Goal: Task Accomplishment & Management: Manage account settings

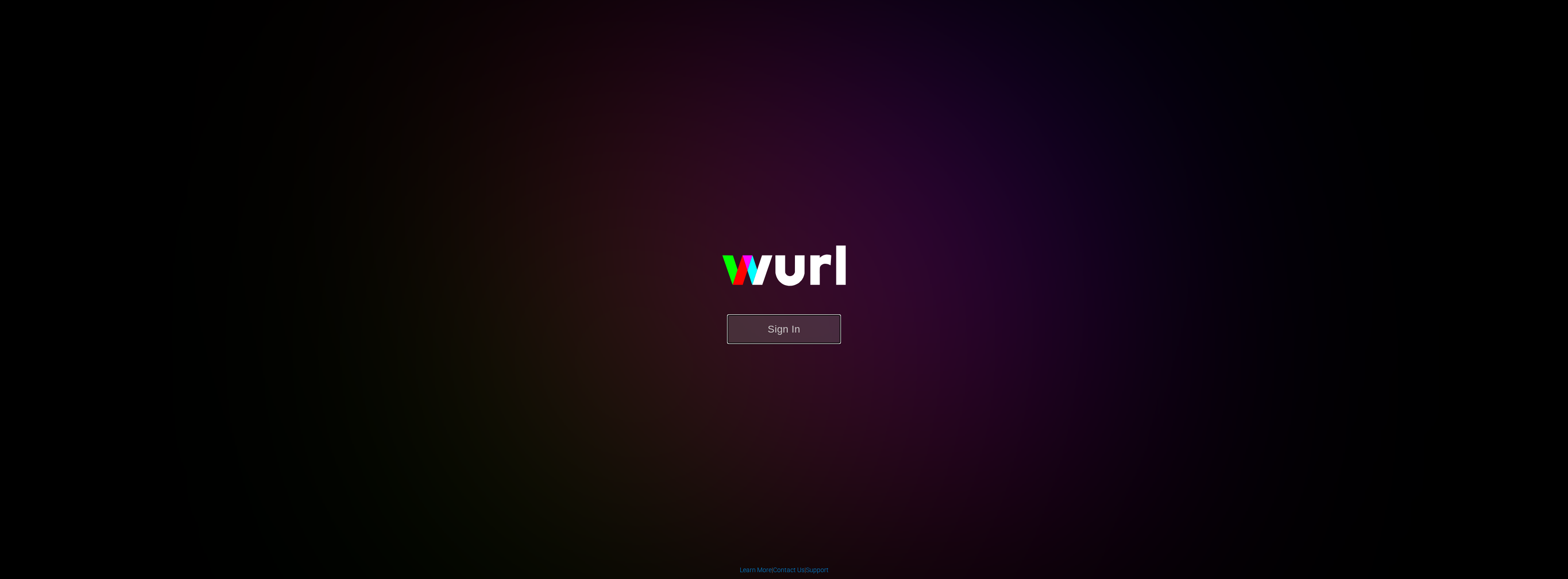
click at [782, 325] on button "Sign In" at bounding box center [783, 329] width 114 height 30
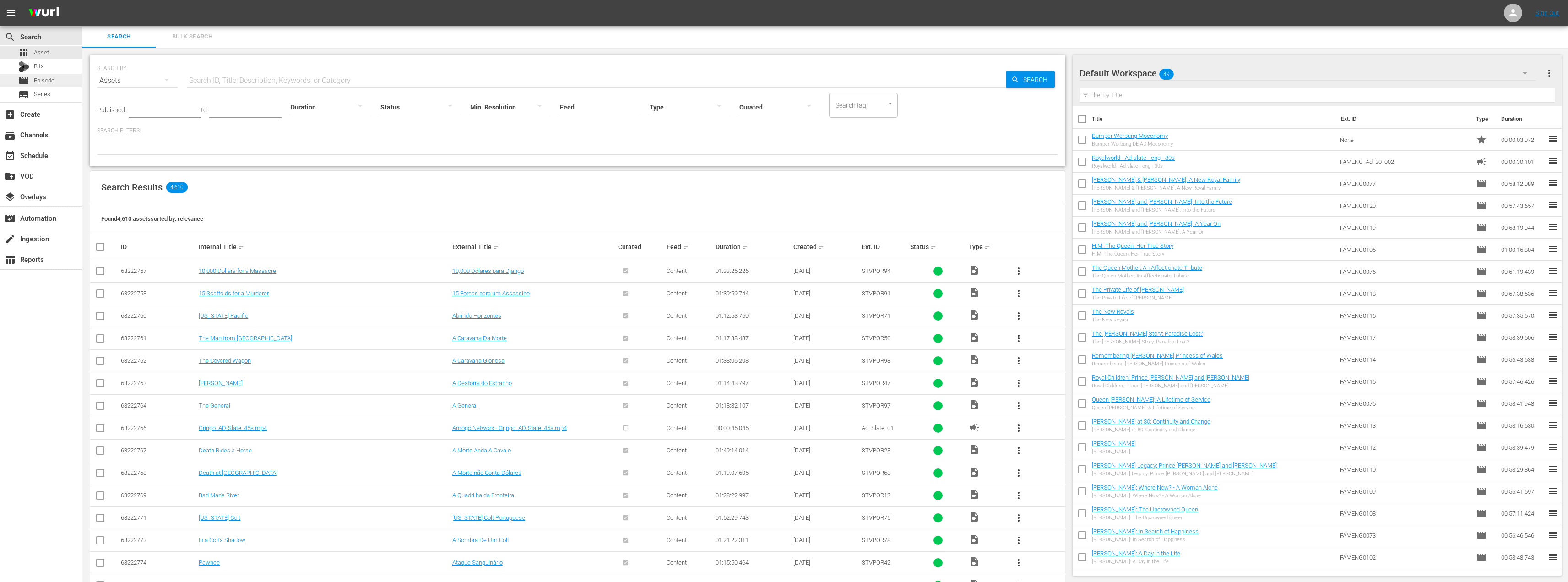
click at [30, 76] on div "movie Episode" at bounding box center [36, 80] width 36 height 13
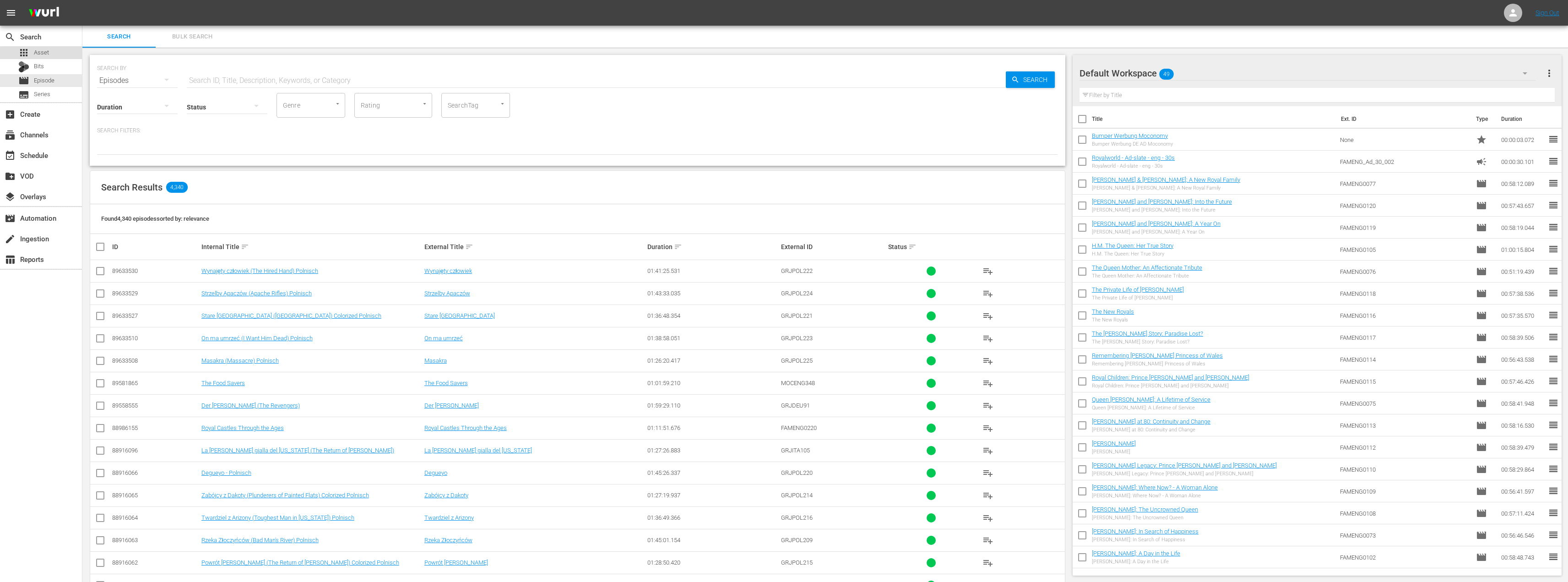
click at [44, 54] on span "Asset" at bounding box center [41, 53] width 15 height 9
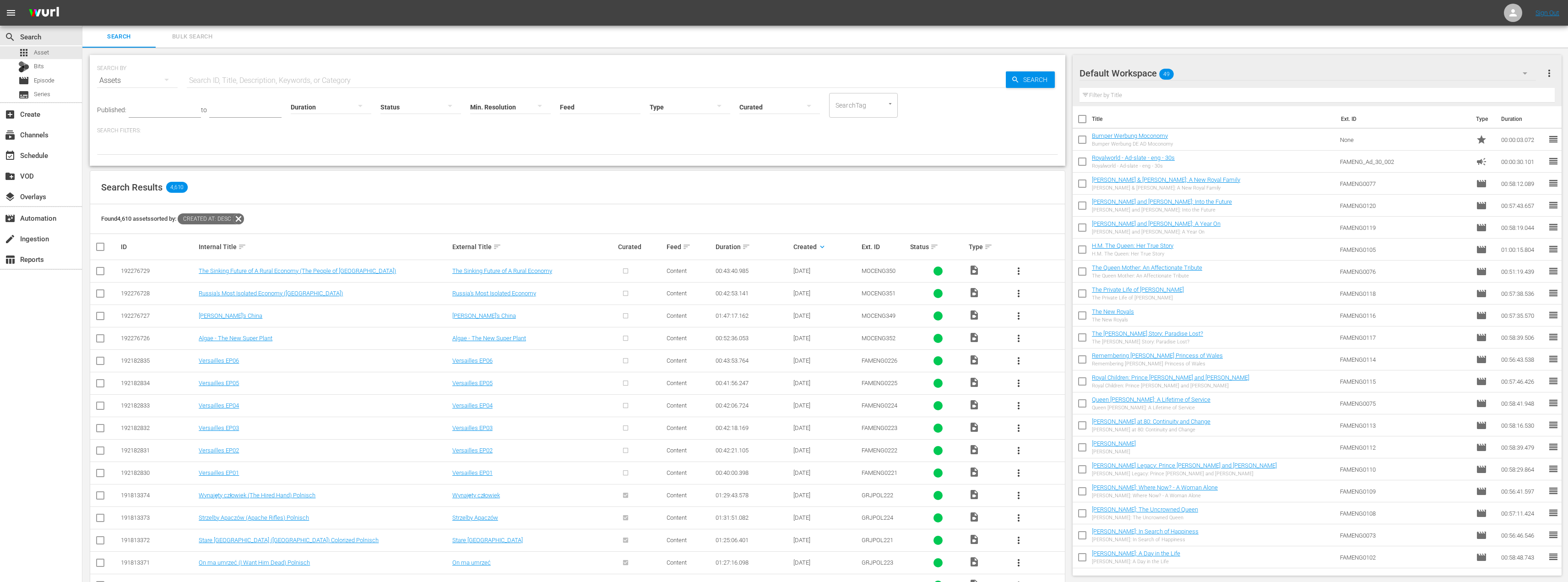
click at [1018, 268] on span "more_vert" at bounding box center [1018, 271] width 11 height 11
click at [1051, 348] on div "Episode" at bounding box center [1068, 341] width 62 height 22
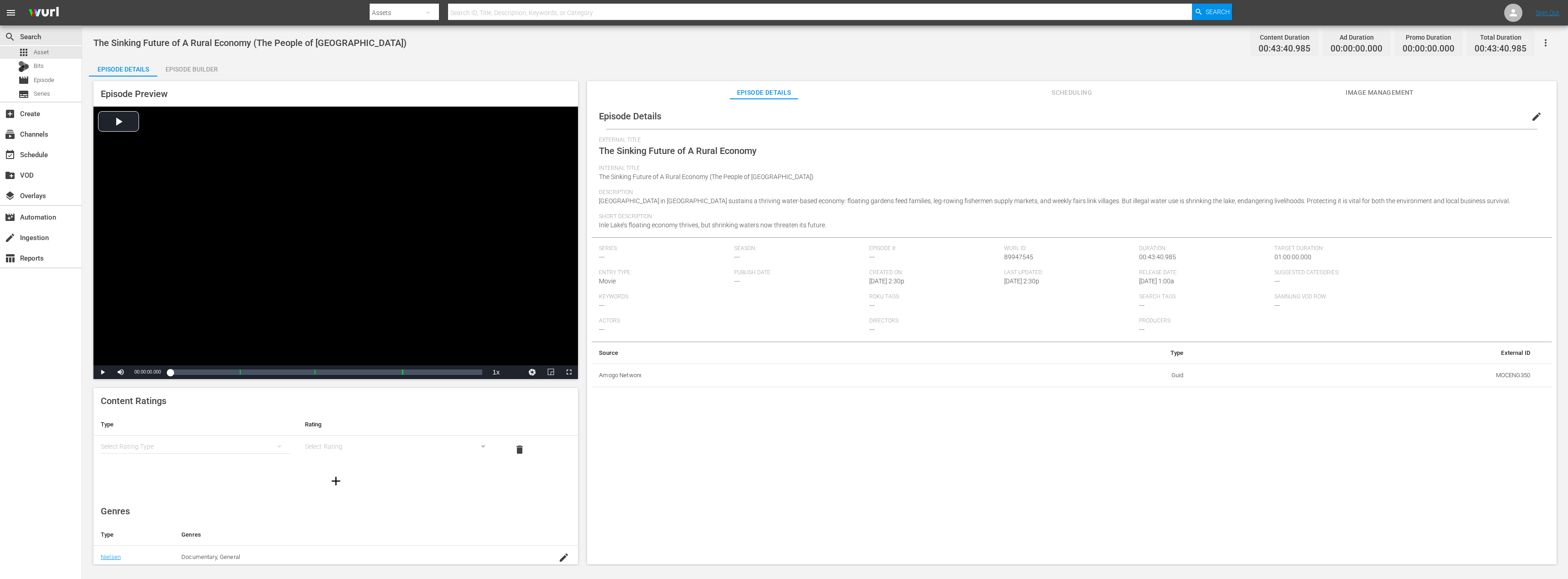
click at [177, 61] on div "Episode Builder" at bounding box center [191, 69] width 68 height 22
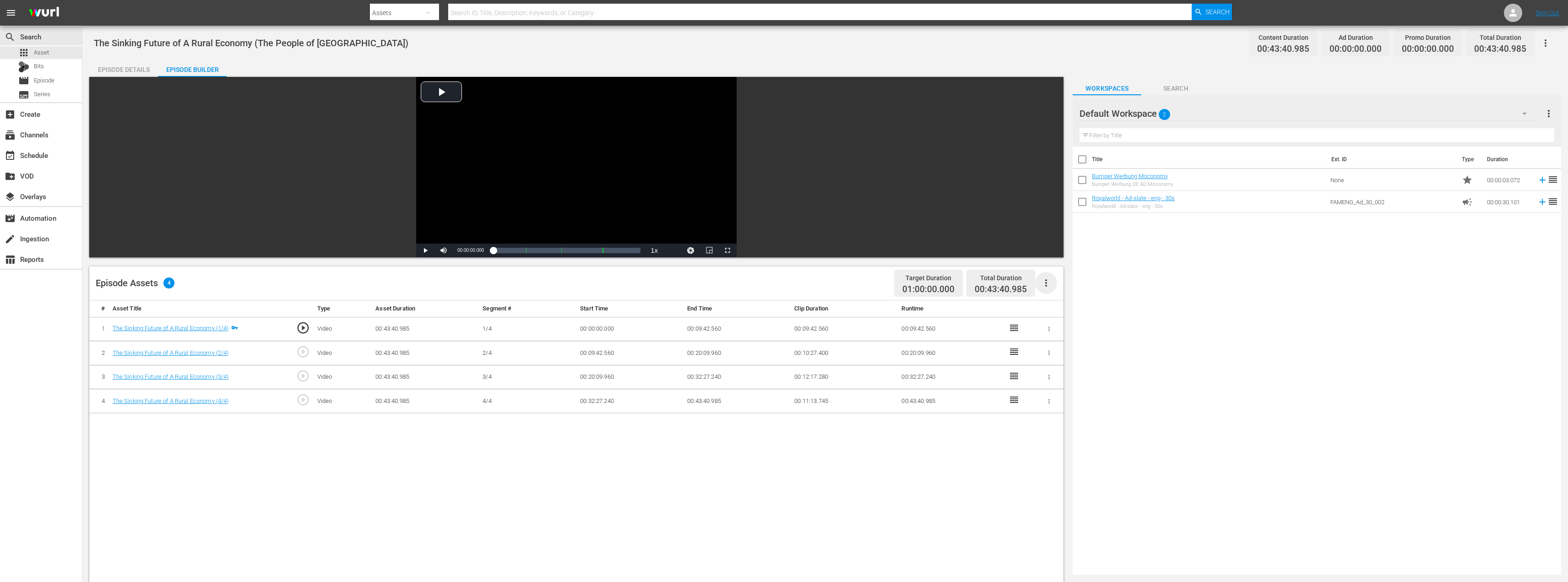
click at [1045, 281] on icon "button" at bounding box center [1046, 283] width 11 height 11
click at [32, 52] on div "apps Asset" at bounding box center [34, 53] width 31 height 13
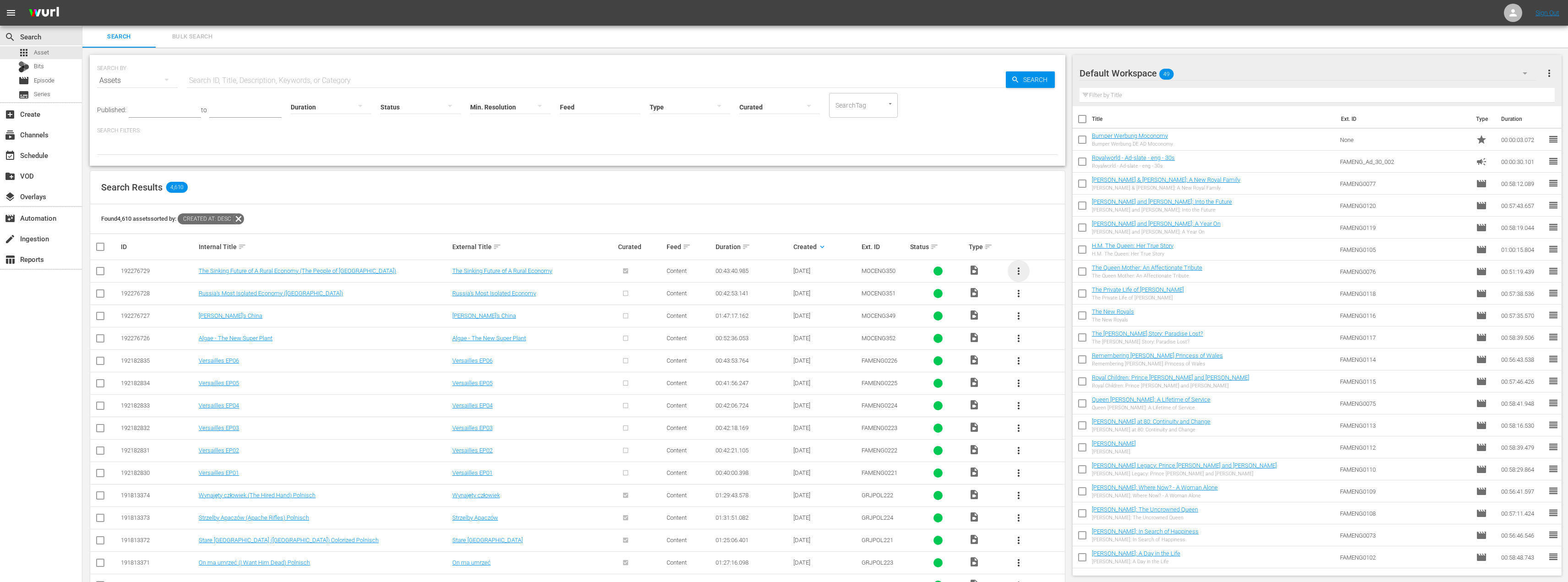
click at [1023, 269] on span "more_vert" at bounding box center [1018, 271] width 11 height 11
click at [1053, 342] on div "Episode" at bounding box center [1068, 341] width 62 height 22
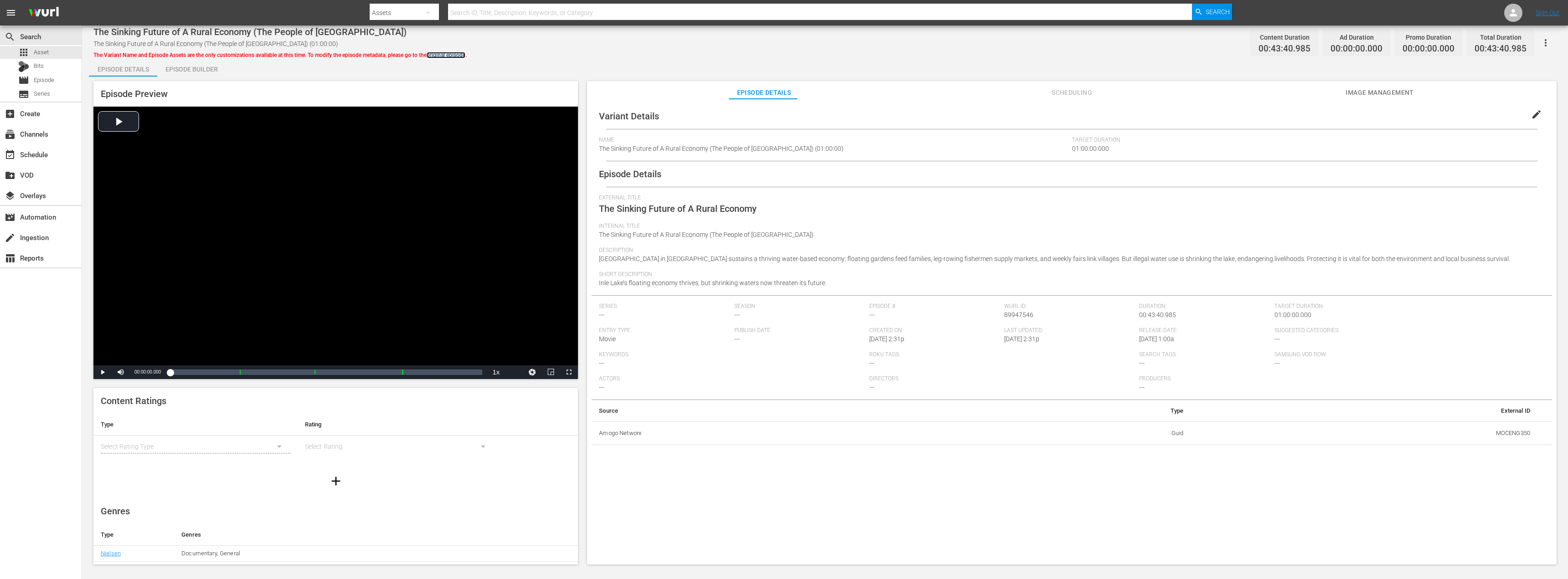
click at [453, 53] on link "original episode" at bounding box center [446, 55] width 39 height 6
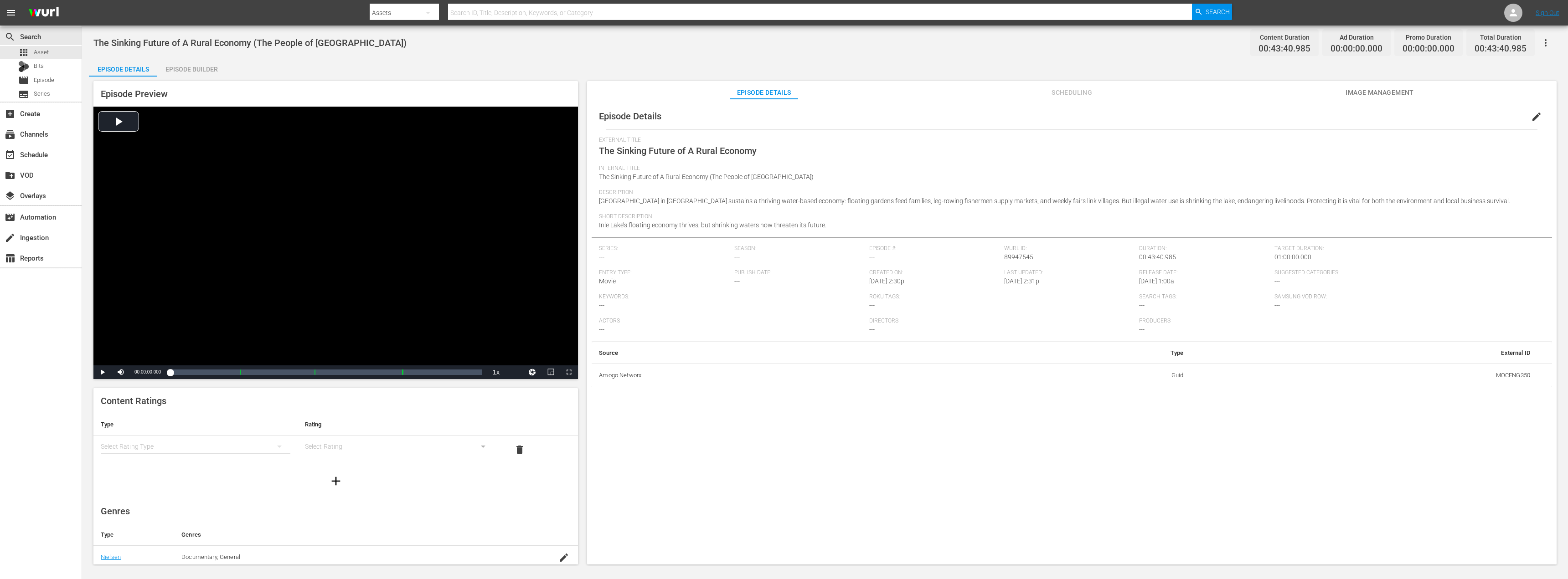
click at [183, 68] on div "Episode Builder" at bounding box center [191, 69] width 68 height 22
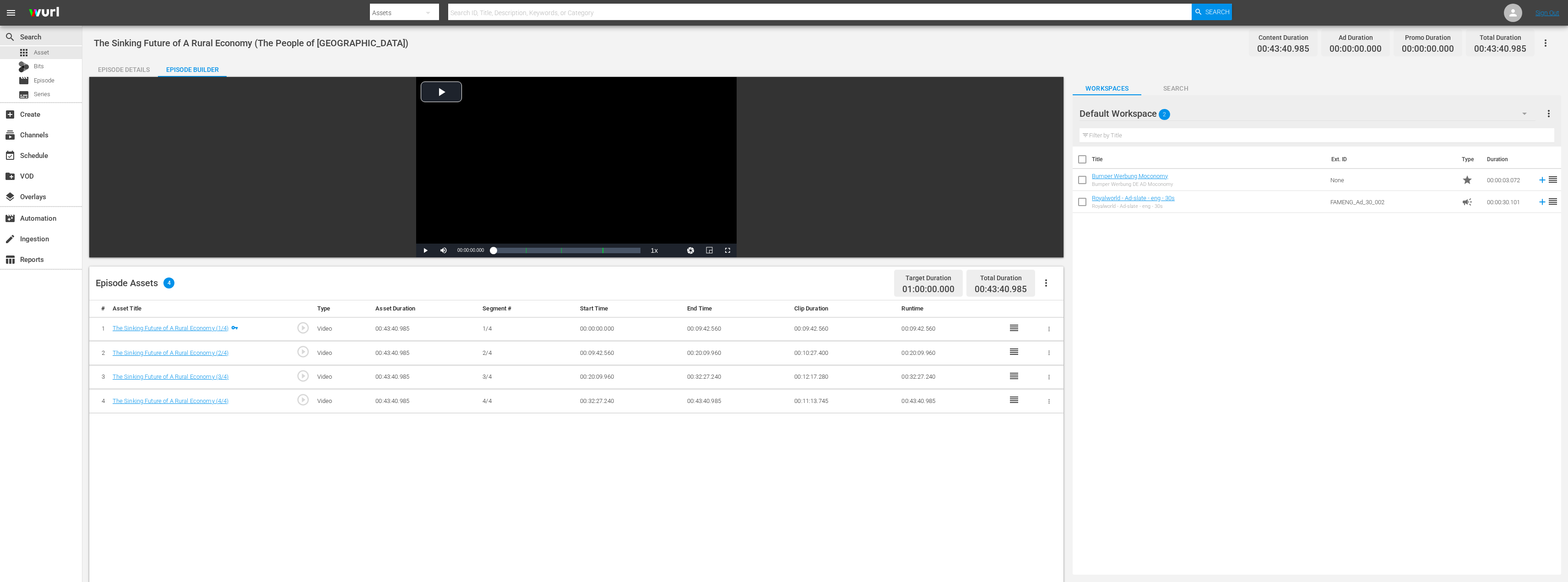
click at [1049, 281] on icon "button" at bounding box center [1046, 283] width 11 height 11
click at [1062, 288] on div "Fill with Ads" at bounding box center [1073, 287] width 62 height 22
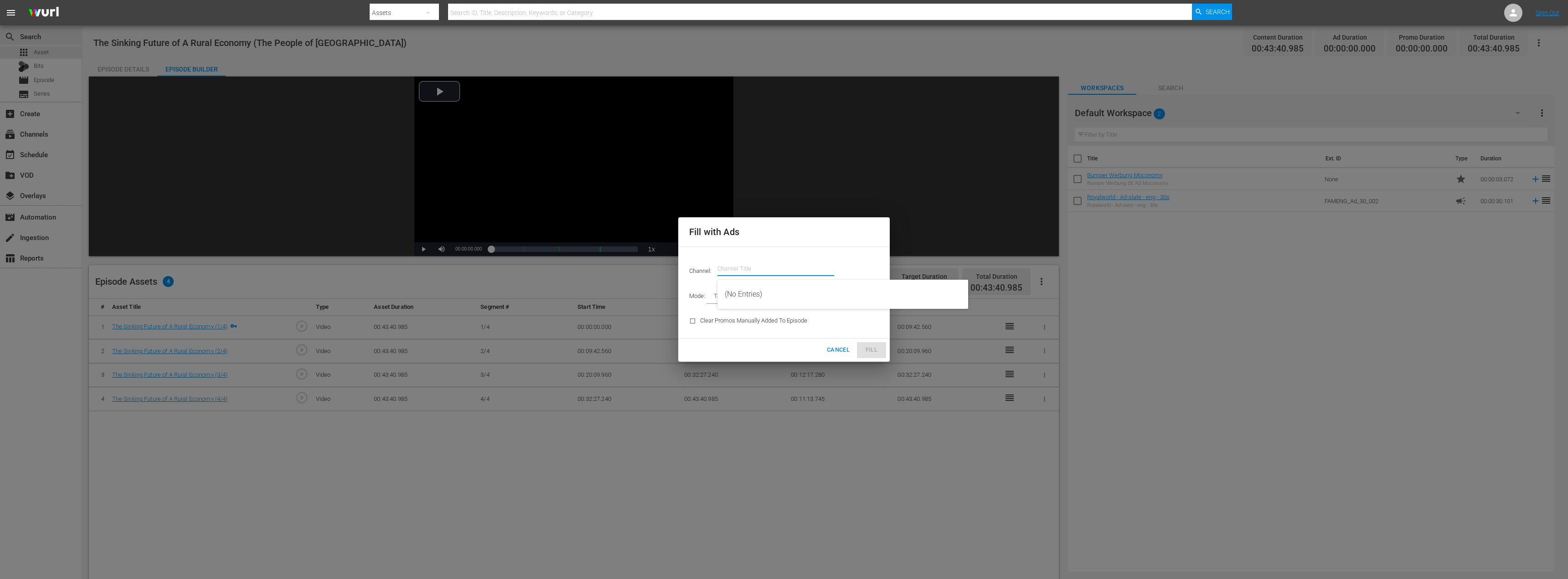
click at [758, 264] on input "text" at bounding box center [776, 269] width 117 height 22
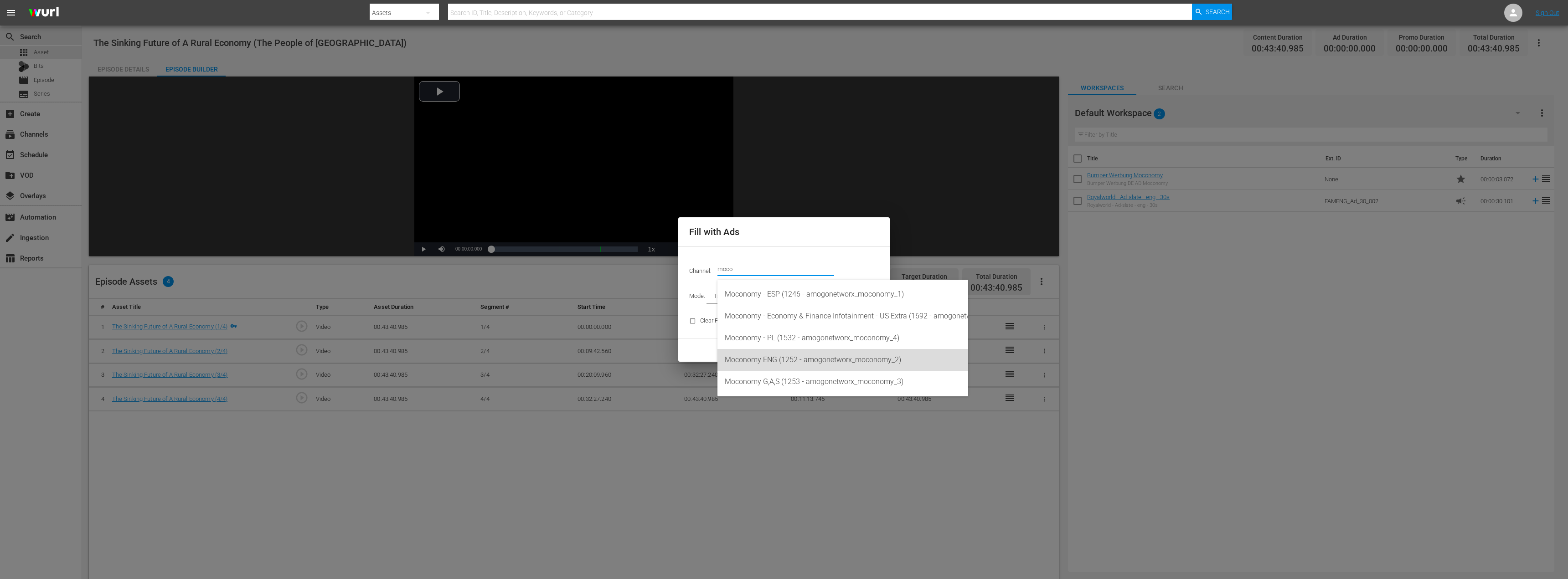
click at [779, 366] on div "Moconomy ENG (1252 - amogonetworx_moconomy_2)" at bounding box center [843, 360] width 236 height 22
type input "Moconomy ENG (1252)"
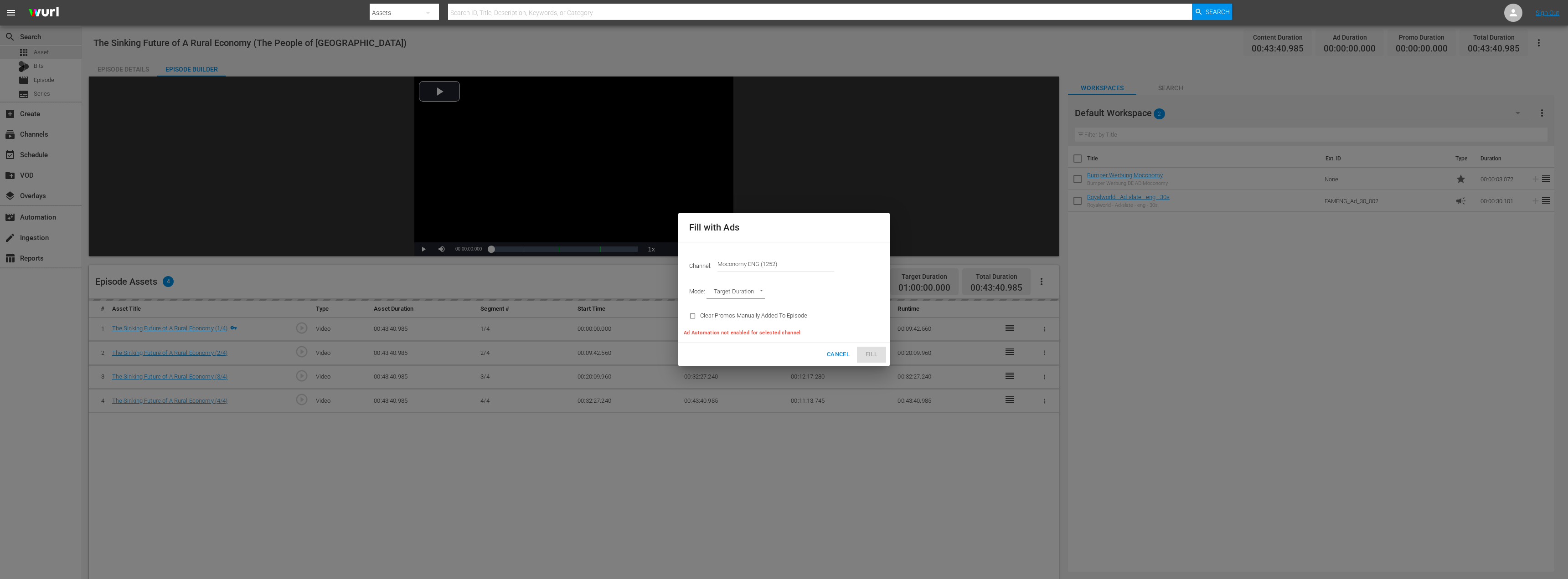
type input "AD_BREAK_DURATION"
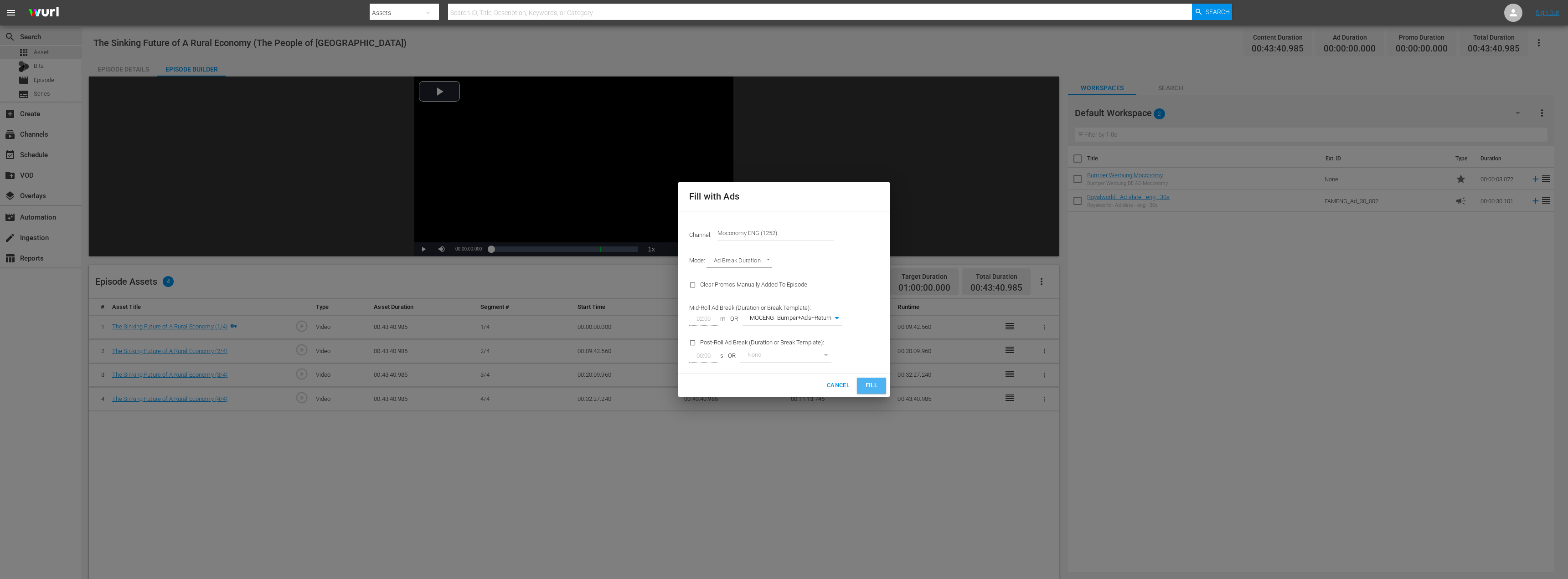
click at [872, 389] on span "Fill" at bounding box center [872, 385] width 15 height 10
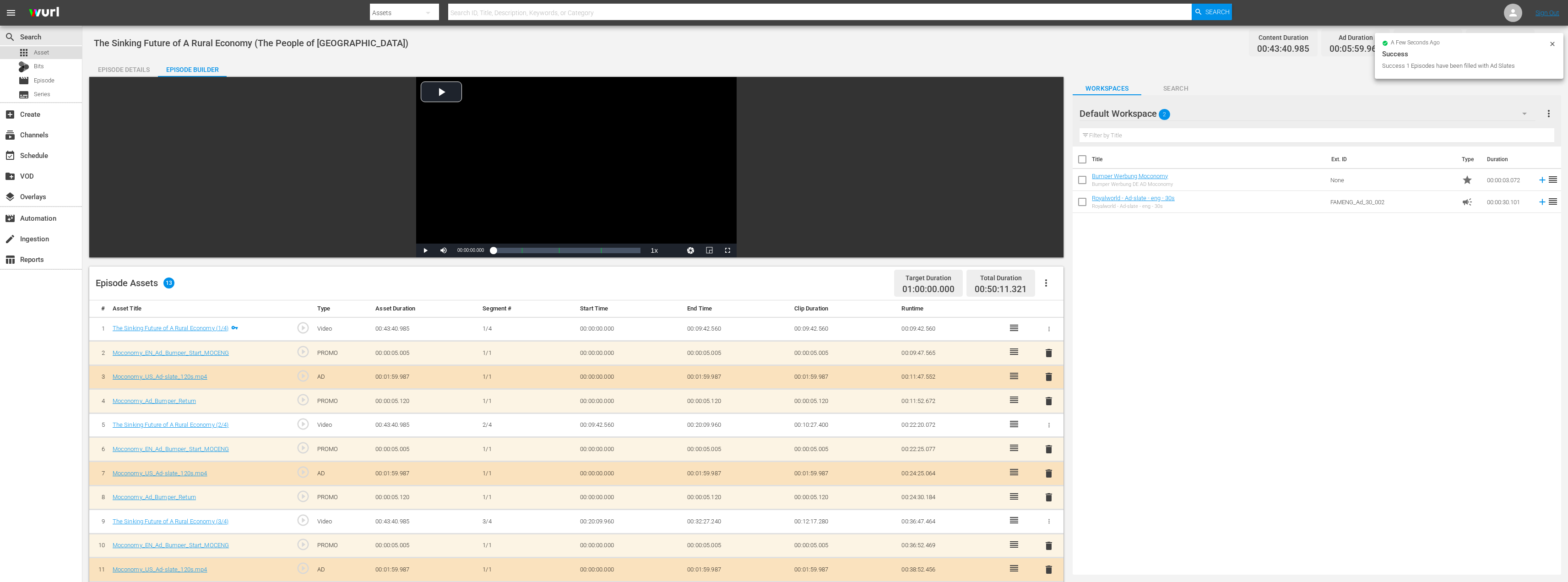
click at [32, 54] on div "apps Asset" at bounding box center [34, 53] width 31 height 13
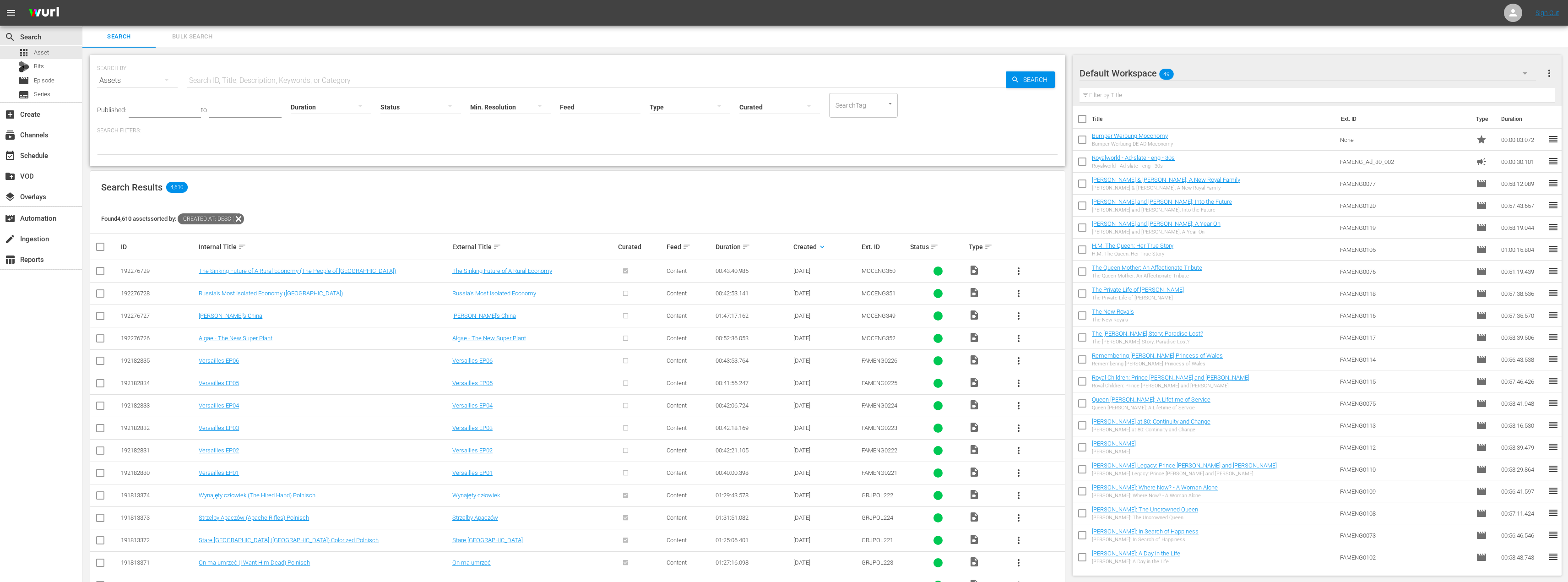
click at [1018, 290] on span "more_vert" at bounding box center [1018, 293] width 11 height 11
click at [1042, 367] on div "Episode" at bounding box center [1068, 363] width 62 height 22
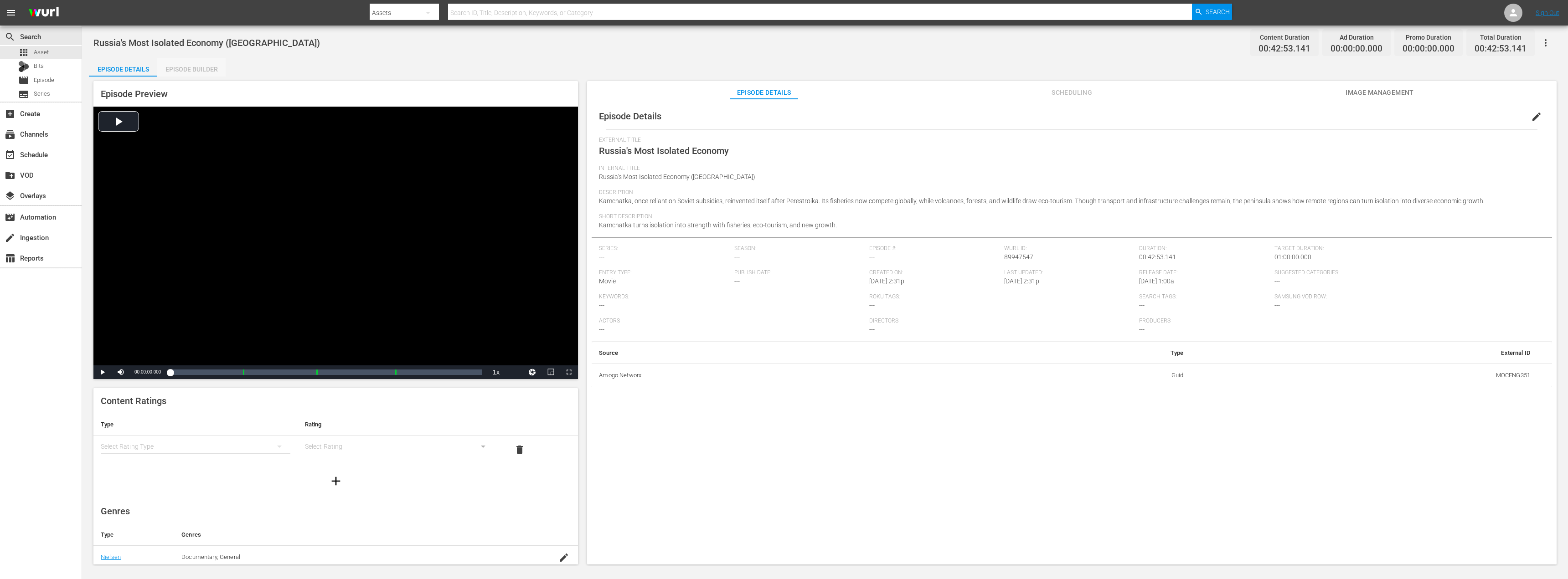
click at [194, 67] on div "Episode Builder" at bounding box center [191, 69] width 68 height 22
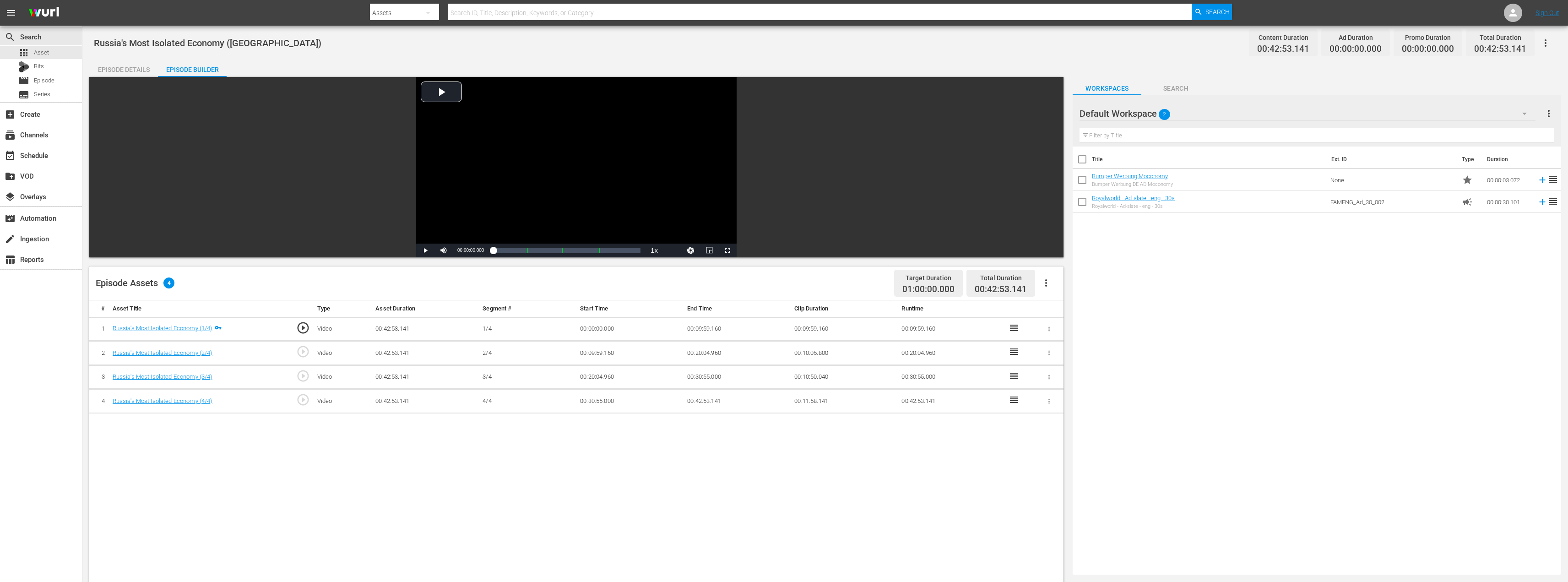
click at [1048, 284] on icon "button" at bounding box center [1046, 283] width 11 height 11
click at [1060, 287] on div "Fill with Ads" at bounding box center [1073, 287] width 62 height 22
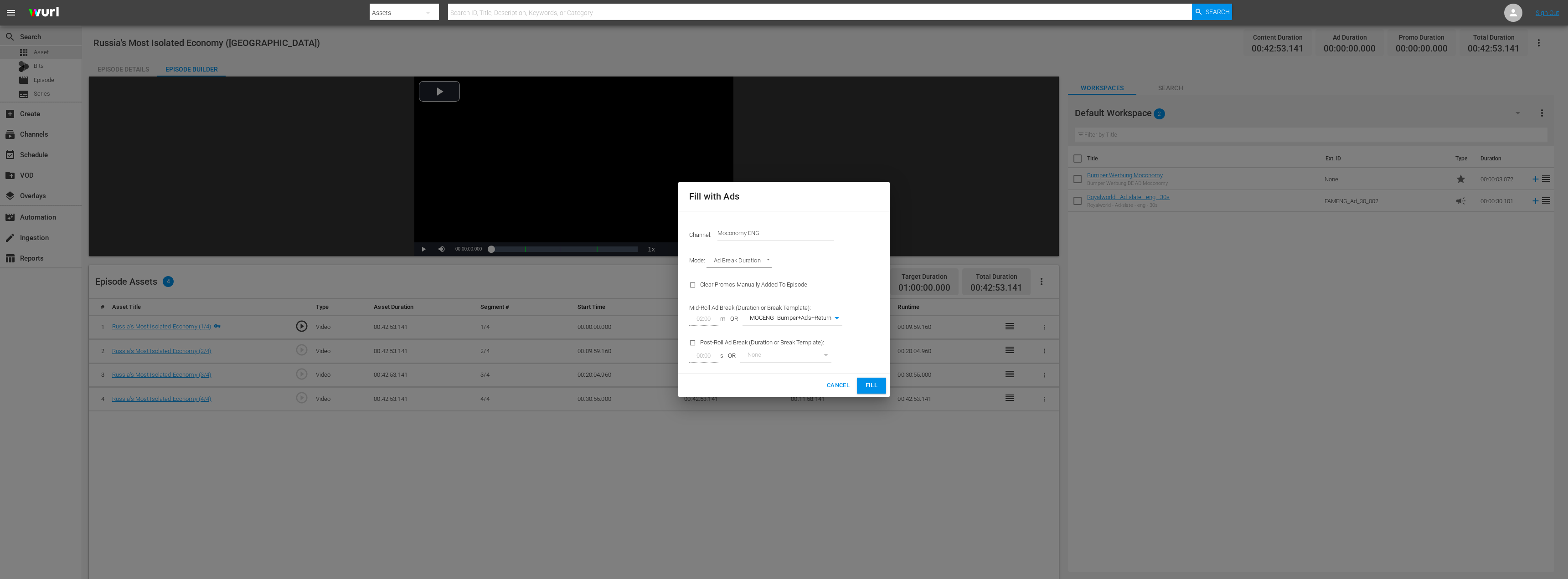
click at [869, 385] on span "Fill" at bounding box center [872, 385] width 15 height 10
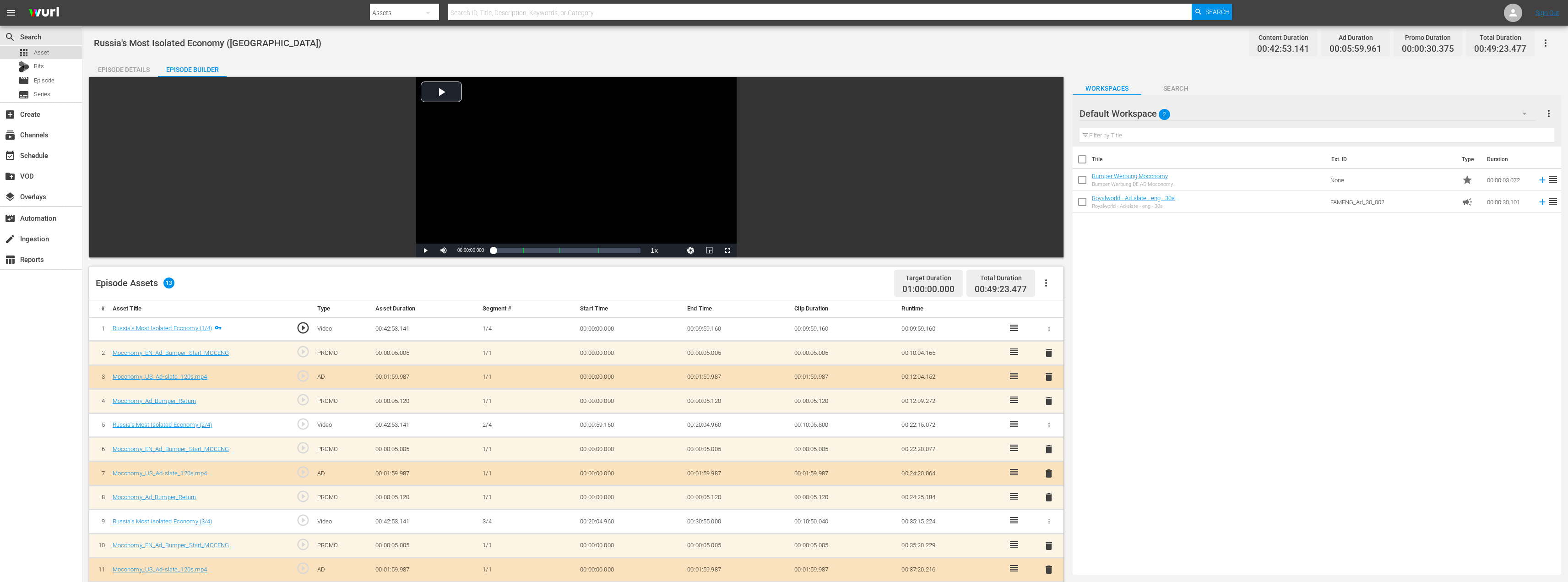
click at [44, 56] on span "Asset" at bounding box center [41, 53] width 15 height 9
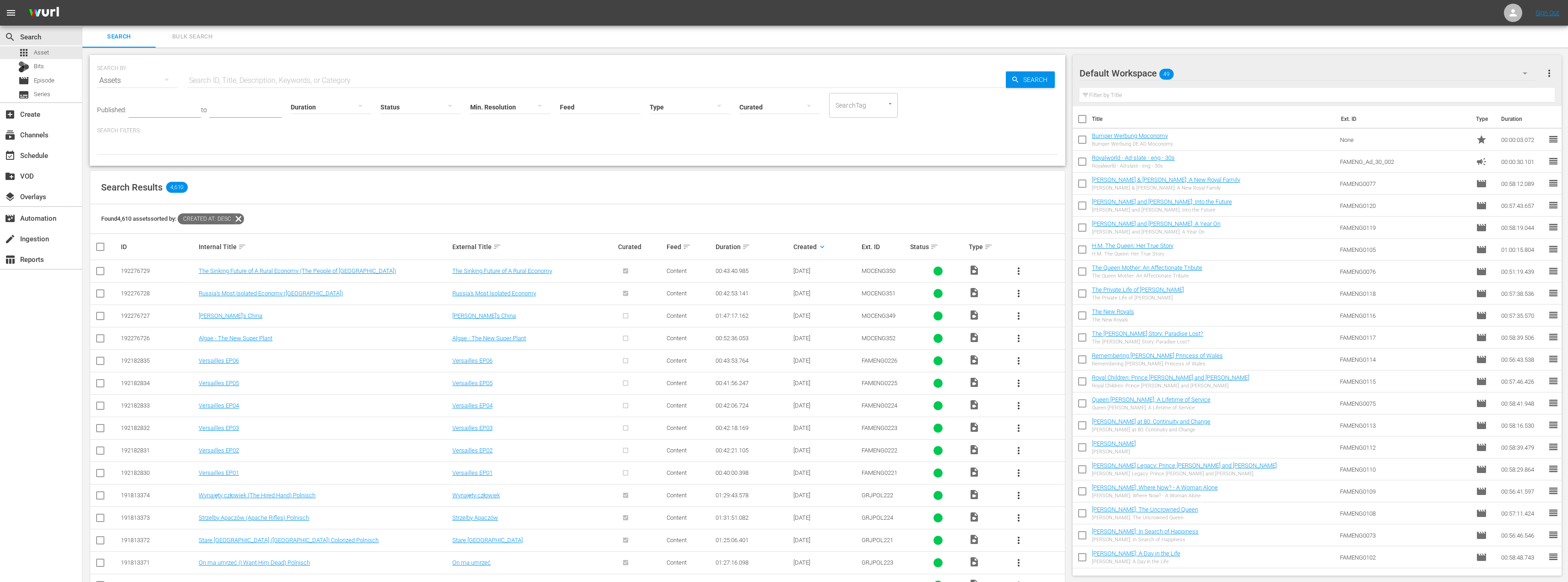
click at [590, 192] on div "Search Results 4,610" at bounding box center [578, 187] width 974 height 34
click at [1023, 316] on span "more_vert" at bounding box center [1018, 316] width 11 height 11
click at [1058, 392] on div "Episode" at bounding box center [1068, 386] width 62 height 22
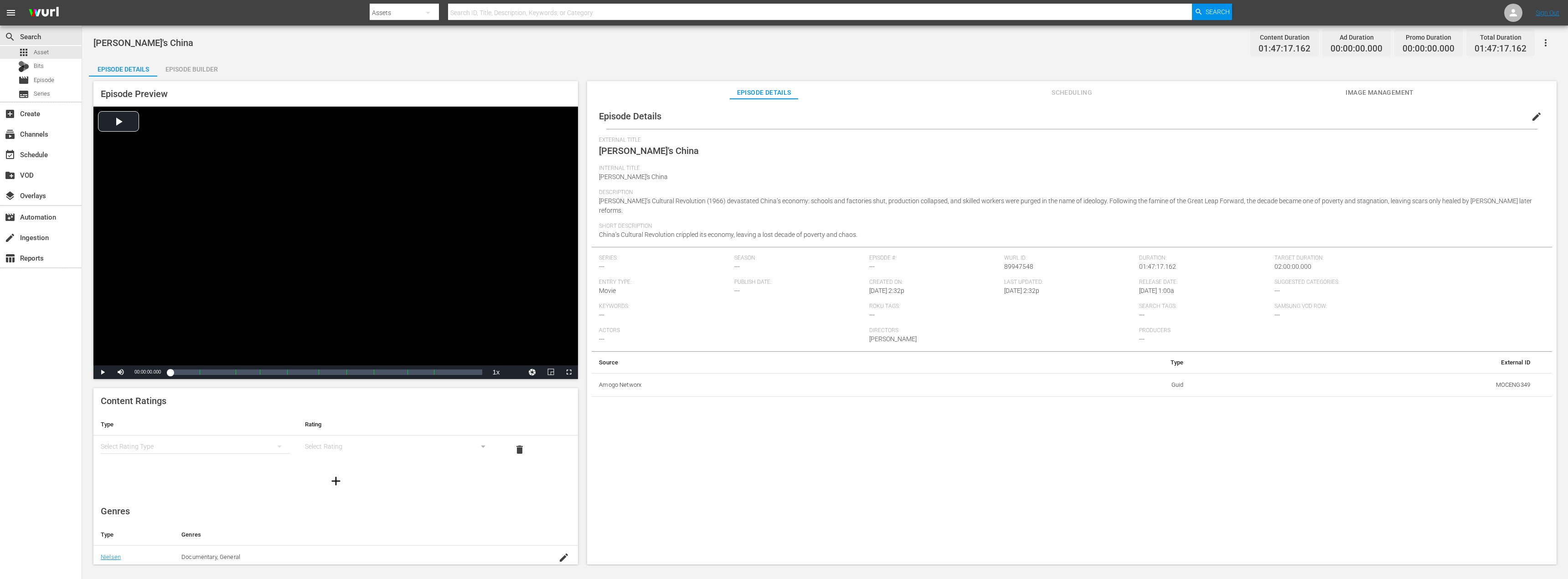
click at [186, 72] on div "Episode Builder" at bounding box center [191, 69] width 68 height 22
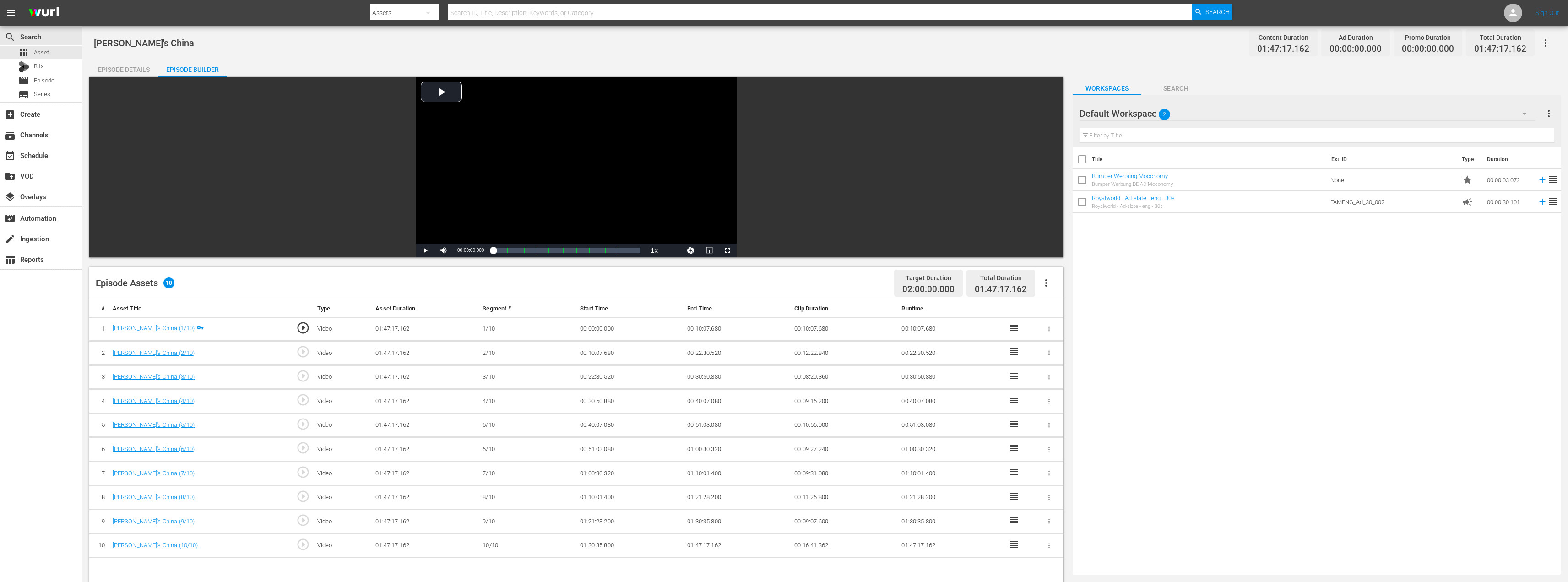
click at [1045, 282] on icon "button" at bounding box center [1046, 283] width 11 height 11
click at [1058, 292] on div "Fill with Ads" at bounding box center [1073, 287] width 62 height 22
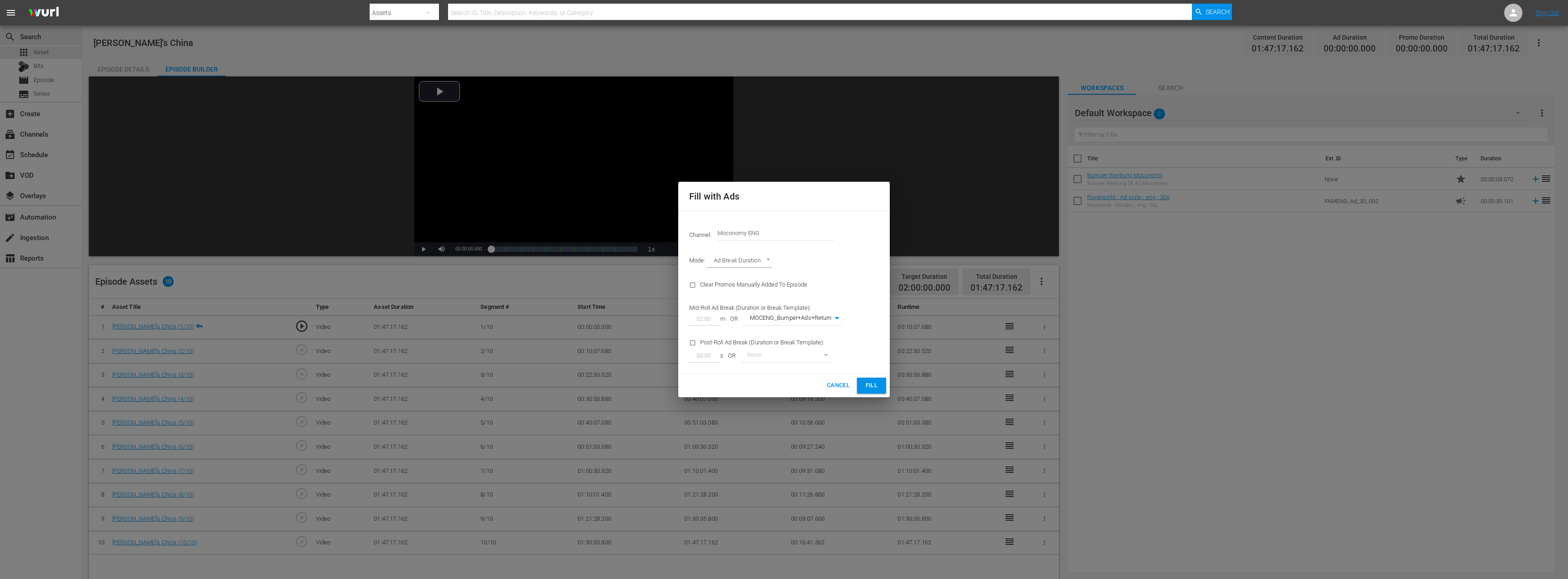
click at [864, 387] on button "Fill" at bounding box center [872, 386] width 29 height 16
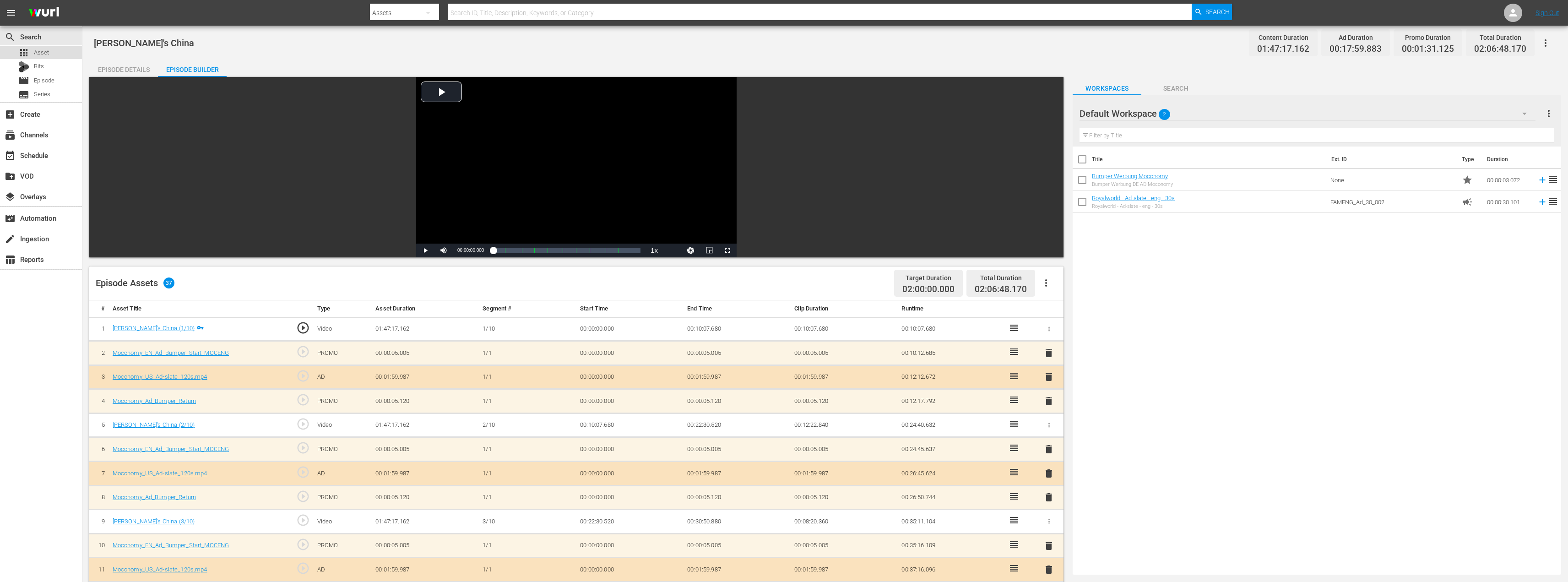
click at [45, 55] on span "Asset" at bounding box center [41, 53] width 15 height 9
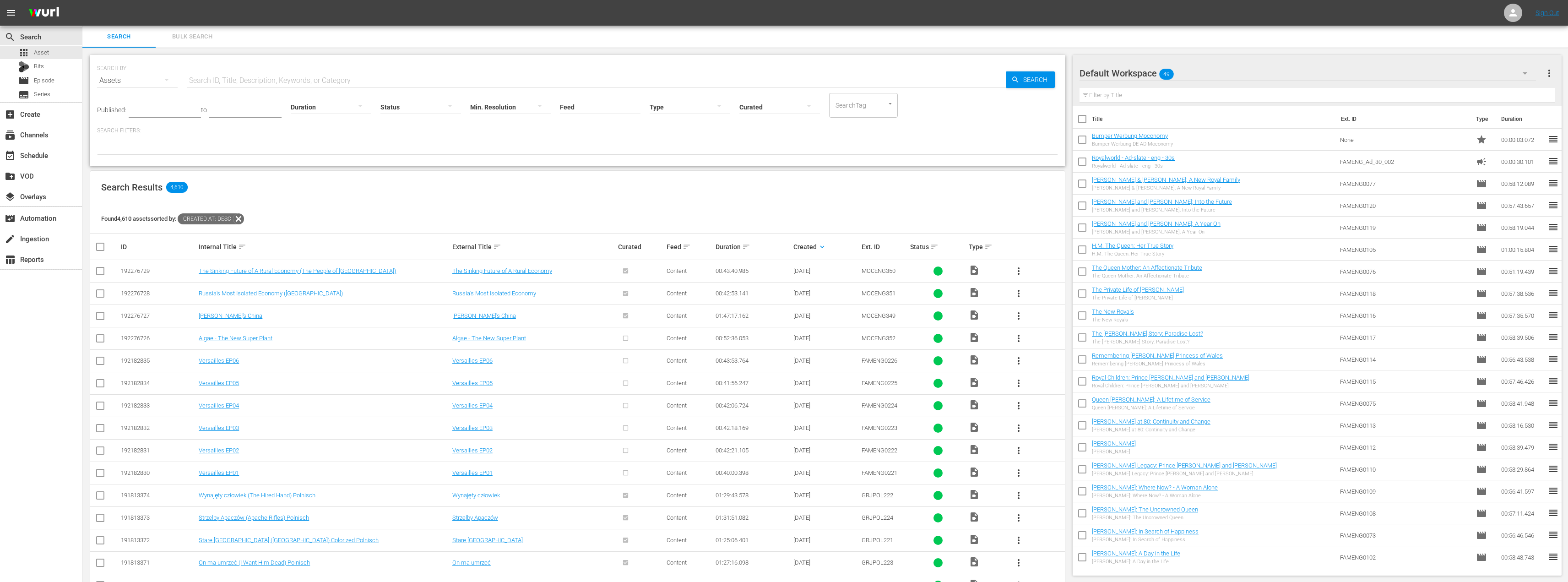
click at [1018, 341] on span "more_vert" at bounding box center [1018, 338] width 11 height 11
click at [1058, 403] on div "Episode" at bounding box center [1068, 408] width 62 height 22
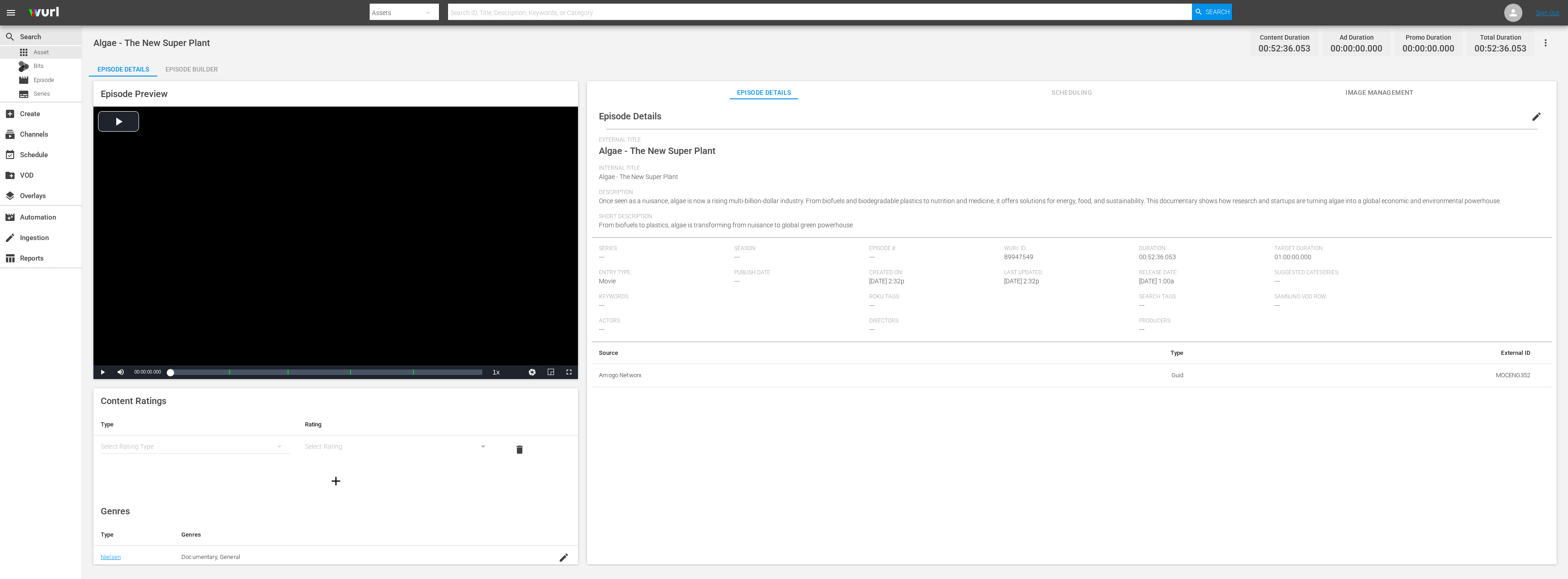
click at [195, 68] on div "Episode Builder" at bounding box center [191, 69] width 68 height 22
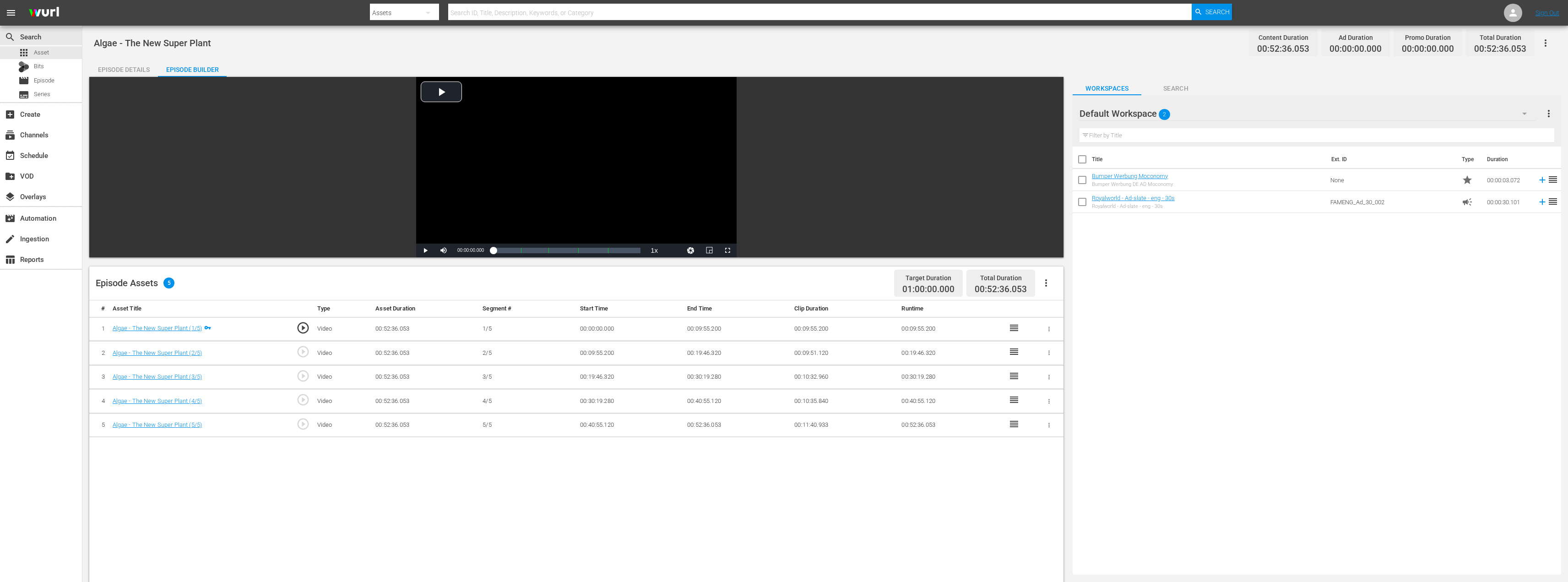
click at [1049, 286] on icon "button" at bounding box center [1046, 283] width 11 height 11
click at [1060, 288] on div "Fill with Ads" at bounding box center [1073, 287] width 62 height 22
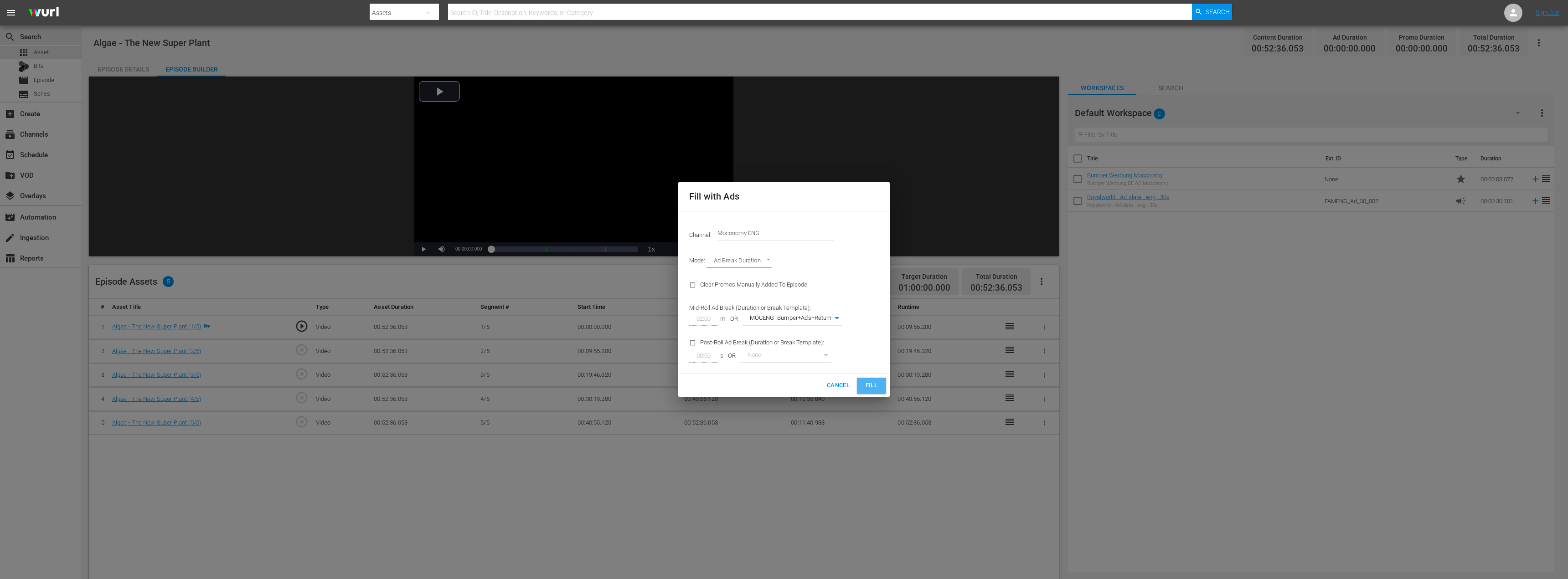
click at [882, 384] on button "Fill" at bounding box center [872, 386] width 29 height 16
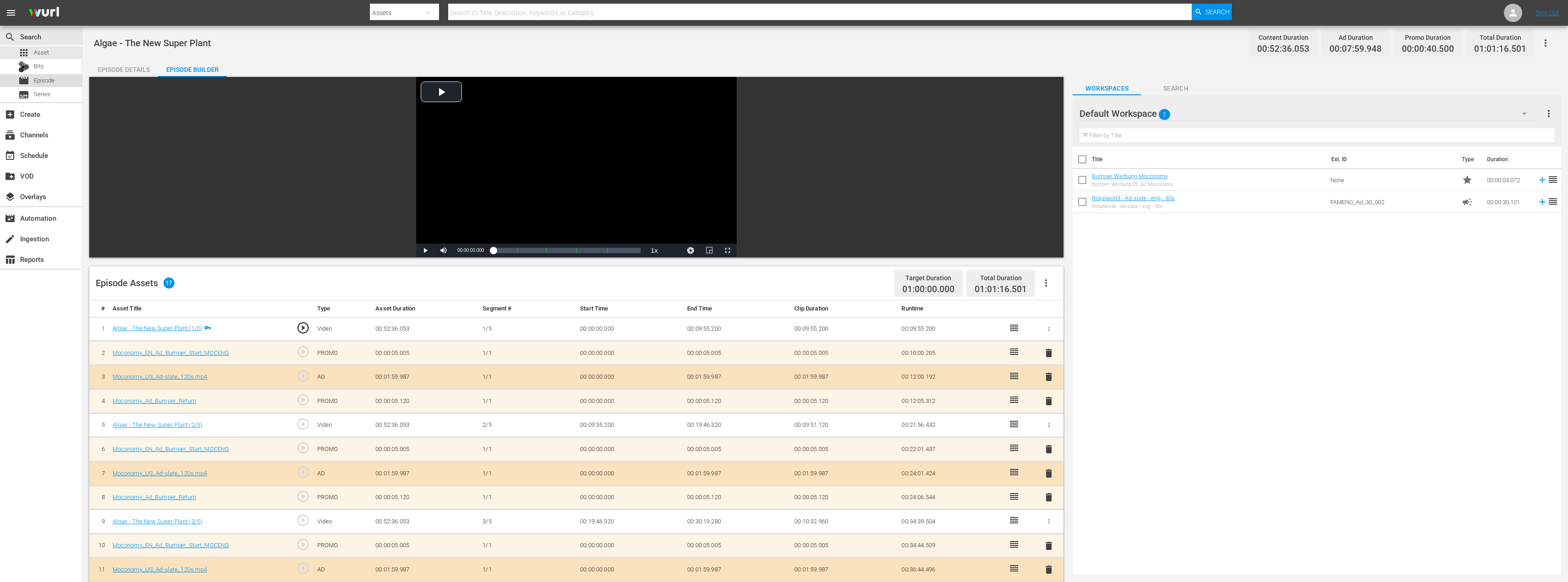
click at [49, 84] on span "Episode" at bounding box center [44, 80] width 21 height 9
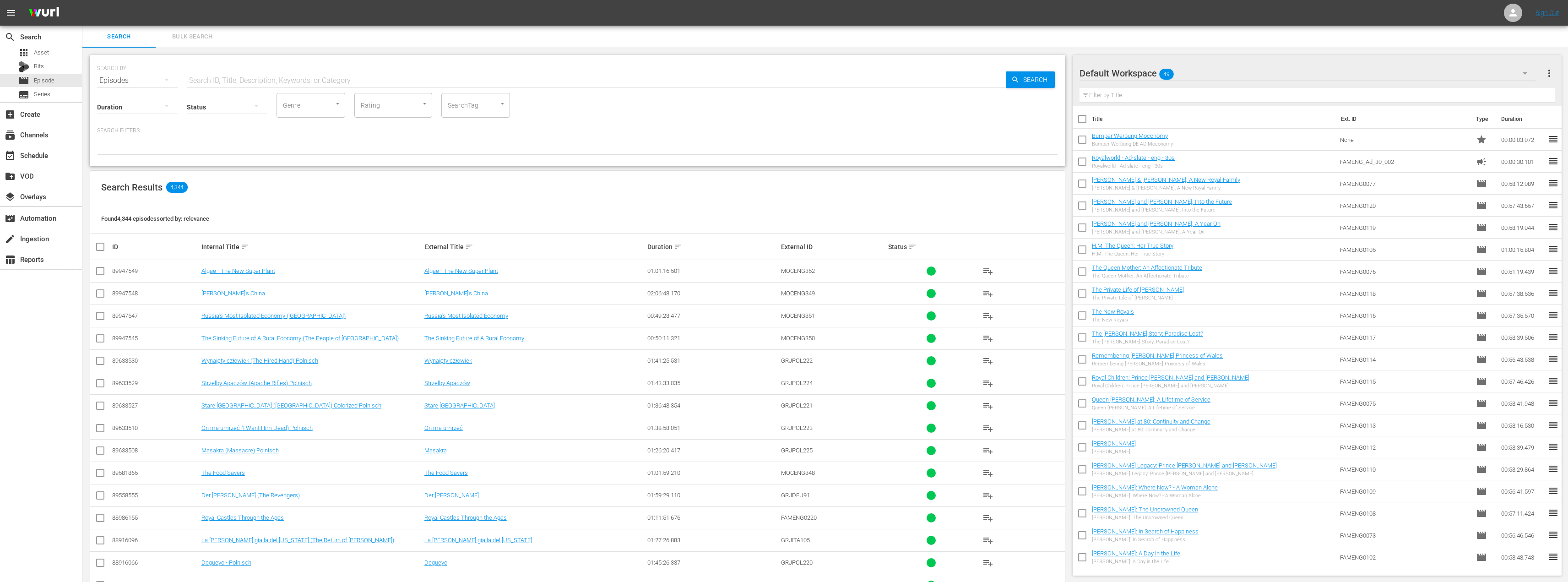
click at [101, 269] on input "checkbox" at bounding box center [100, 273] width 11 height 11
checkbox input "true"
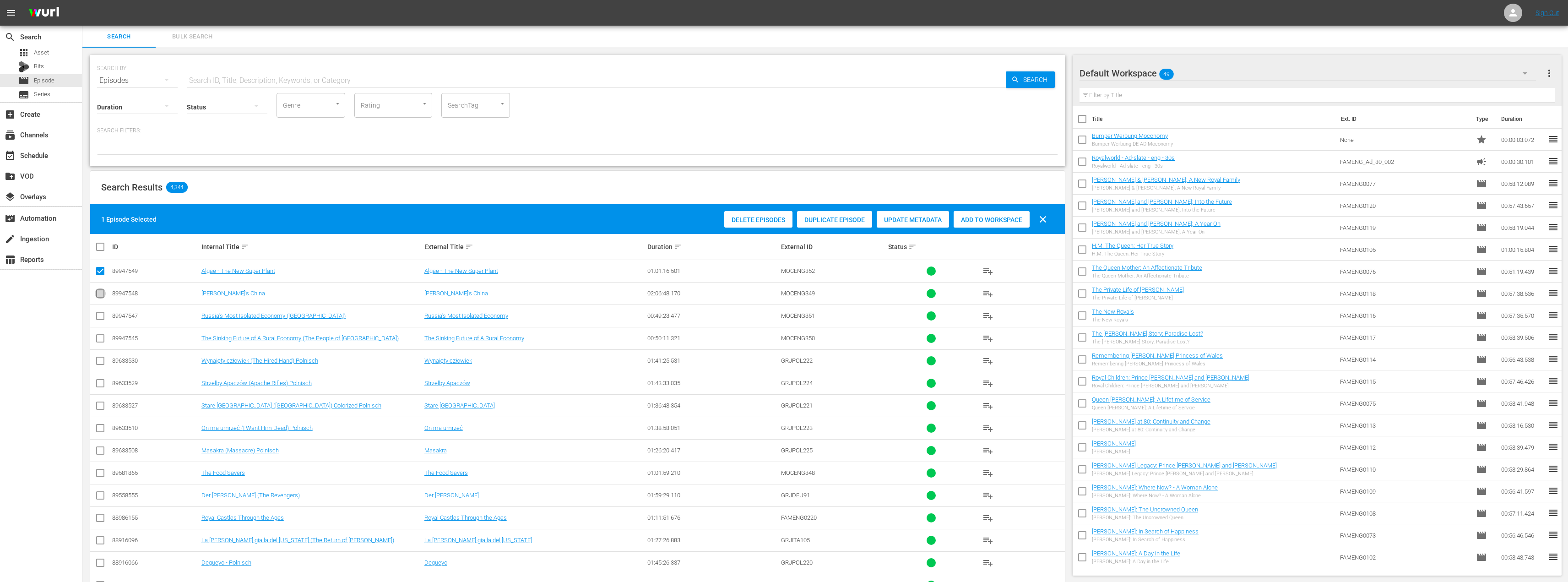
click at [100, 295] on input "checkbox" at bounding box center [100, 295] width 11 height 11
checkbox input "true"
click at [98, 309] on td at bounding box center [101, 315] width 21 height 23
click at [98, 331] on td at bounding box center [101, 338] width 21 height 23
click at [98, 334] on input "checkbox" at bounding box center [100, 340] width 11 height 11
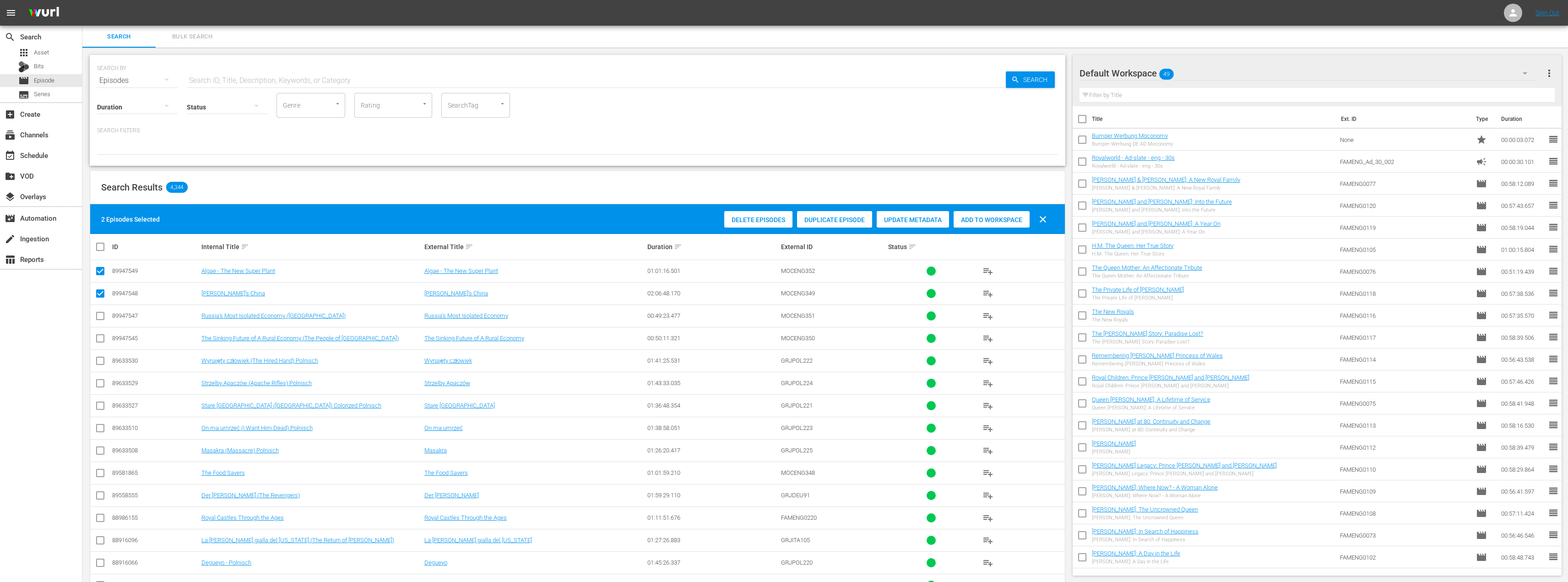
checkbox input "true"
click at [98, 314] on input "checkbox" at bounding box center [100, 318] width 11 height 11
checkbox input "true"
click at [1295, 77] on div "Default Workspace 49" at bounding box center [1308, 73] width 457 height 26
click at [1149, 161] on div "Moconomy ENG Scheduling (288)" at bounding box center [1153, 158] width 125 height 15
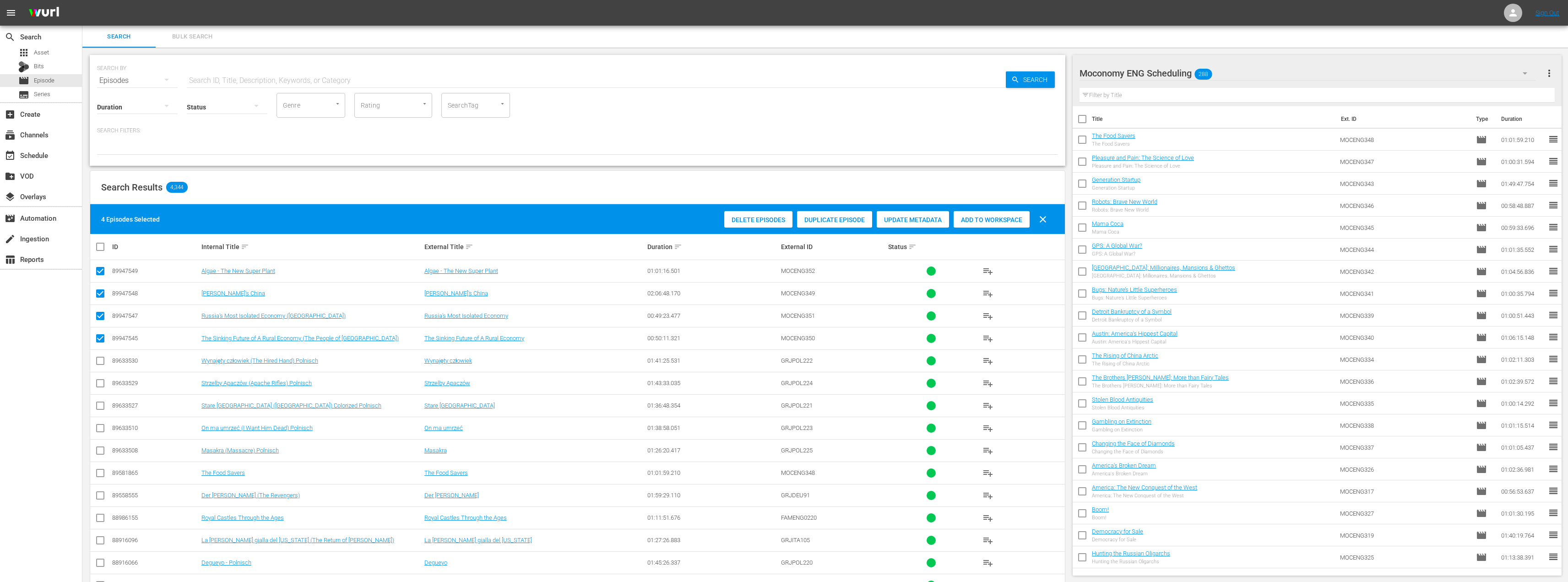
click at [1003, 219] on span "Add to Workspace" at bounding box center [992, 219] width 76 height 7
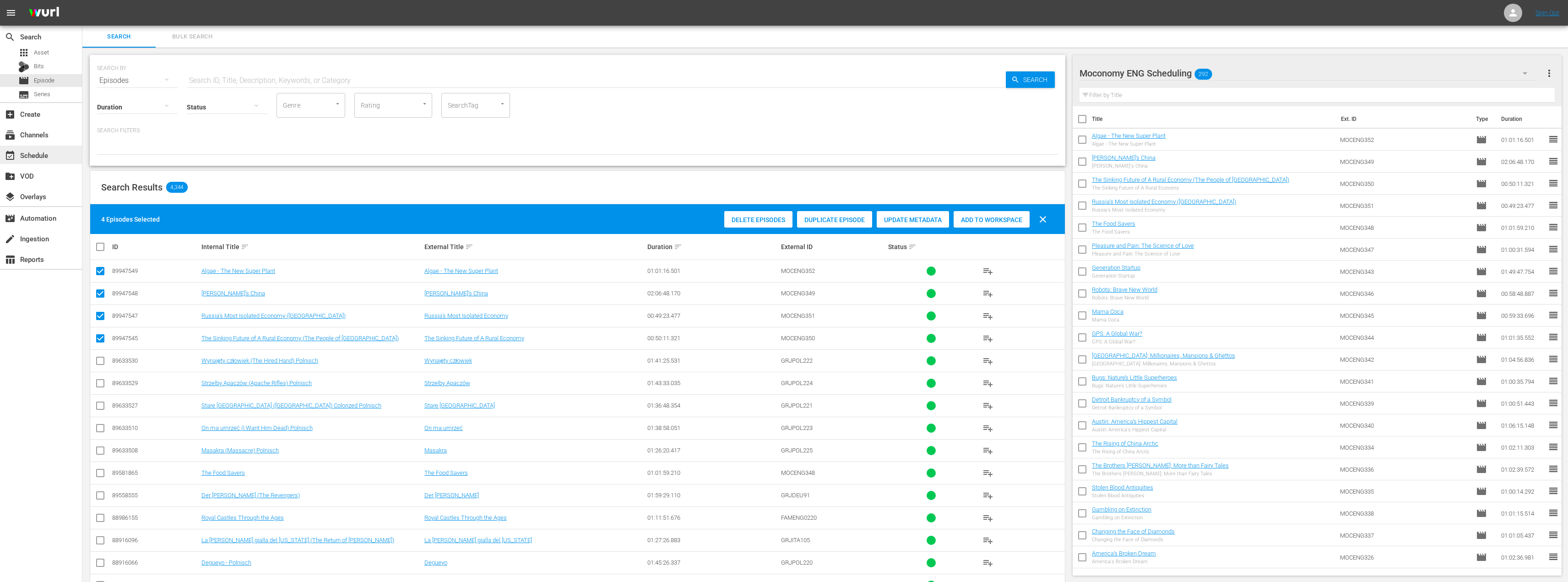
click at [30, 154] on div "event_available Schedule" at bounding box center [26, 153] width 51 height 8
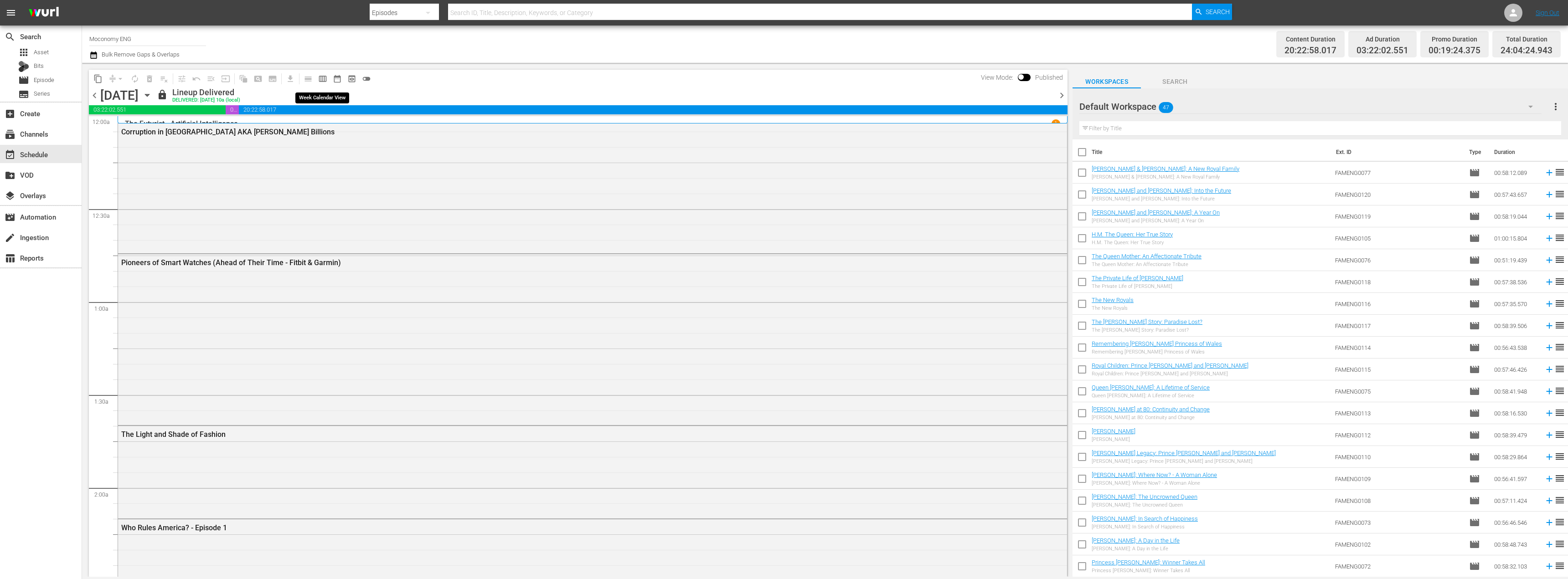
click at [324, 78] on span "calendar_view_week_outlined" at bounding box center [323, 78] width 9 height 9
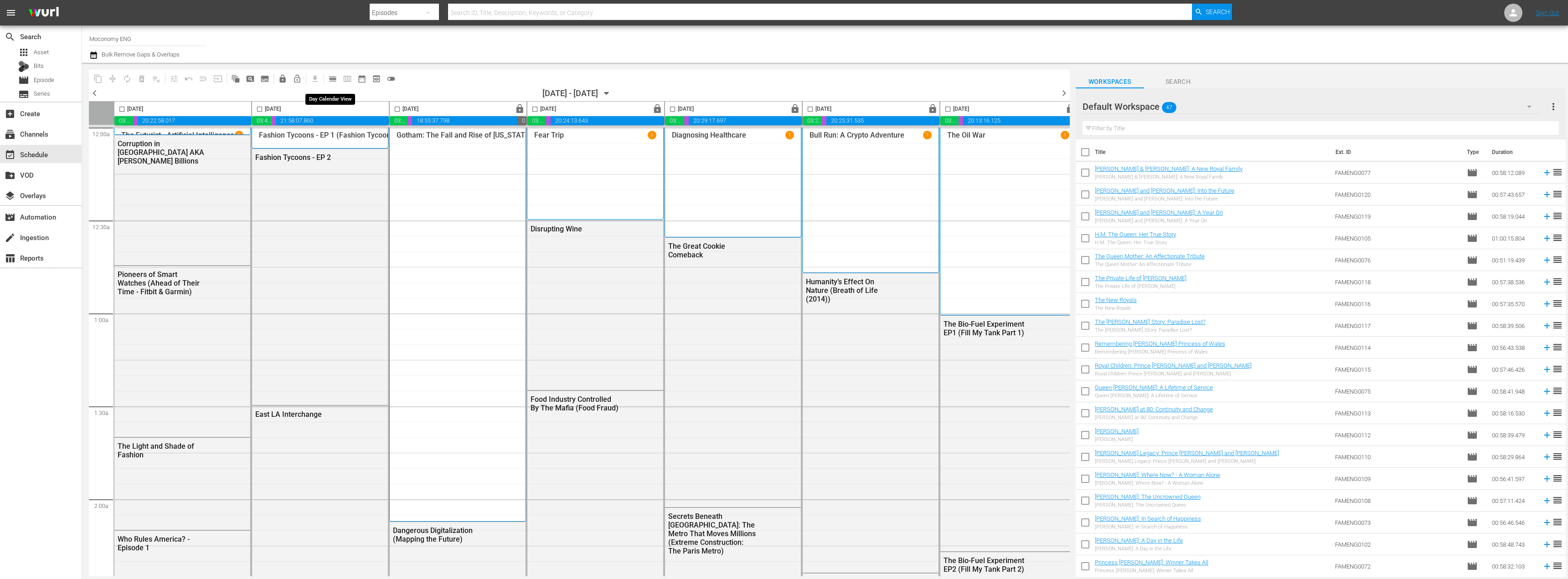
click at [335, 81] on span "calendar_view_day_outlined" at bounding box center [332, 78] width 9 height 9
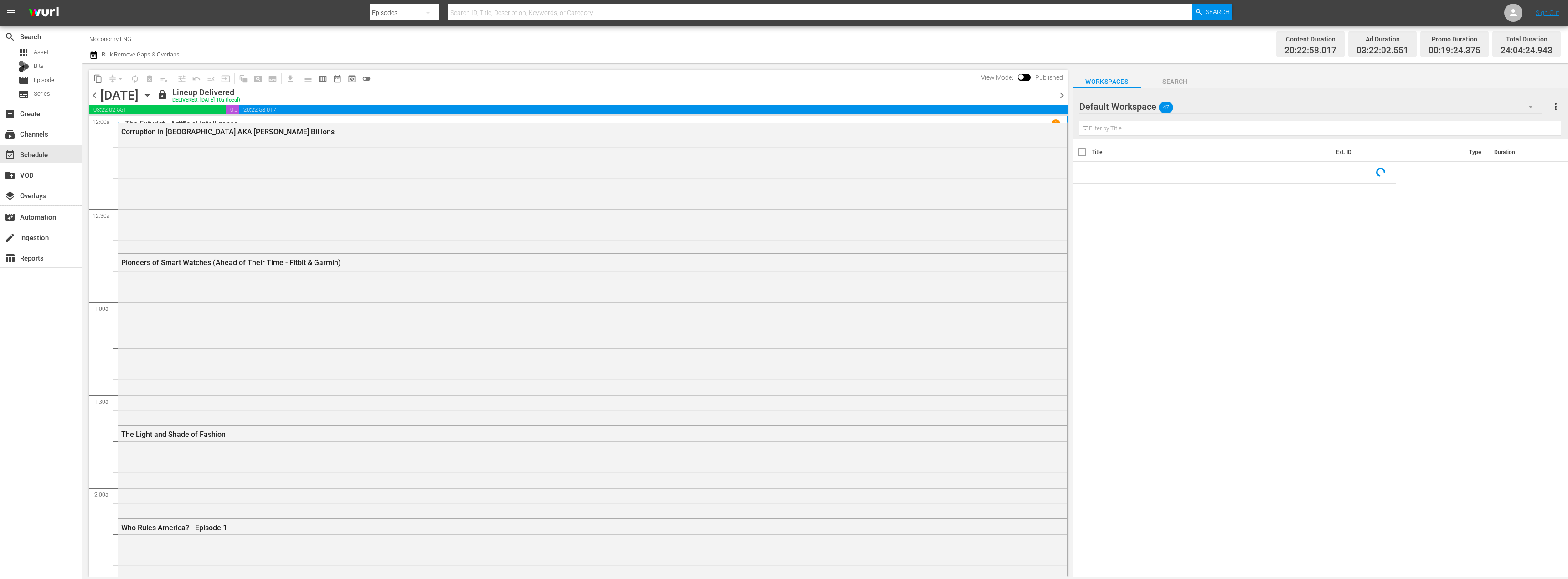
click at [1061, 94] on span "chevron_right" at bounding box center [1062, 95] width 12 height 12
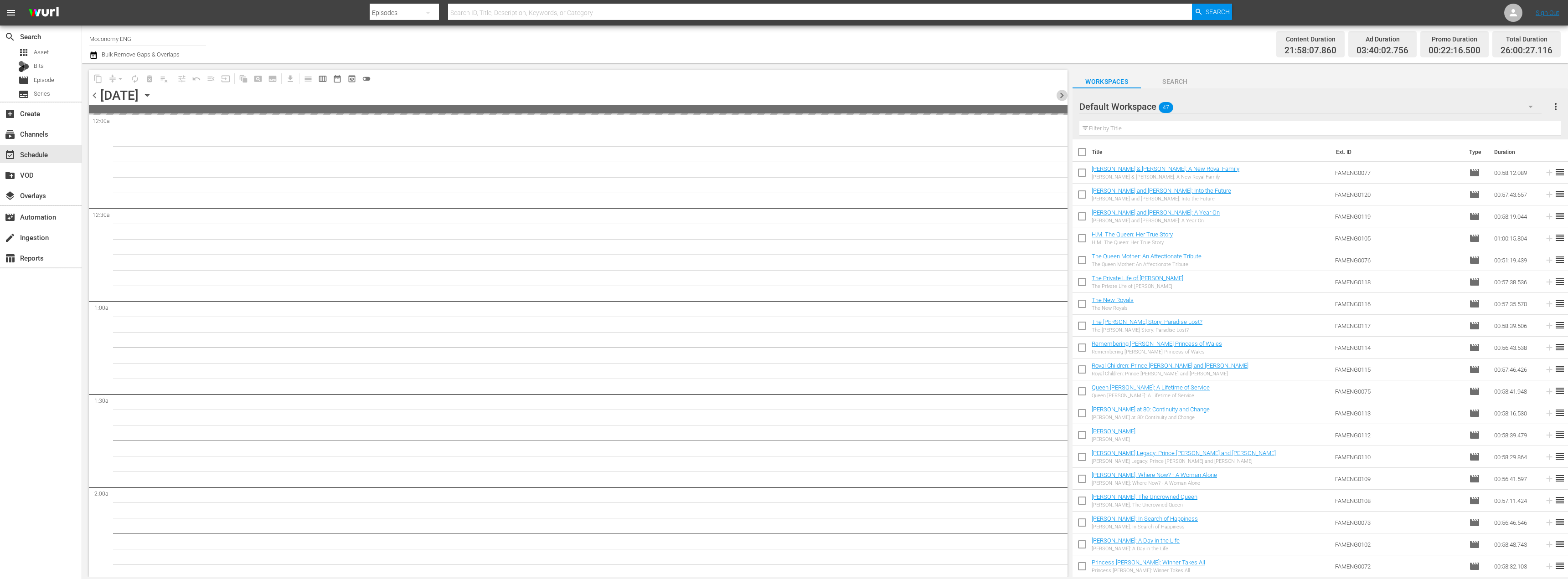
click at [1061, 94] on span "chevron_right" at bounding box center [1062, 95] width 12 height 12
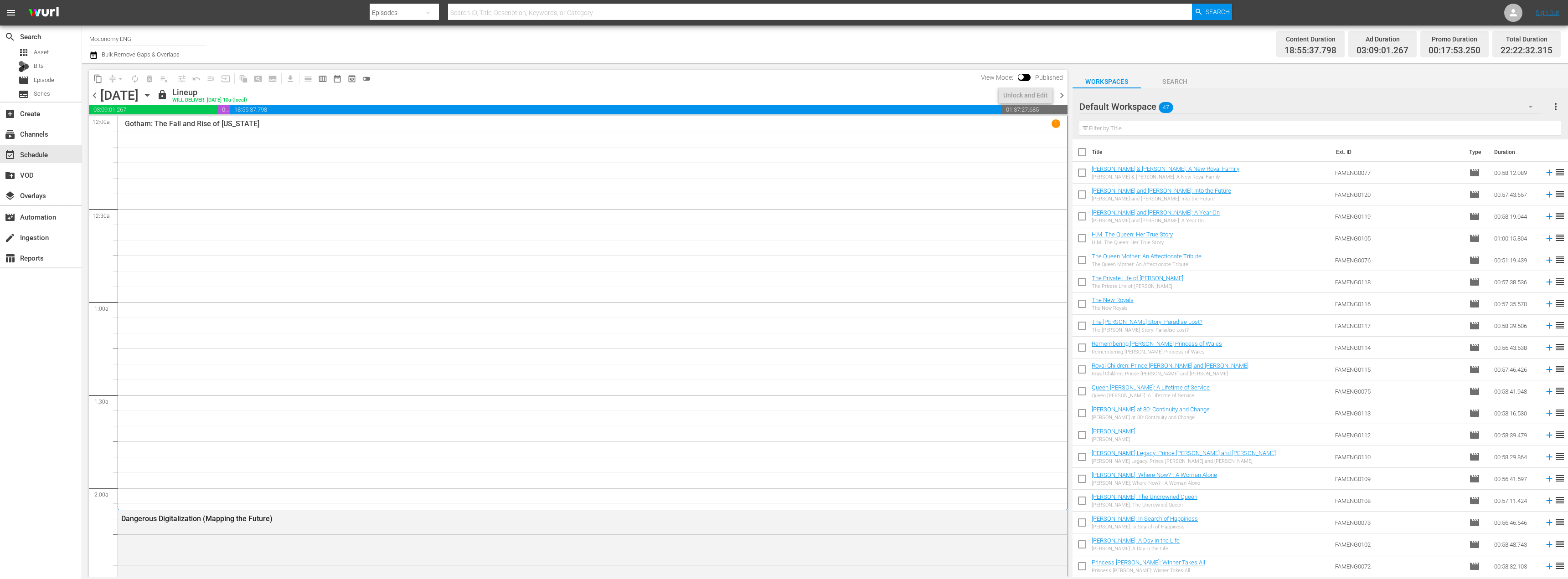
click at [319, 79] on span "calendar_view_week_outlined" at bounding box center [323, 78] width 9 height 9
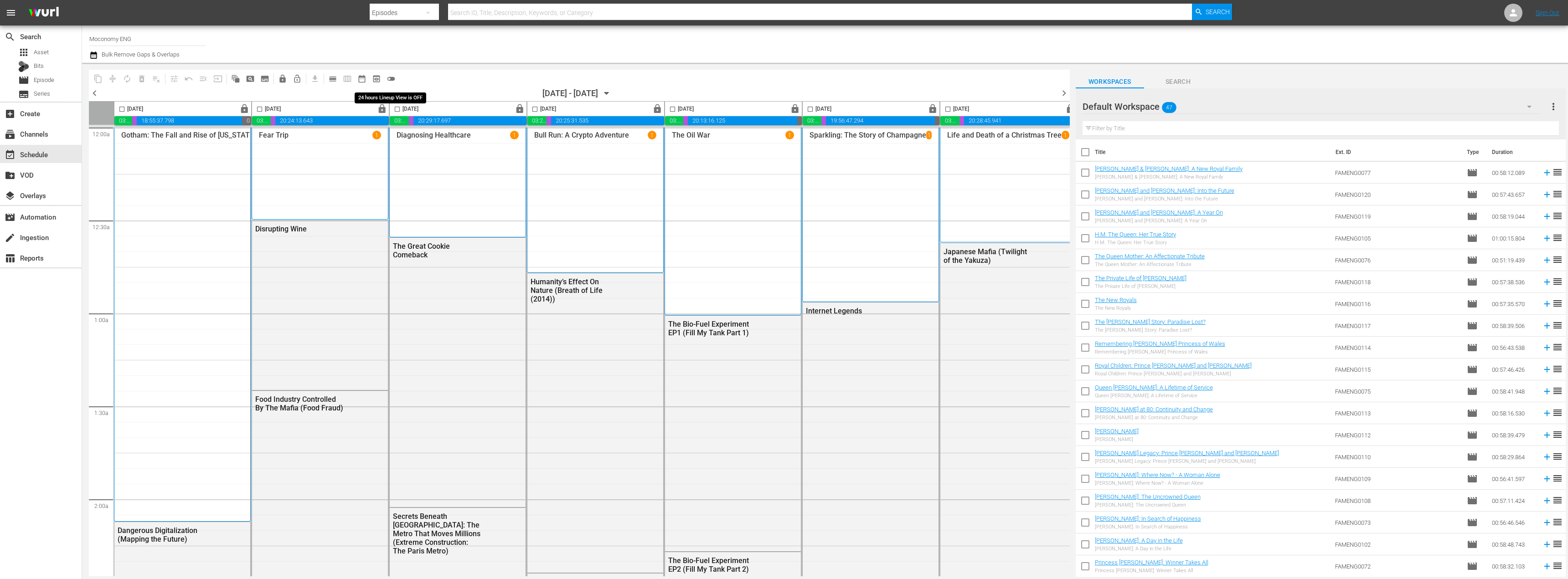
click at [393, 78] on span "toggle_off" at bounding box center [391, 78] width 9 height 9
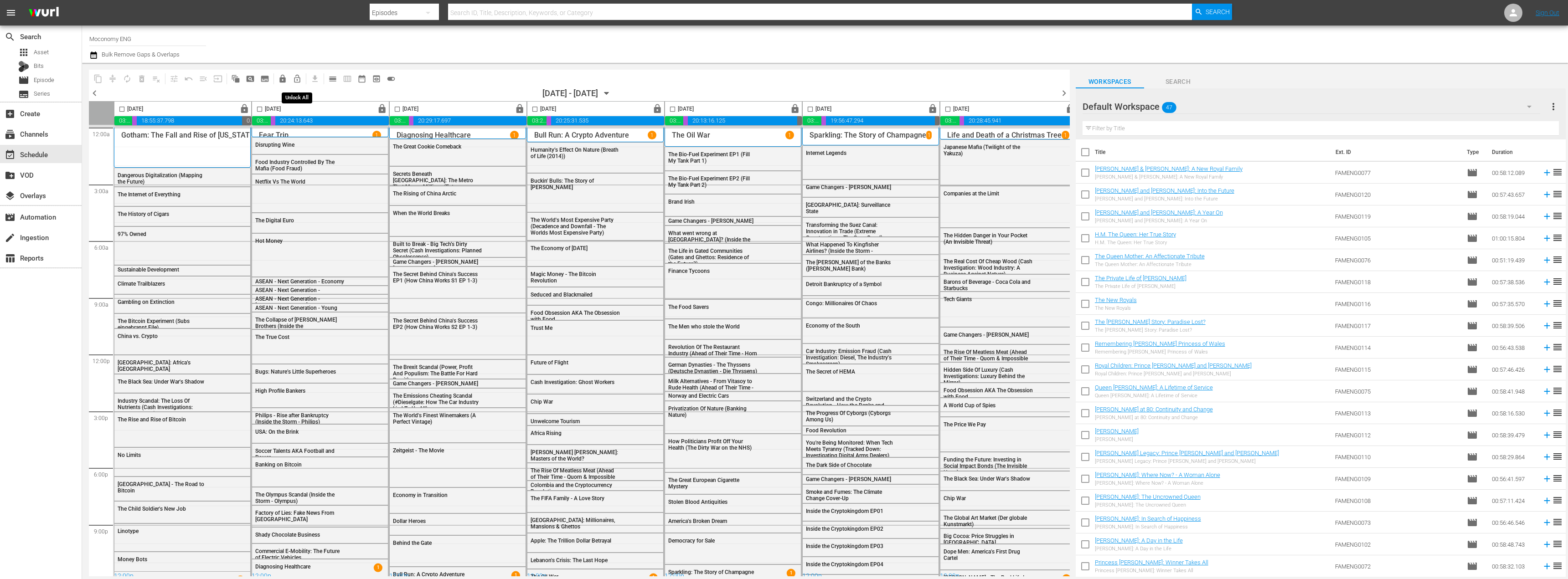
click at [295, 79] on span "lock_open_outlined" at bounding box center [297, 78] width 9 height 9
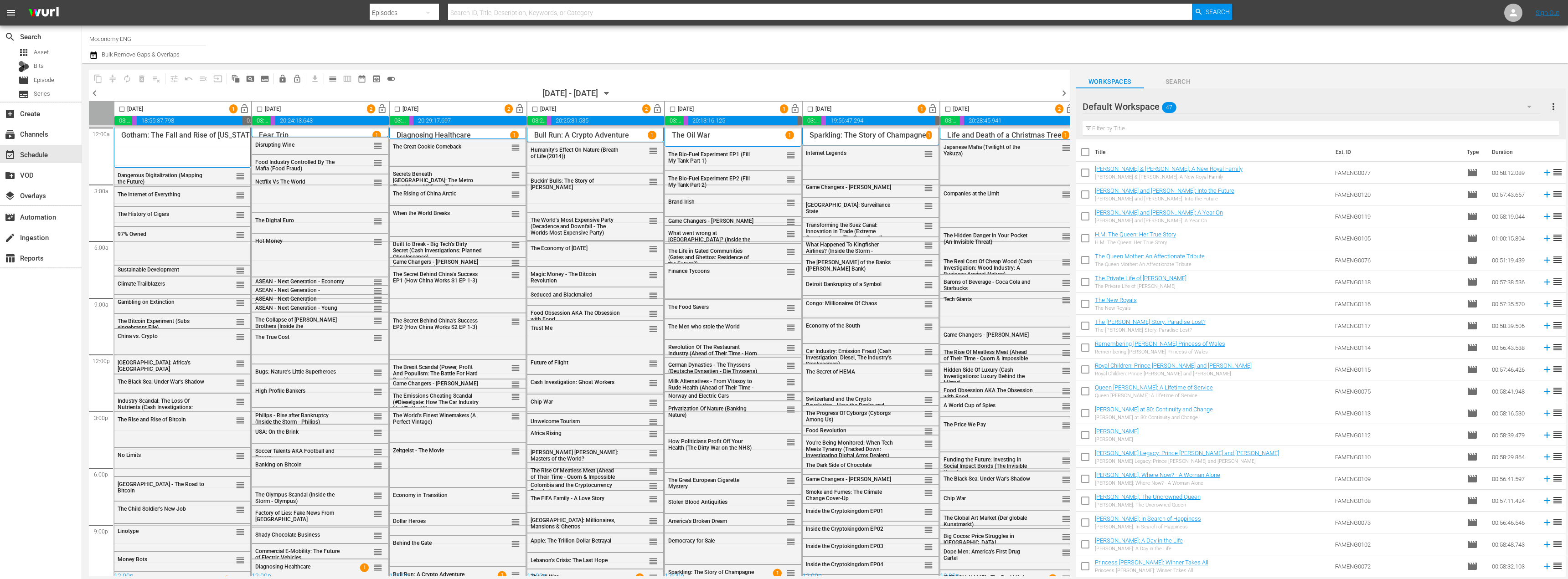
click at [1066, 92] on span "chevron_right" at bounding box center [1064, 93] width 12 height 12
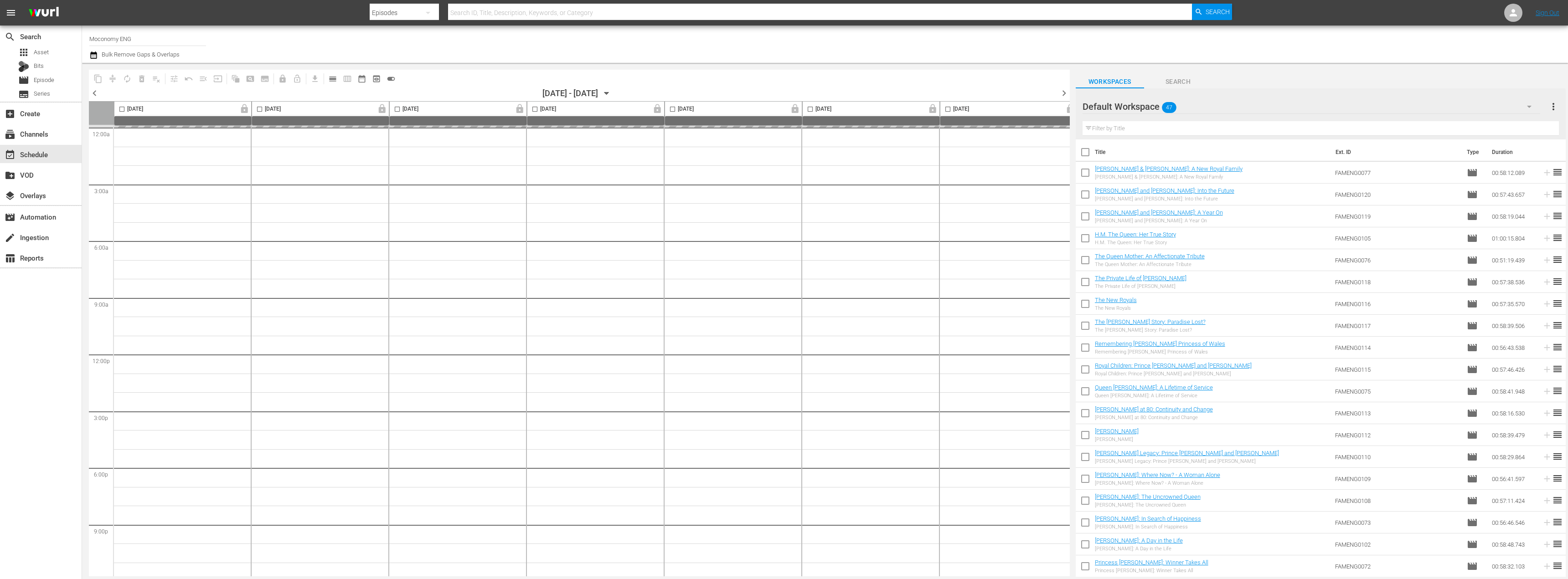
click at [1224, 107] on div "Default Workspace 47" at bounding box center [1311, 106] width 458 height 26
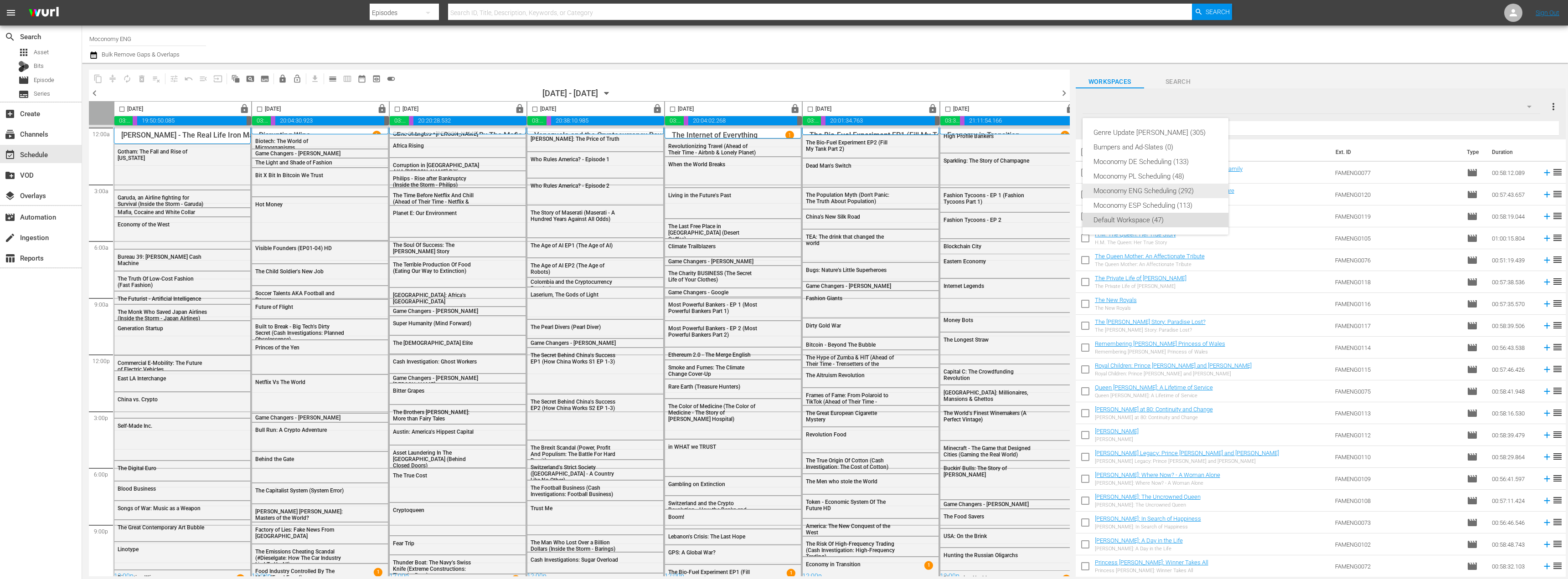
click at [1146, 192] on div "Moconomy ENG Scheduling (292)" at bounding box center [1155, 191] width 124 height 15
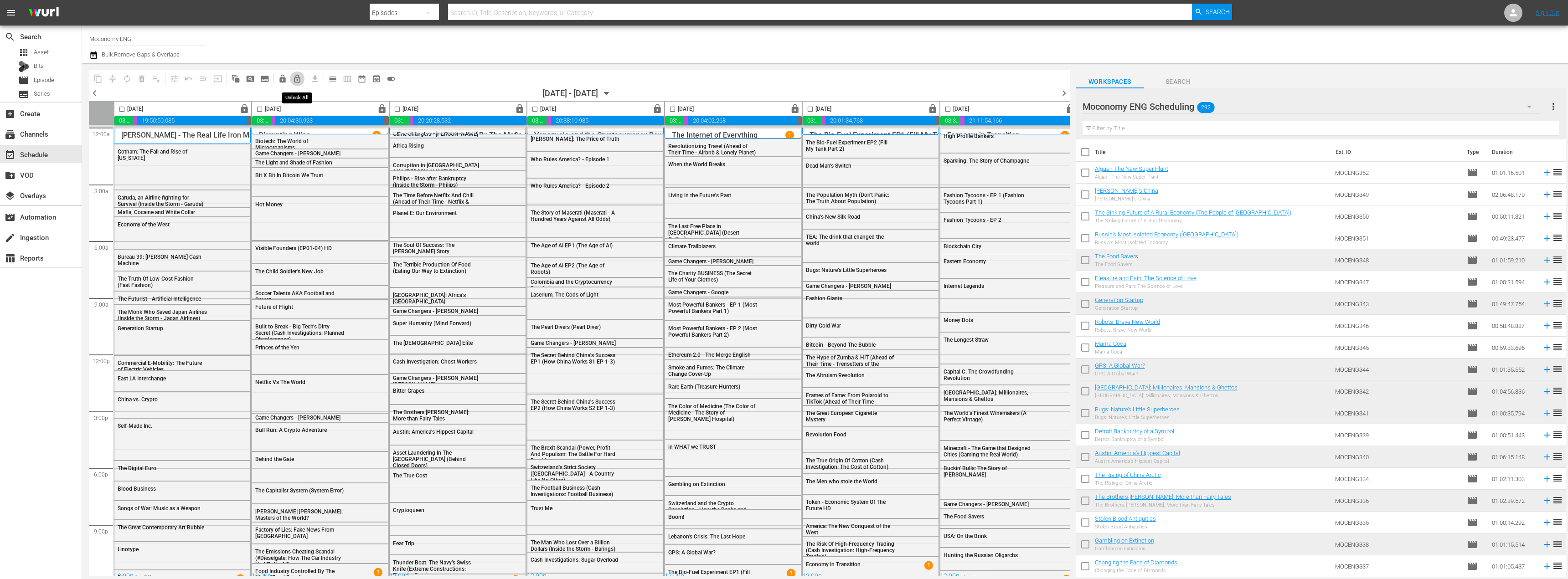
click at [295, 79] on span "lock_open_outlined" at bounding box center [297, 78] width 9 height 9
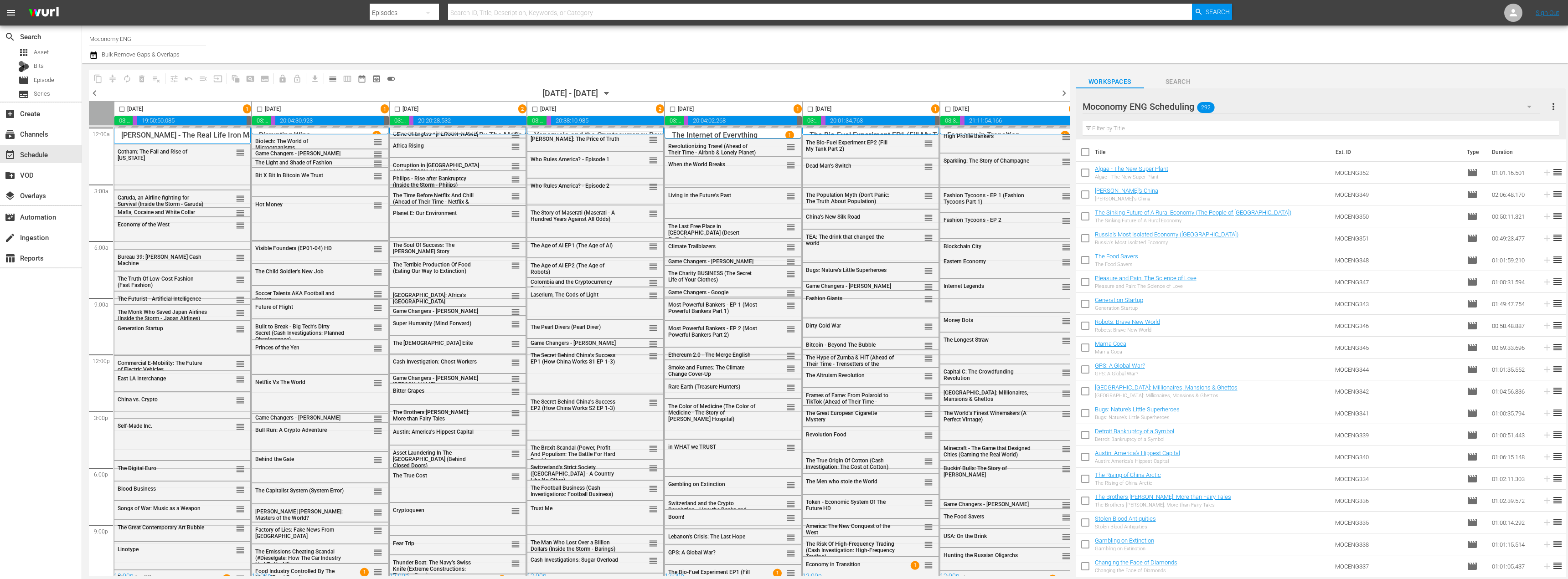
click at [1061, 92] on span "chevron_right" at bounding box center [1064, 93] width 12 height 12
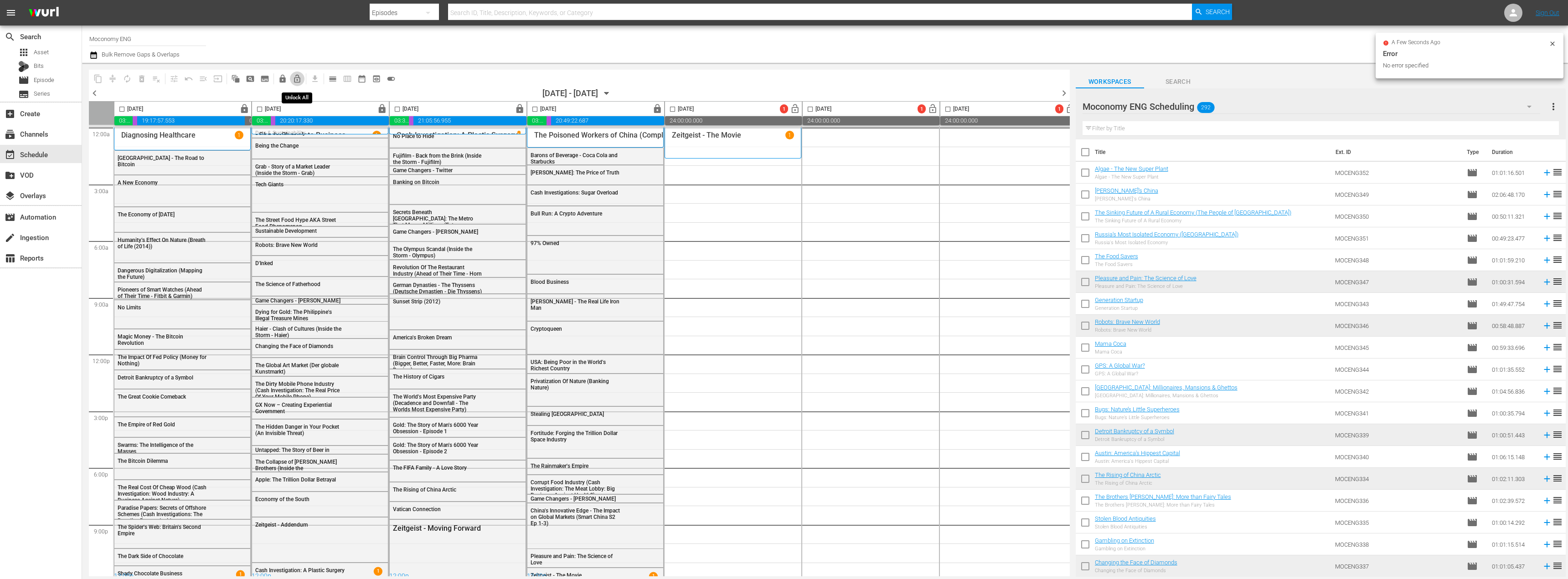
click at [297, 81] on span "lock_open_outlined" at bounding box center [297, 78] width 9 height 9
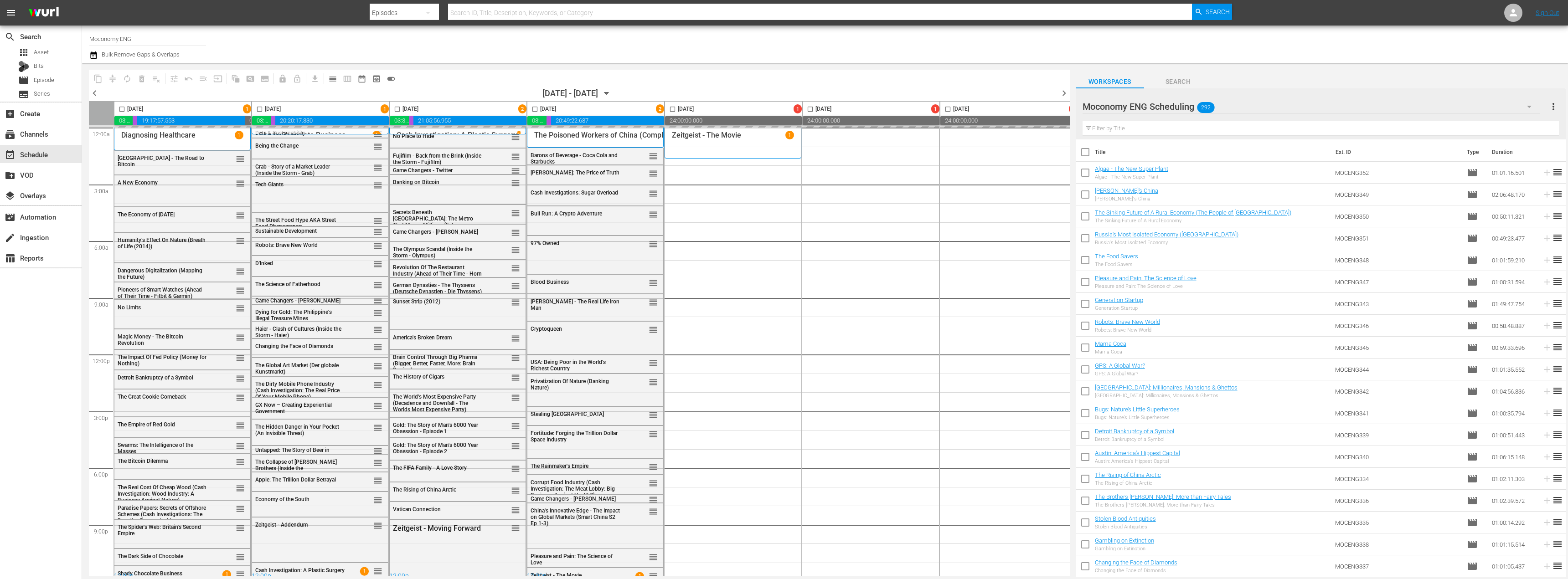
click at [96, 92] on span "chevron_left" at bounding box center [94, 93] width 12 height 12
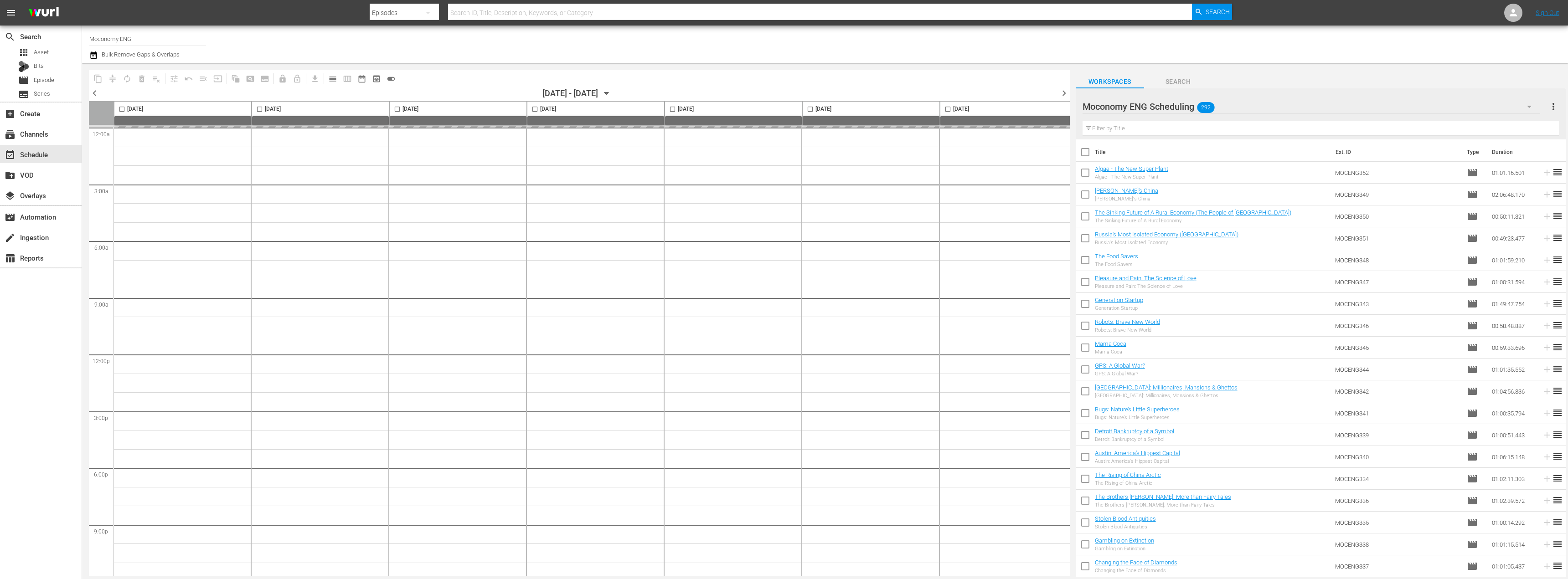
click at [96, 92] on span "chevron_left" at bounding box center [94, 93] width 12 height 12
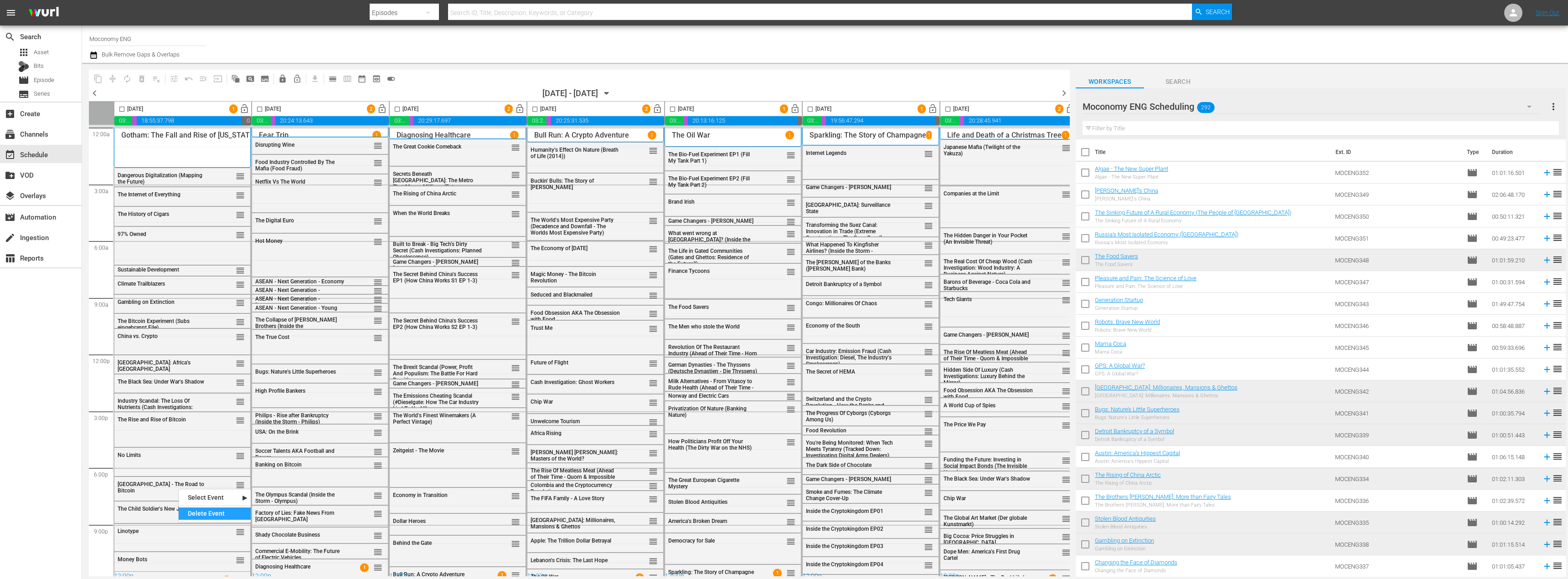
click at [207, 514] on div "Delete Event" at bounding box center [215, 513] width 72 height 12
click at [192, 533] on div "Delete Event" at bounding box center [208, 535] width 72 height 12
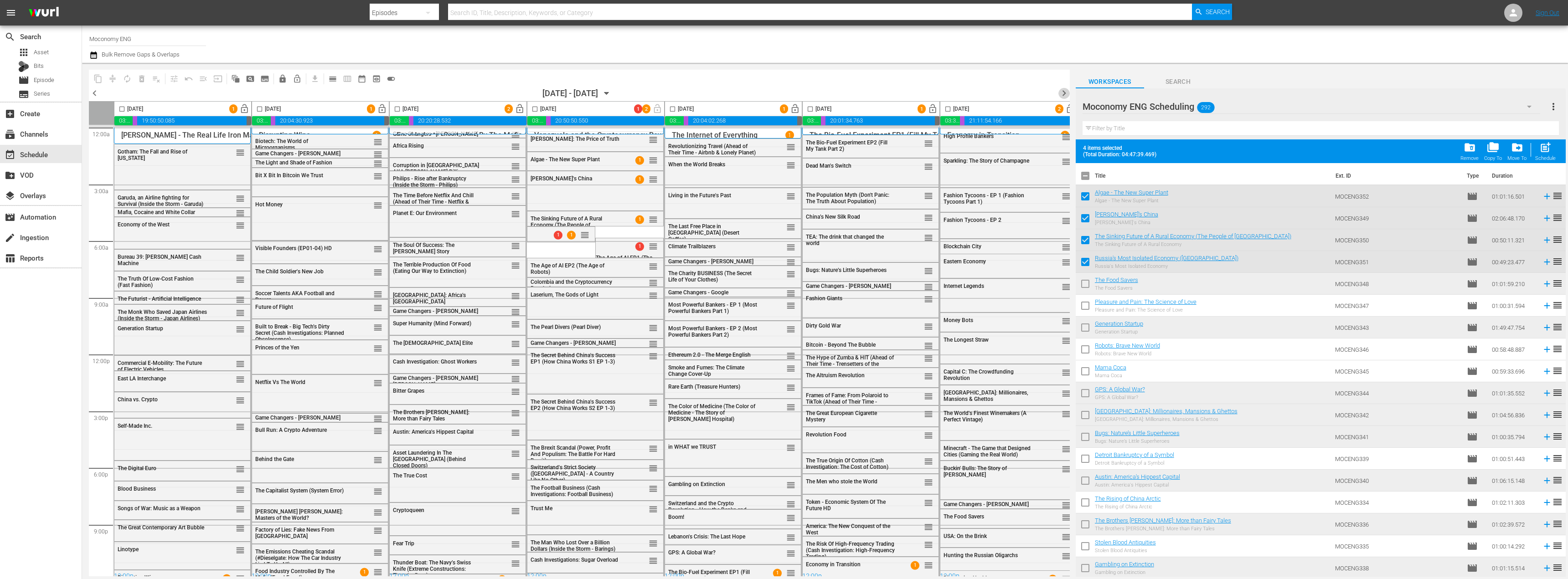
click at [1060, 92] on span "chevron_right" at bounding box center [1064, 93] width 12 height 12
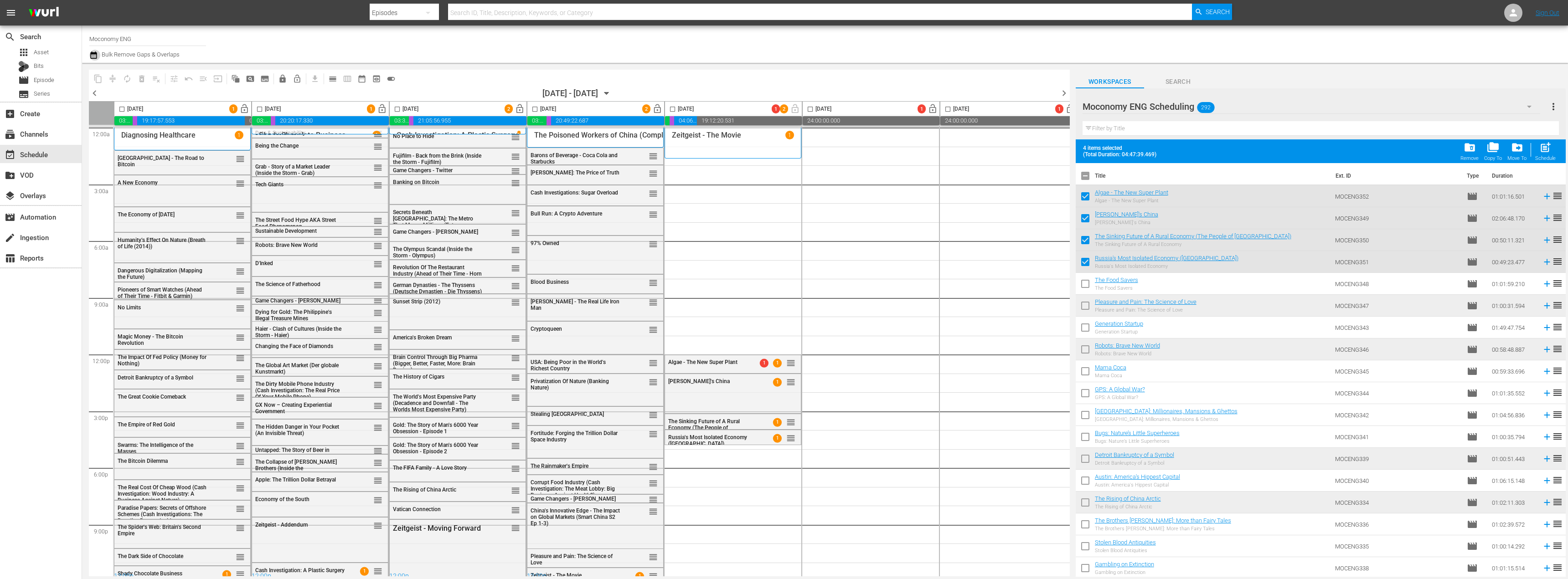
click at [91, 55] on icon "button" at bounding box center [93, 55] width 6 height 7
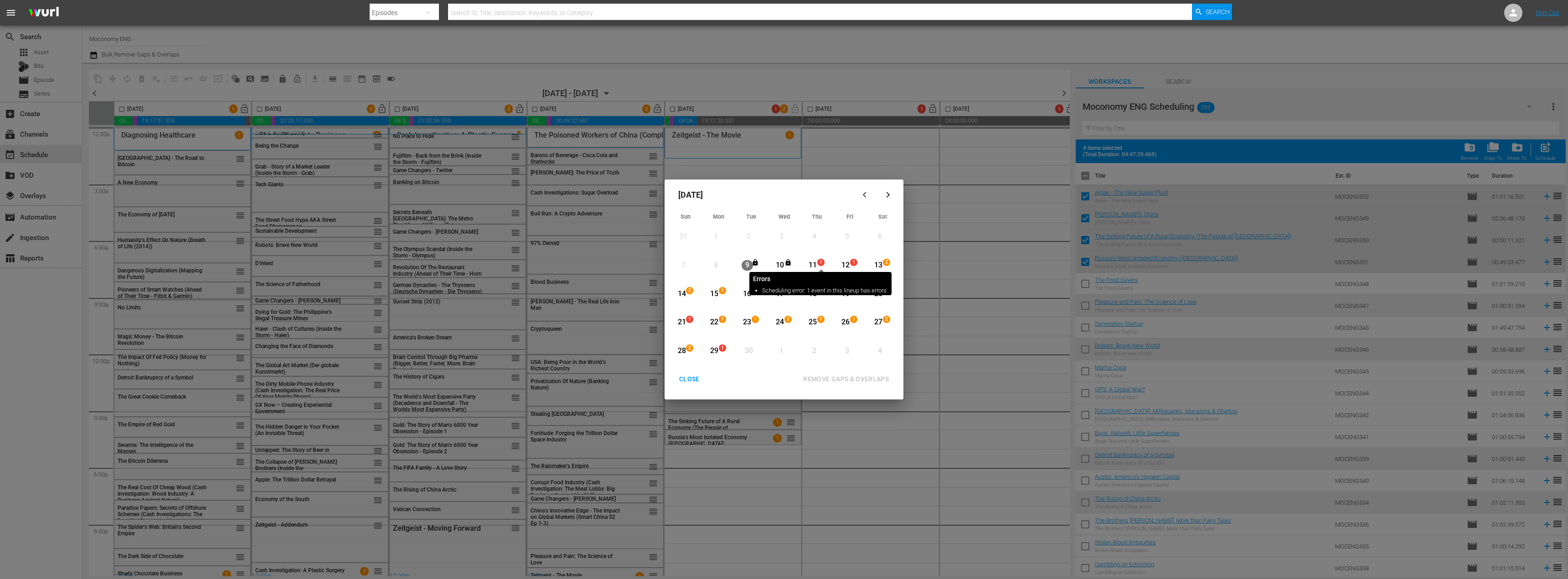
click at [817, 262] on span "1" at bounding box center [821, 262] width 6 height 7
click at [779, 321] on div "24" at bounding box center [780, 322] width 12 height 10
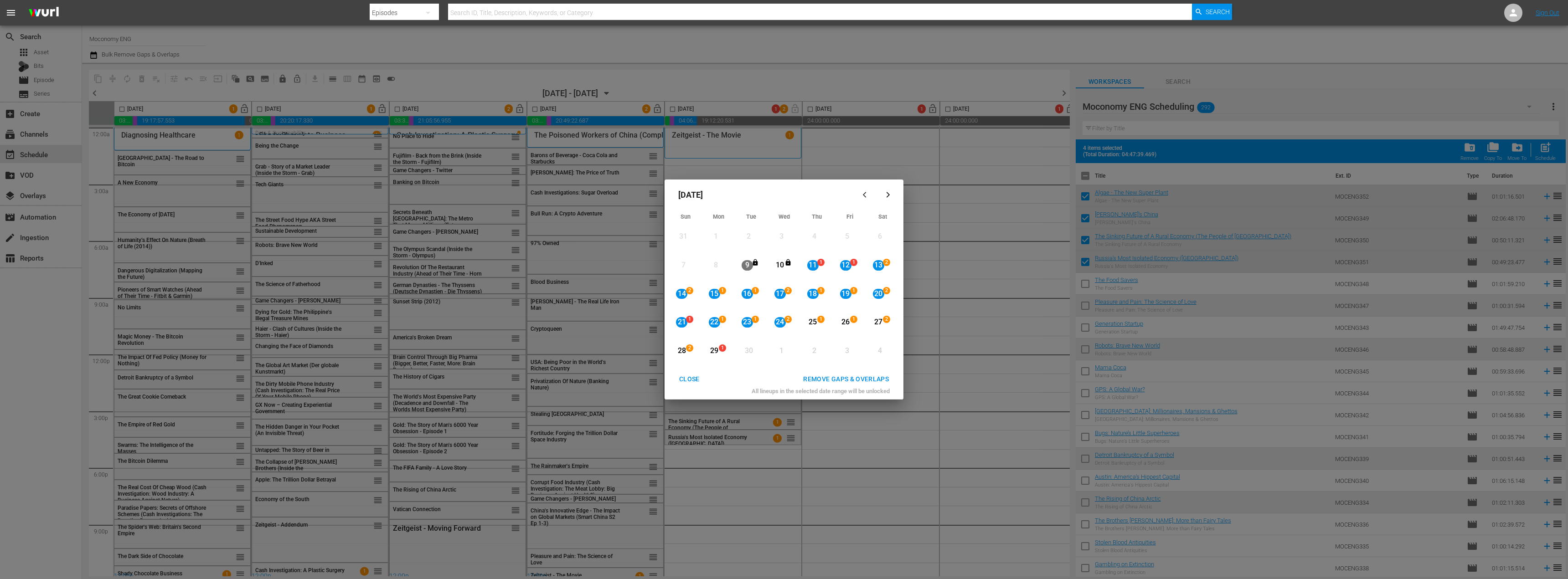
click at [808, 376] on div "REMOVE GAPS & OVERLAPS" at bounding box center [845, 379] width 100 height 12
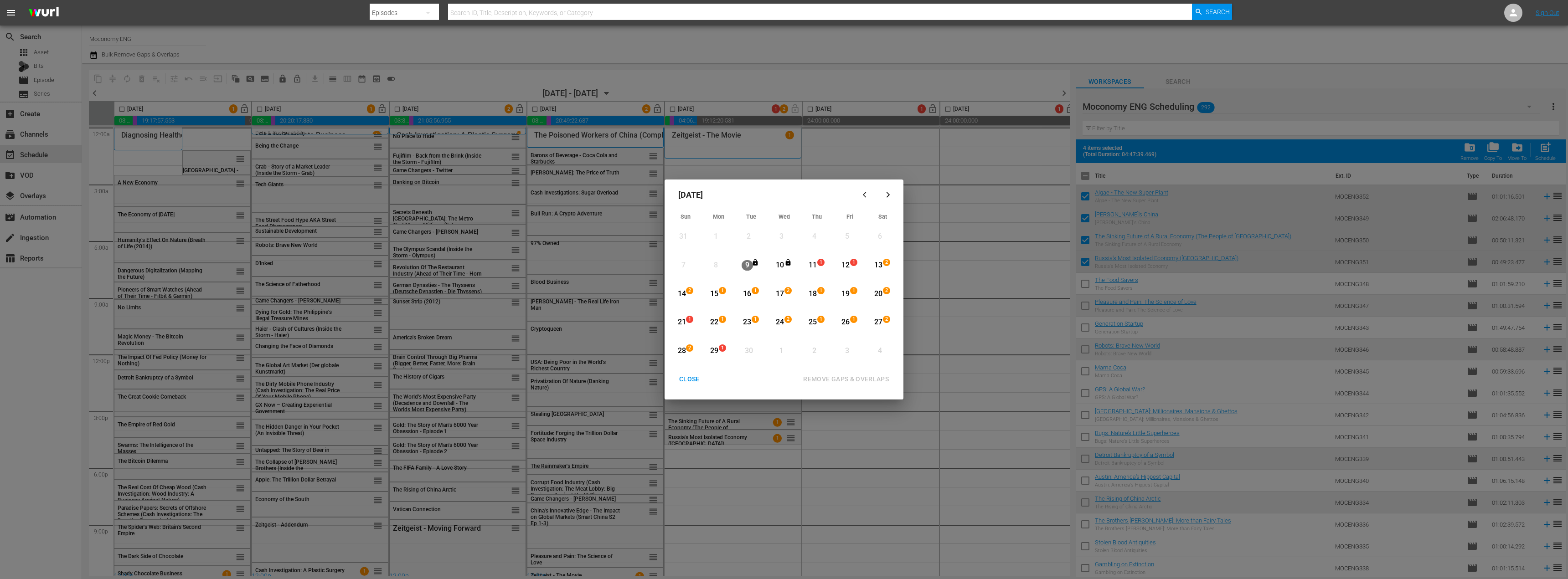
click at [778, 320] on div "24" at bounding box center [780, 322] width 12 height 10
click at [682, 320] on div "21" at bounding box center [682, 322] width 12 height 10
click at [684, 352] on div "28" at bounding box center [682, 350] width 12 height 10
click at [682, 322] on div "21" at bounding box center [682, 322] width 12 height 10
click at [831, 378] on div "REMOVE GAPS & OVERLAPS" at bounding box center [845, 379] width 100 height 12
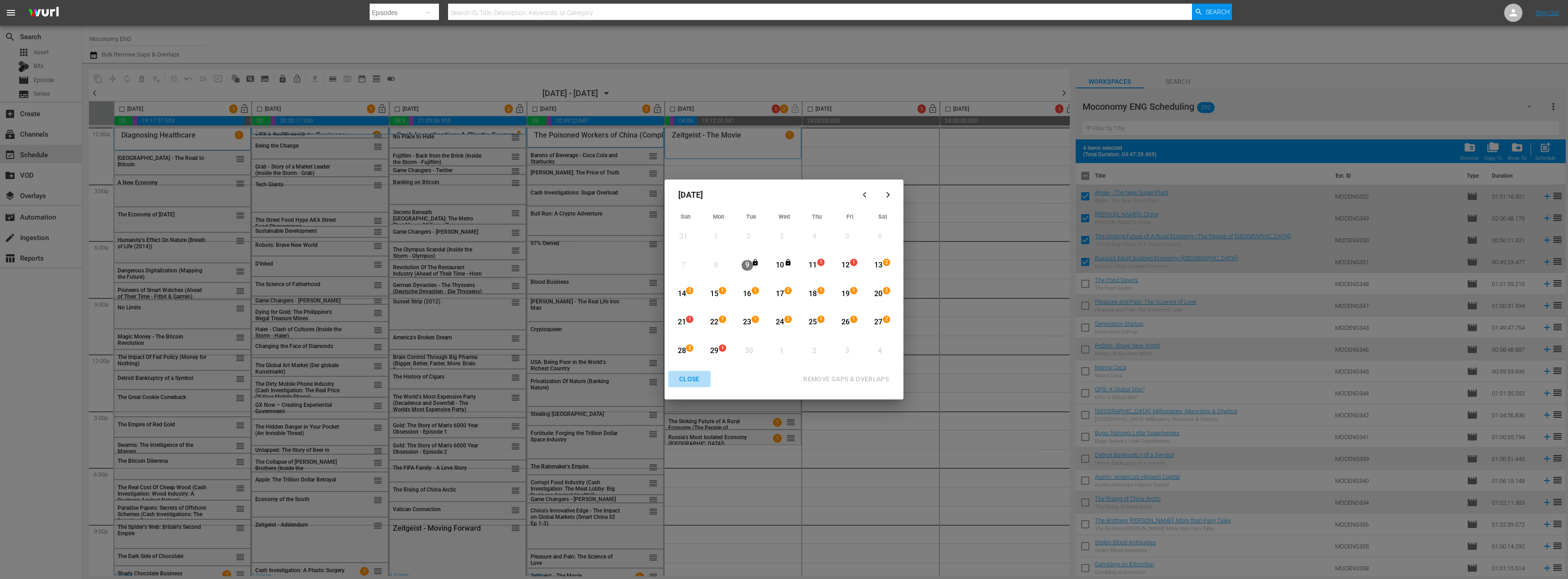
click at [693, 379] on div "CLOSE" at bounding box center [690, 379] width 35 height 12
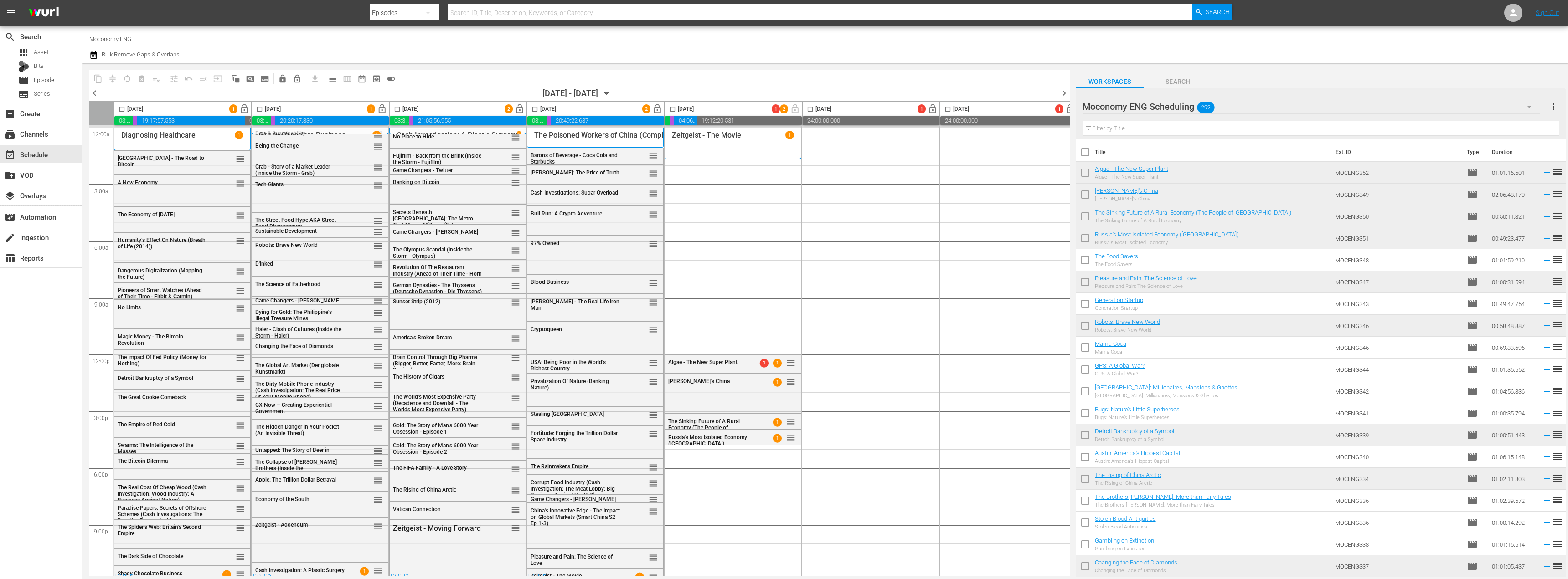
click at [93, 94] on span "chevron_left" at bounding box center [94, 93] width 12 height 12
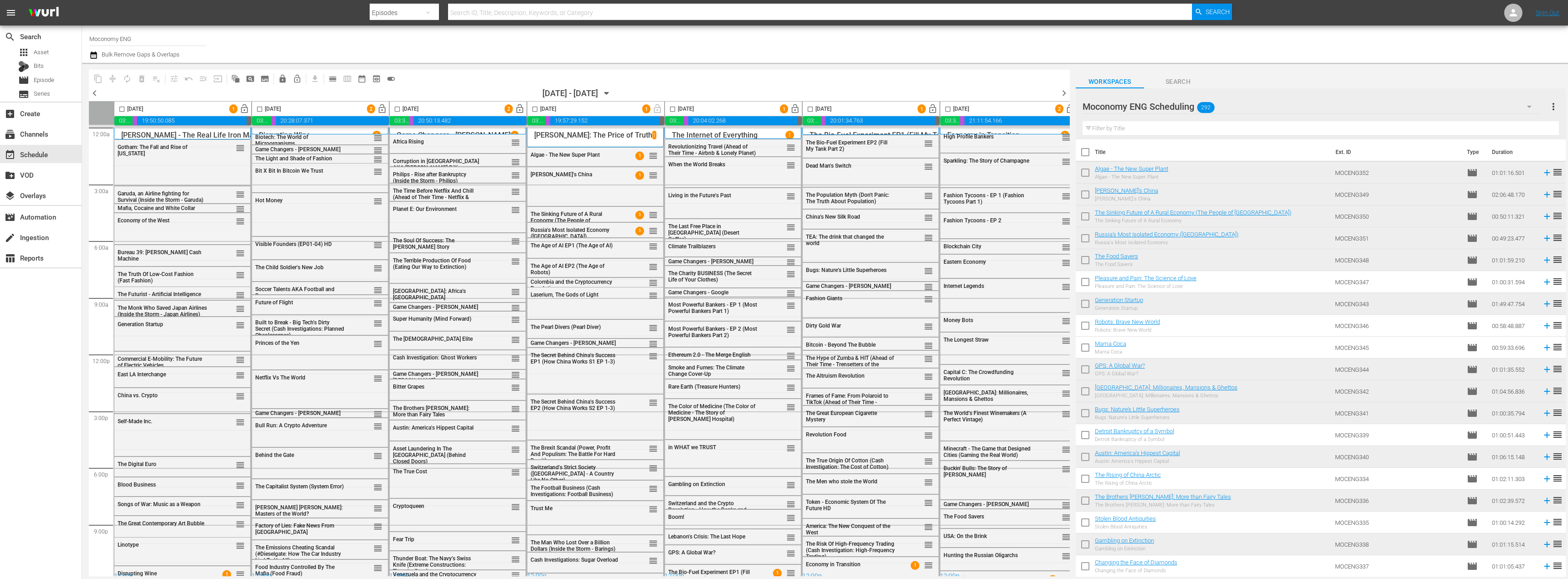
click at [93, 94] on span "chevron_left" at bounding box center [94, 93] width 12 height 12
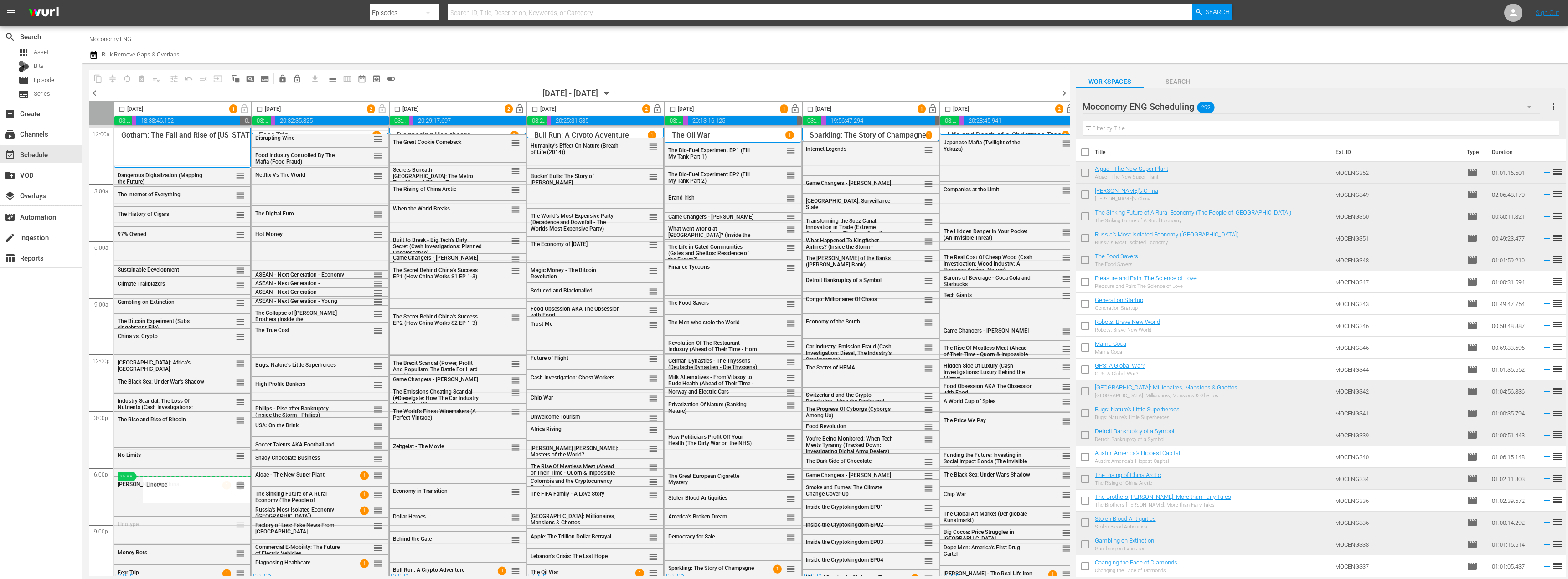
drag, startPoint x: 239, startPoint y: 524, endPoint x: 229, endPoint y: 476, distance: 49.0
drag, startPoint x: 240, startPoint y: 485, endPoint x: 237, endPoint y: 504, distance: 19.2
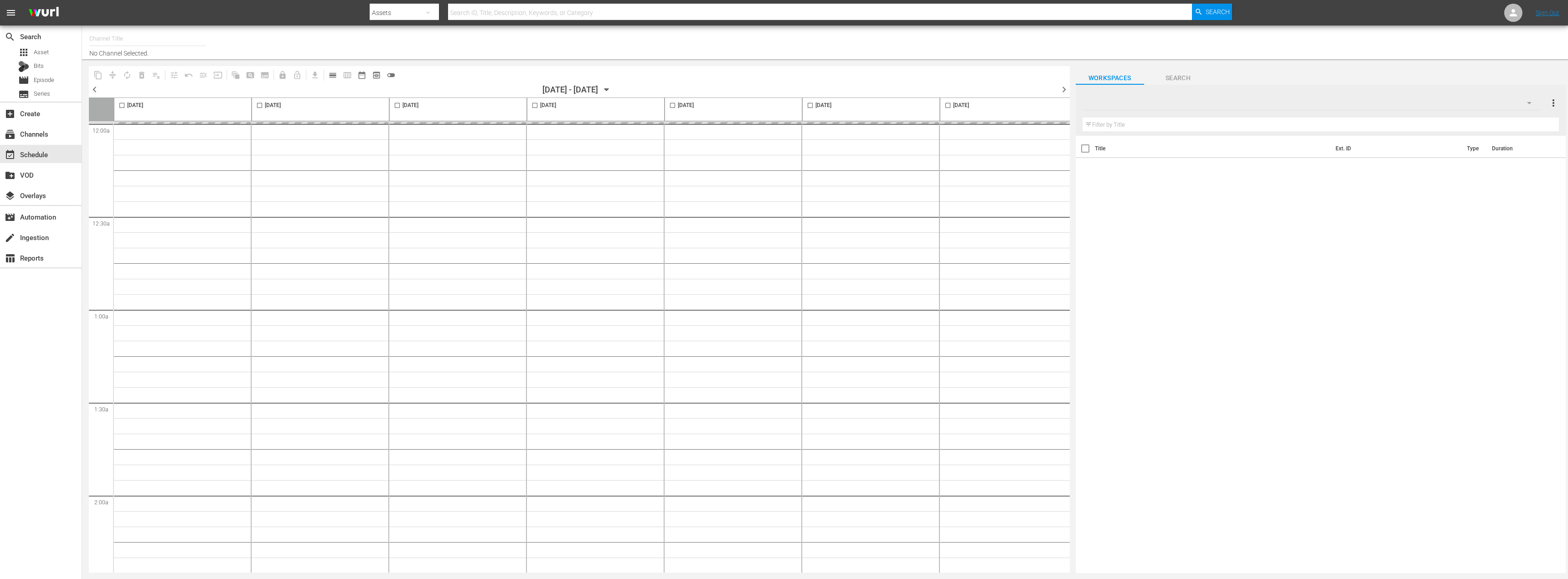
type input "Moconomy ENG (1252)"
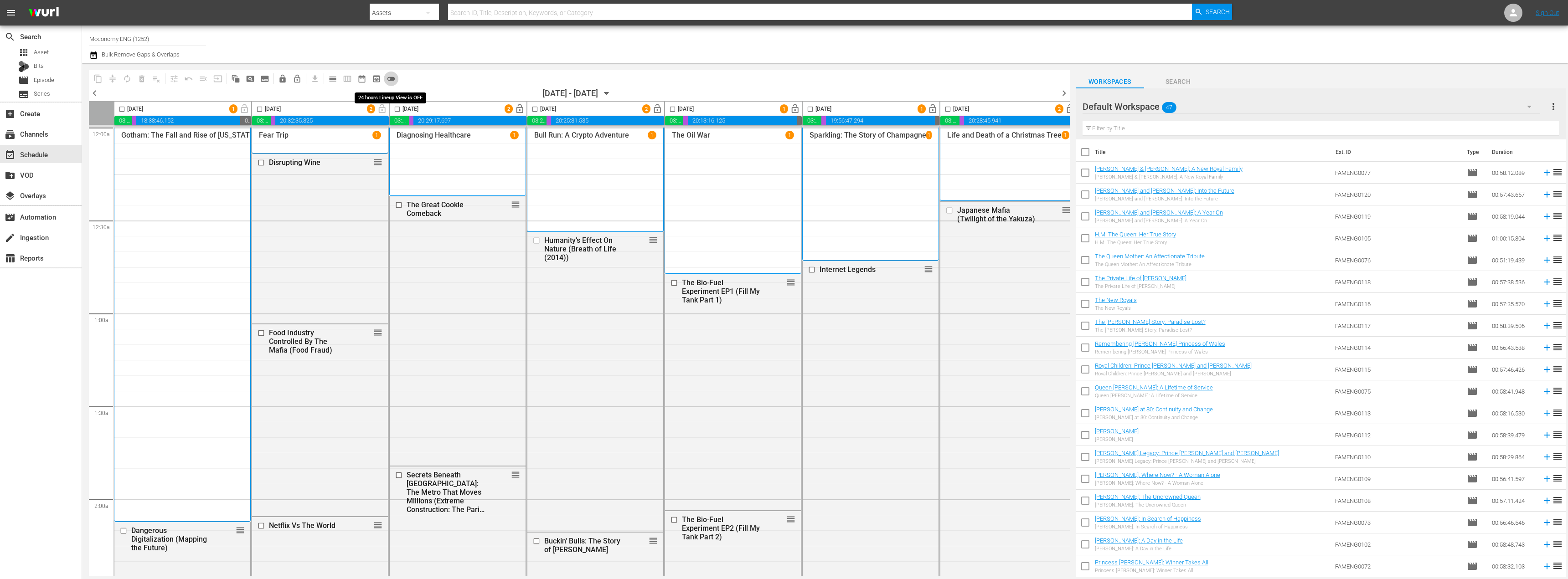
click at [394, 76] on span "toggle_off" at bounding box center [391, 78] width 9 height 9
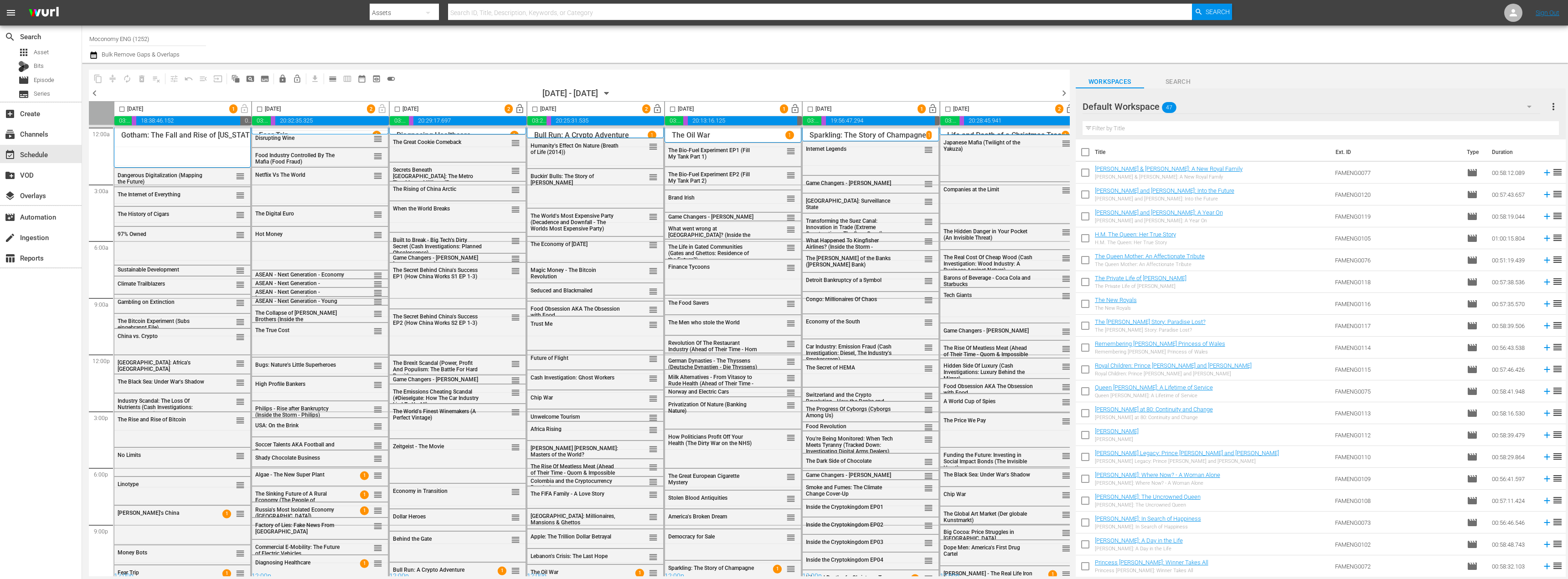
click at [1213, 102] on div "Default Workspace 47" at bounding box center [1311, 106] width 458 height 26
click at [1152, 188] on div "Moconomy ENG Scheduling (292)" at bounding box center [1155, 191] width 124 height 15
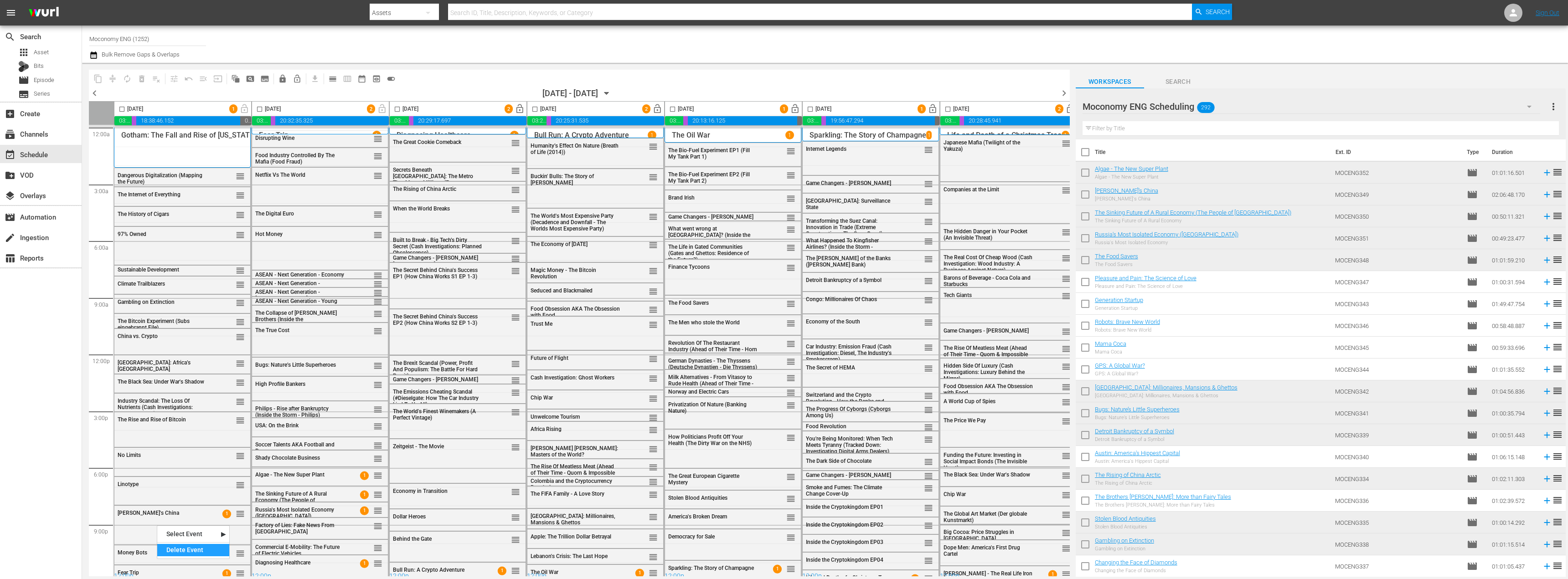
click at [173, 550] on div "Delete Event" at bounding box center [193, 550] width 72 height 12
click at [190, 543] on div "Delete Event" at bounding box center [212, 544] width 72 height 12
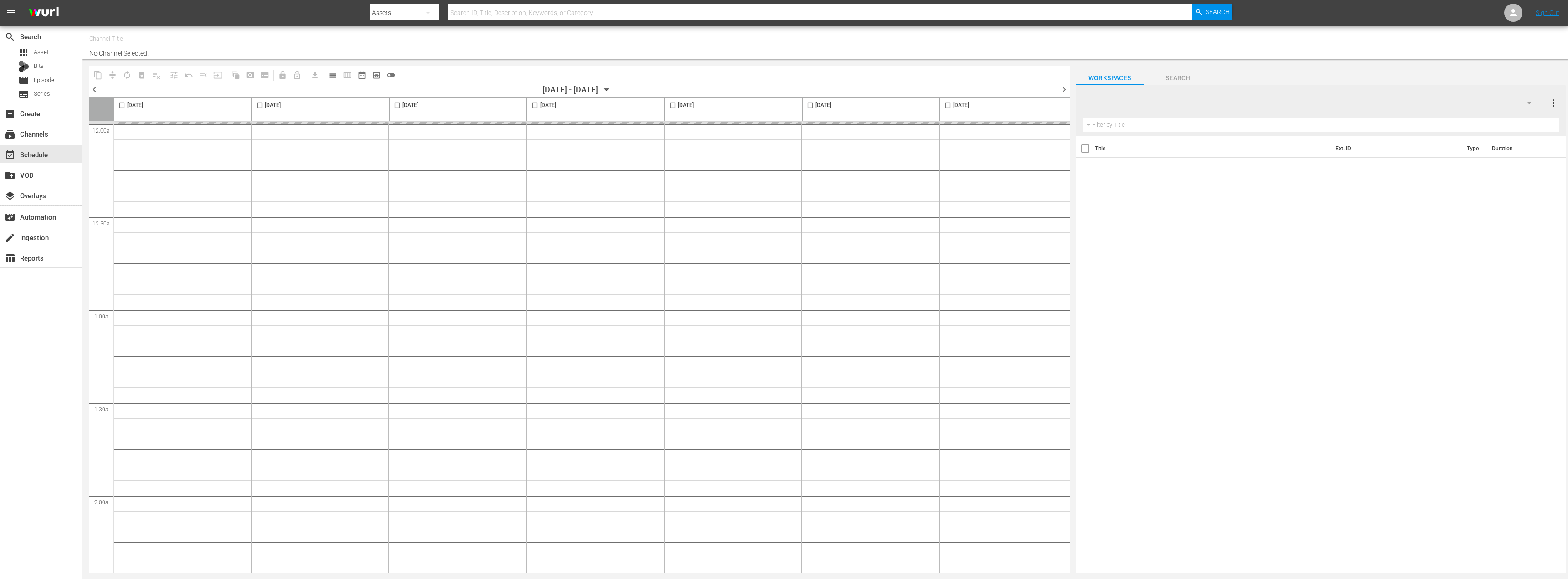
click at [391, 73] on button "toggle_off" at bounding box center [391, 75] width 15 height 15
type input "Moconomy ENG (1252)"
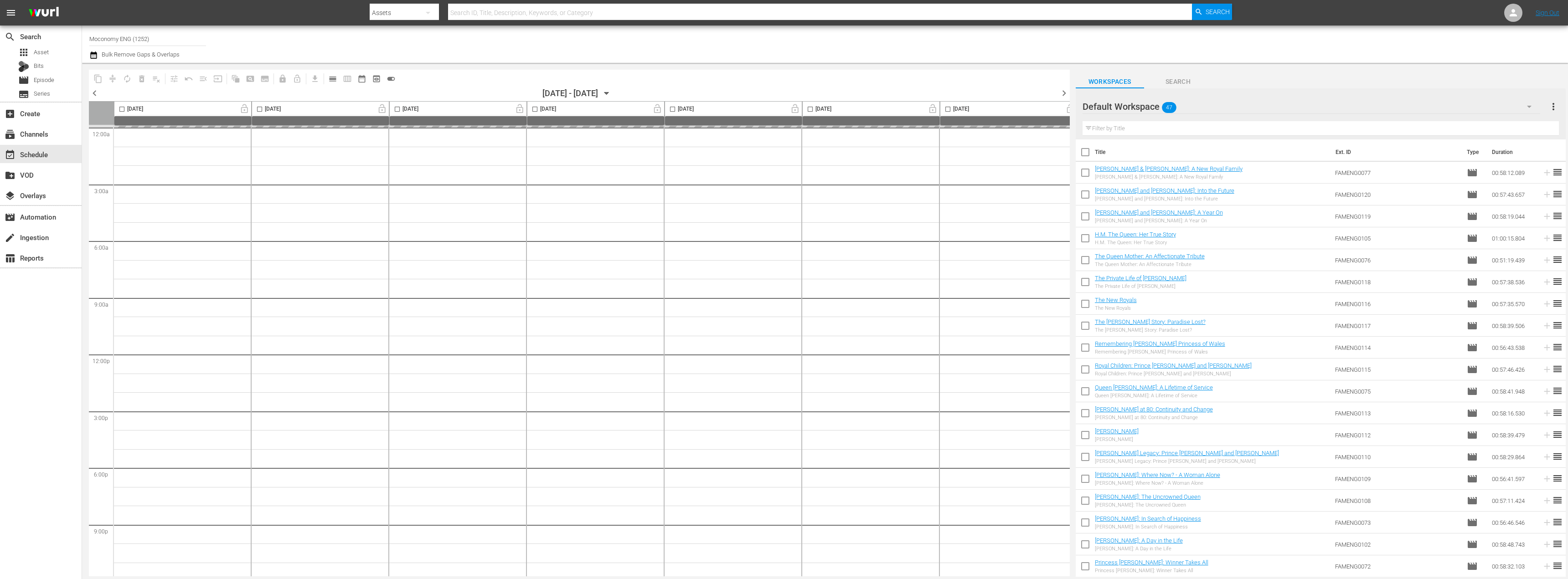
click at [1329, 104] on div "Default Workspace 47" at bounding box center [1311, 106] width 458 height 26
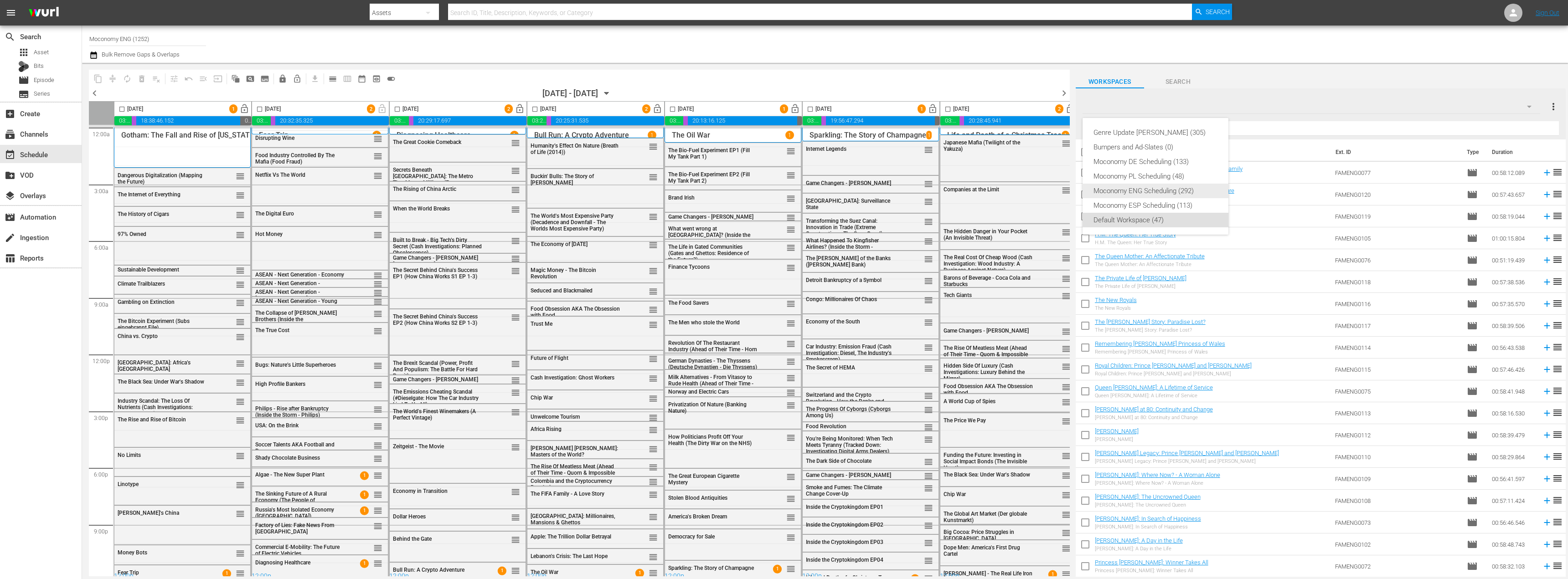
click at [1166, 190] on div "Moconomy ENG Scheduling (292)" at bounding box center [1155, 191] width 124 height 15
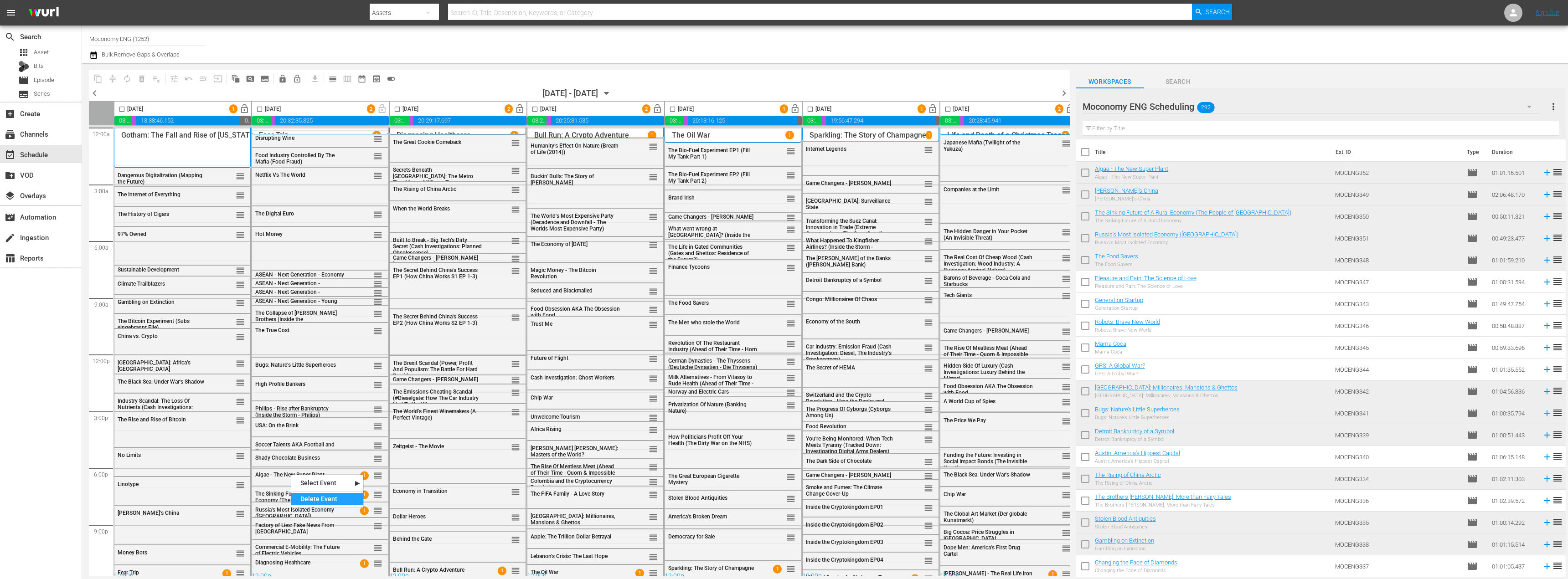
click at [308, 499] on div "Delete Event" at bounding box center [327, 499] width 72 height 12
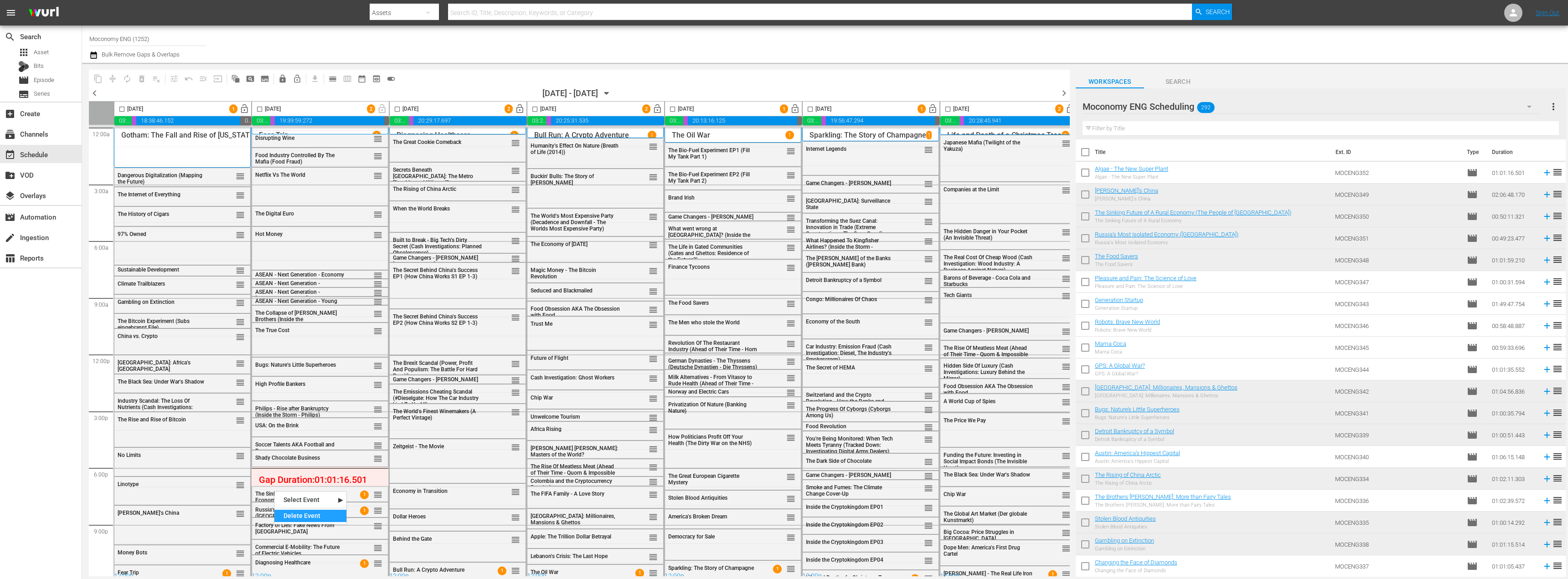
click at [293, 514] on div "Delete Event" at bounding box center [310, 516] width 72 height 12
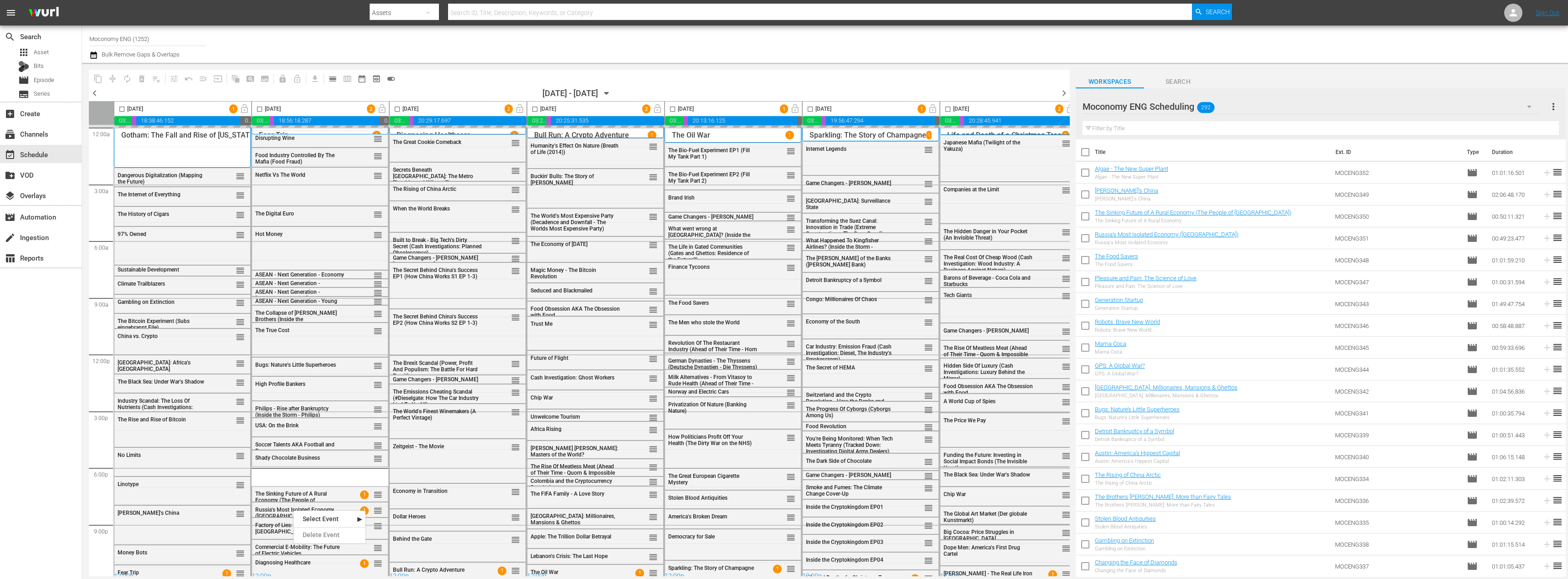
click at [271, 490] on div "Hot Money reorder Netflix Vs The World reorder The True Cost reorder Diagnosing…" at bounding box center [320, 355] width 137 height 454
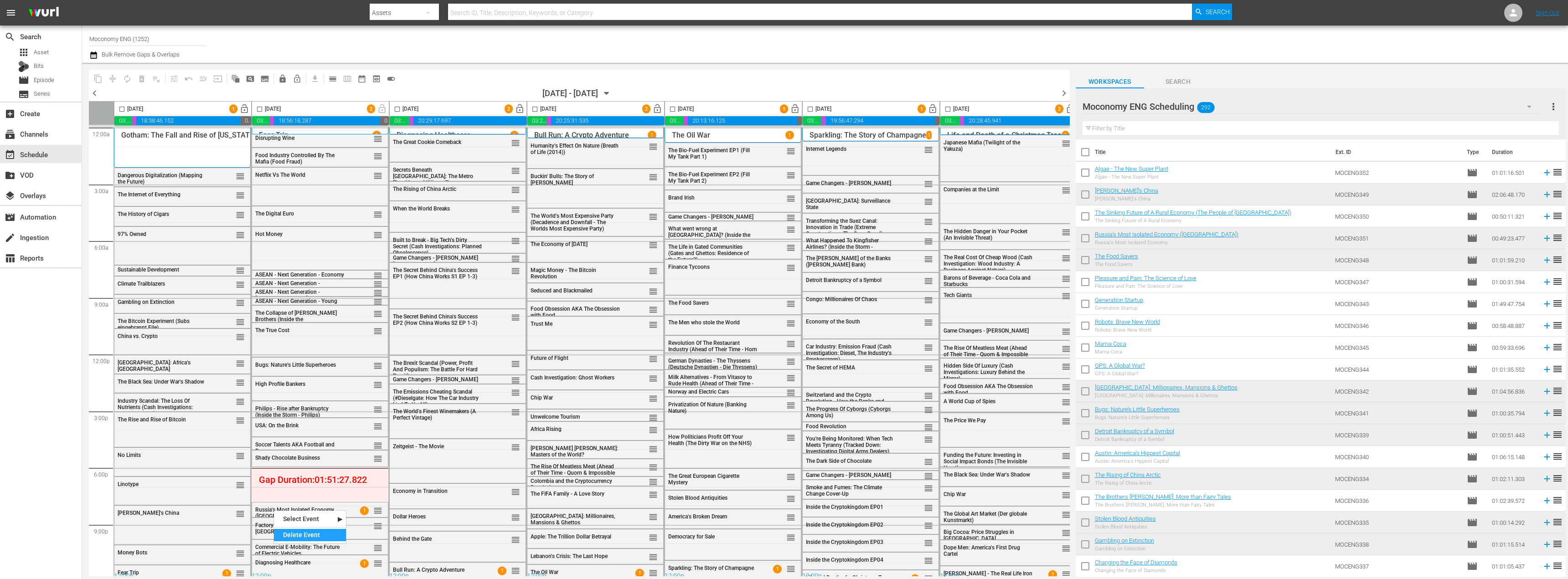
click at [293, 534] on div "Delete Event" at bounding box center [310, 535] width 72 height 12
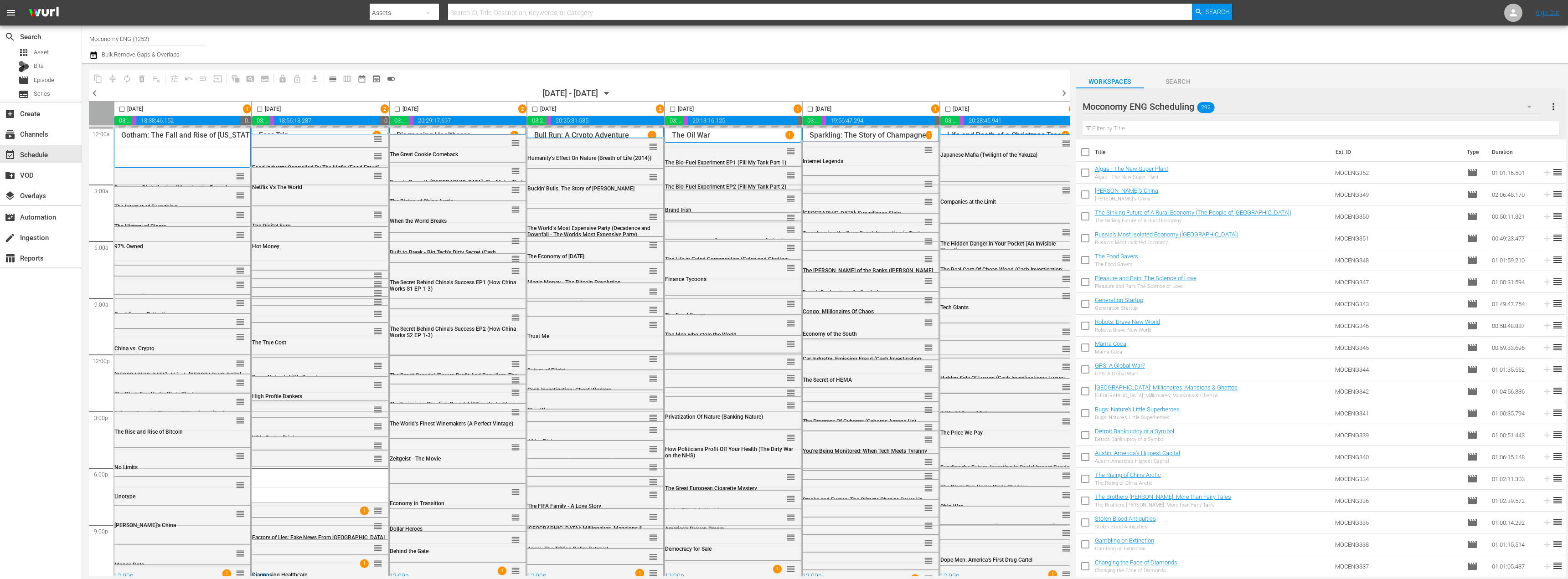
click at [1087, 168] on input "checkbox" at bounding box center [1085, 174] width 19 height 19
checkbox input "true"
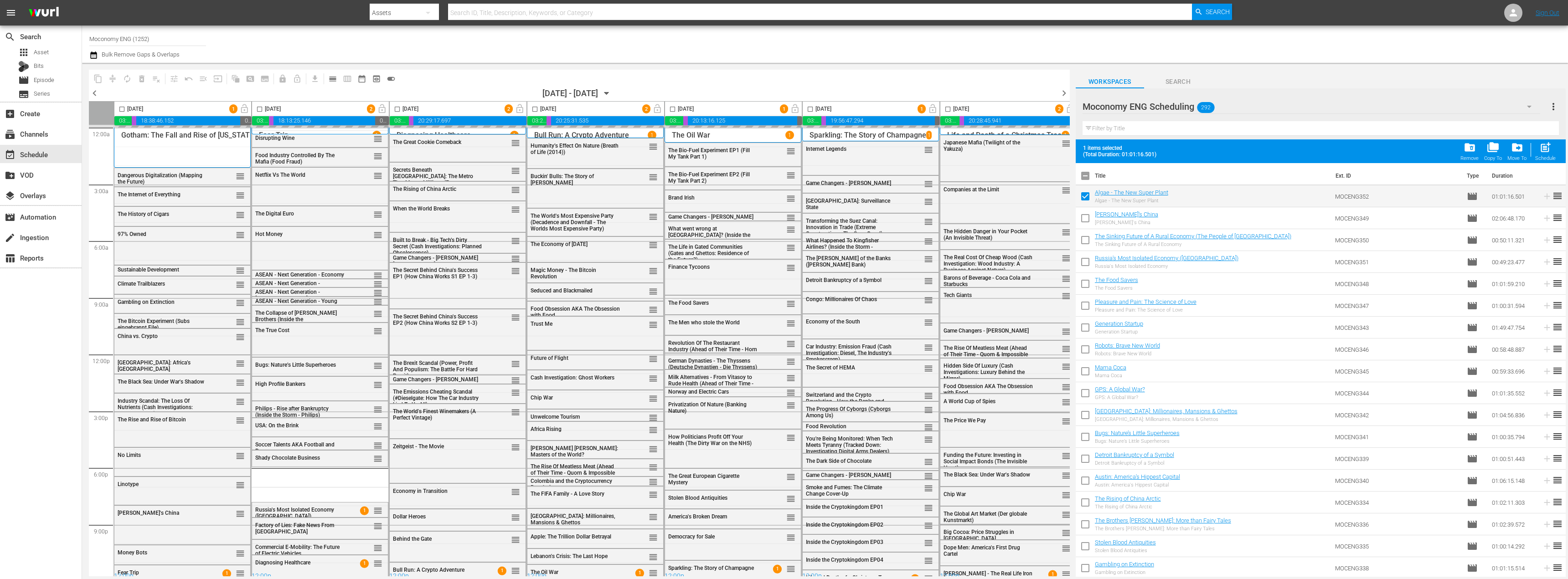
click at [1088, 241] on input "checkbox" at bounding box center [1085, 241] width 19 height 19
checkbox input "true"
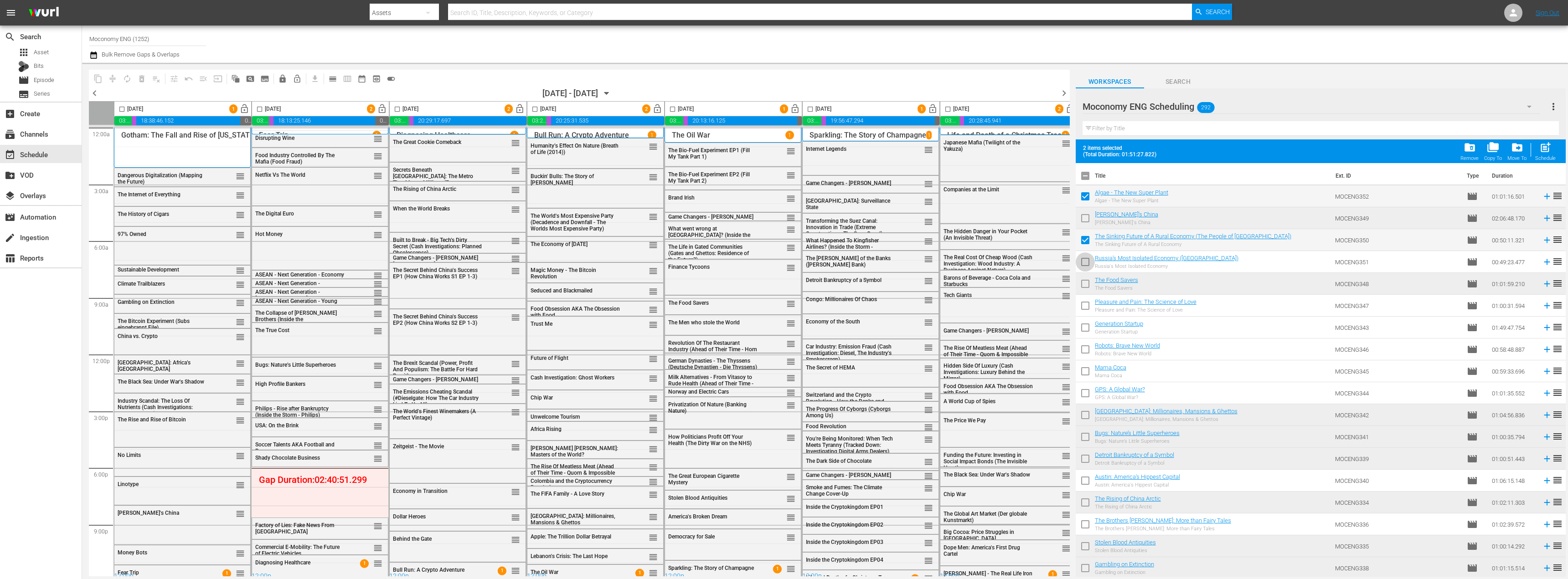
click at [1084, 265] on input "checkbox" at bounding box center [1085, 263] width 19 height 19
checkbox input "true"
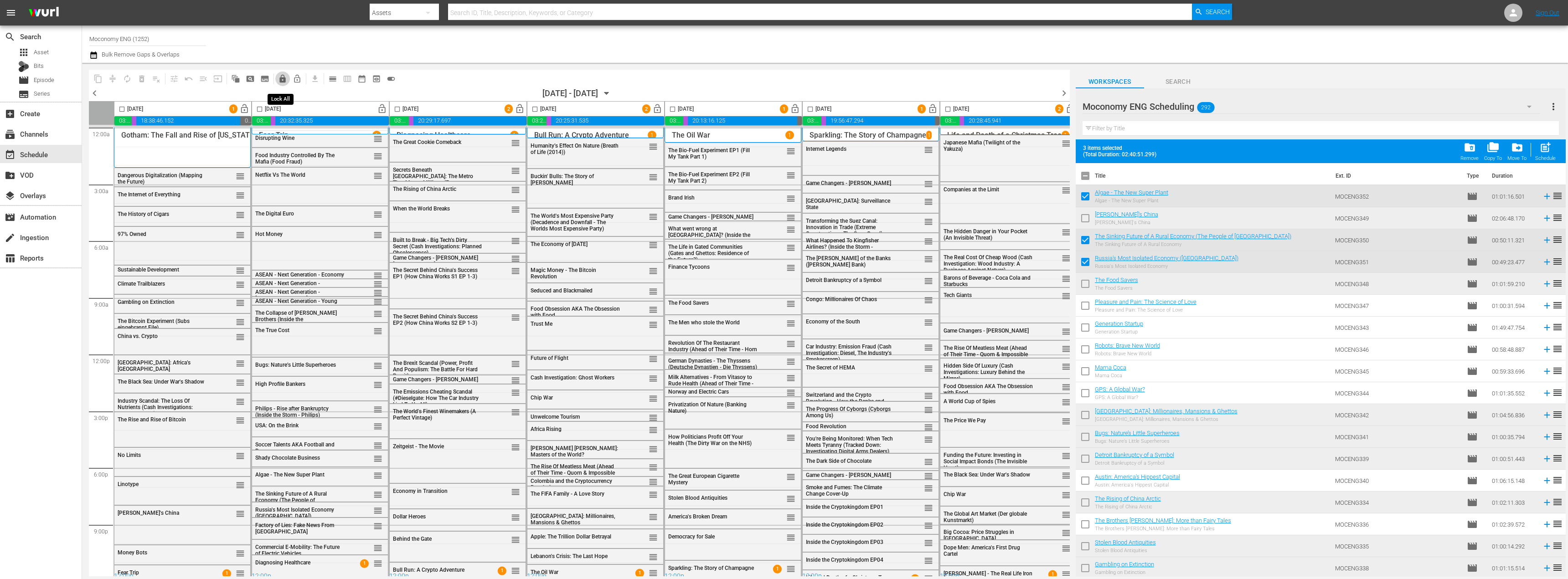
click at [284, 77] on span "lock" at bounding box center [282, 78] width 9 height 9
click at [1067, 91] on span "chevron_right" at bounding box center [1064, 93] width 12 height 12
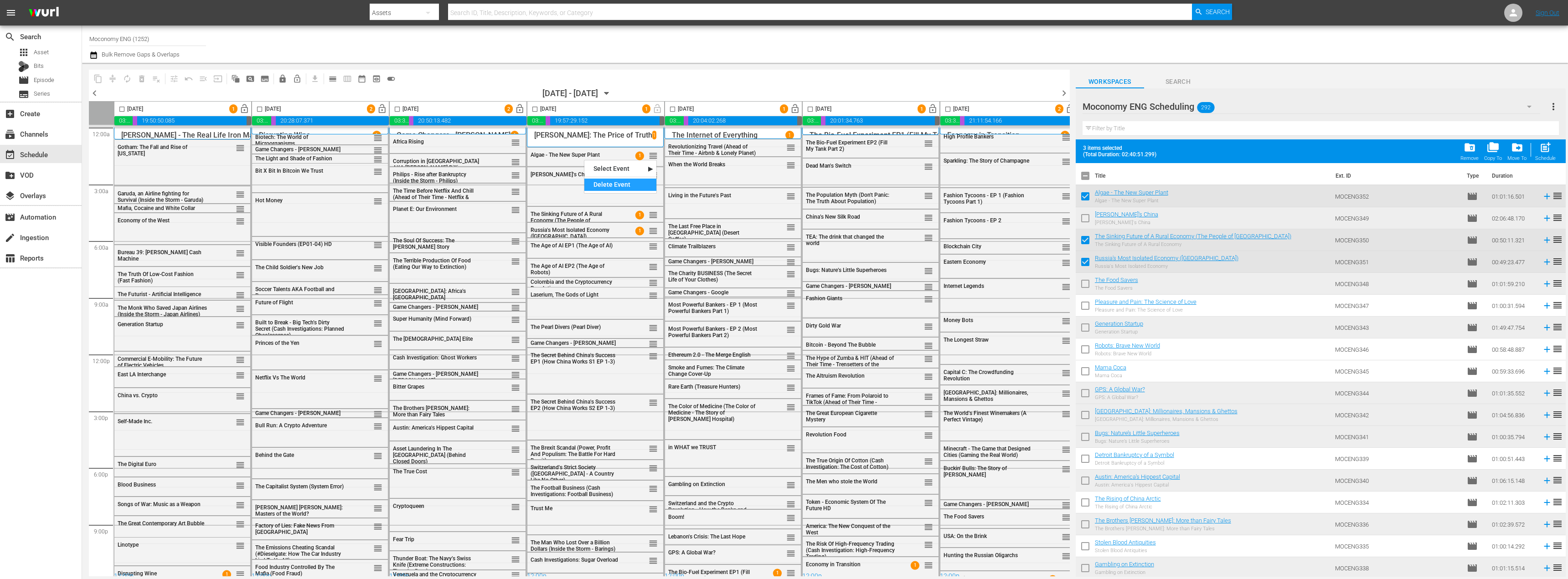
click at [601, 187] on div "Delete Event" at bounding box center [620, 185] width 72 height 12
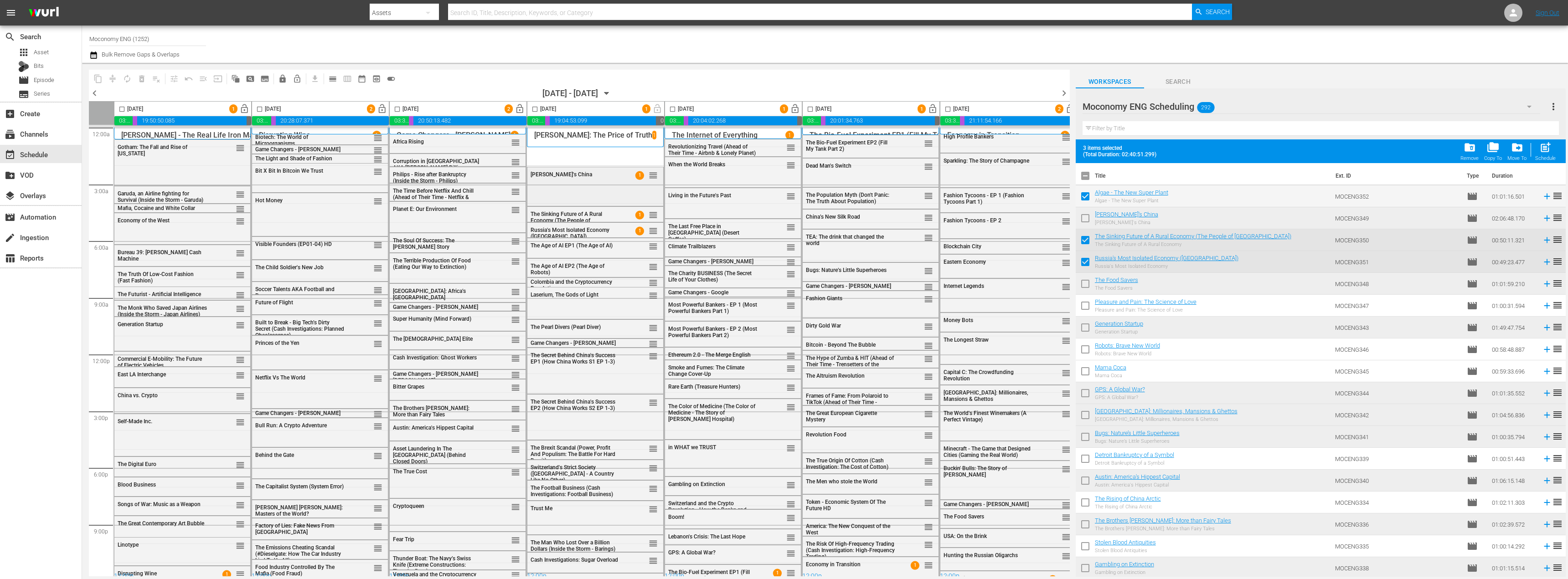
drag, startPoint x: 591, startPoint y: 204, endPoint x: 537, endPoint y: 177, distance: 60.4
click div "Delete Event"
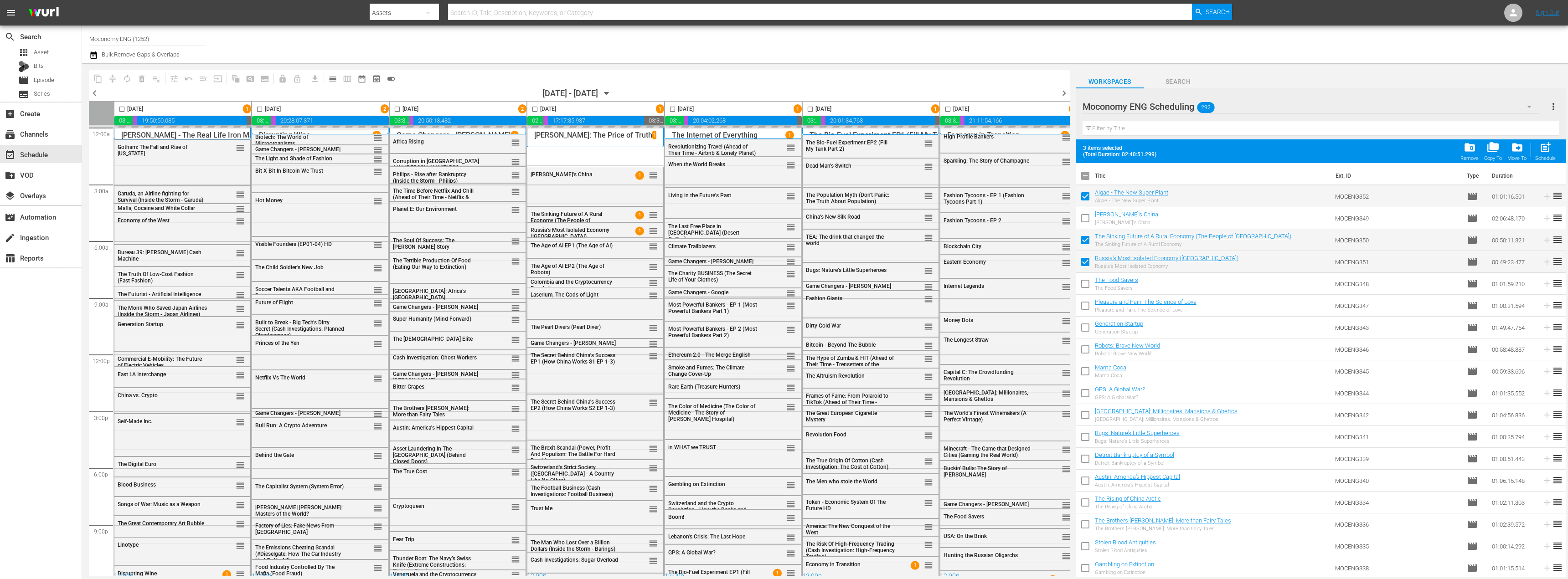
click input "checkbox"
checkbox input "true"
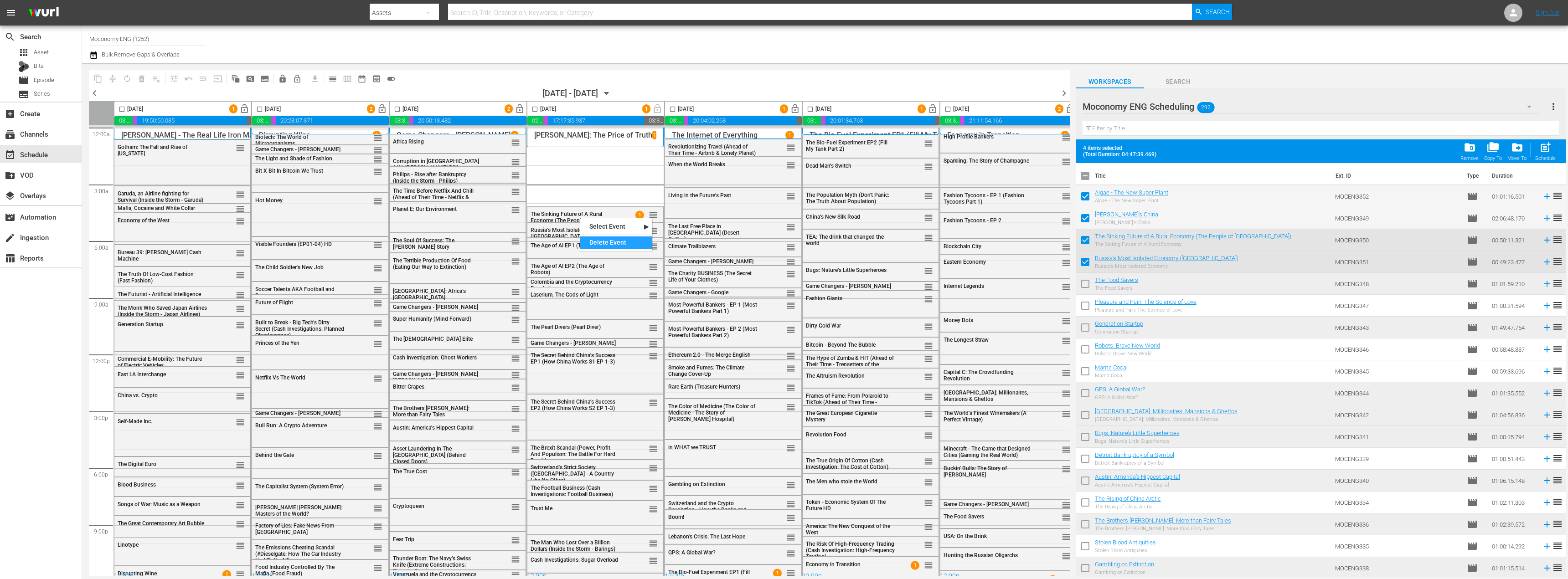
click div "Delete Event"
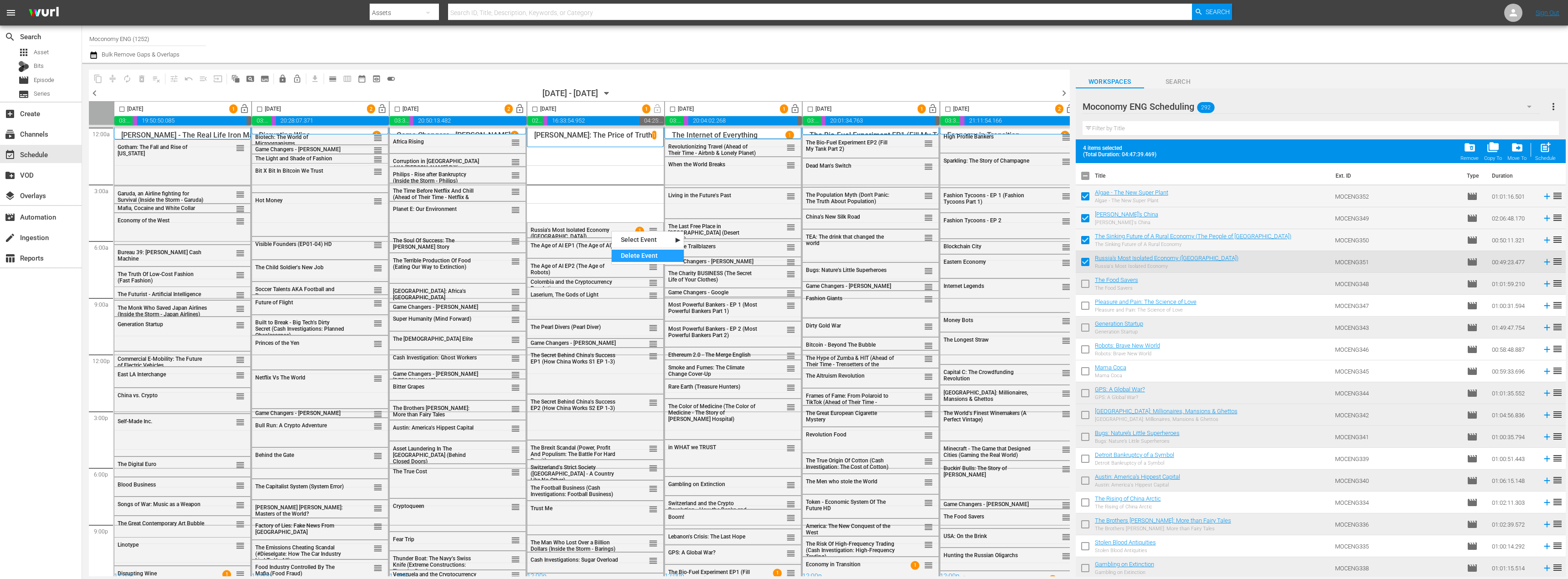
click div "Delete Event"
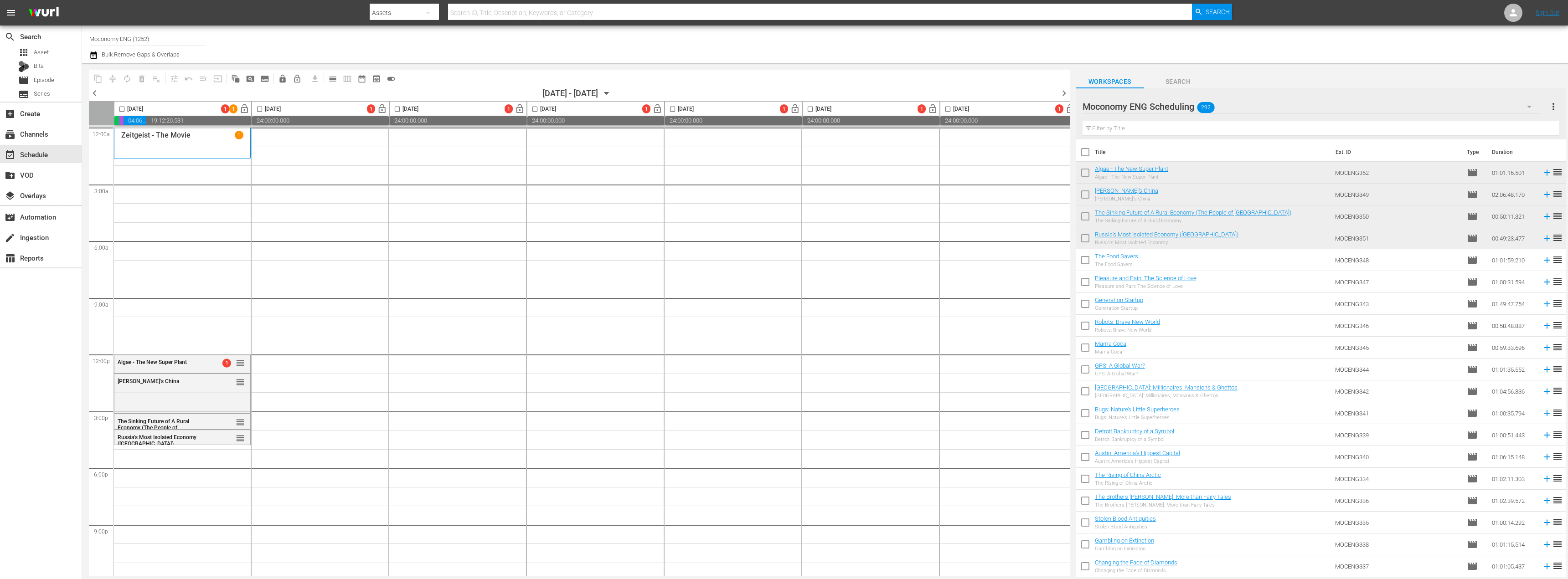
scroll to position [0, 12]
click at [94, 95] on span "chevron_left" at bounding box center [94, 93] width 12 height 12
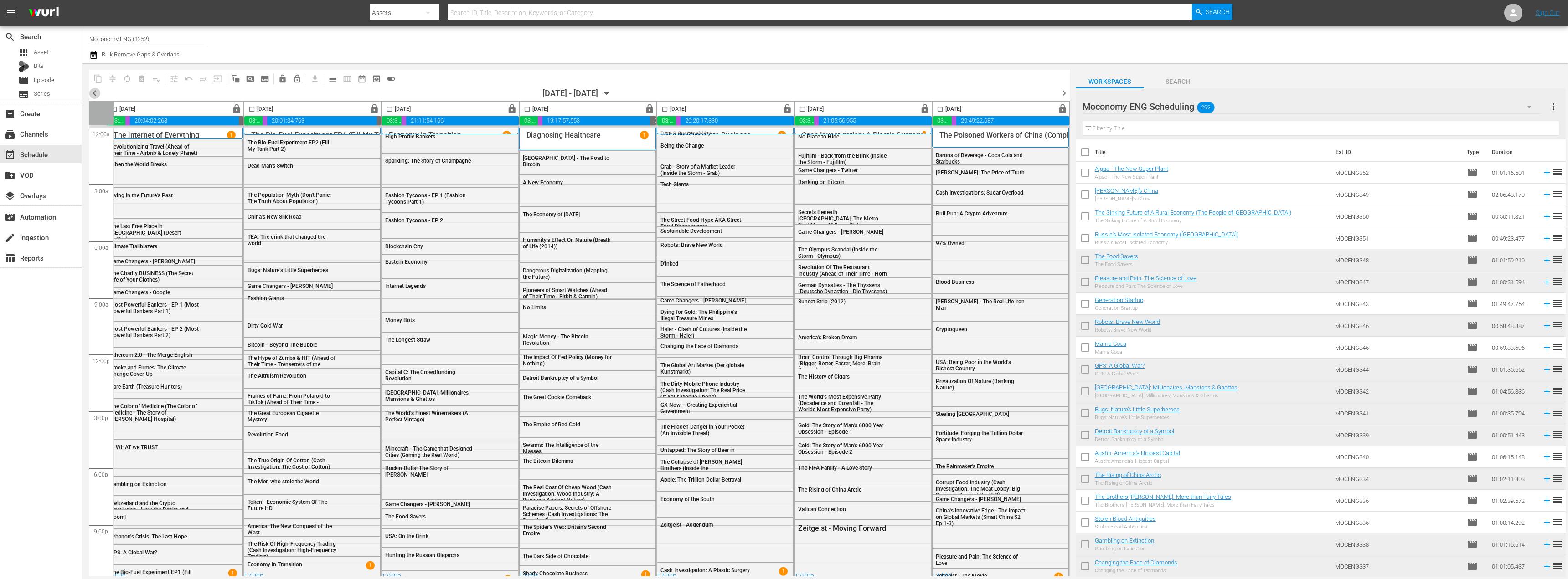
click at [96, 92] on span "chevron_left" at bounding box center [94, 93] width 12 height 12
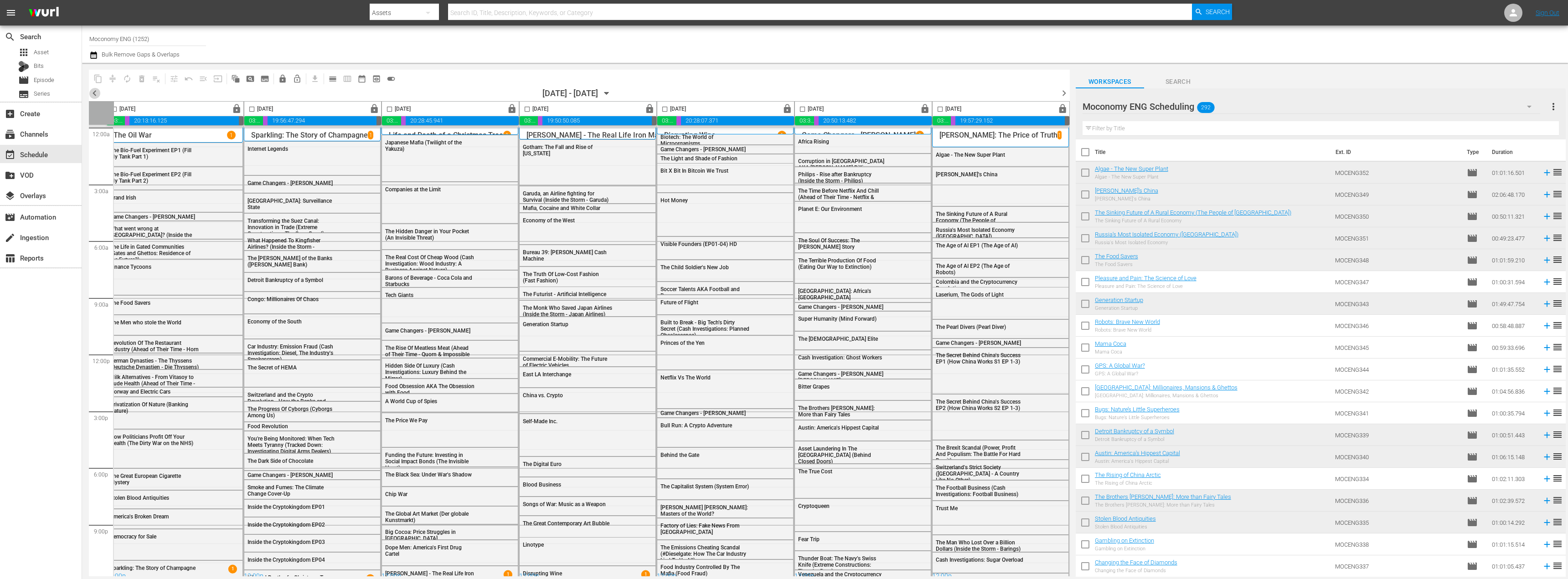
click at [94, 91] on span "chevron_left" at bounding box center [94, 93] width 12 height 12
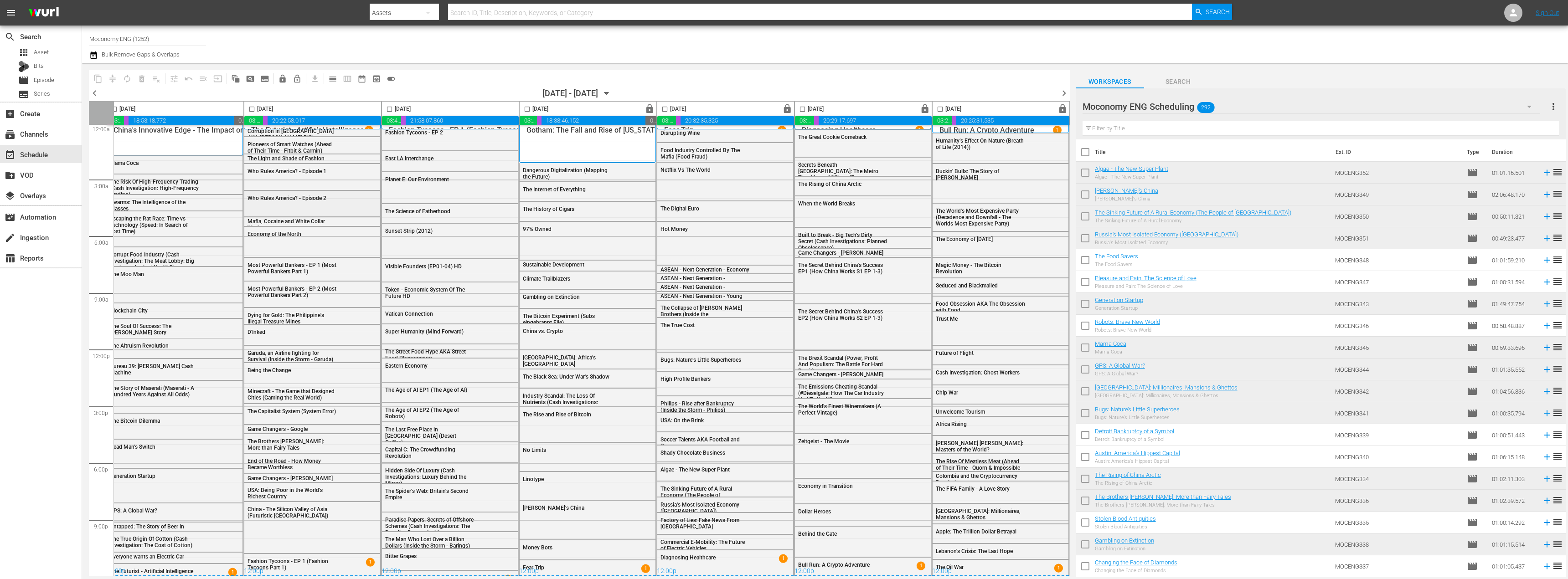
scroll to position [0, 12]
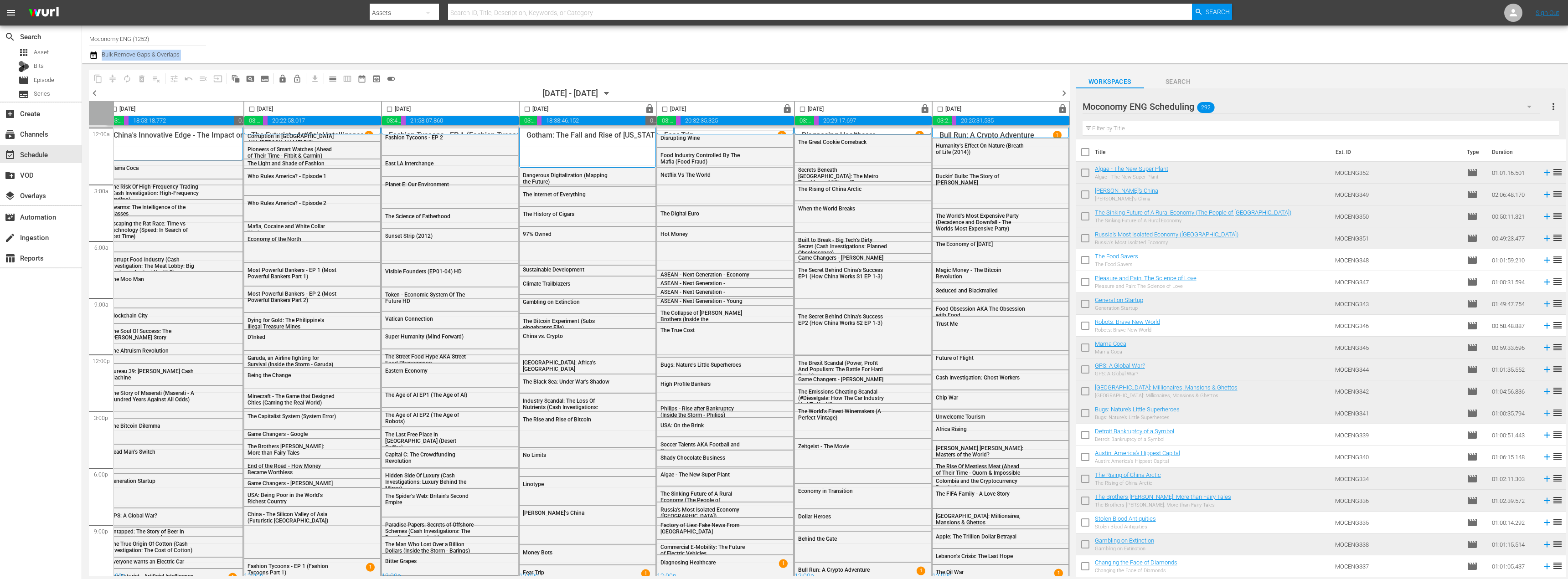
drag, startPoint x: 1052, startPoint y: 63, endPoint x: 284, endPoint y: 46, distance: 768.2
click at [284, 46] on div "Channel Title Moconomy ENG (1252) Bulk Remove Gaps & Overlaps content_copy comp…" at bounding box center [825, 301] width 1486 height 551
click at [284, 46] on div "Channel Title Moconomy ENG (1252) Bulk Remove Gaps & Overlaps" at bounding box center [491, 44] width 803 height 33
click at [30, 52] on div "apps Asset" at bounding box center [33, 52] width 30 height 13
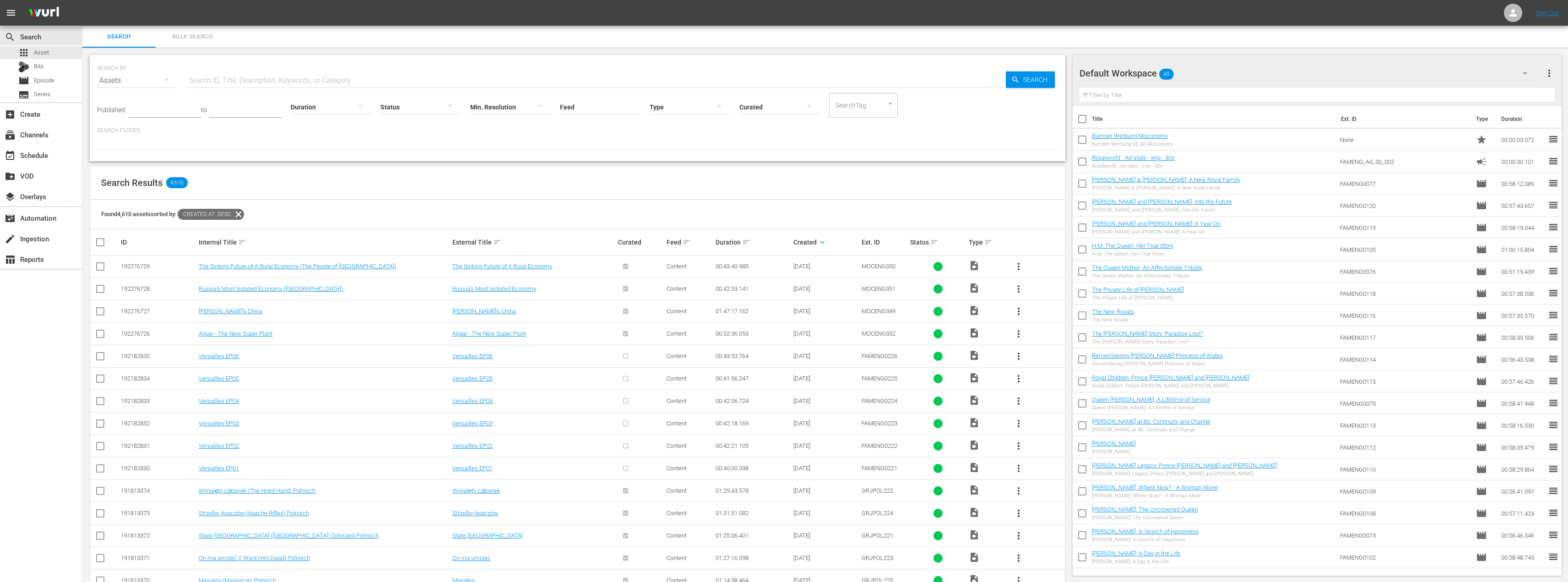
click at [1233, 70] on div "Default Workspace 49" at bounding box center [1308, 73] width 457 height 26
click at [1159, 159] on div "Moconomy ENG Scheduling (292)" at bounding box center [1153, 158] width 125 height 15
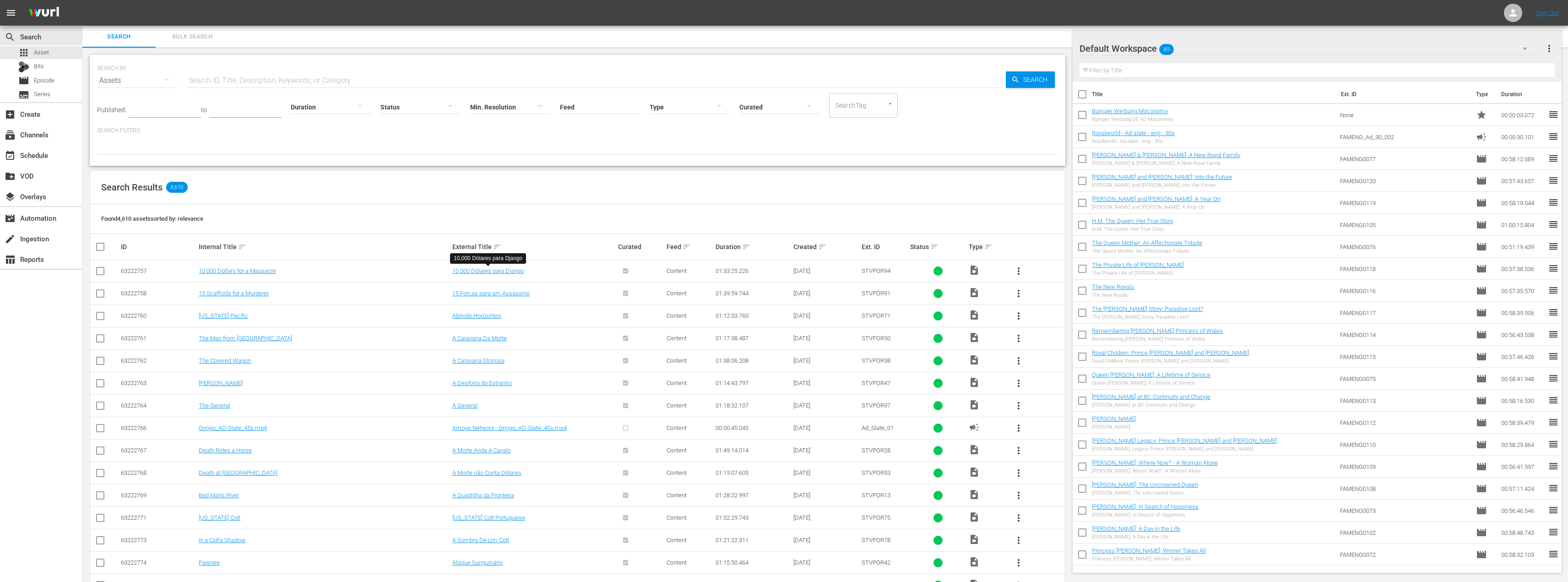
scroll to position [152, 0]
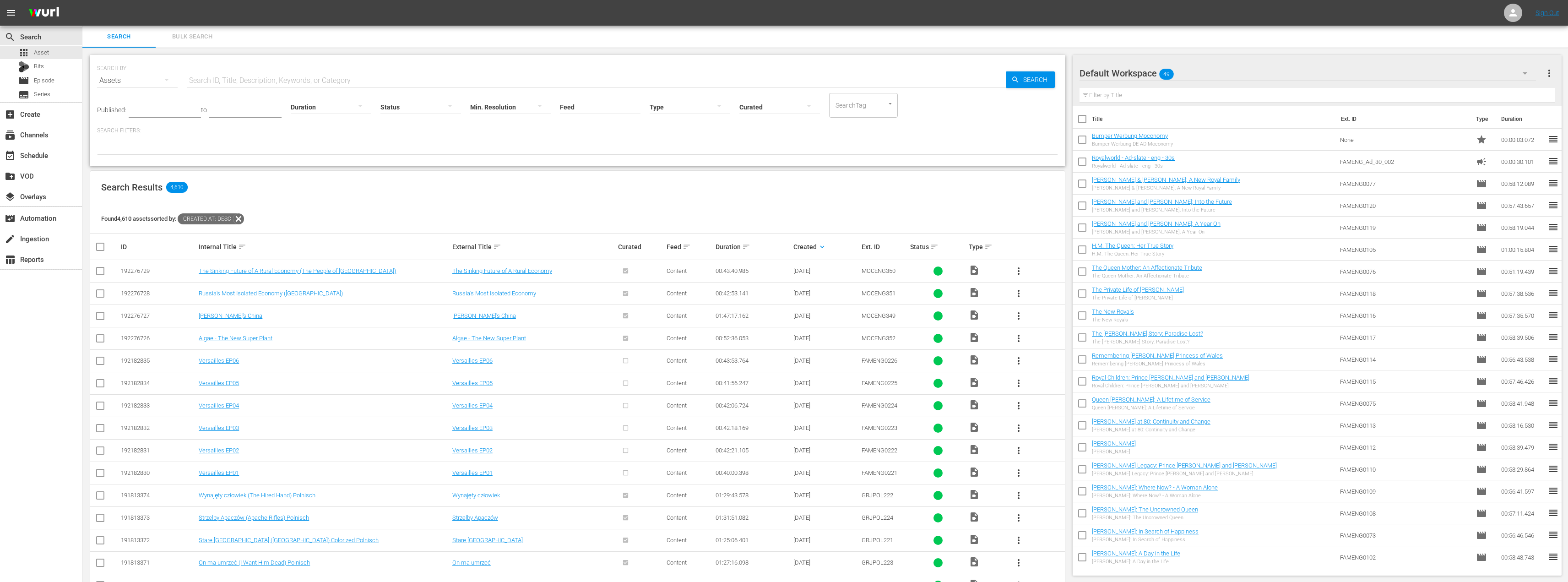
click at [1248, 73] on div "Default Workspace 49" at bounding box center [1308, 73] width 457 height 26
click at [1158, 158] on div "Moconomy ENG Scheduling (292)" at bounding box center [1153, 158] width 125 height 15
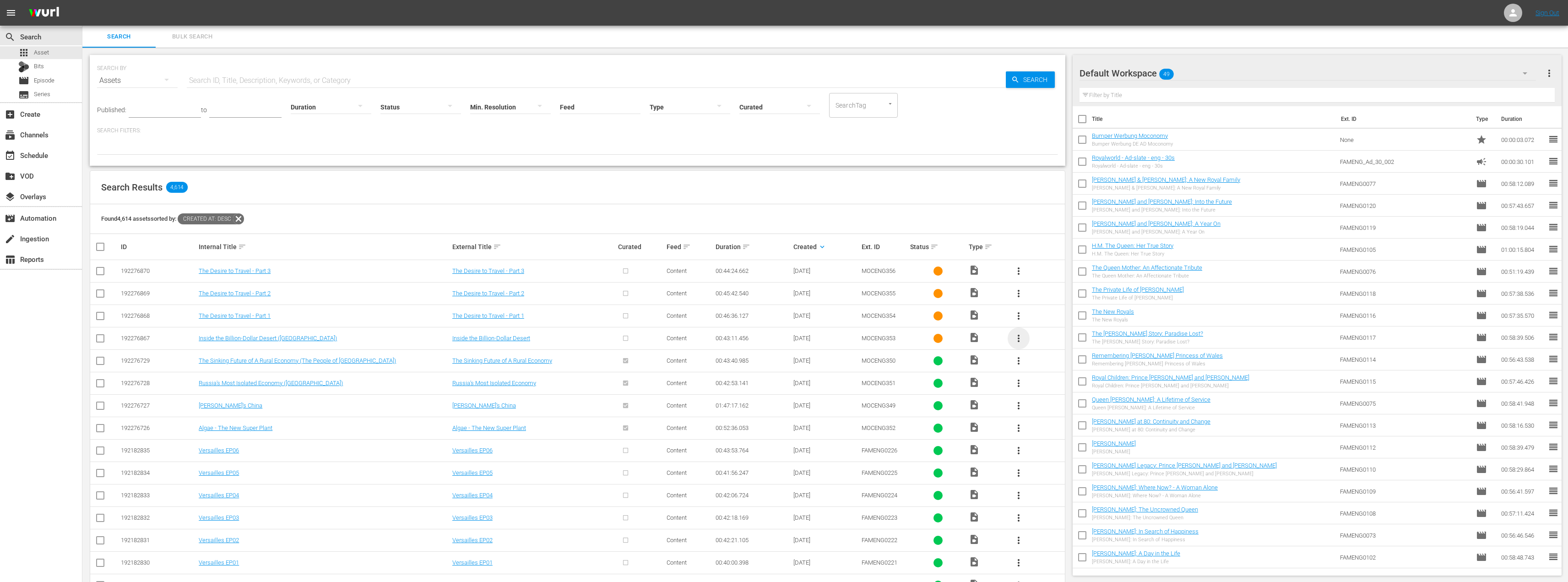
click at [1018, 337] on span "more_vert" at bounding box center [1018, 338] width 11 height 11
click at [1048, 409] on div "Episode" at bounding box center [1068, 408] width 62 height 22
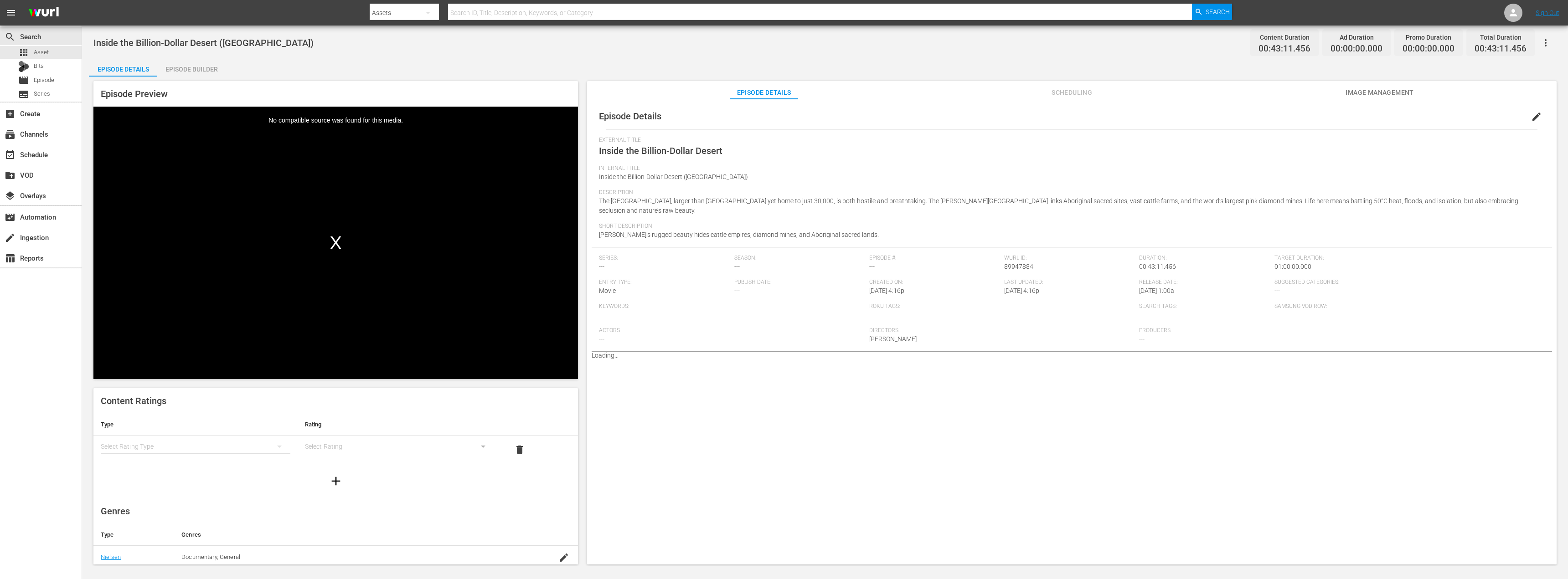
click at [186, 68] on div "Episode Builder" at bounding box center [191, 69] width 68 height 22
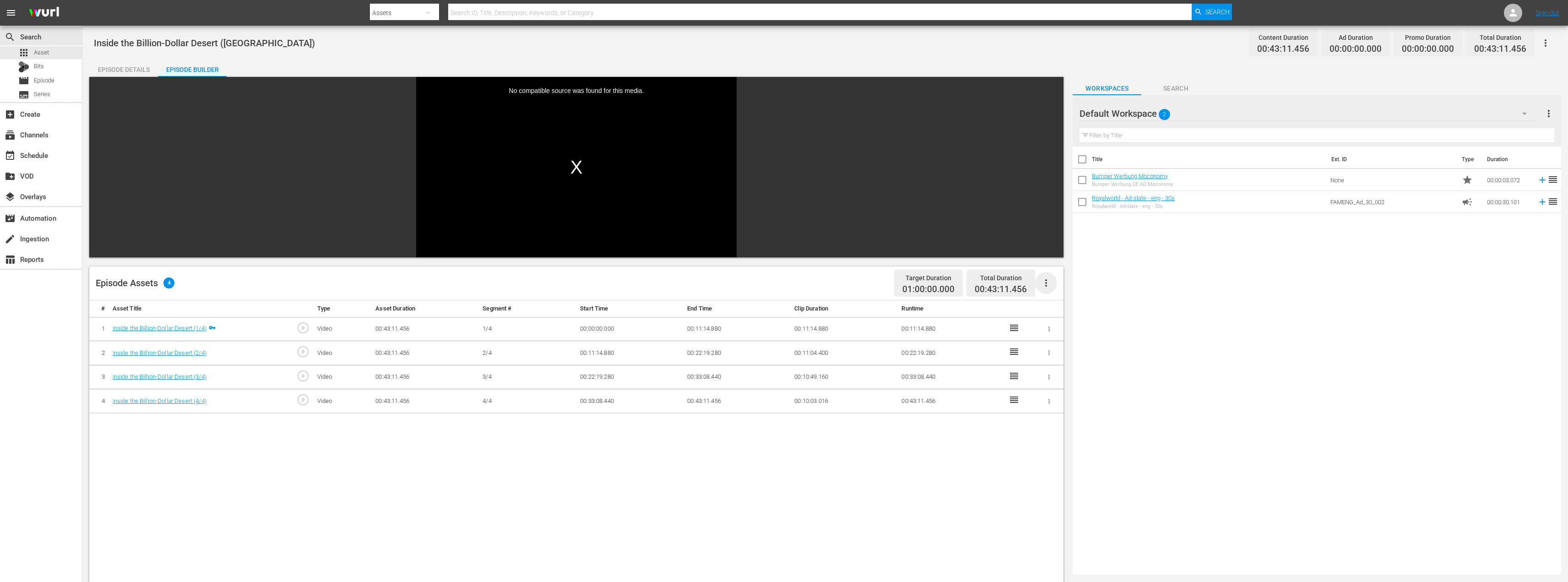
click at [1047, 281] on icon "button" at bounding box center [1046, 283] width 11 height 11
click at [1061, 289] on div "Fill with Ads" at bounding box center [1073, 287] width 62 height 22
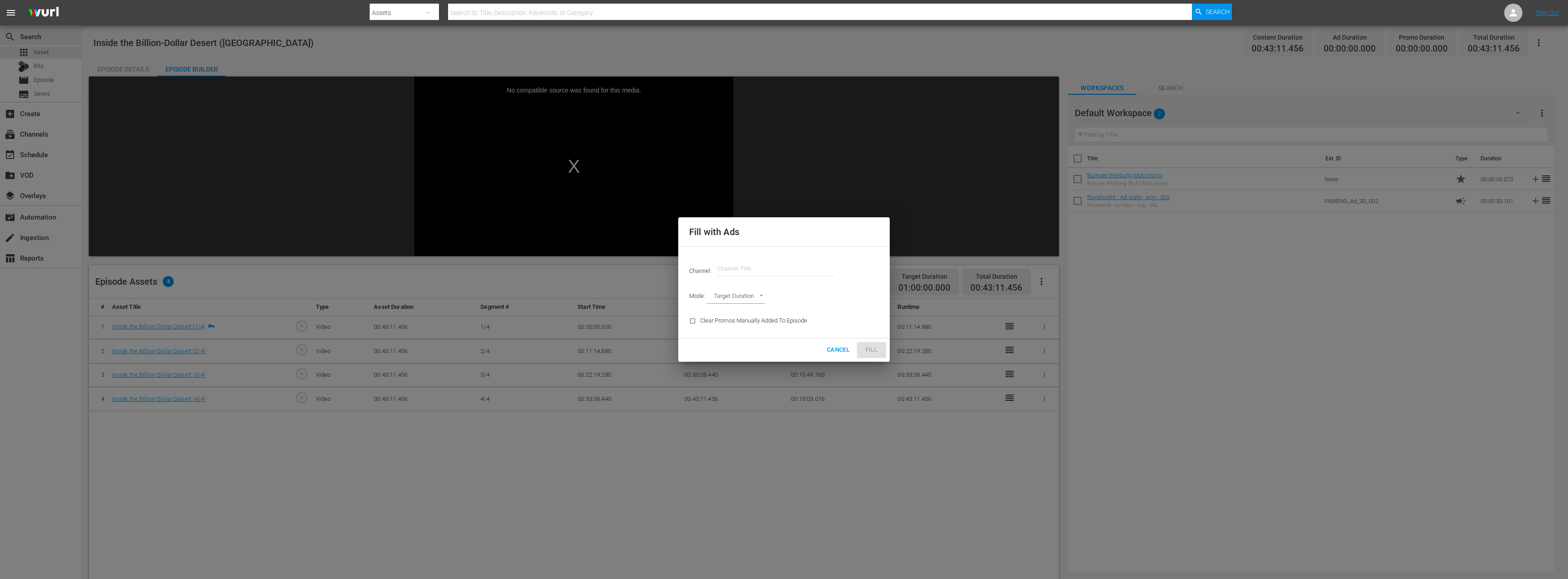
click at [755, 269] on input "text" at bounding box center [776, 269] width 117 height 22
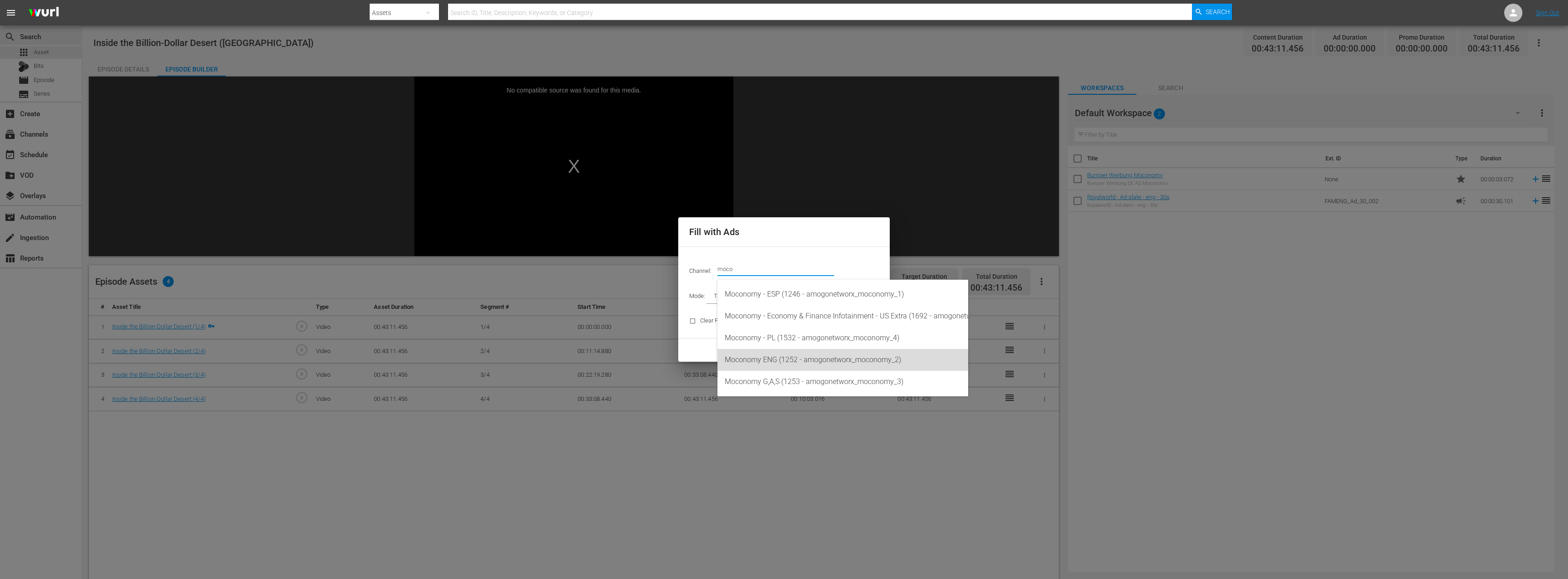
click at [777, 357] on div "Moconomy ENG (1252 - amogonetworx_moconomy_2)" at bounding box center [843, 360] width 236 height 22
type input "Moconomy ENG (1252)"
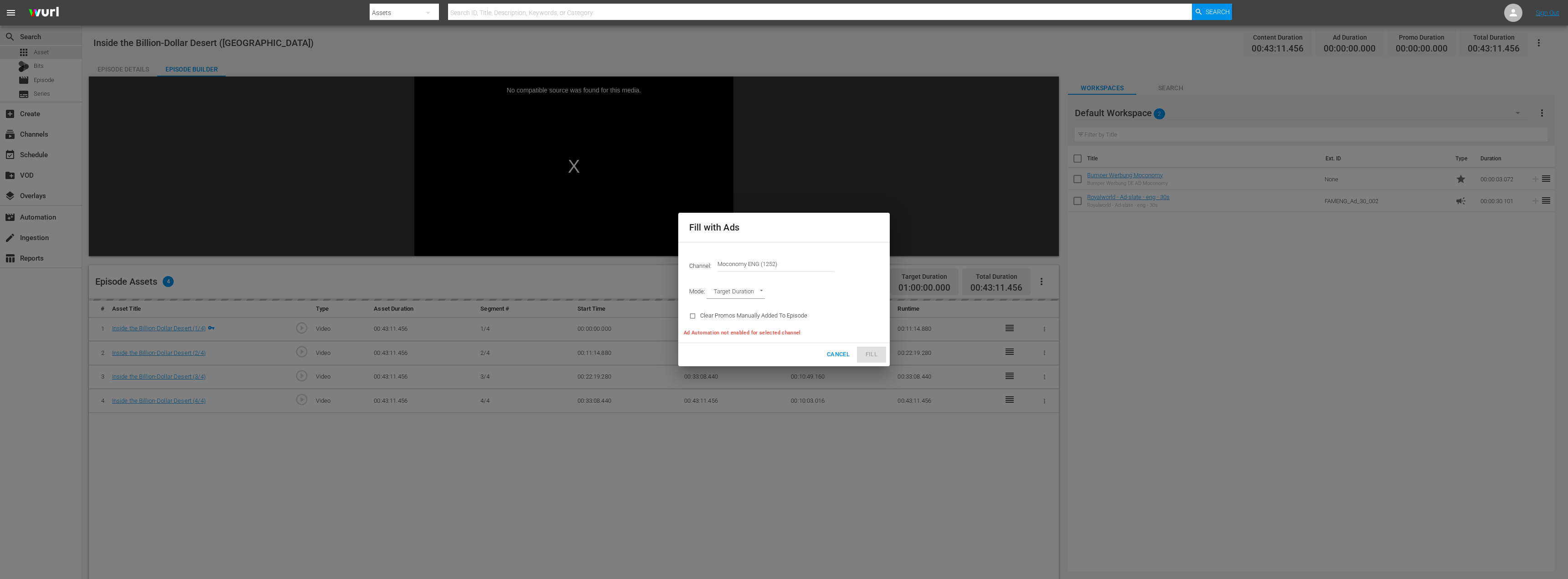
type input "AD_BREAK_DURATION"
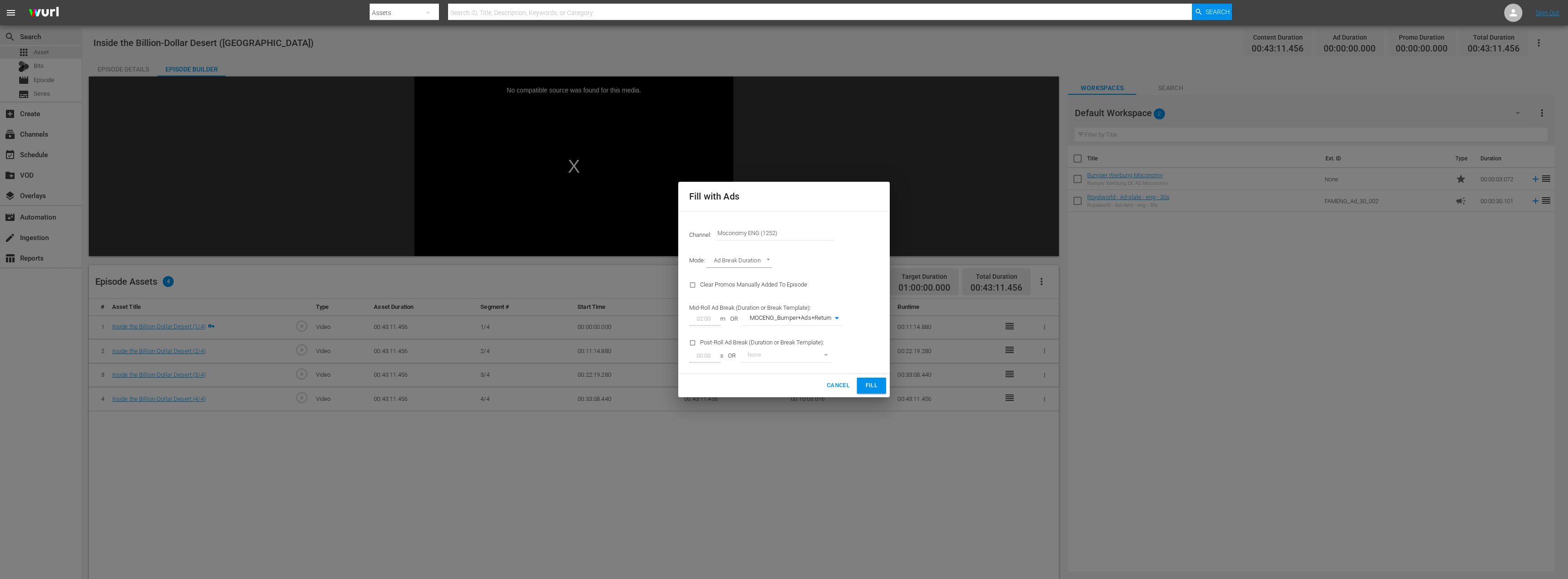
click at [867, 385] on span "Fill" at bounding box center [872, 385] width 15 height 10
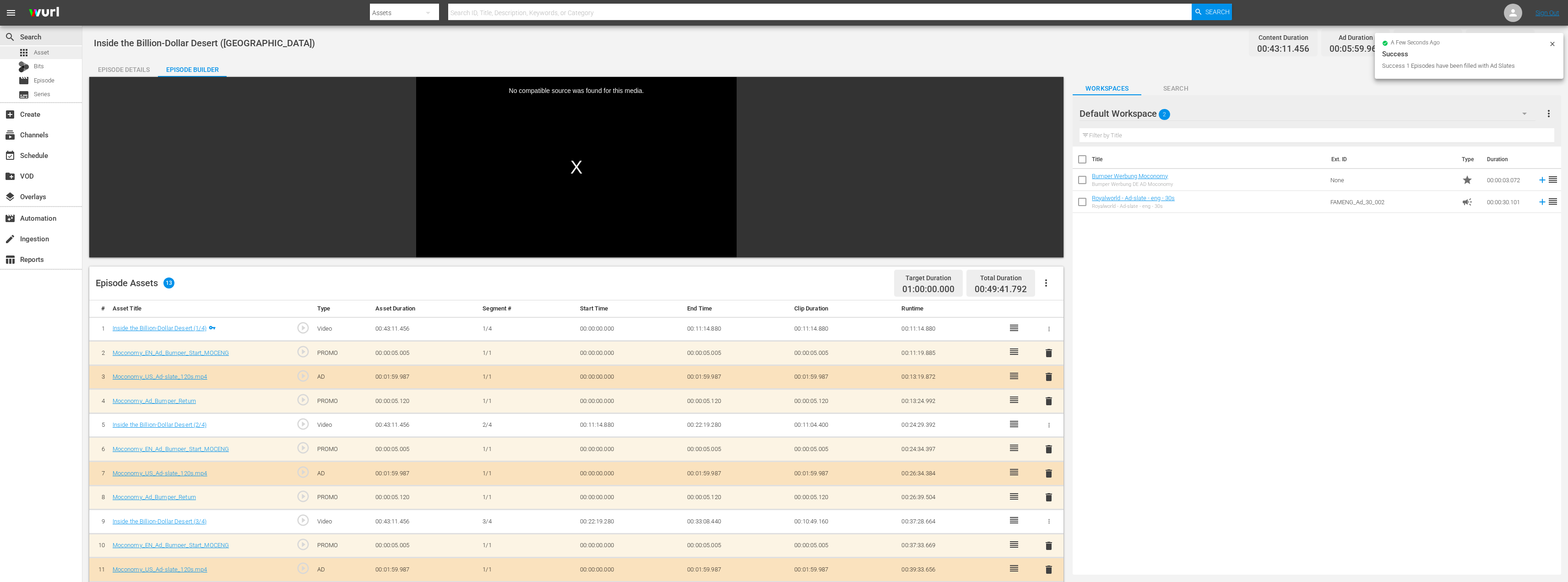
click at [54, 53] on div "apps Asset" at bounding box center [41, 53] width 82 height 13
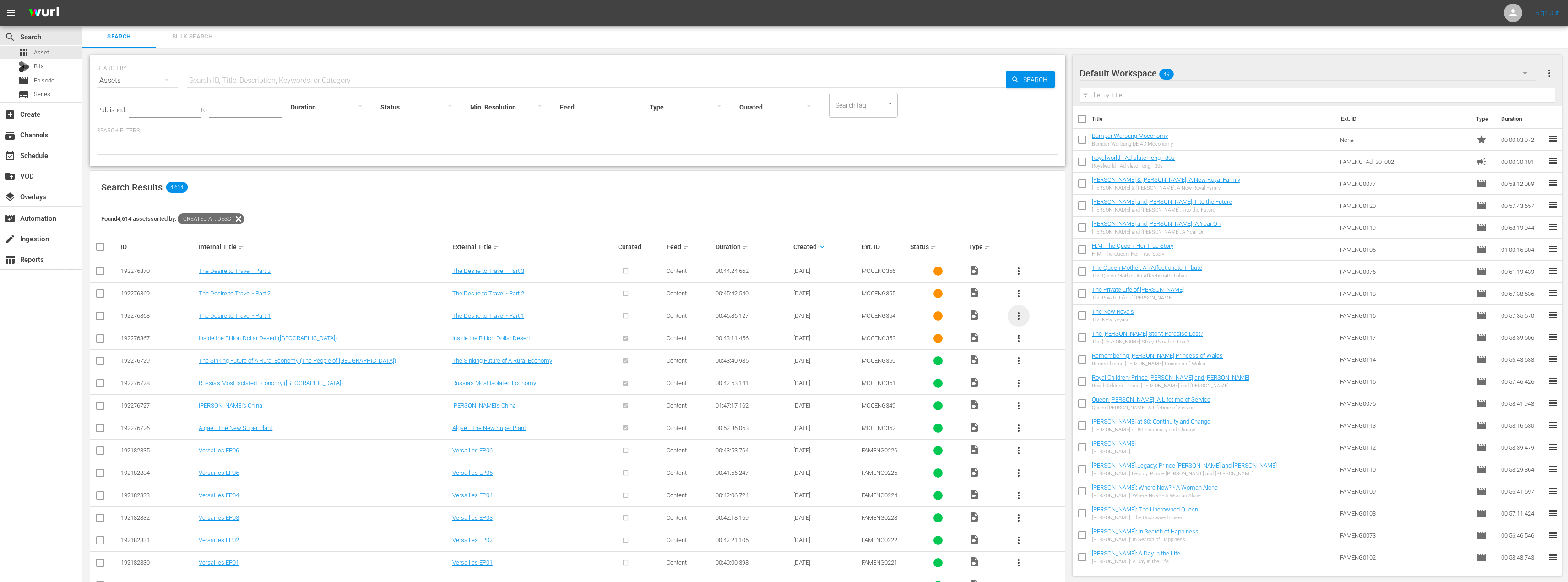
click at [1019, 318] on span "more_vert" at bounding box center [1018, 316] width 11 height 11
click at [1053, 386] on div "Episode" at bounding box center [1068, 386] width 62 height 22
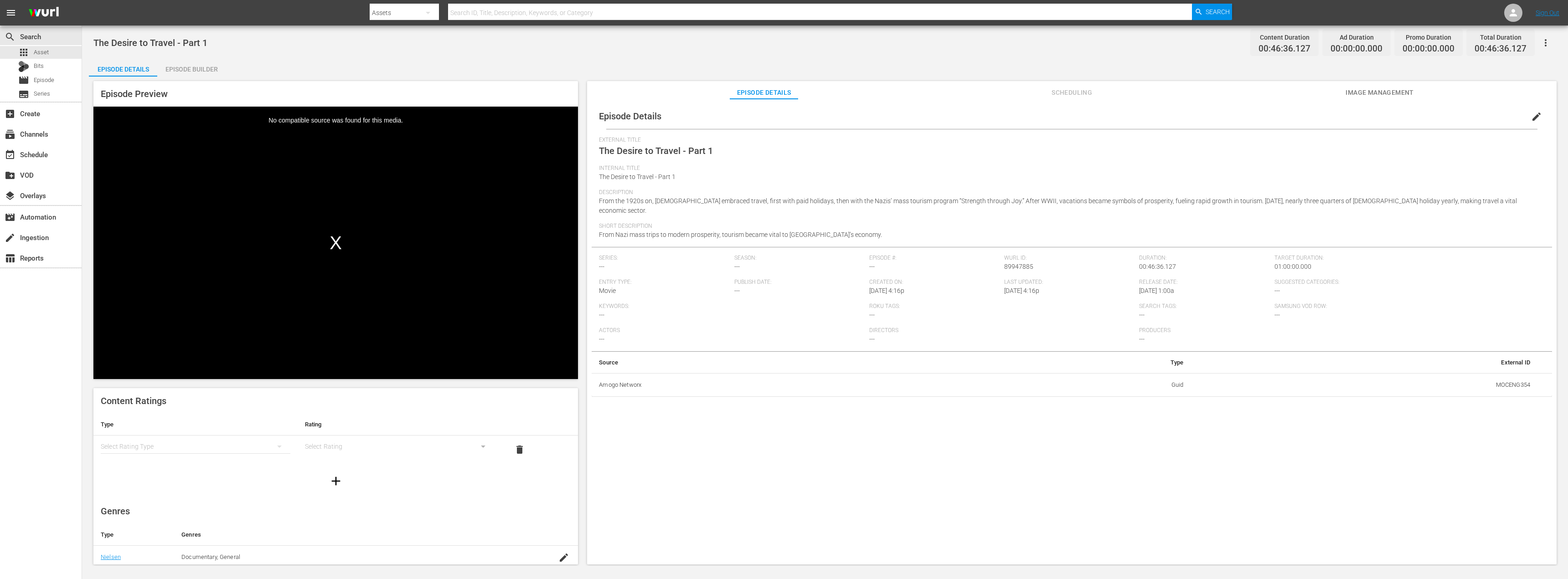
click at [196, 66] on div "Episode Builder" at bounding box center [191, 69] width 68 height 22
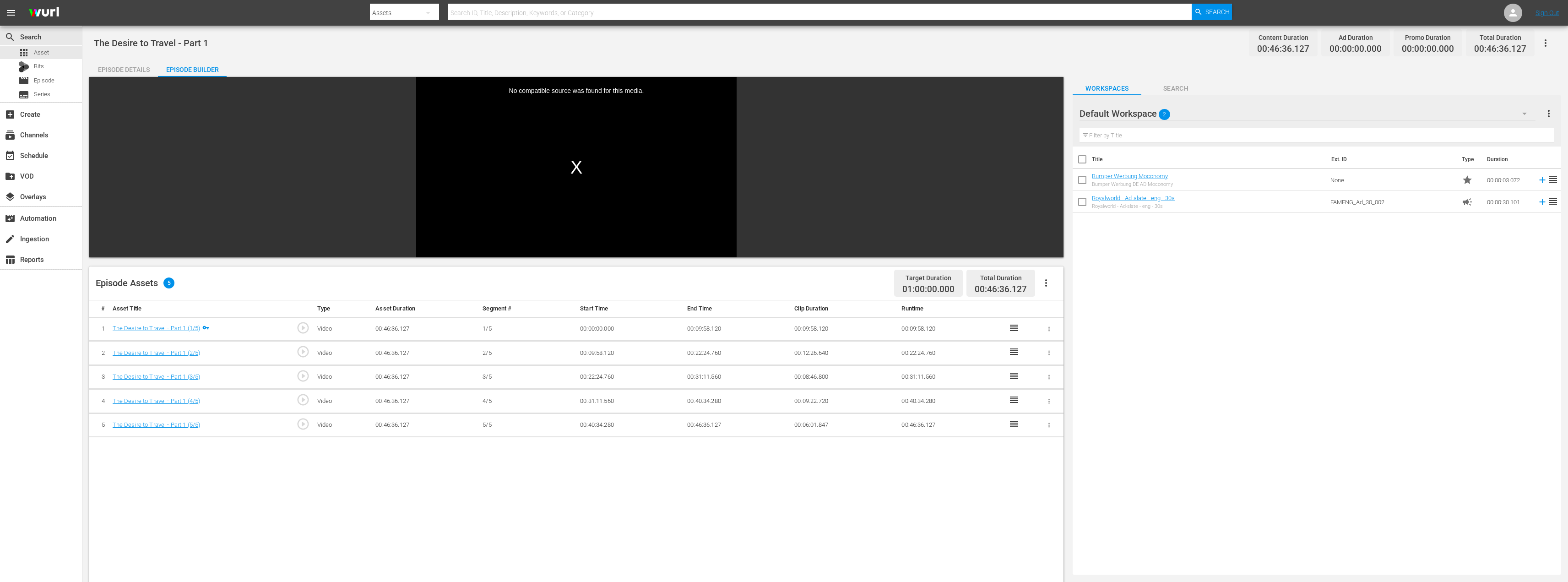
click at [575, 165] on div "No compatible source was found for this media." at bounding box center [576, 167] width 320 height 180
click at [1048, 282] on icon "button" at bounding box center [1046, 283] width 11 height 11
click at [1053, 286] on div "Fill with Ads" at bounding box center [1073, 287] width 62 height 22
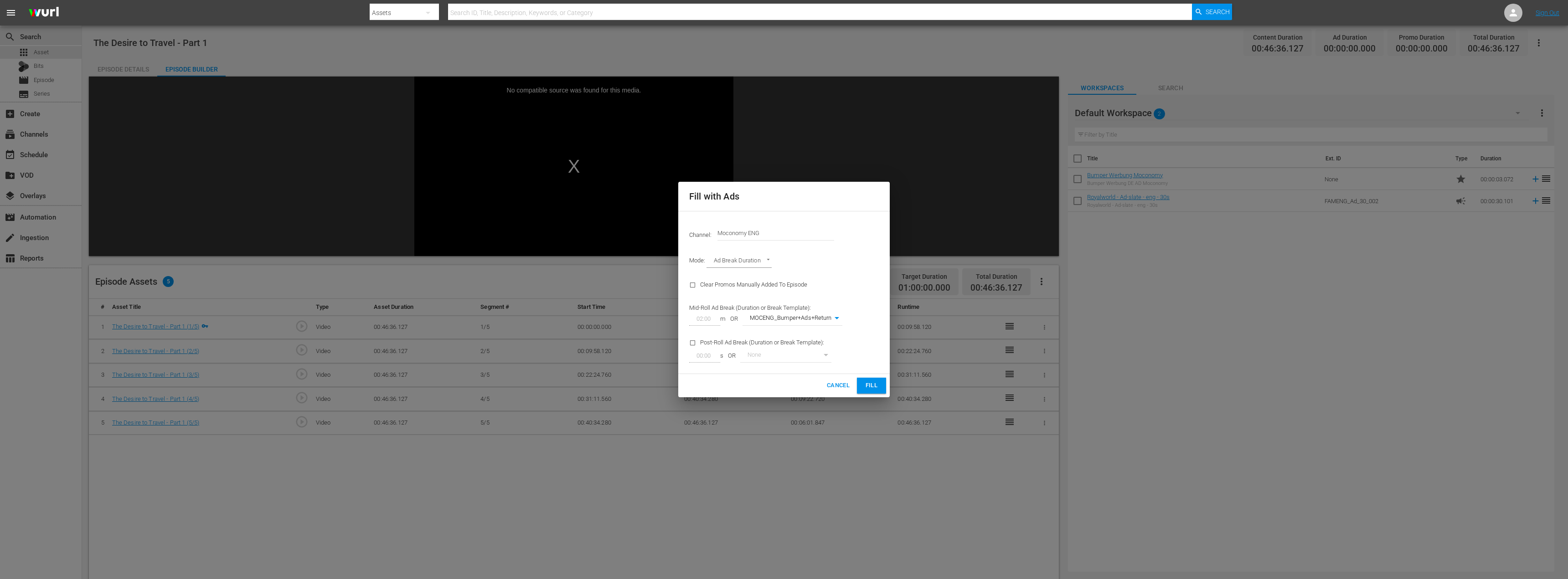
click at [872, 384] on span "Fill" at bounding box center [872, 385] width 15 height 10
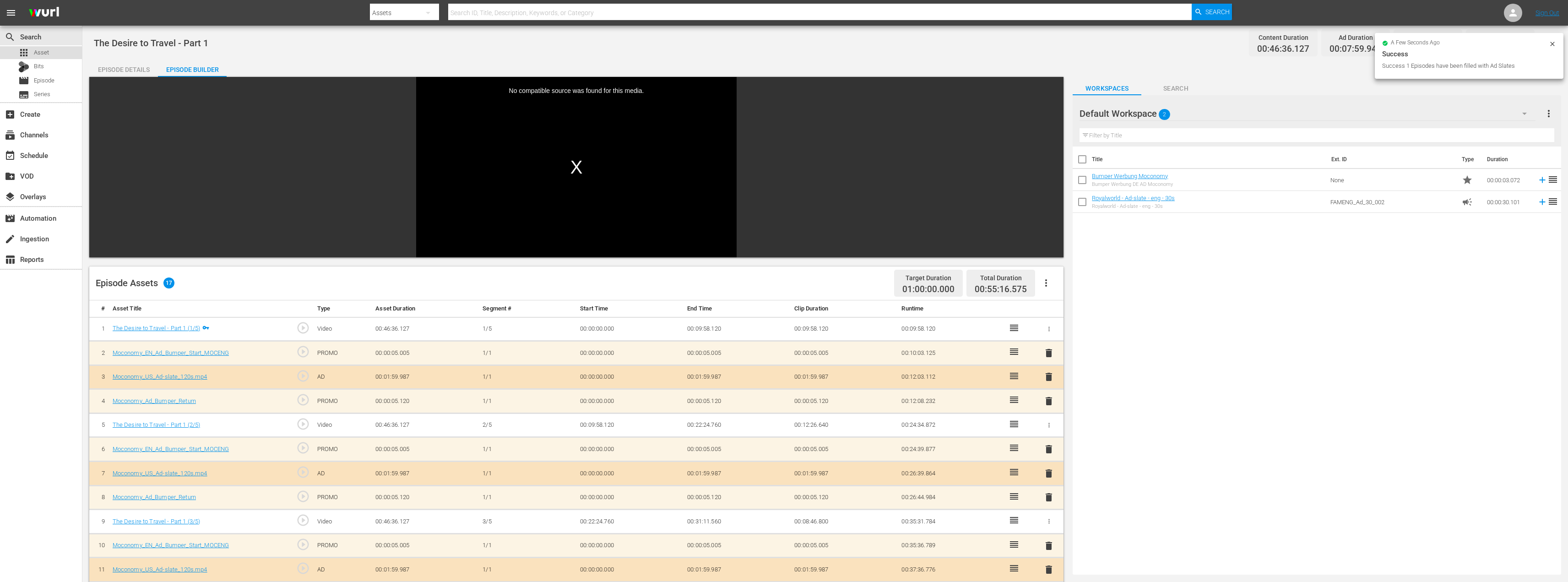
click at [45, 52] on span "Asset" at bounding box center [41, 53] width 15 height 9
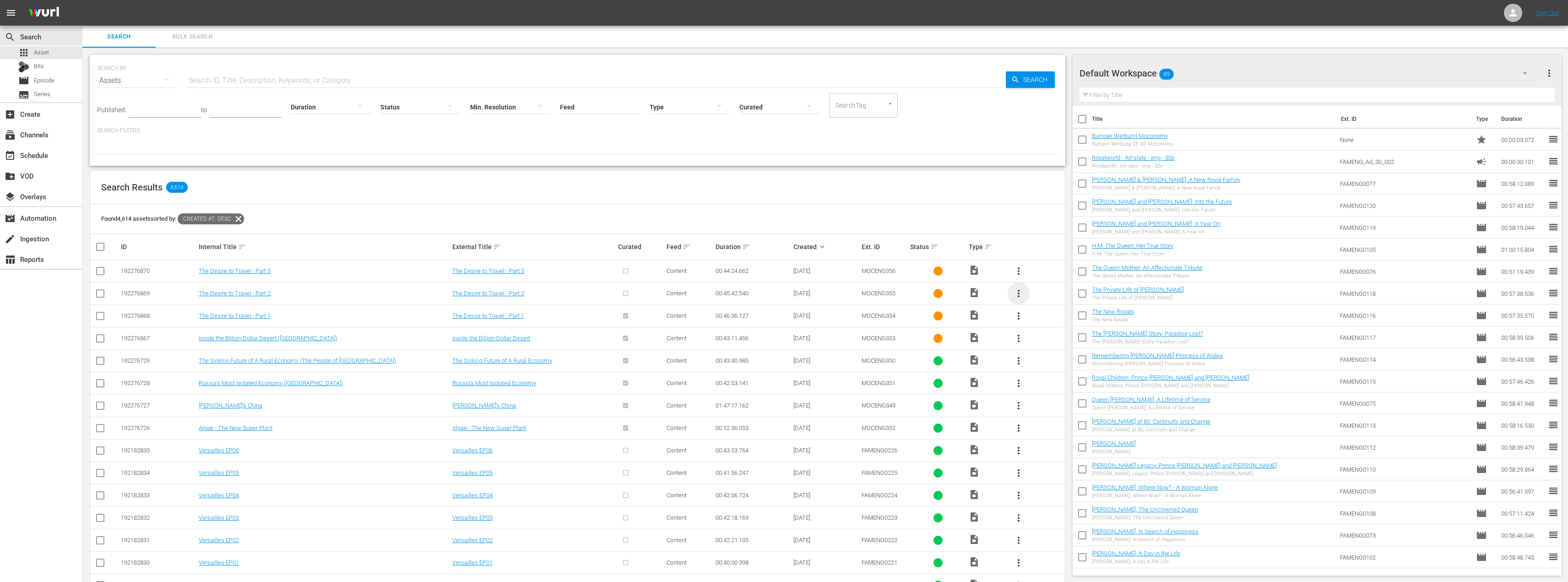
click at [1018, 289] on span "more_vert" at bounding box center [1018, 293] width 11 height 11
click at [1047, 363] on div "Episode" at bounding box center [1068, 363] width 62 height 22
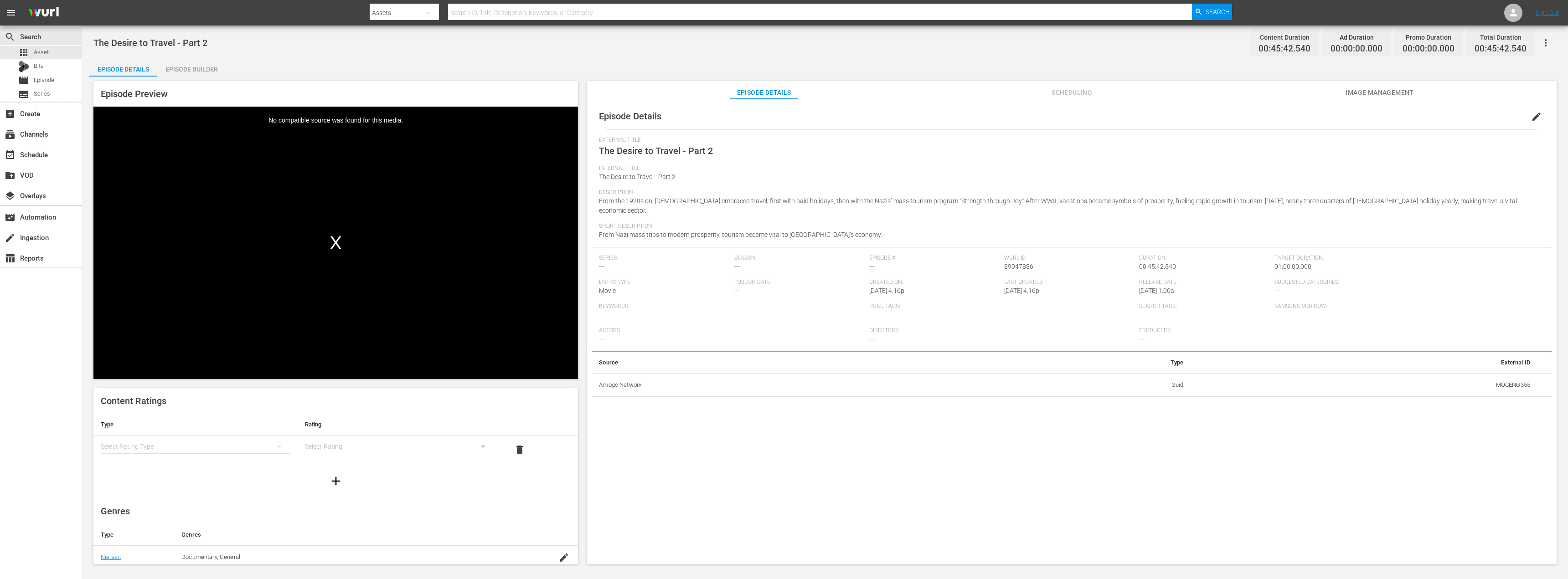
click at [198, 68] on div "Episode Builder" at bounding box center [191, 69] width 68 height 22
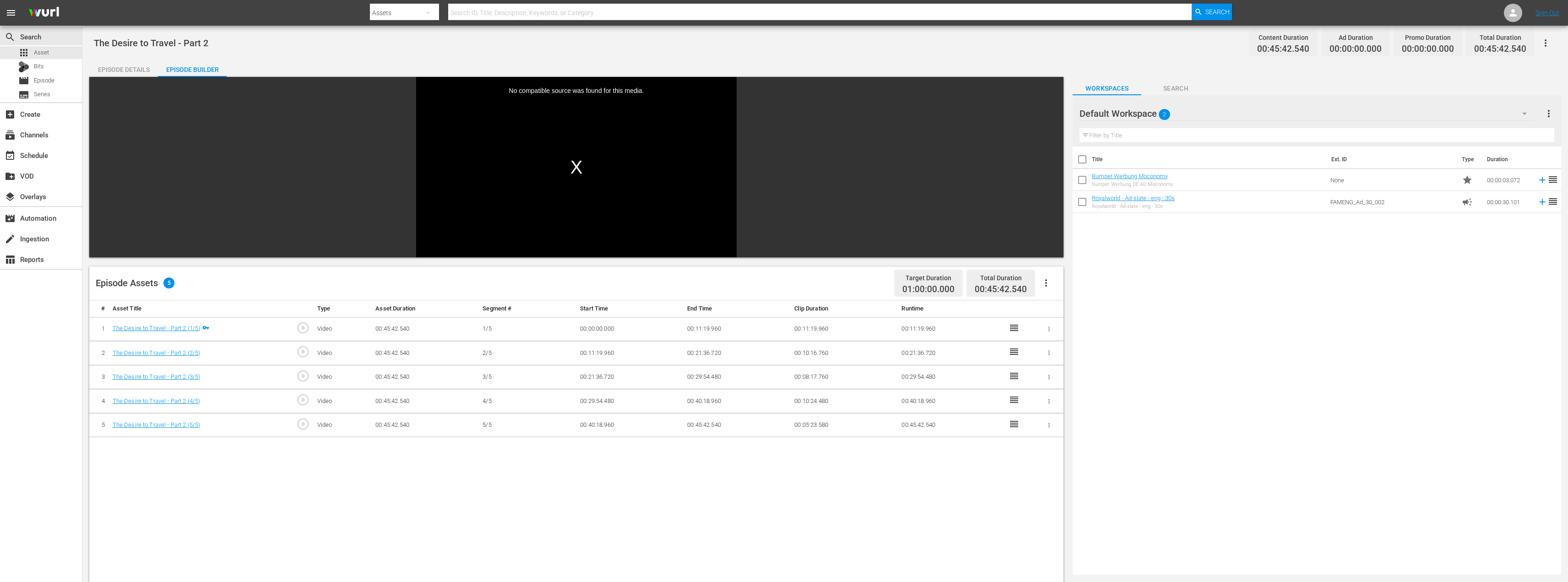
click at [1048, 282] on icon "button" at bounding box center [1046, 283] width 11 height 11
click at [1055, 290] on div "Fill with Ads" at bounding box center [1073, 287] width 62 height 22
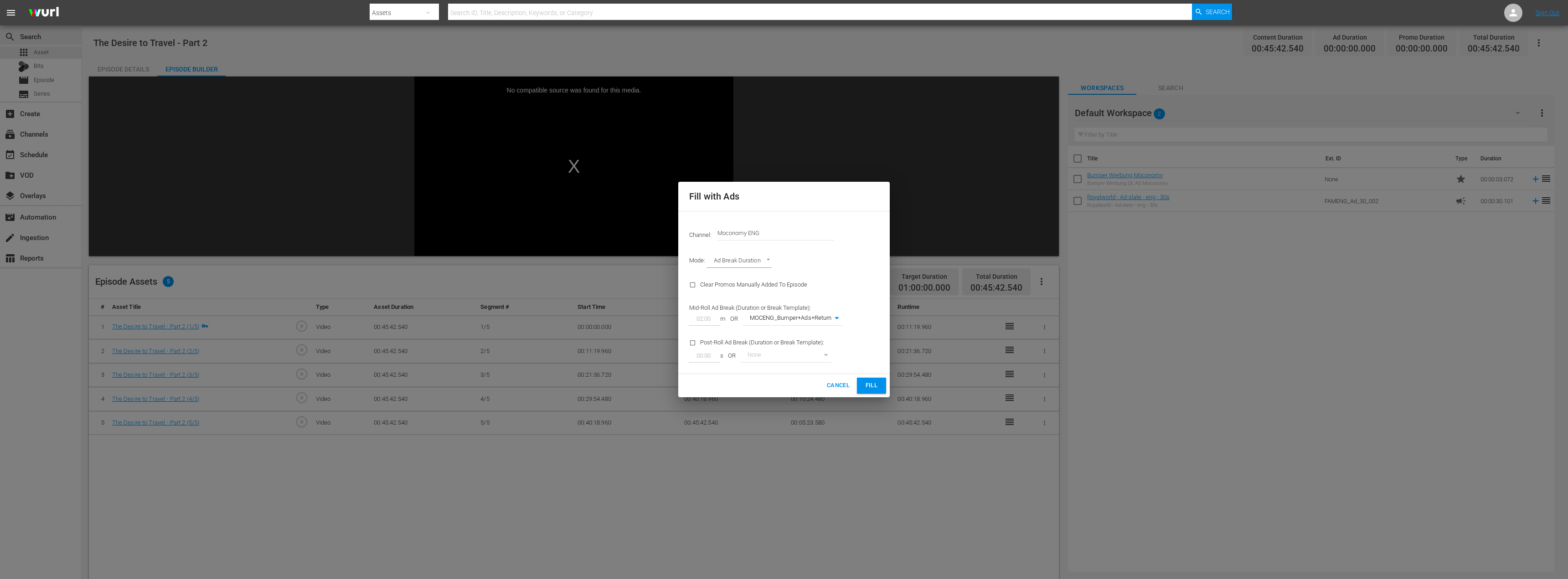
click at [878, 380] on span "Fill" at bounding box center [872, 385] width 15 height 10
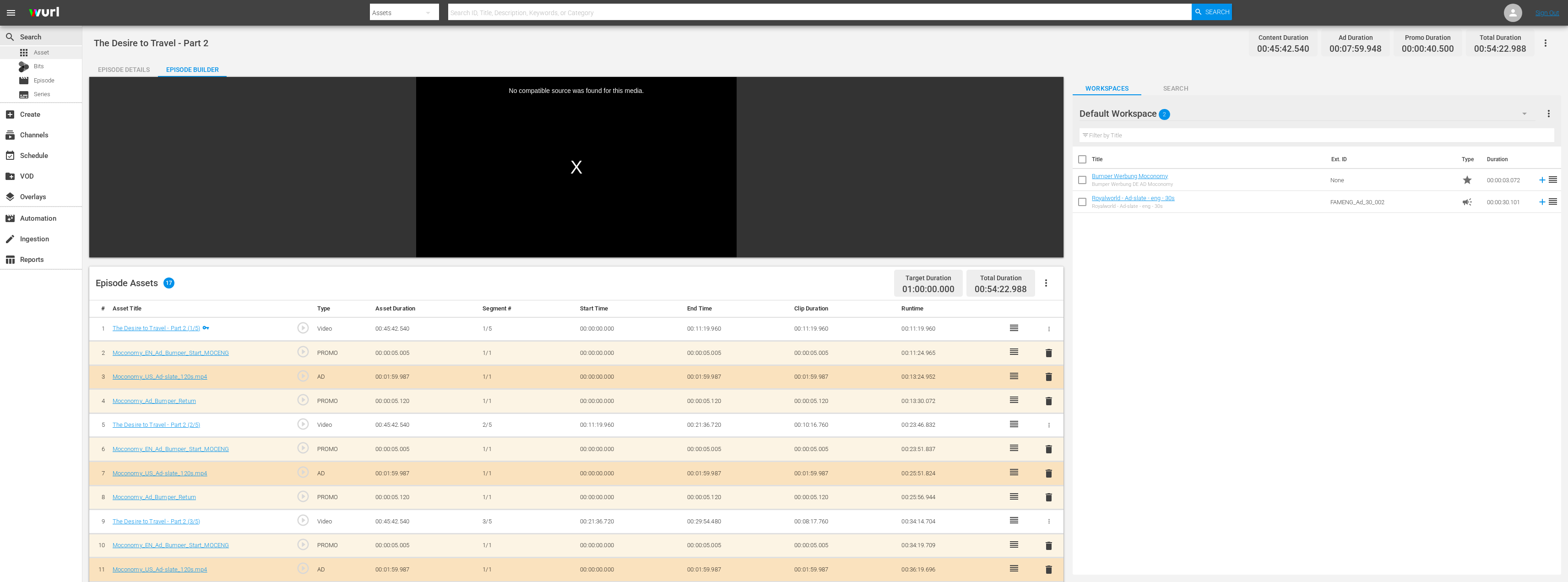
click at [43, 55] on span "Asset" at bounding box center [41, 53] width 15 height 9
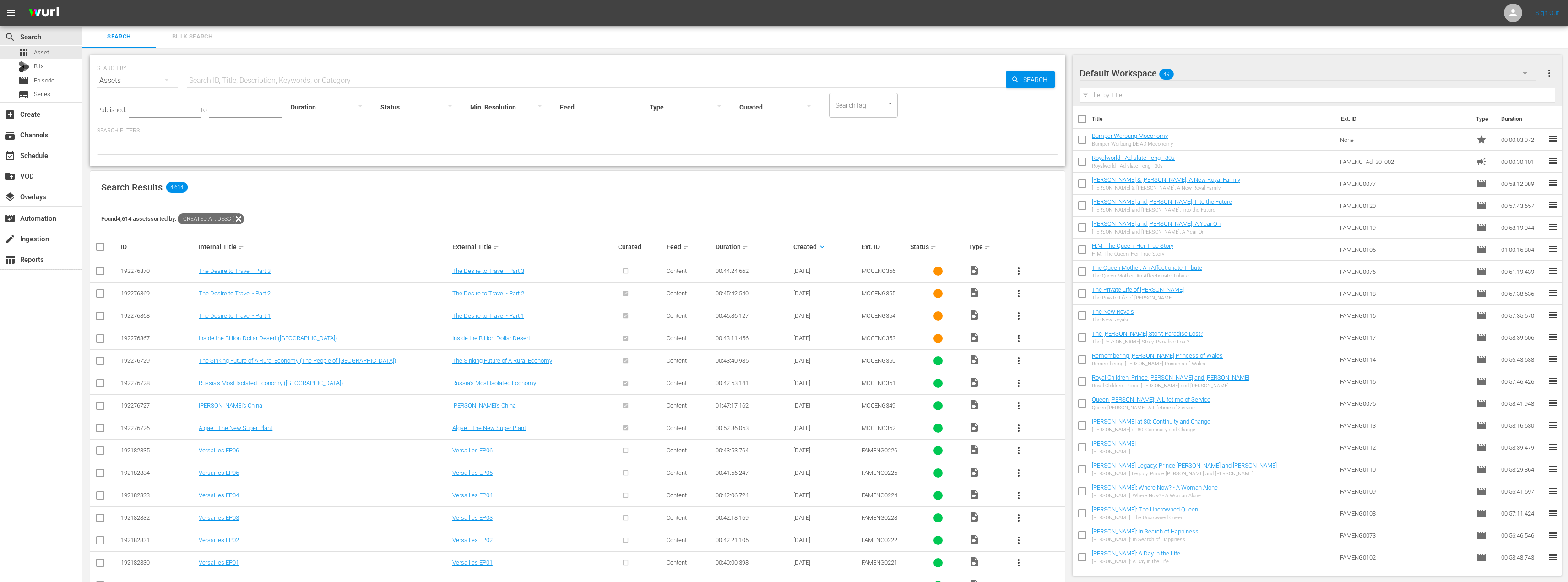
click at [1022, 270] on span "more_vert" at bounding box center [1018, 271] width 11 height 11
click at [1061, 337] on div "Episode" at bounding box center [1068, 341] width 62 height 22
click at [1045, 341] on div "Episode" at bounding box center [1068, 341] width 62 height 22
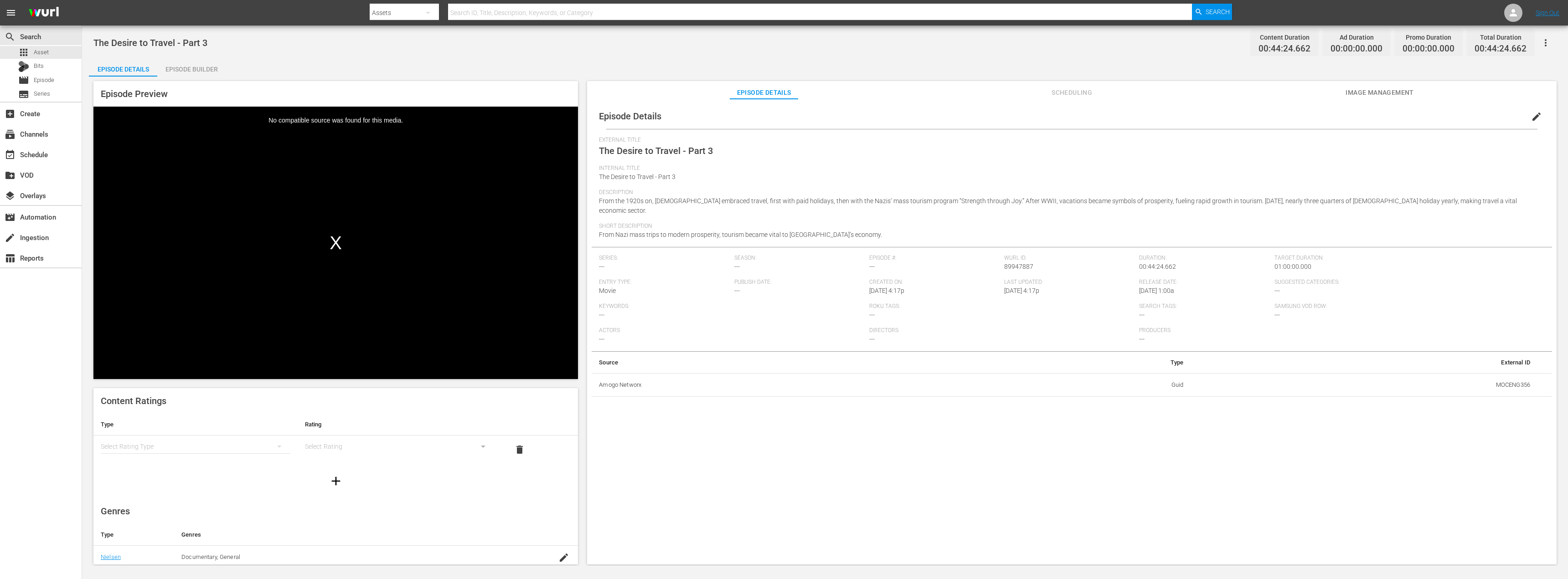
click at [200, 68] on div "Episode Builder" at bounding box center [191, 69] width 68 height 22
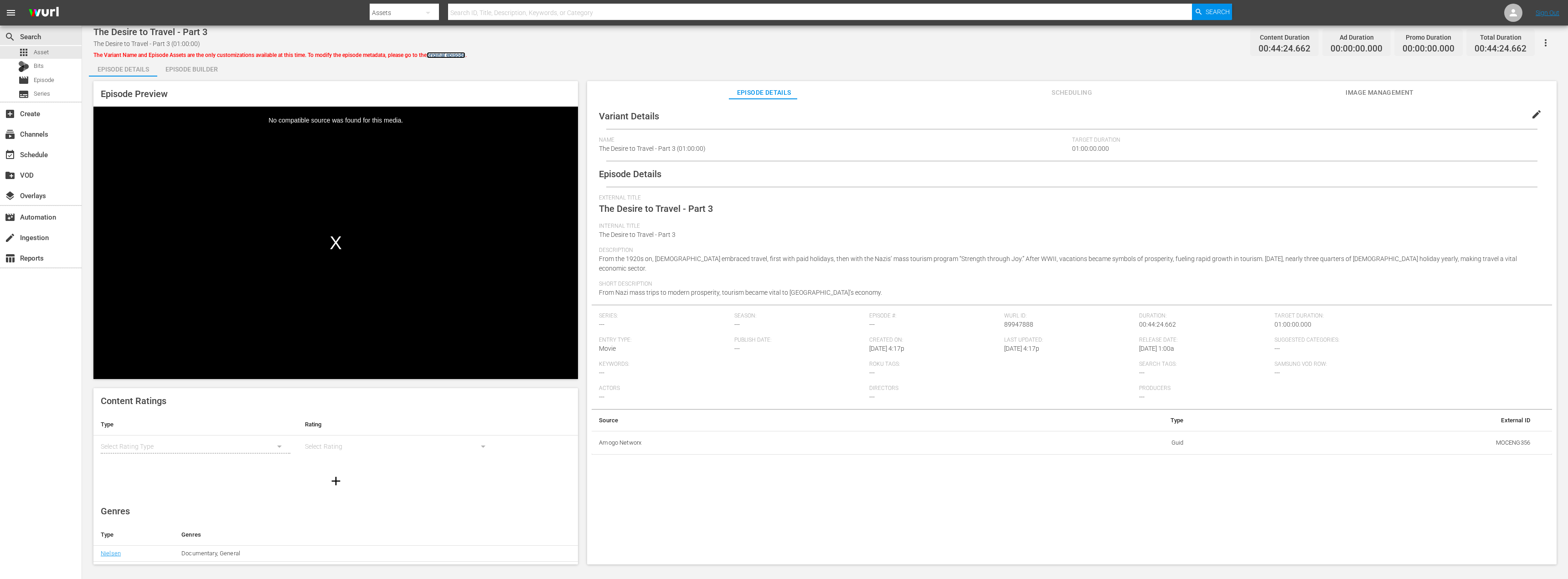
click at [460, 54] on link "original episode" at bounding box center [446, 55] width 39 height 6
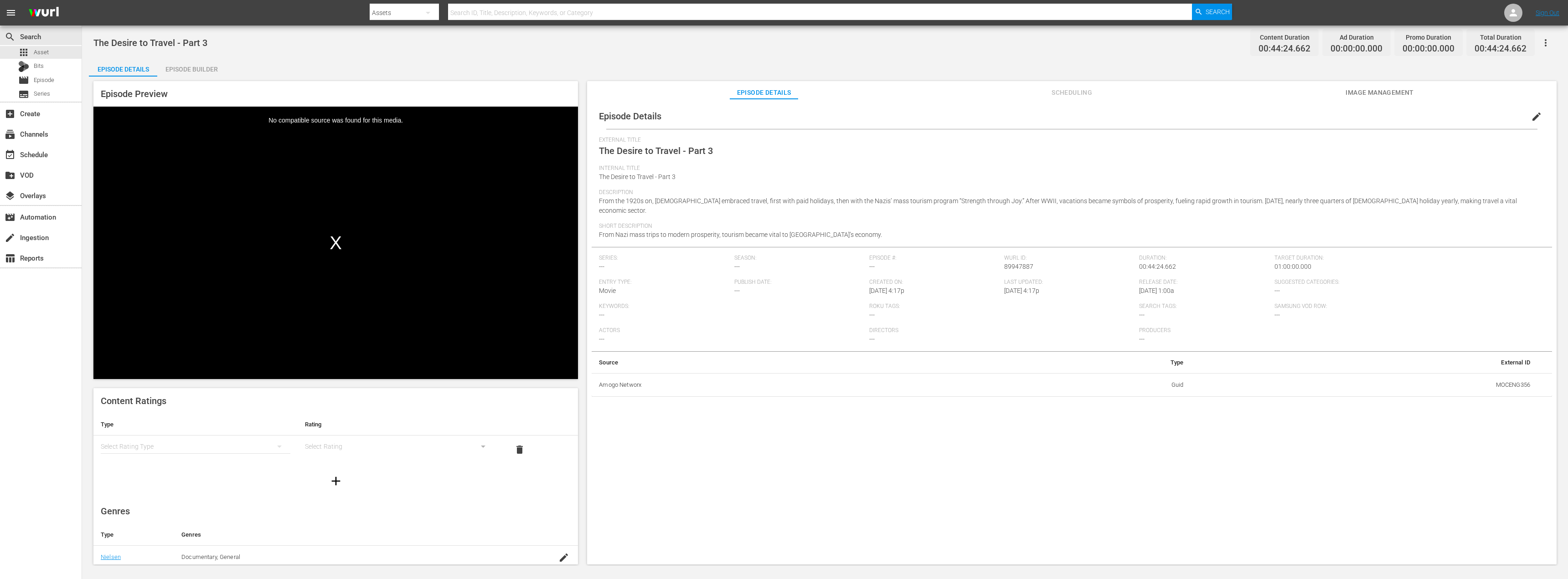
click at [184, 68] on div "Episode Builder" at bounding box center [191, 69] width 68 height 22
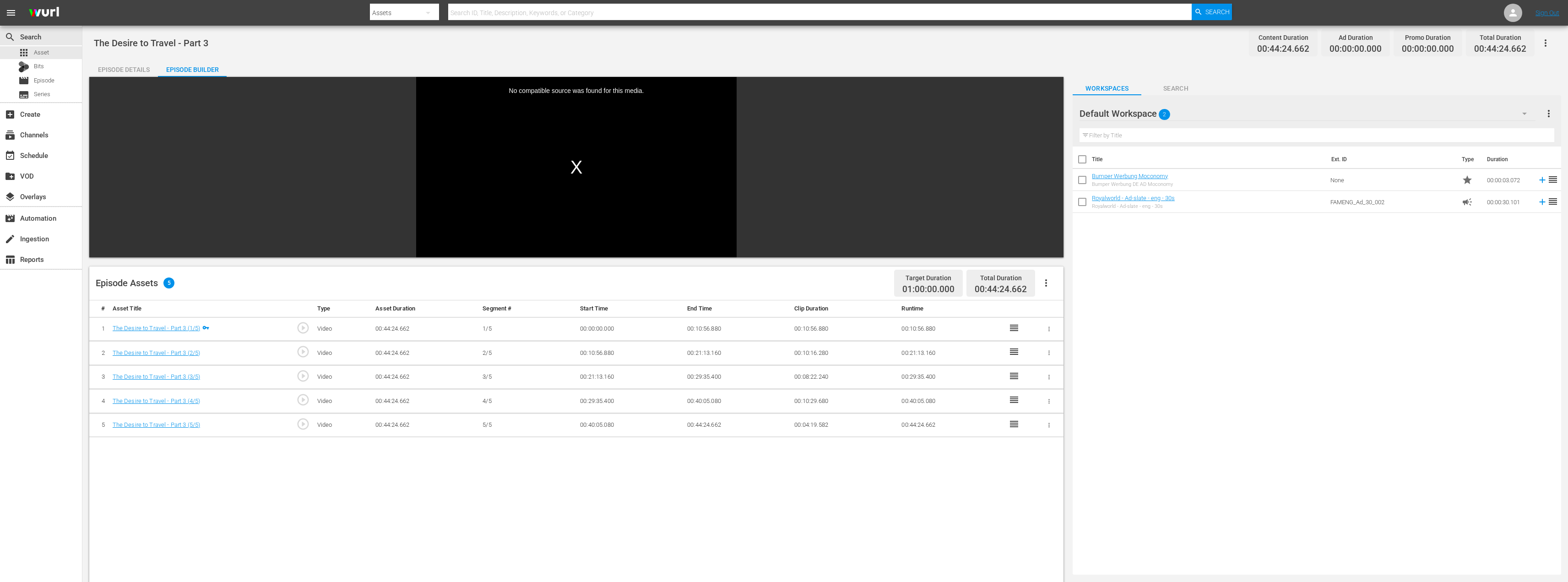
click at [1045, 282] on icon "button" at bounding box center [1046, 283] width 11 height 11
click at [1064, 288] on div "Fill with Ads" at bounding box center [1073, 287] width 62 height 22
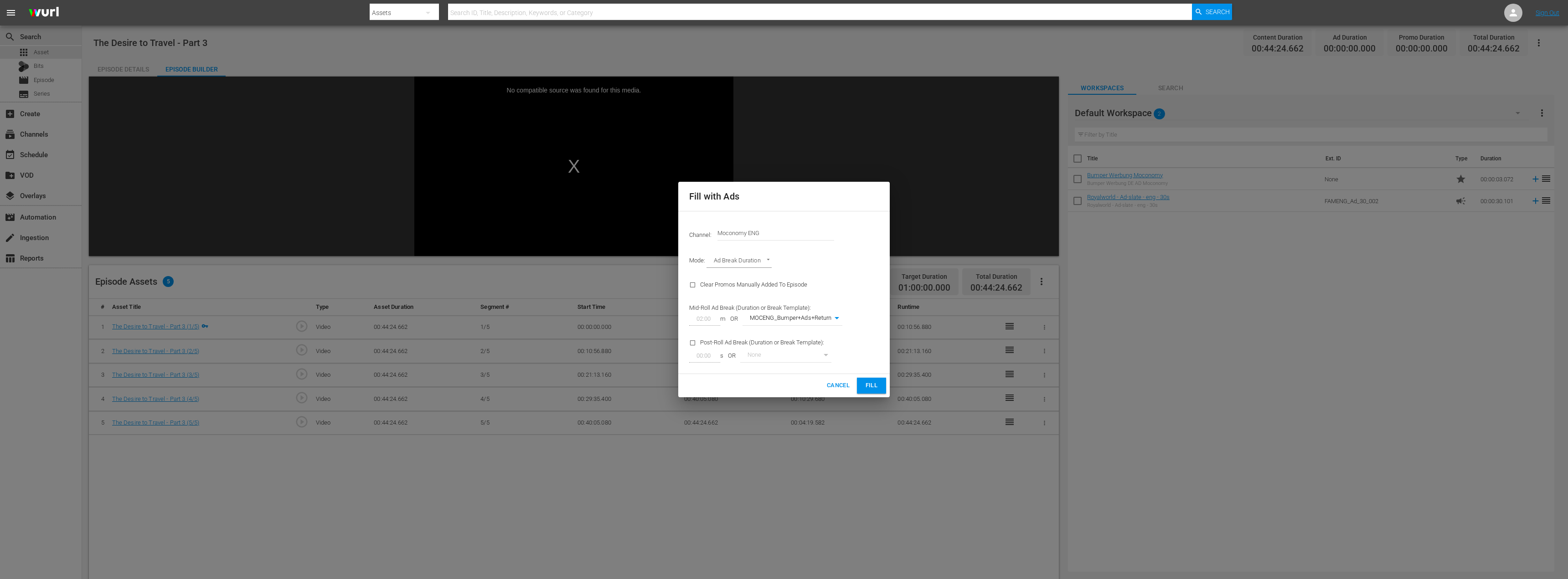
click at [869, 387] on span "Fill" at bounding box center [872, 385] width 15 height 10
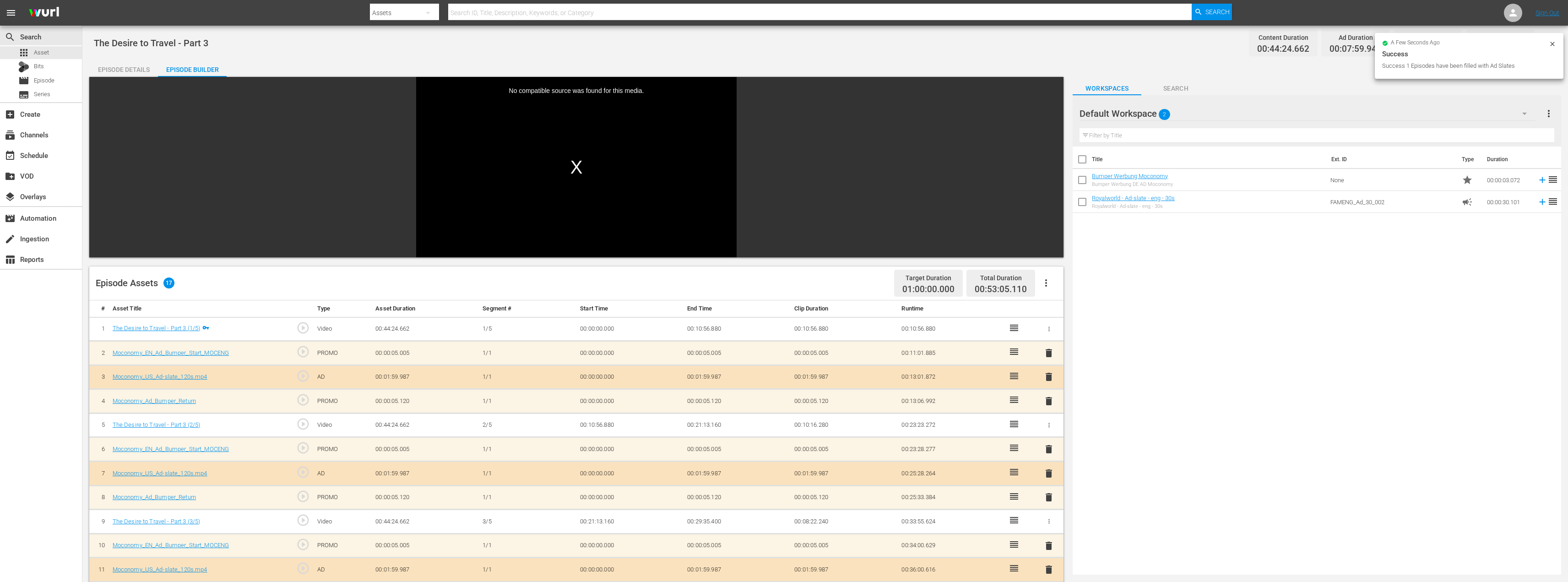
click at [1555, 43] on icon at bounding box center [1552, 44] width 7 height 7
click at [37, 81] on span "Episode" at bounding box center [44, 80] width 21 height 9
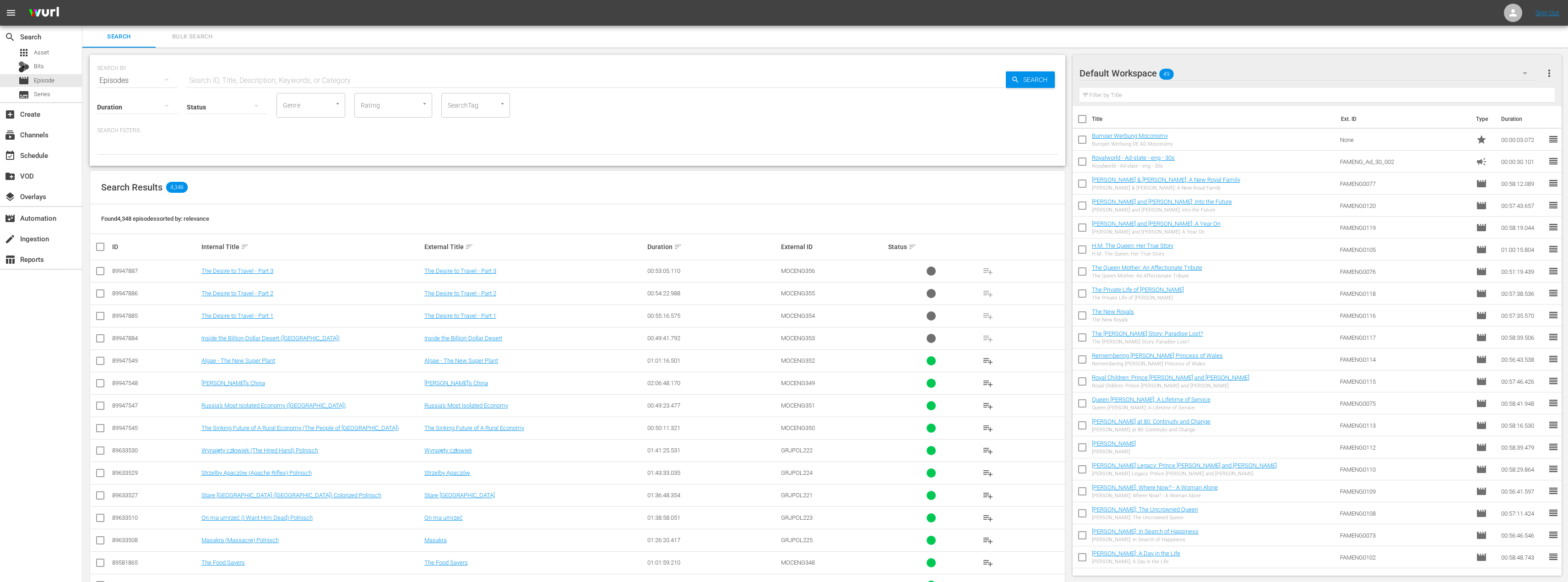
click at [1239, 70] on div "Default Workspace 49" at bounding box center [1308, 73] width 457 height 26
click at [1142, 160] on div "Moconomy ENG Scheduling (292)" at bounding box center [1153, 158] width 125 height 15
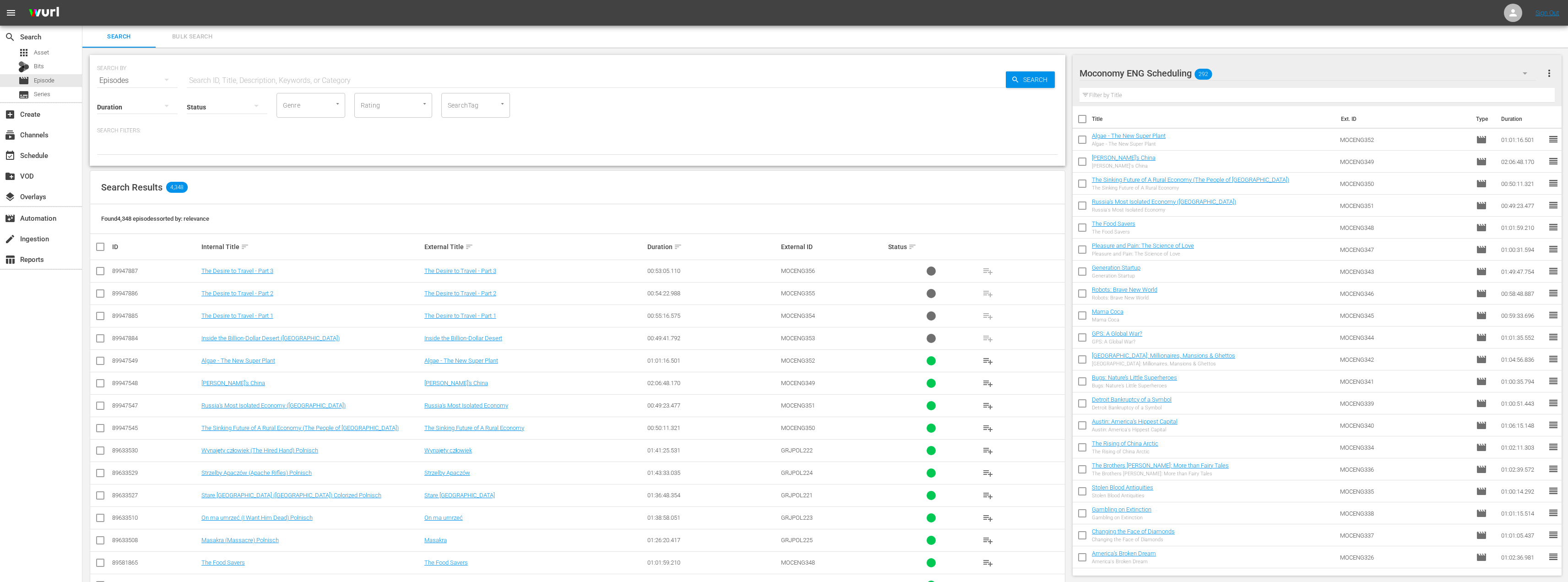
click at [97, 362] on input "checkbox" at bounding box center [100, 363] width 11 height 11
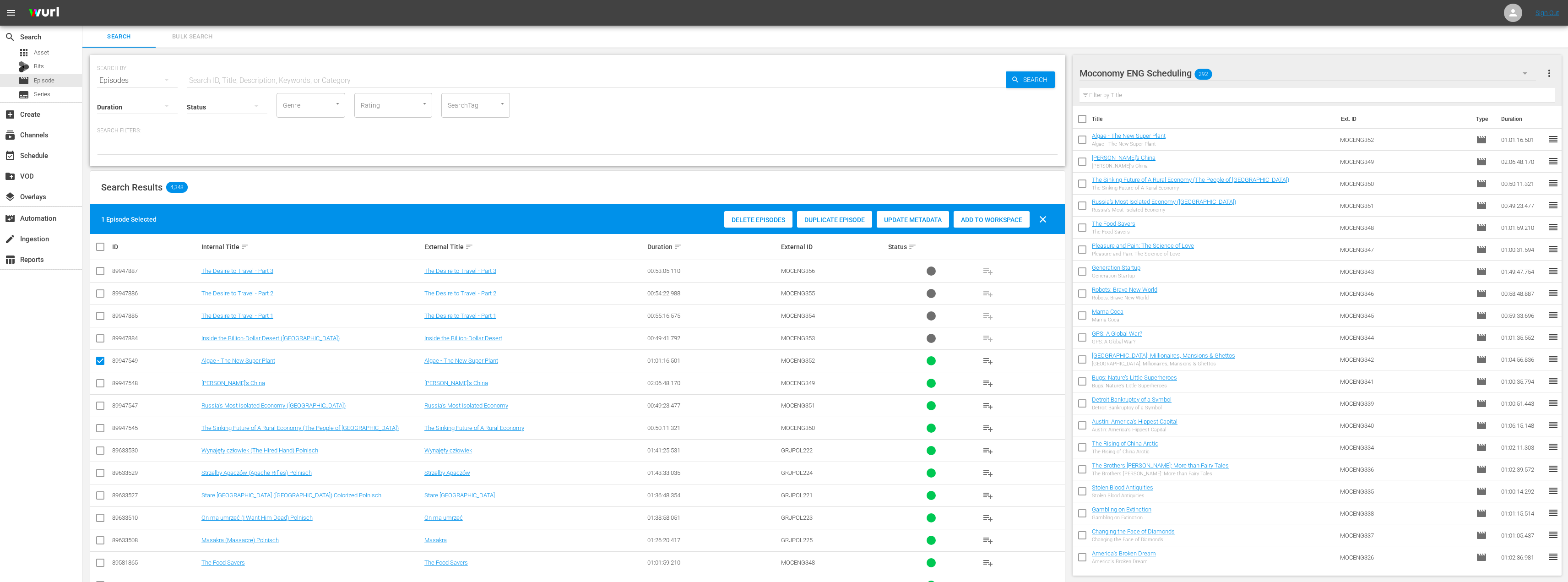
click at [97, 362] on input "checkbox" at bounding box center [100, 363] width 11 height 11
checkbox input "false"
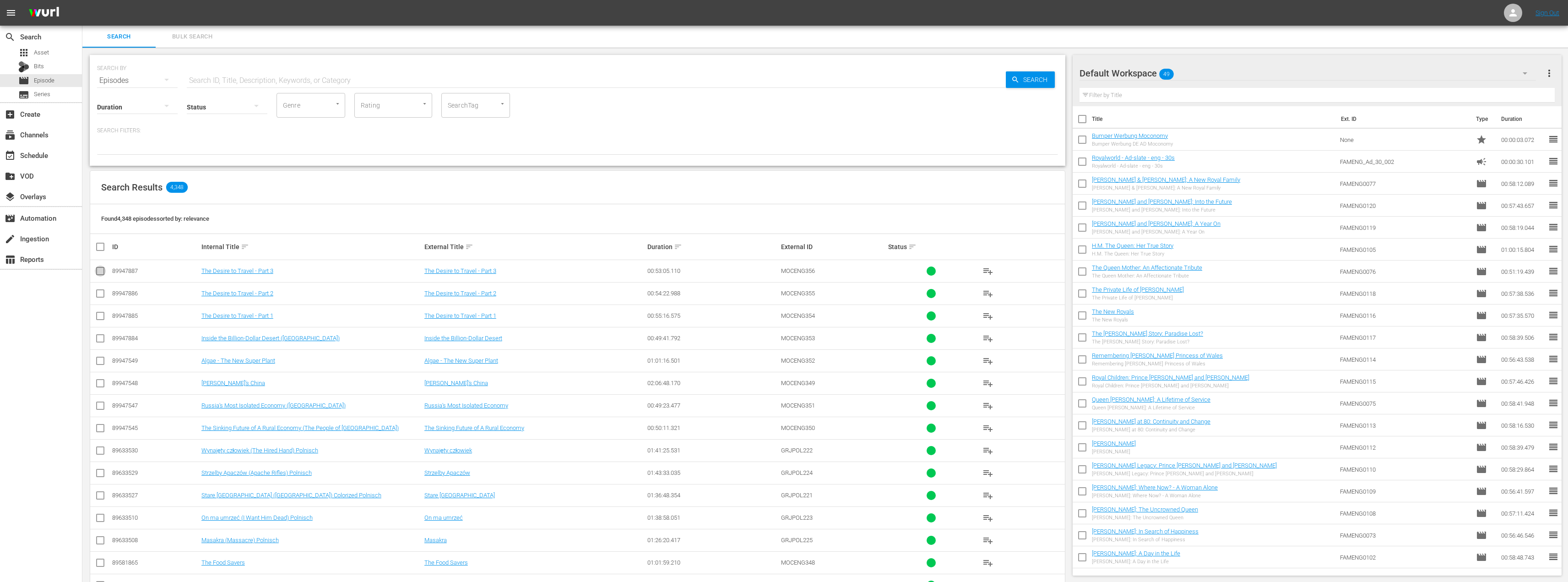
click at [96, 271] on input "checkbox" at bounding box center [100, 273] width 11 height 11
checkbox input "true"
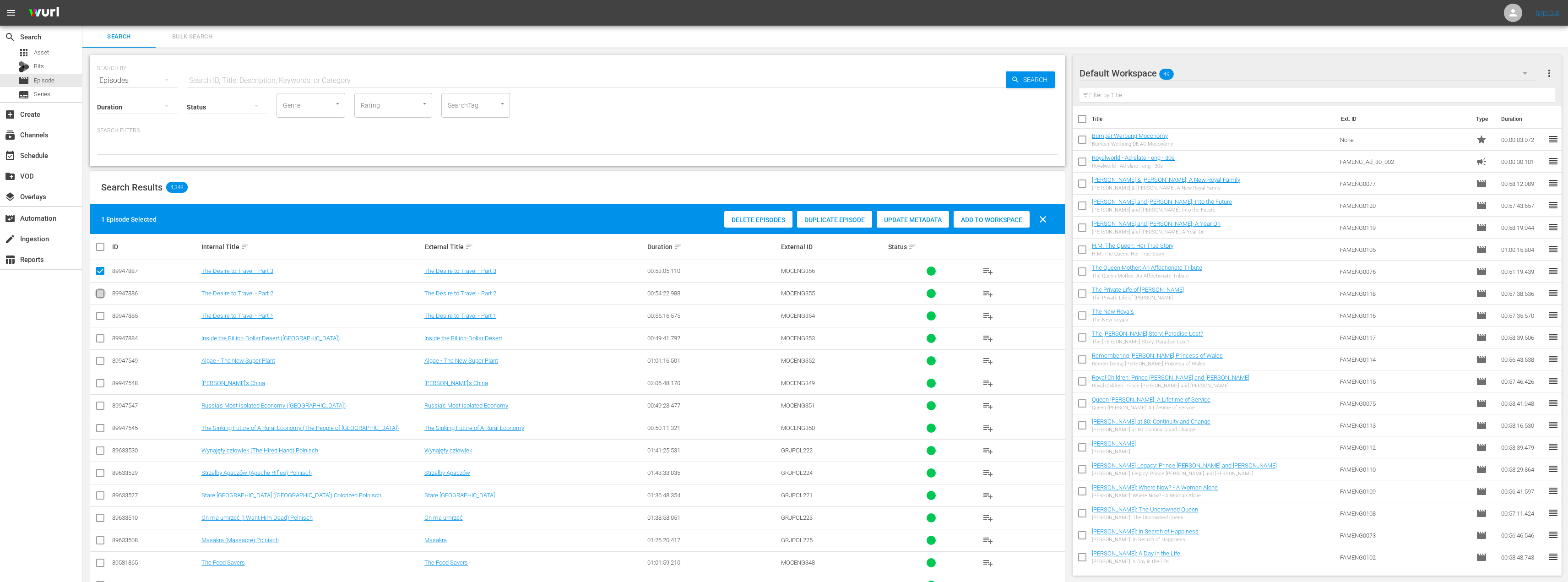
click at [99, 296] on input "checkbox" at bounding box center [100, 295] width 11 height 11
checkbox input "true"
click at [99, 312] on input "checkbox" at bounding box center [100, 318] width 11 height 11
checkbox input "true"
click at [102, 337] on input "checkbox" at bounding box center [100, 340] width 11 height 11
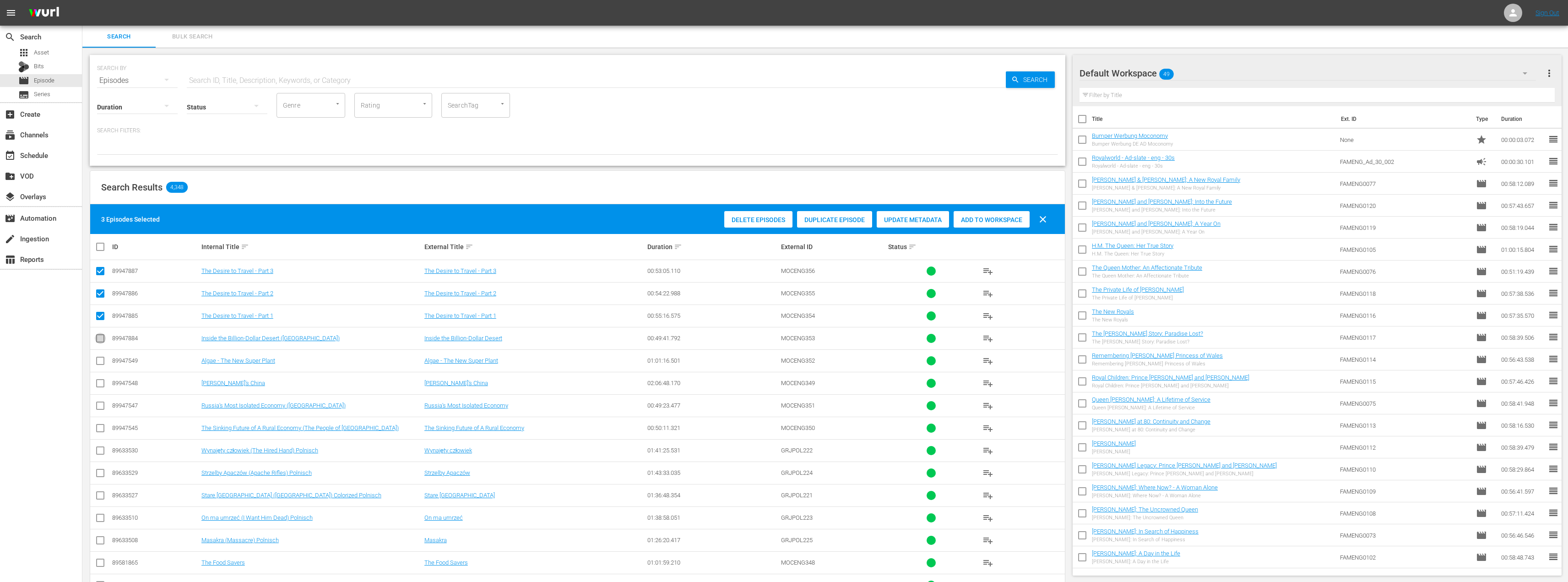
checkbox input "true"
click at [1235, 74] on div "Default Workspace 49" at bounding box center [1308, 73] width 457 height 26
click at [1162, 156] on div "Moconomy ENG Scheduling (292)" at bounding box center [1153, 158] width 125 height 15
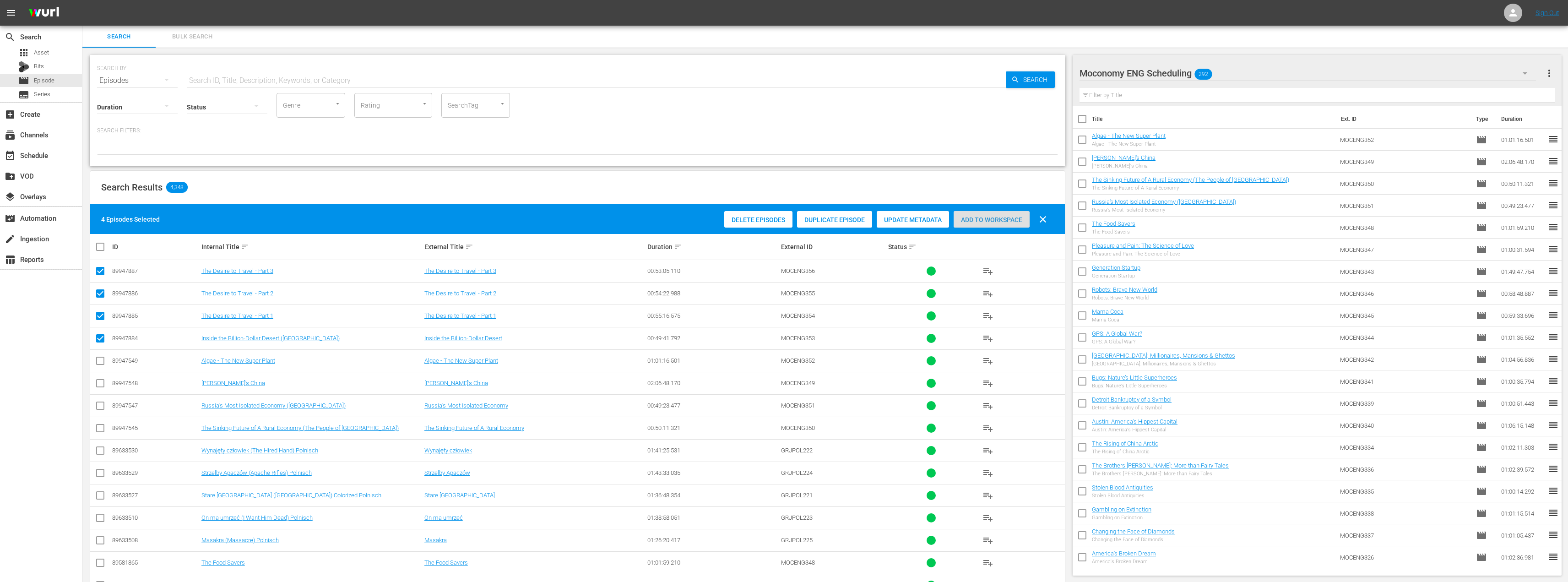
click at [973, 219] on span "Add to Workspace" at bounding box center [992, 219] width 76 height 7
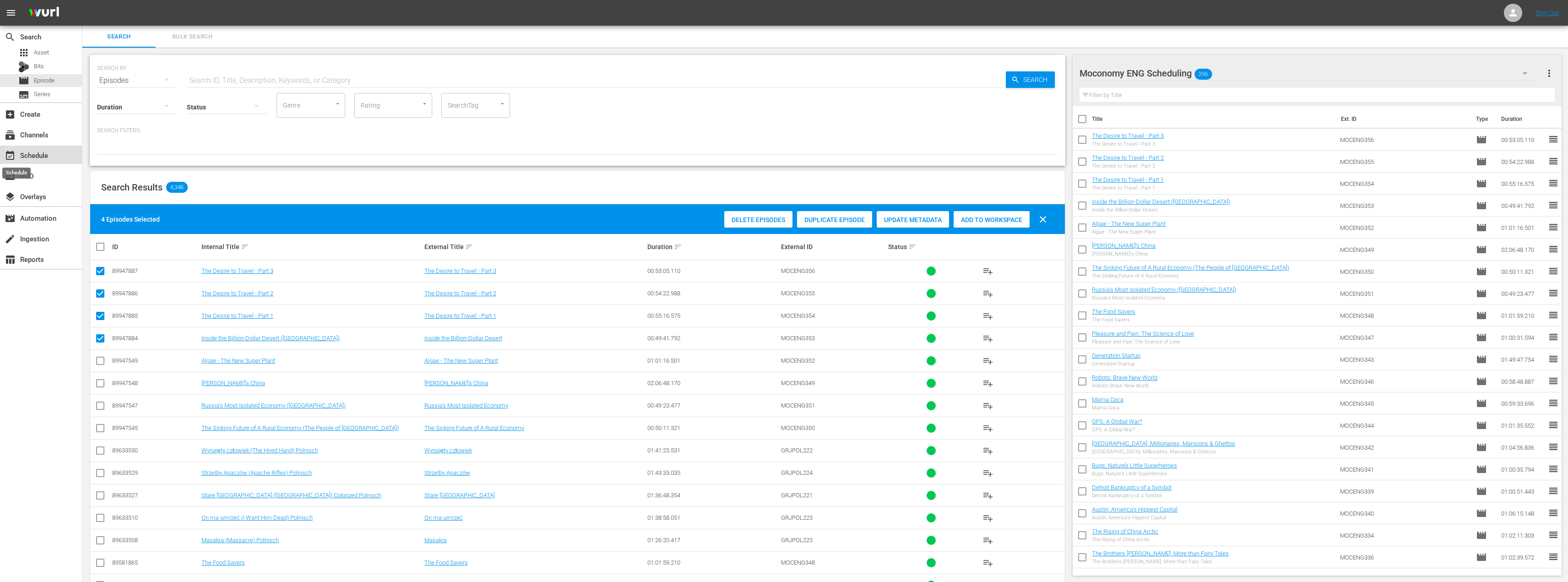
click at [15, 150] on span "event_available" at bounding box center [10, 156] width 11 height 11
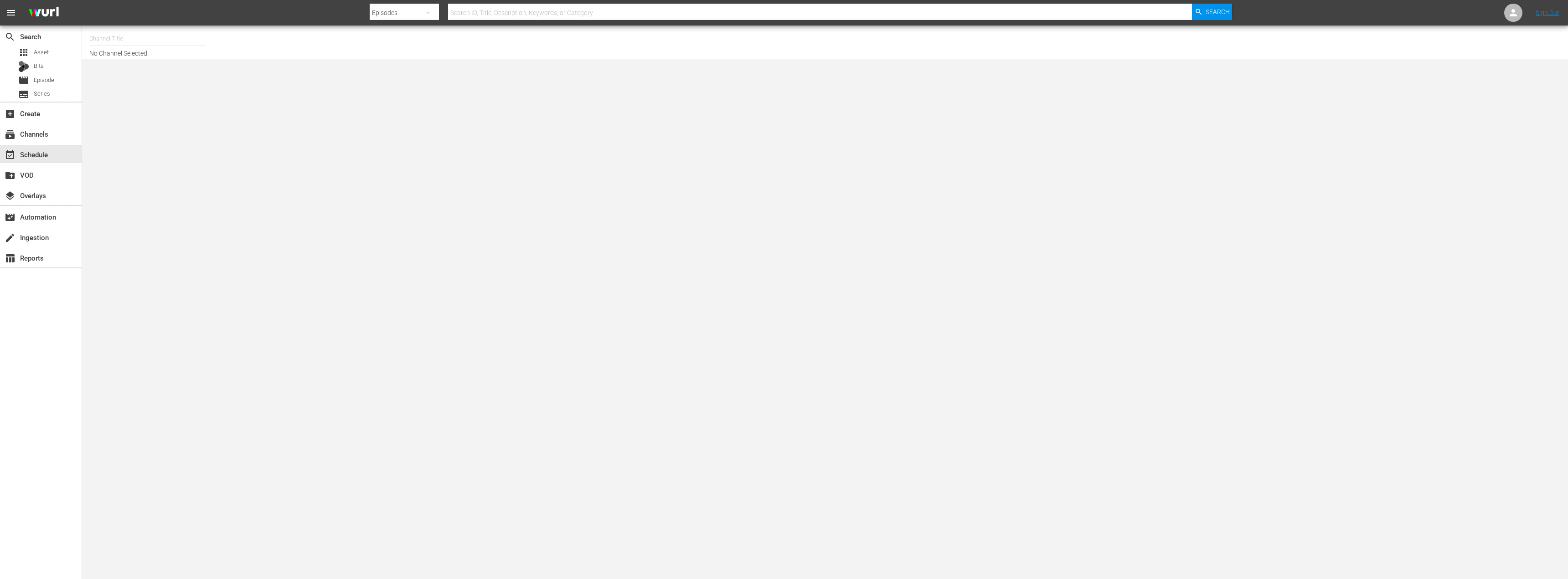
click at [152, 38] on input "text" at bounding box center [148, 39] width 117 height 22
click at [144, 129] on div "Moconomy ENG (1252 - amogonetworx_moconomy_2)" at bounding box center [215, 130] width 236 height 22
type input "Moconomy ENG (1252 - amogonetworx_moconomy_2)"
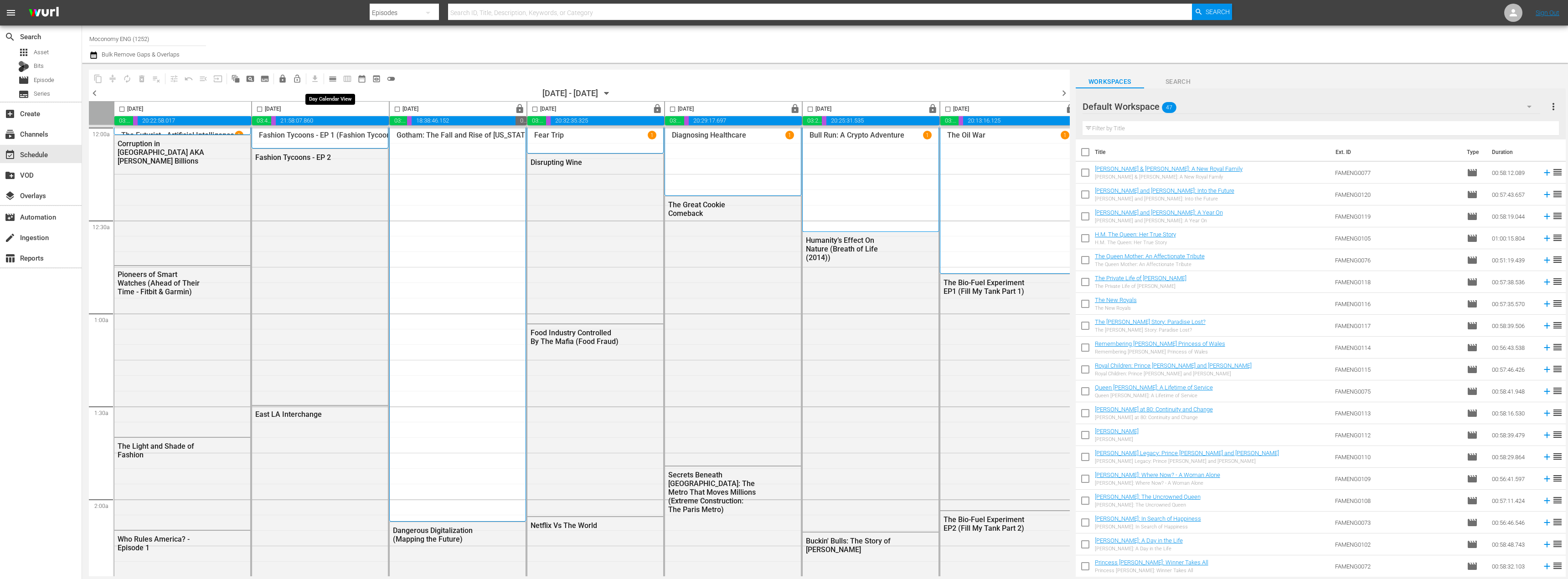
click at [337, 77] on span "calendar_view_day_outlined" at bounding box center [332, 78] width 9 height 9
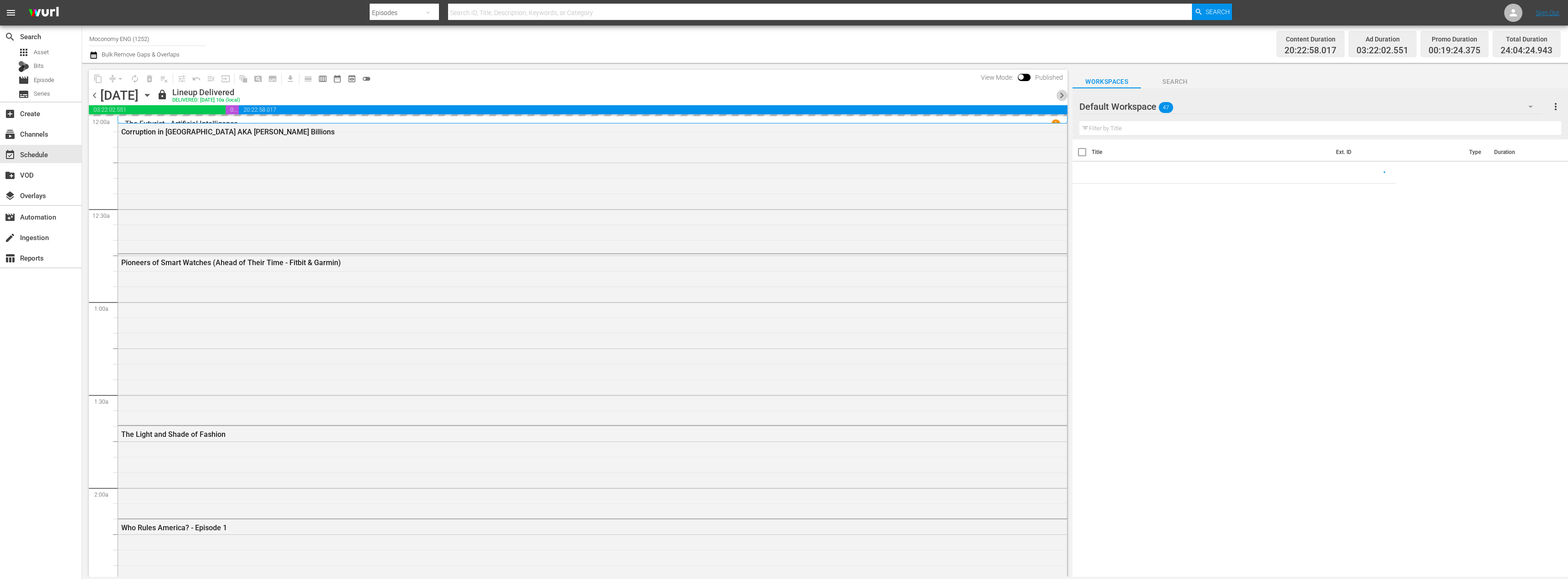
click at [1063, 96] on span "chevron_right" at bounding box center [1062, 95] width 12 height 12
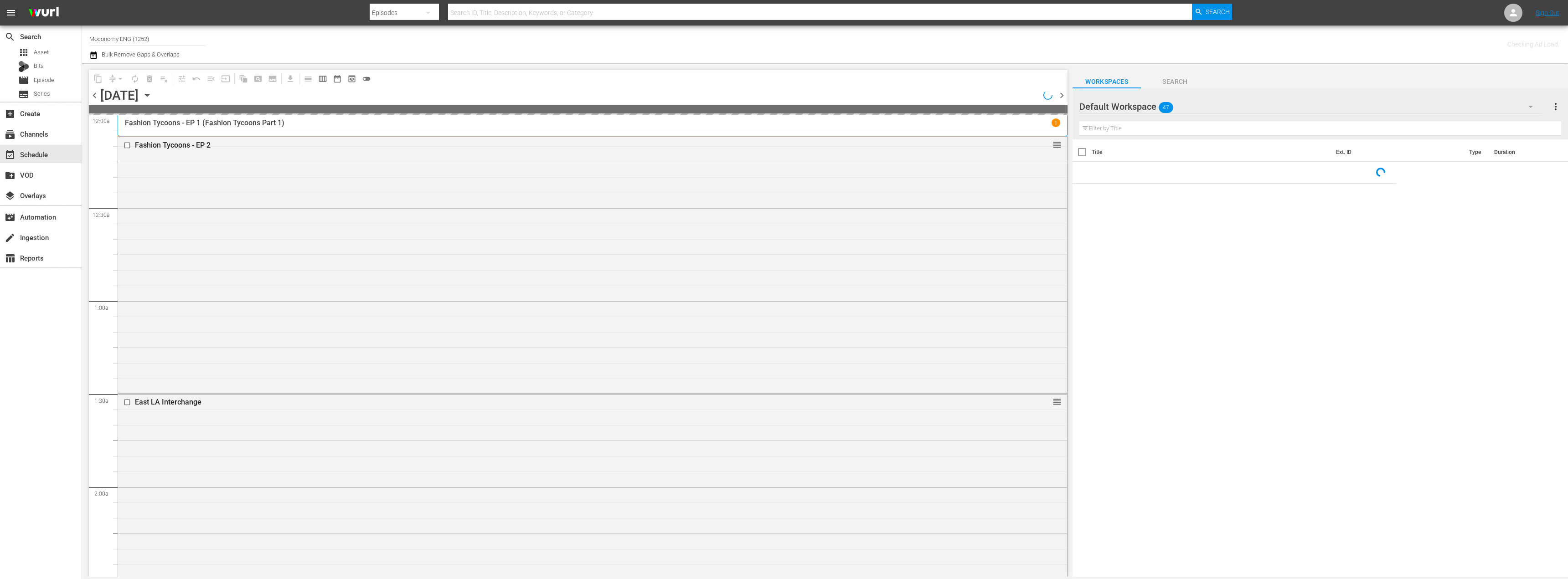
click at [1063, 96] on span "chevron_right" at bounding box center [1062, 95] width 12 height 12
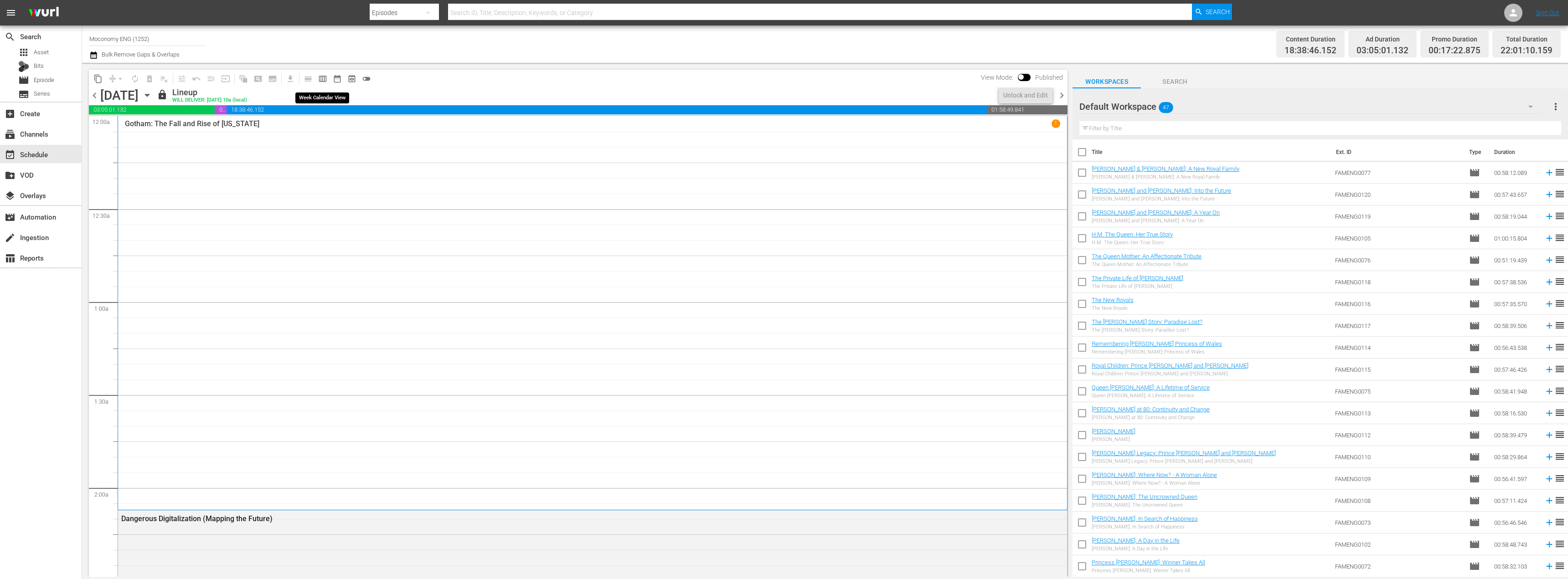
click at [321, 81] on span "calendar_view_week_outlined" at bounding box center [323, 78] width 9 height 9
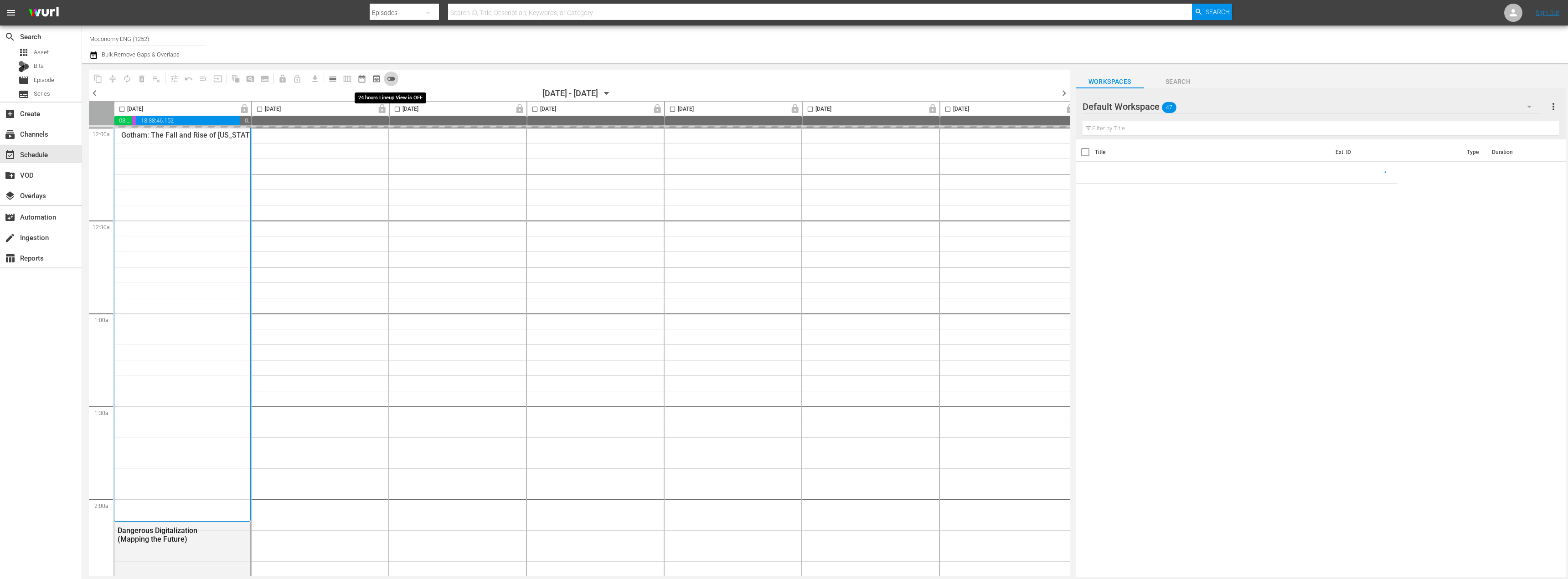
click at [390, 77] on span "toggle_off" at bounding box center [391, 78] width 9 height 9
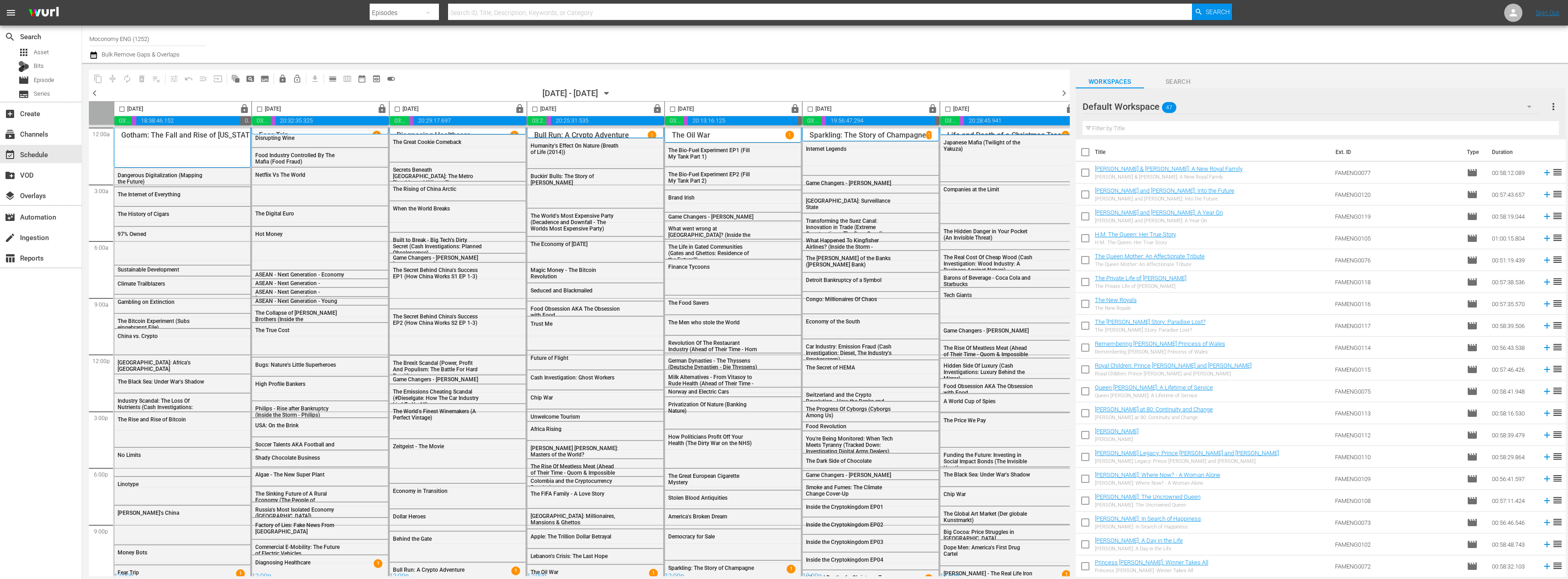
click at [1215, 100] on div "Default Workspace 47" at bounding box center [1311, 106] width 458 height 26
click at [1158, 193] on div "Moconomy ENG Scheduling (296)" at bounding box center [1155, 191] width 124 height 15
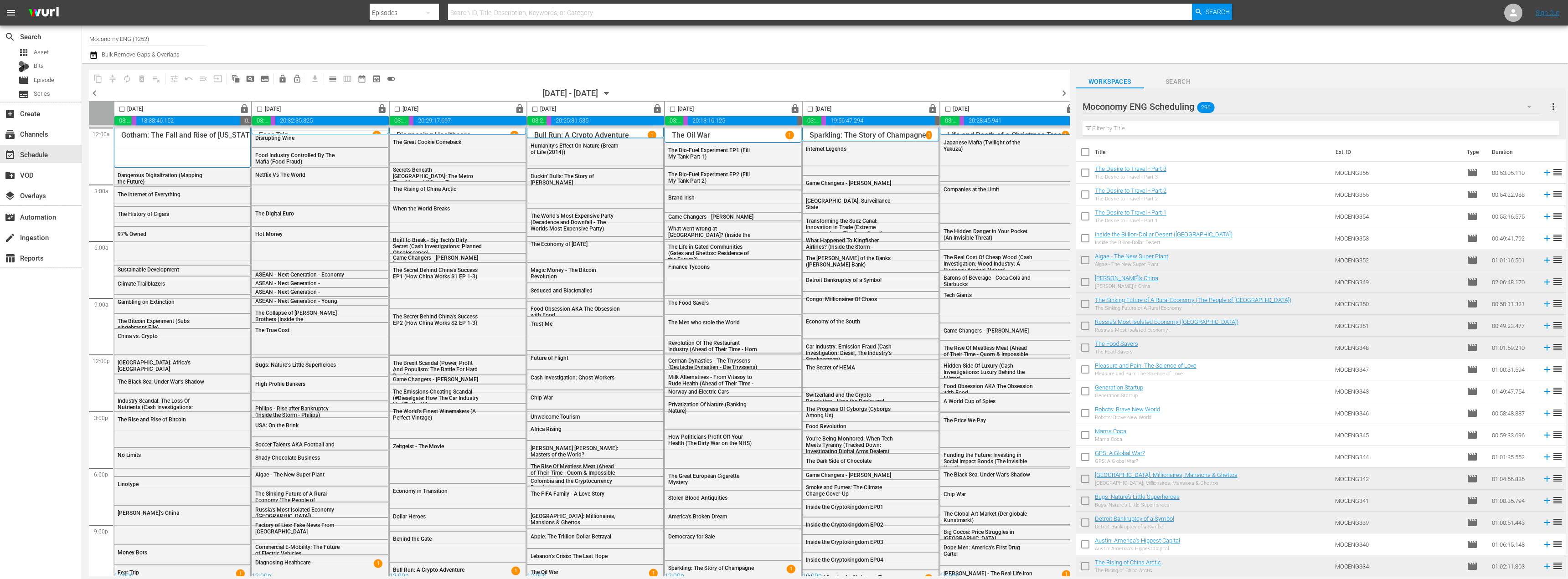
drag, startPoint x: 1085, startPoint y: 173, endPoint x: 1085, endPoint y: 193, distance: 20.0
click at [1085, 173] on input "checkbox" at bounding box center [1085, 174] width 19 height 19
checkbox input "true"
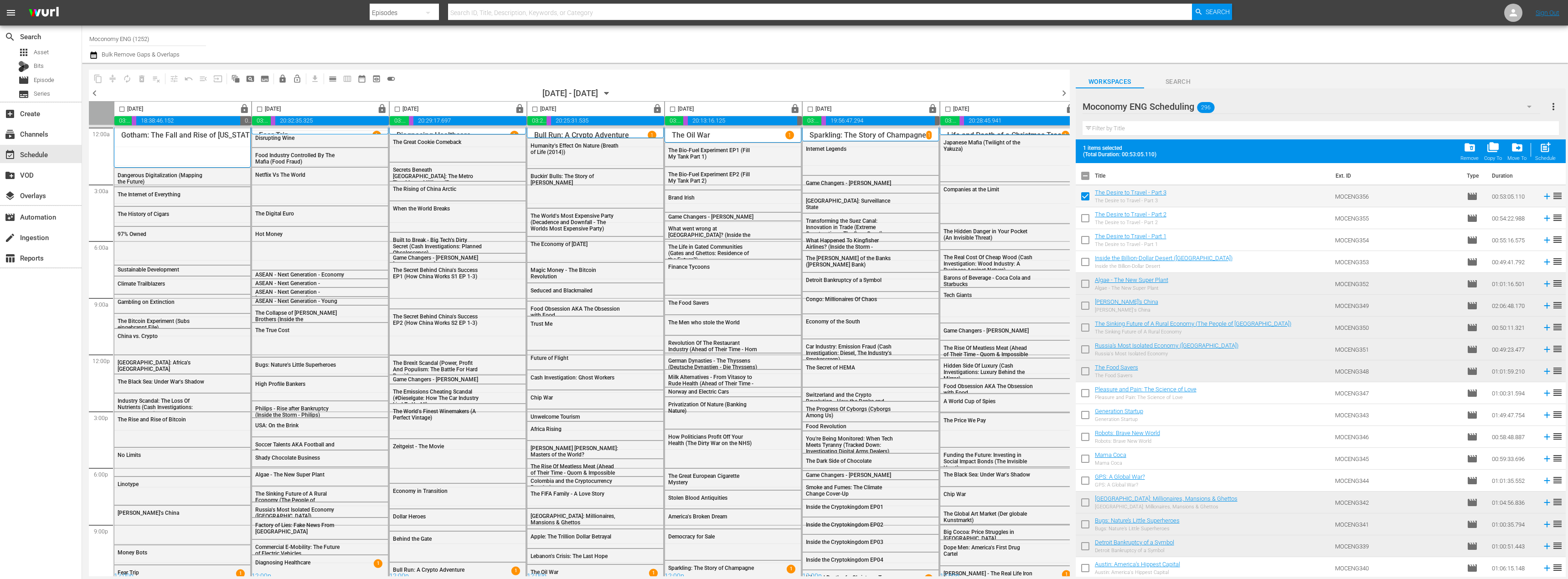
click at [1086, 220] on input "checkbox" at bounding box center [1085, 220] width 19 height 19
checkbox input "true"
click at [1086, 241] on input "checkbox" at bounding box center [1085, 241] width 19 height 19
checkbox input "true"
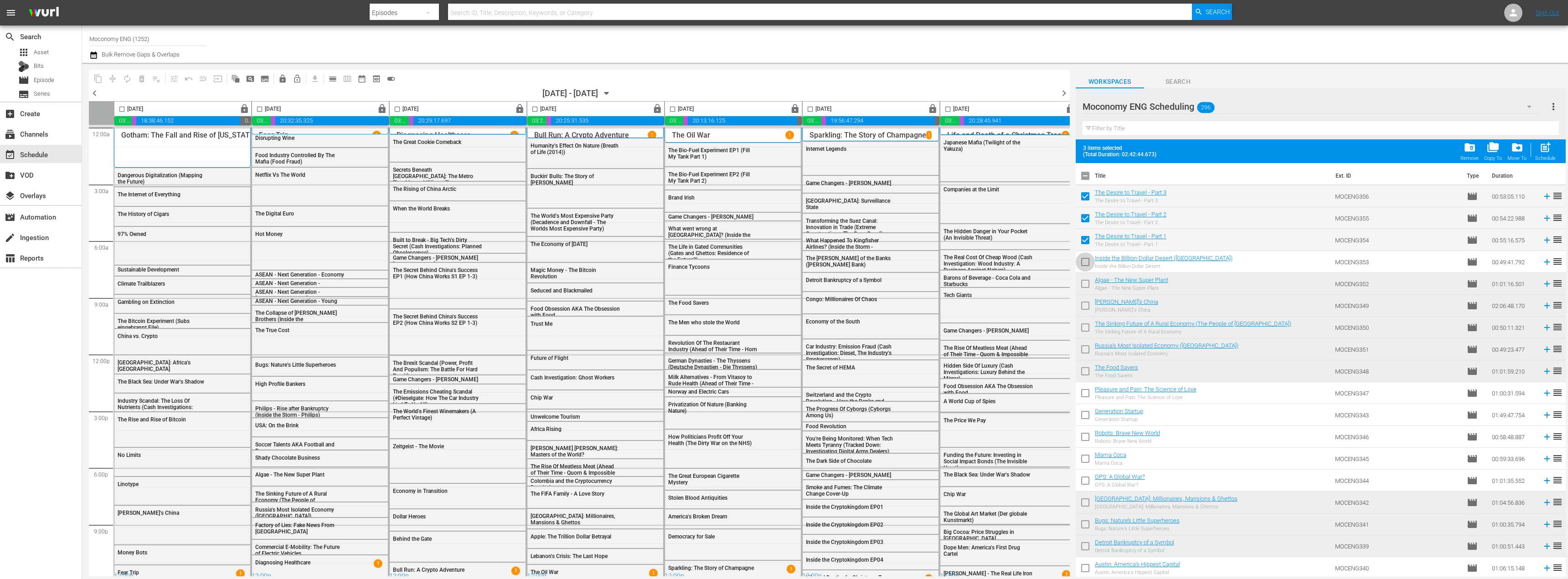
click at [1088, 261] on input "checkbox" at bounding box center [1085, 263] width 19 height 19
checkbox input "true"
click at [522, 111] on span "lock" at bounding box center [519, 109] width 10 height 10
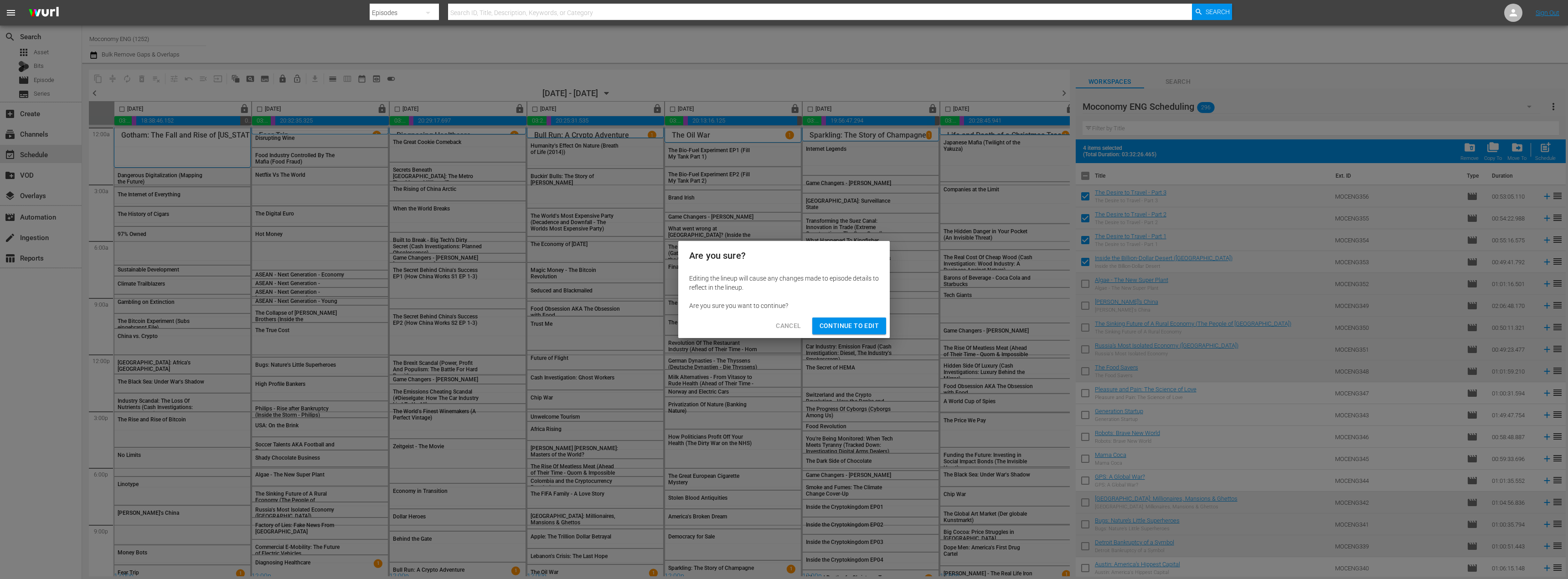
click at [847, 322] on span "Continue to Edit" at bounding box center [849, 325] width 59 height 12
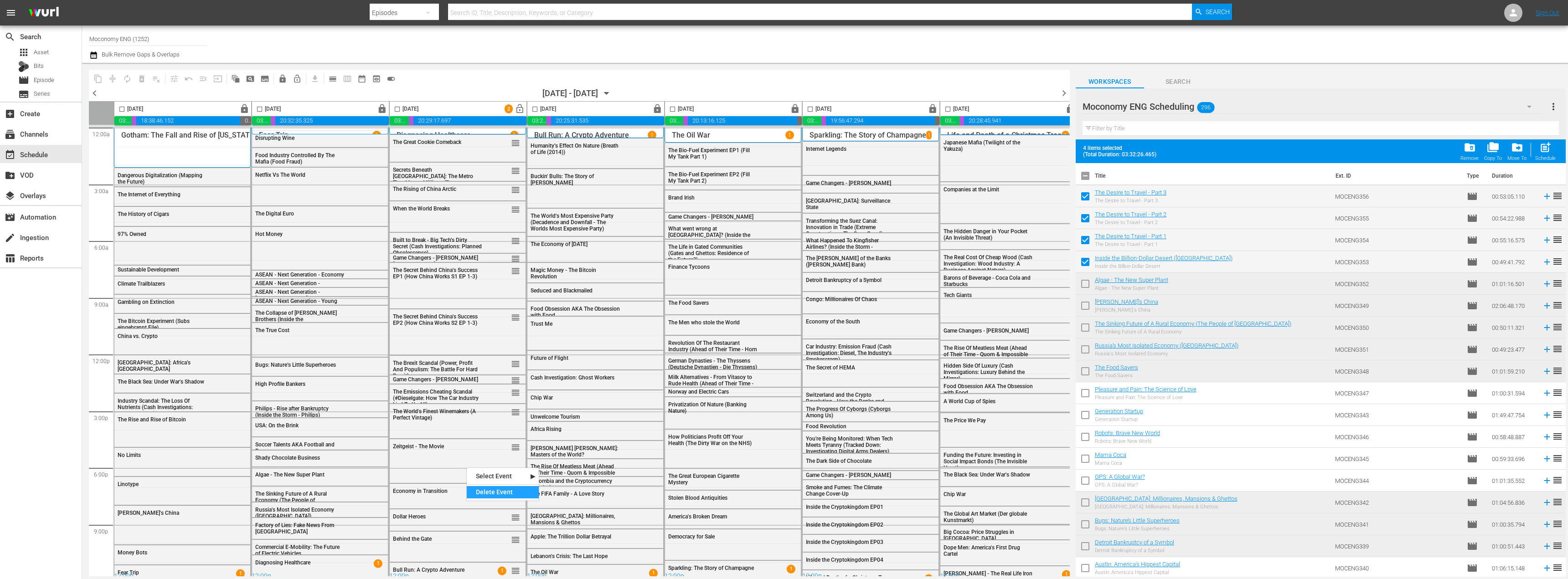
click at [487, 487] on div "Delete Event" at bounding box center [503, 492] width 72 height 12
click at [494, 479] on div "Delete Event" at bounding box center [507, 480] width 72 height 12
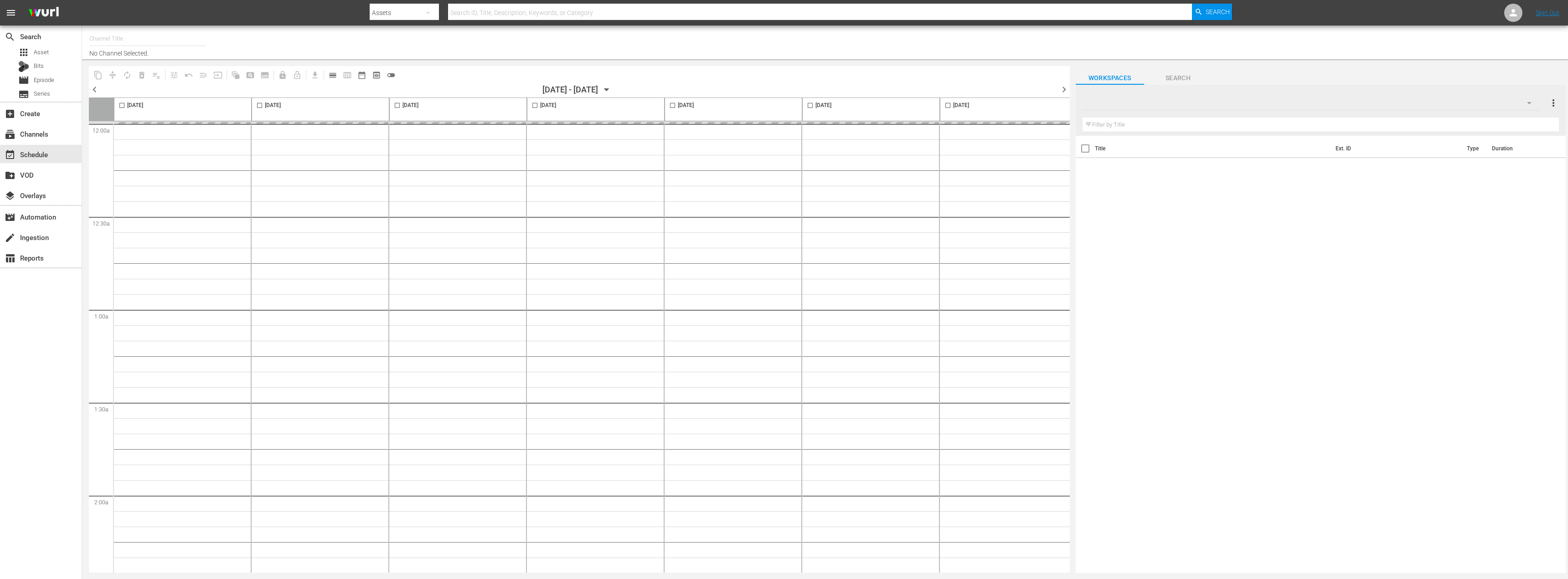
type input "Moconomy ENG (1252)"
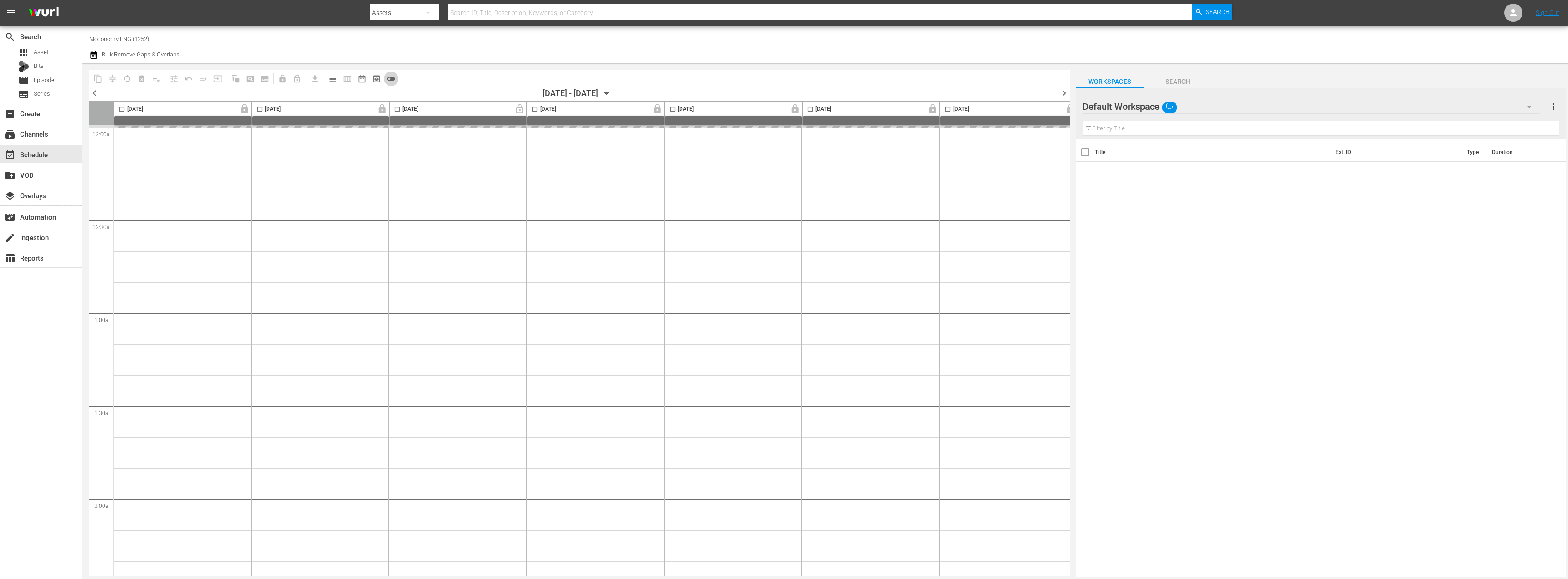
click at [391, 79] on span "toggle_off" at bounding box center [391, 78] width 9 height 9
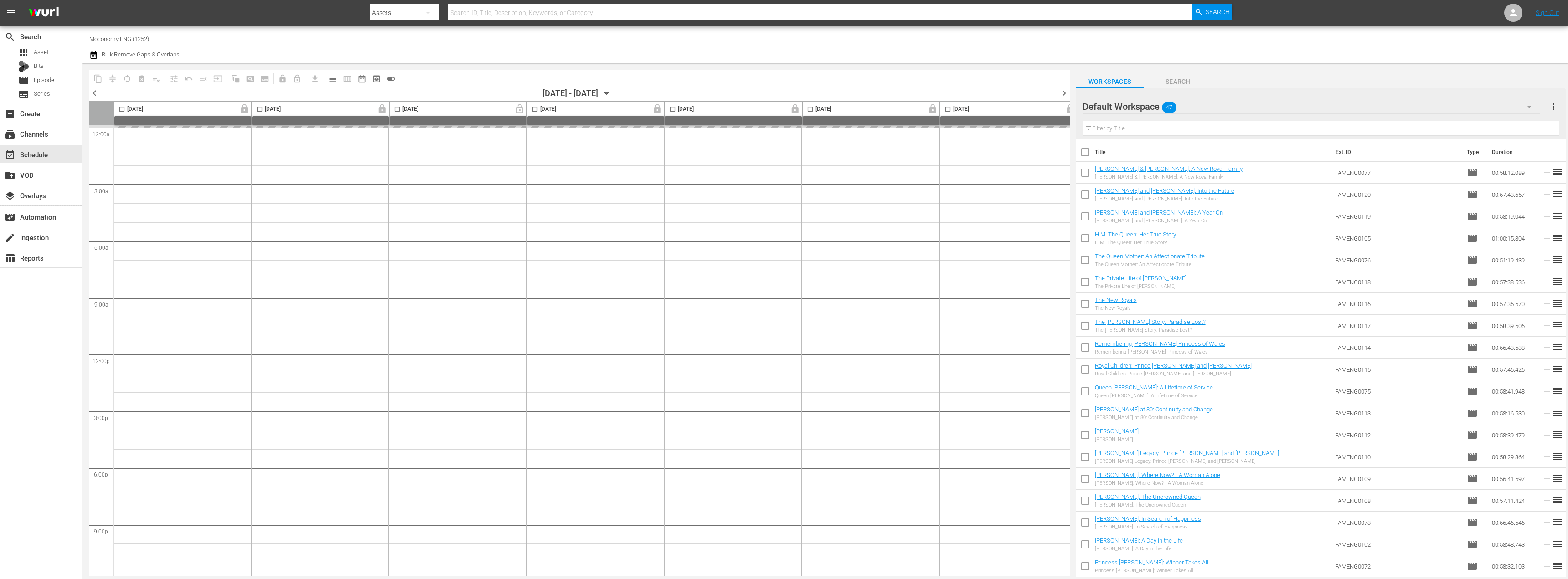
click at [1222, 111] on div "Default Workspace 47" at bounding box center [1311, 106] width 458 height 26
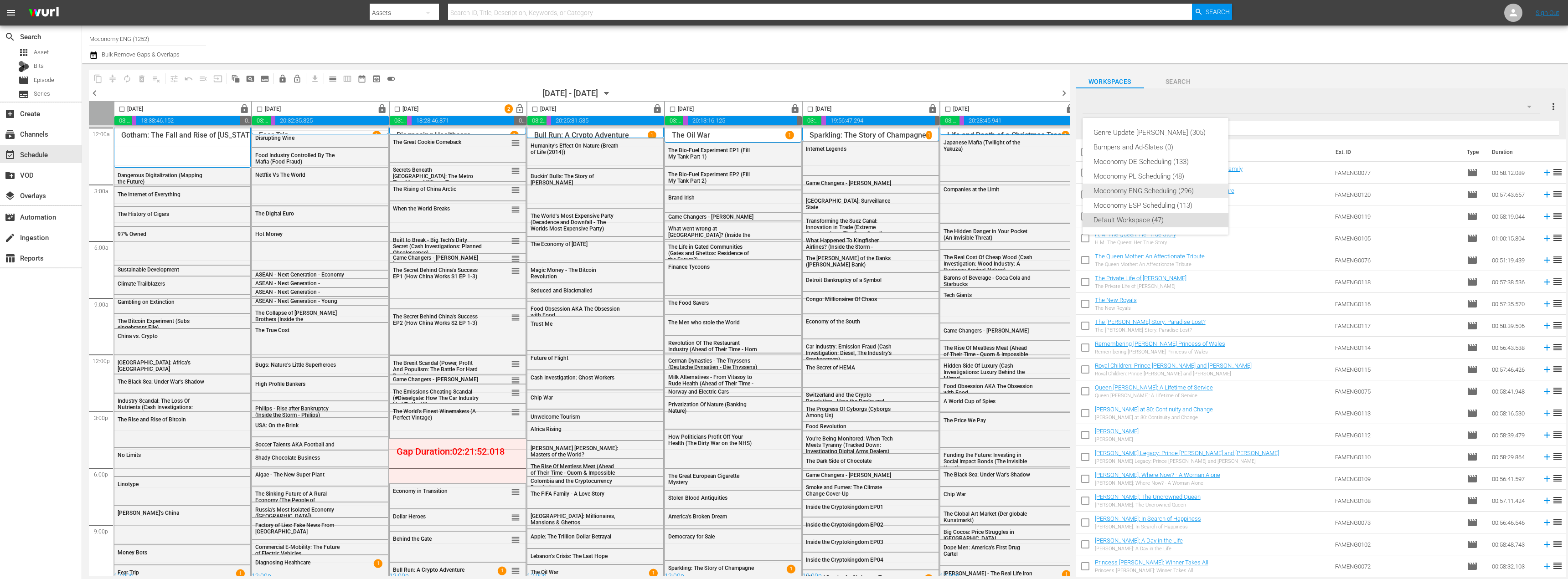
click at [1178, 187] on div "Moconomy ENG Scheduling (296)" at bounding box center [1155, 191] width 124 height 15
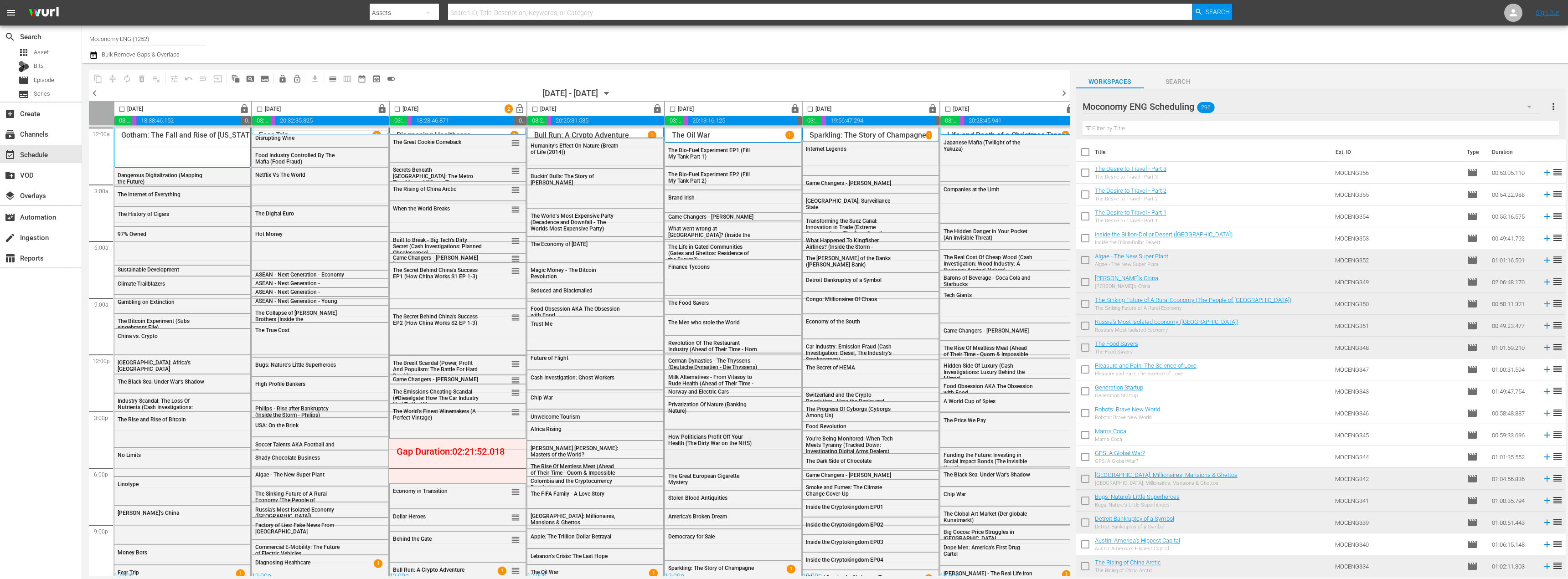
scroll to position [151, 0]
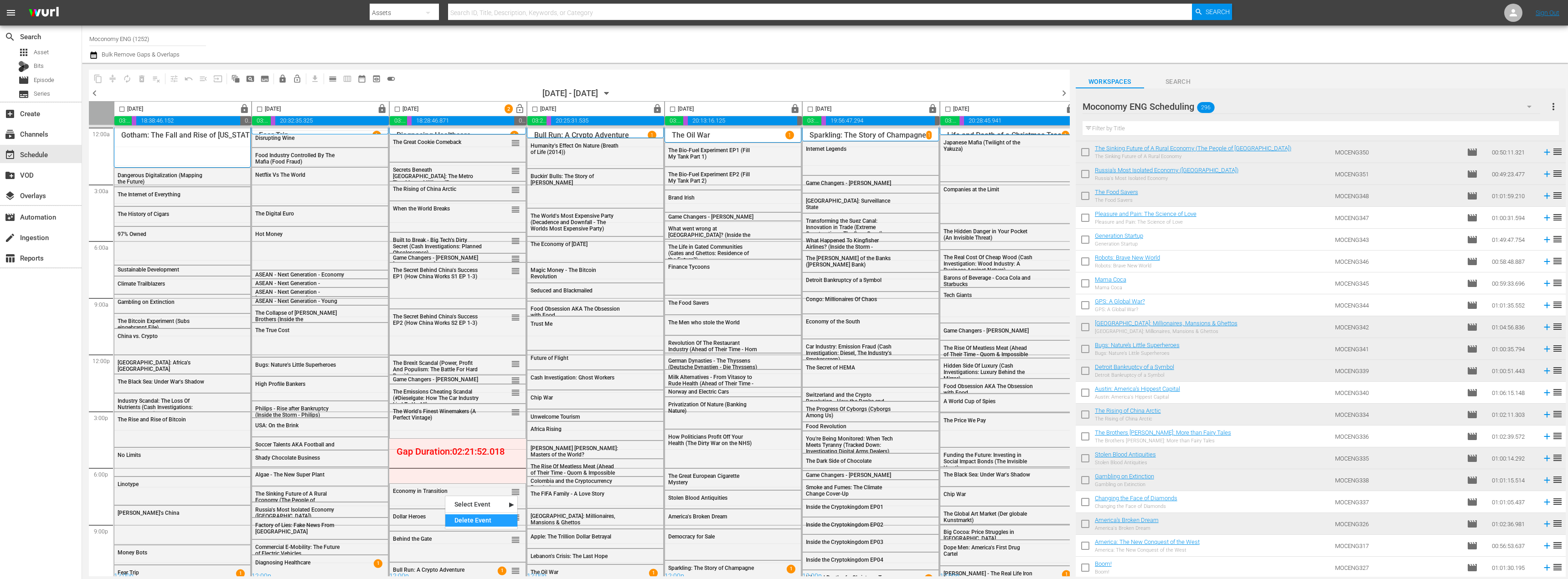
click at [467, 520] on div "Delete Event" at bounding box center [481, 520] width 72 height 12
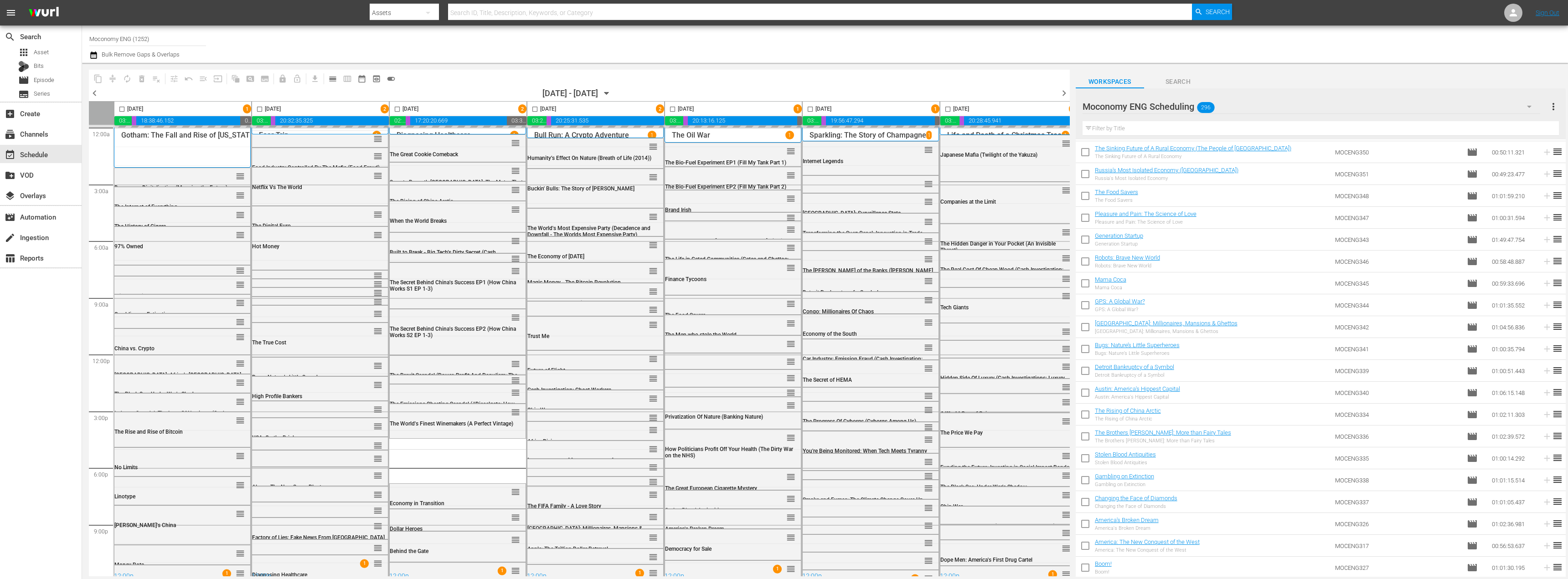
scroll to position [0, 0]
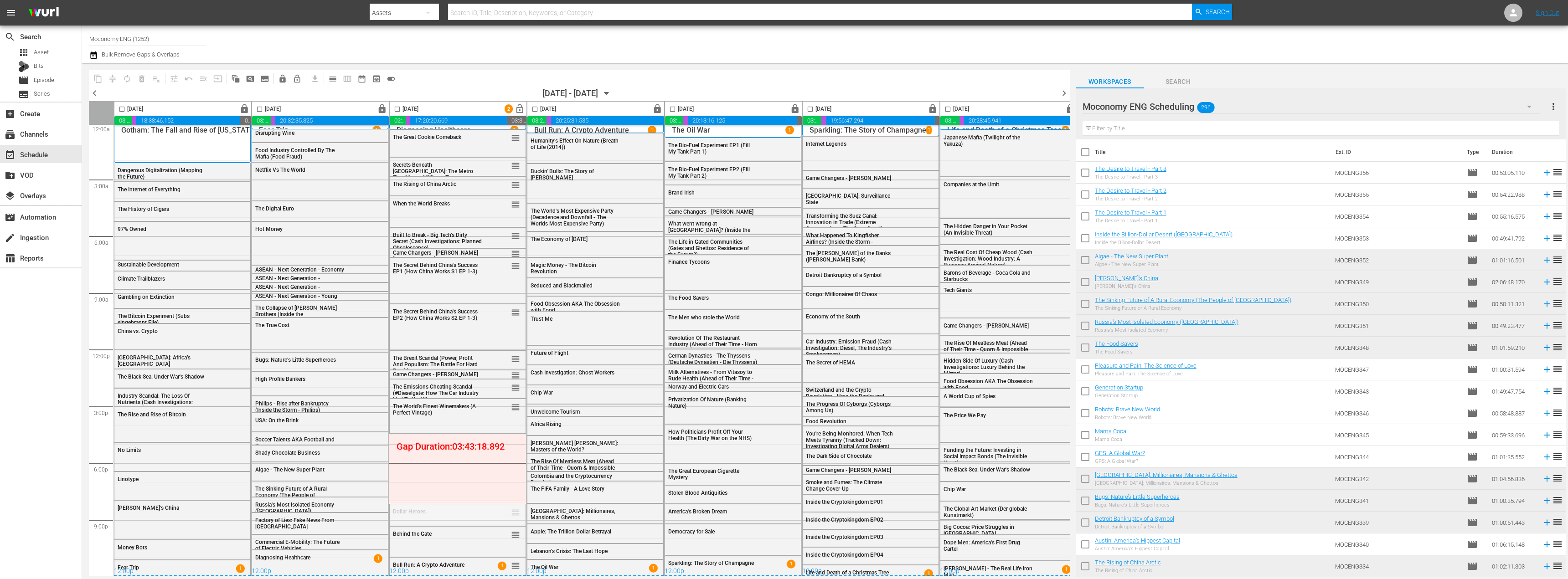
drag, startPoint x: 516, startPoint y: 508, endPoint x: 516, endPoint y: 492, distance: 16.0
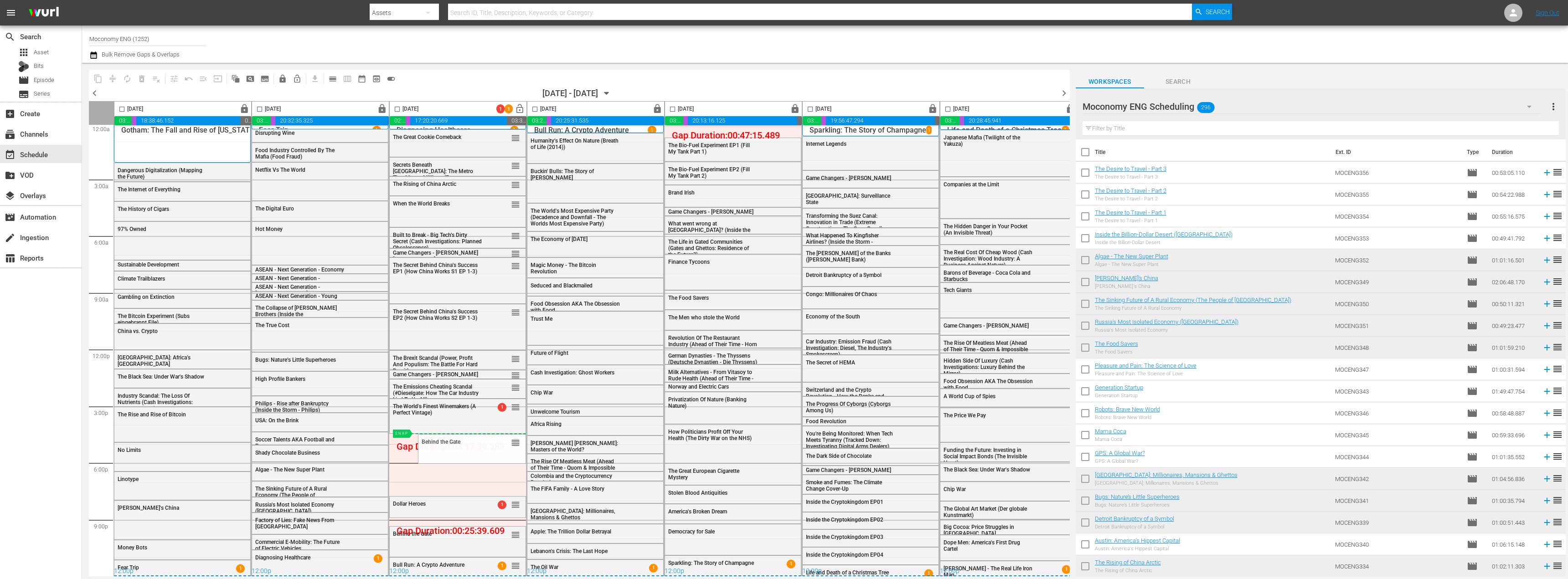
drag, startPoint x: 516, startPoint y: 492, endPoint x: 519, endPoint y: 429, distance: 63.1
drag, startPoint x: 536, startPoint y: 486, endPoint x: 516, endPoint y: 461, distance: 32.0
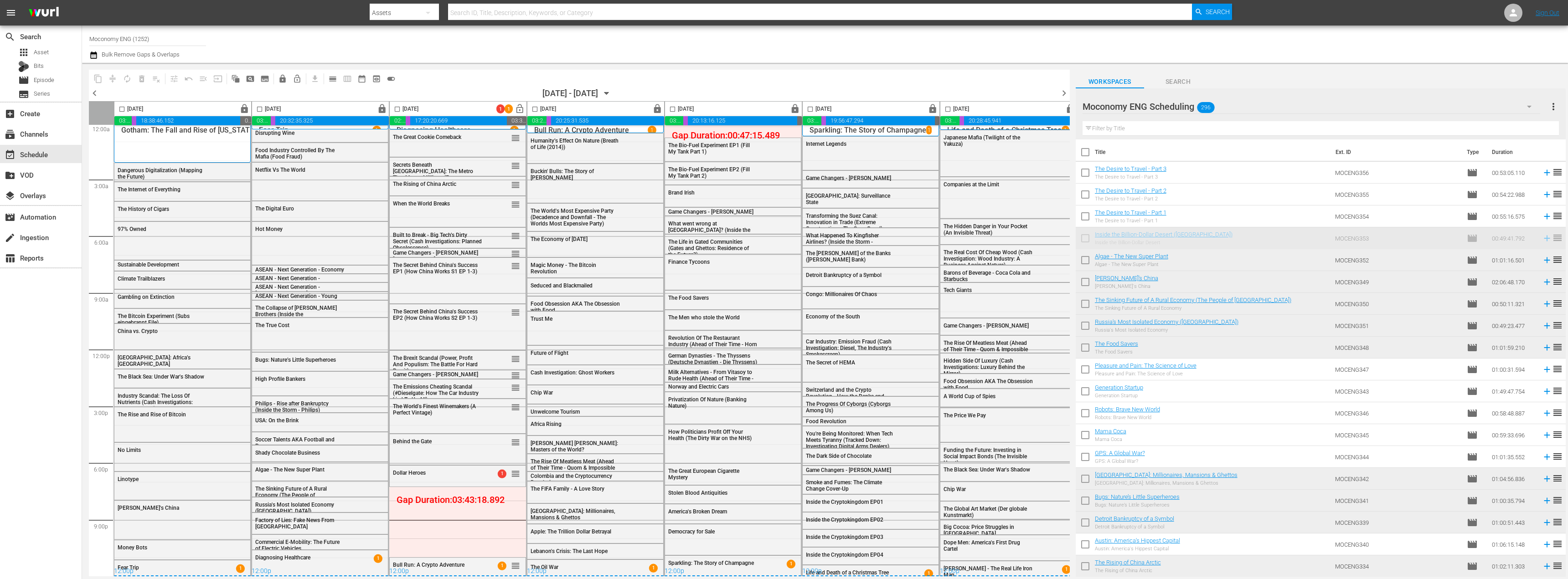
scroll to position [9, 4]
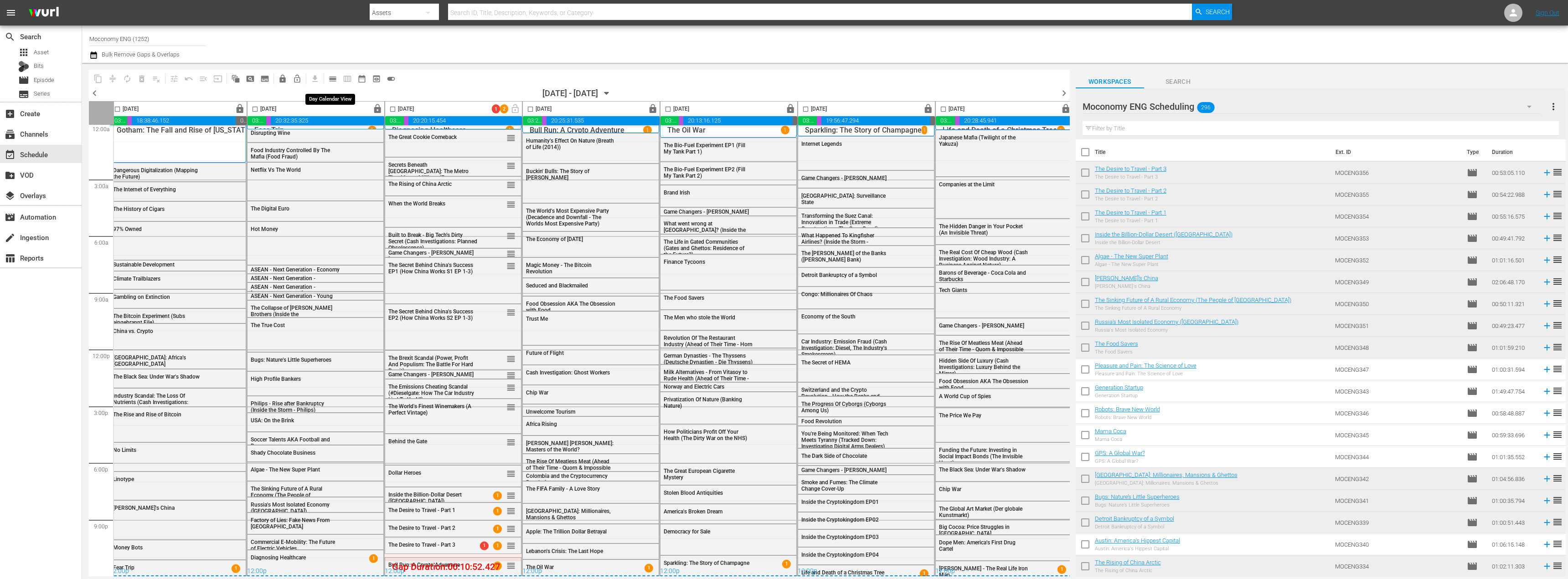
click at [332, 78] on span "calendar_view_day_outlined" at bounding box center [332, 78] width 9 height 9
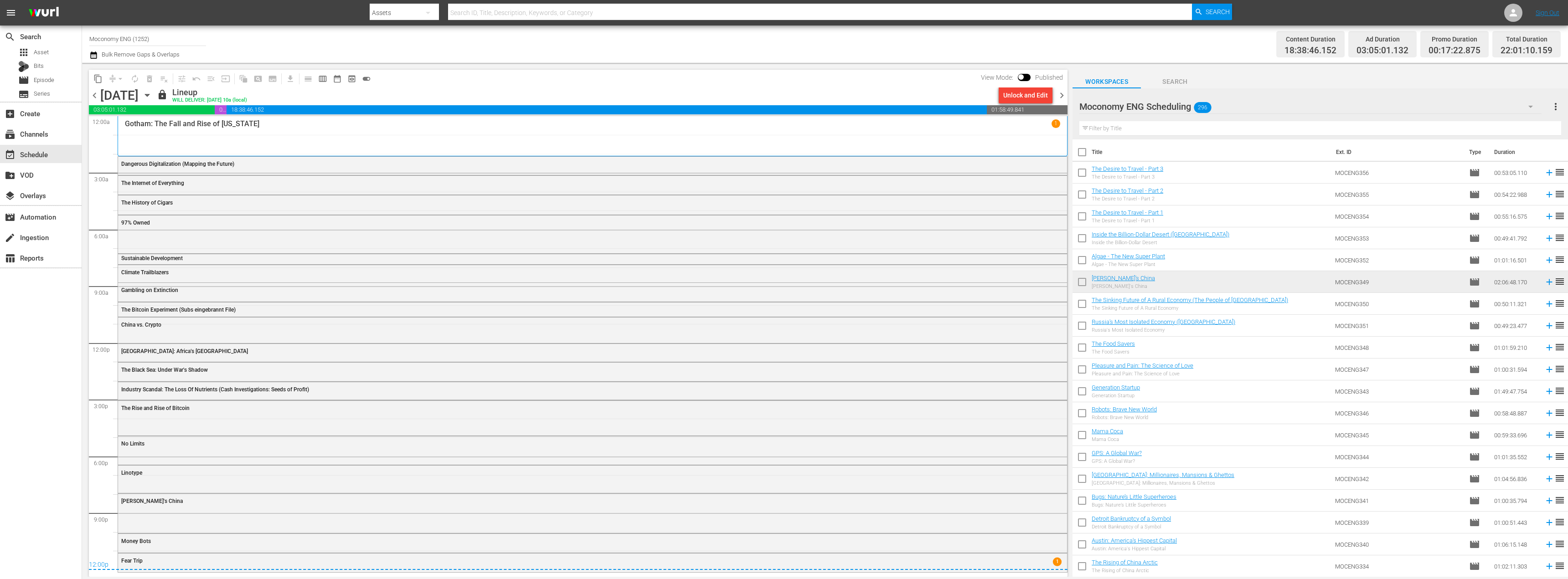
click at [1065, 95] on span "chevron_right" at bounding box center [1062, 95] width 12 height 12
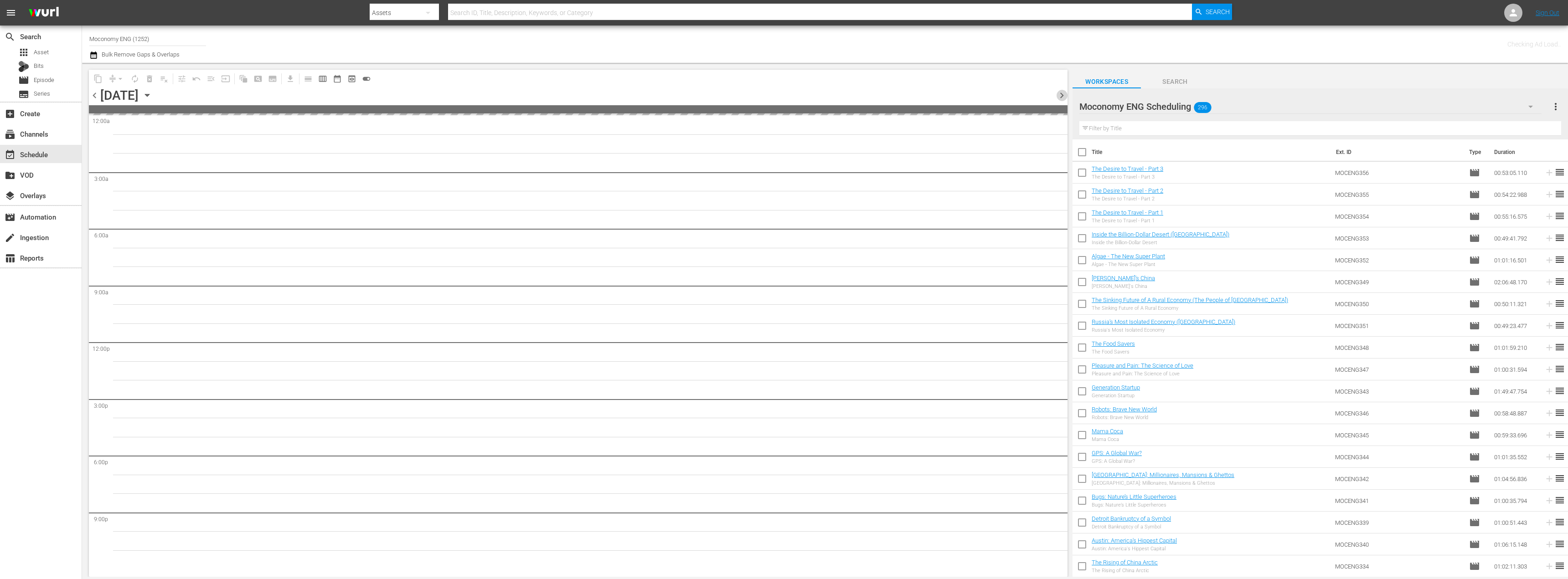
click at [1065, 95] on span "chevron_right" at bounding box center [1062, 95] width 12 height 12
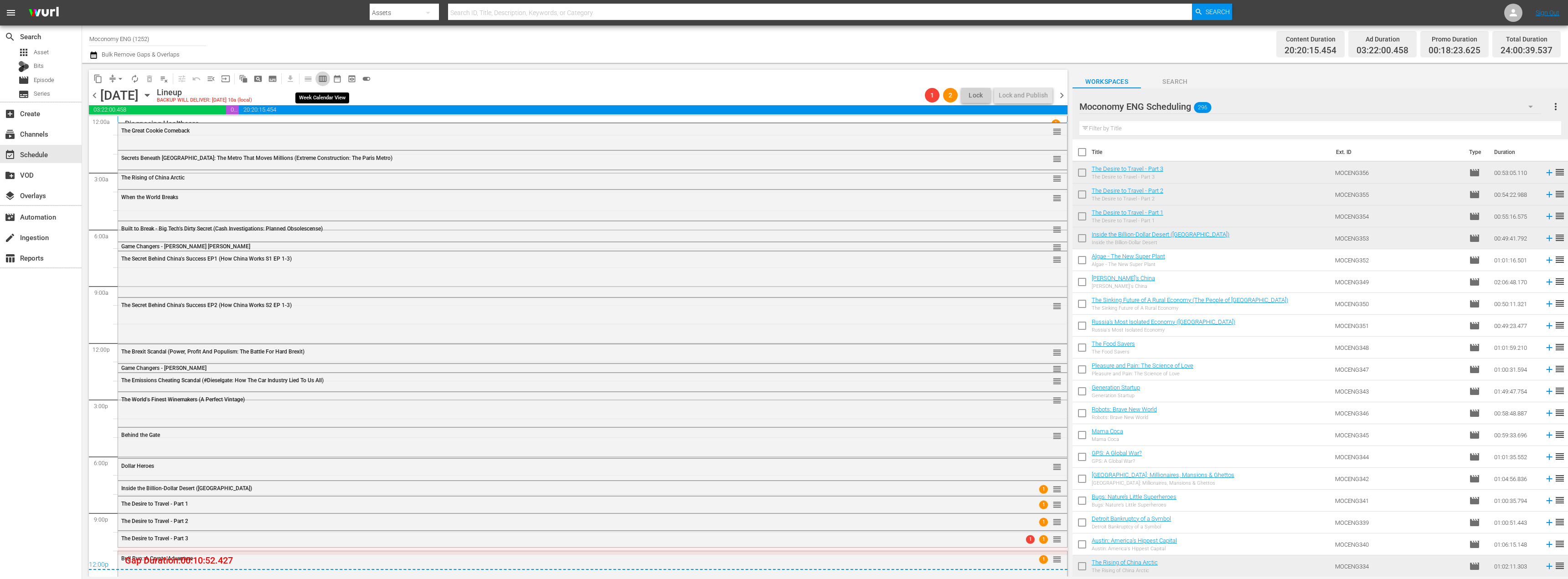
click at [323, 79] on span "calendar_view_week_outlined" at bounding box center [323, 78] width 9 height 9
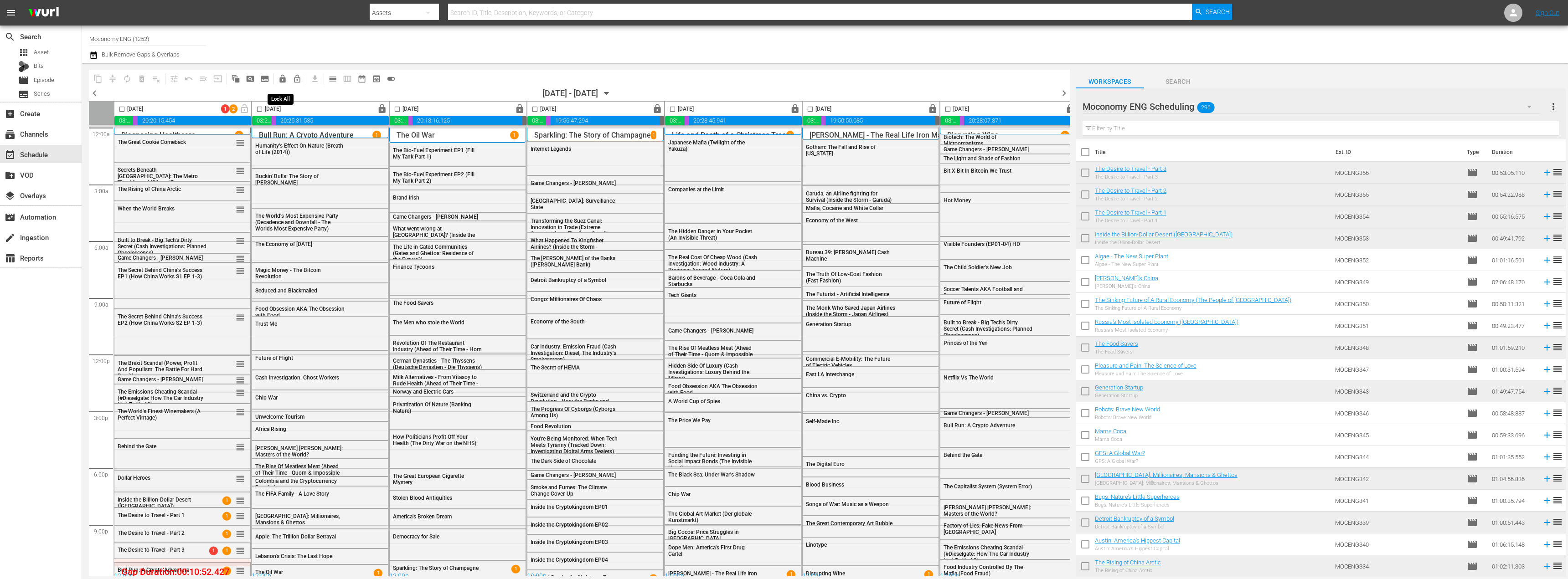
click at [281, 81] on span "lock" at bounding box center [282, 78] width 9 height 9
click at [298, 80] on span "lock_open_outlined" at bounding box center [297, 78] width 9 height 9
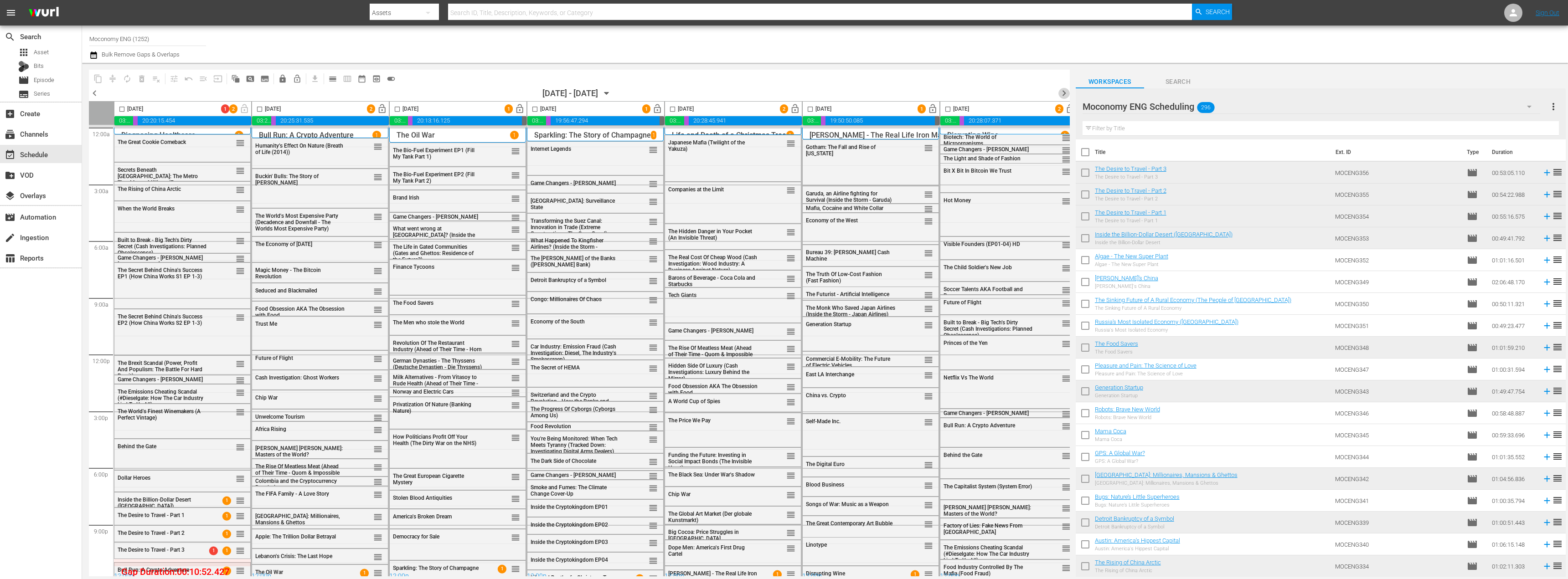
click at [1064, 91] on span "chevron_right" at bounding box center [1064, 93] width 12 height 12
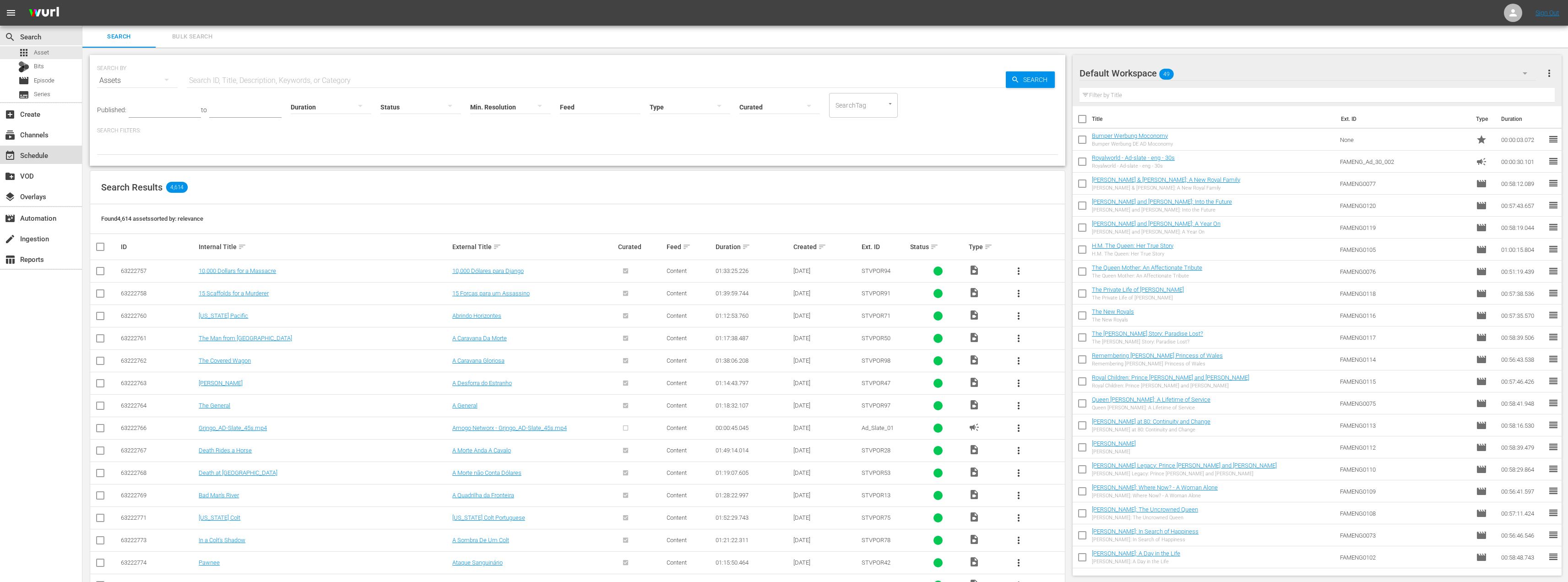
click at [41, 147] on div "event_available Schedule" at bounding box center [41, 155] width 82 height 18
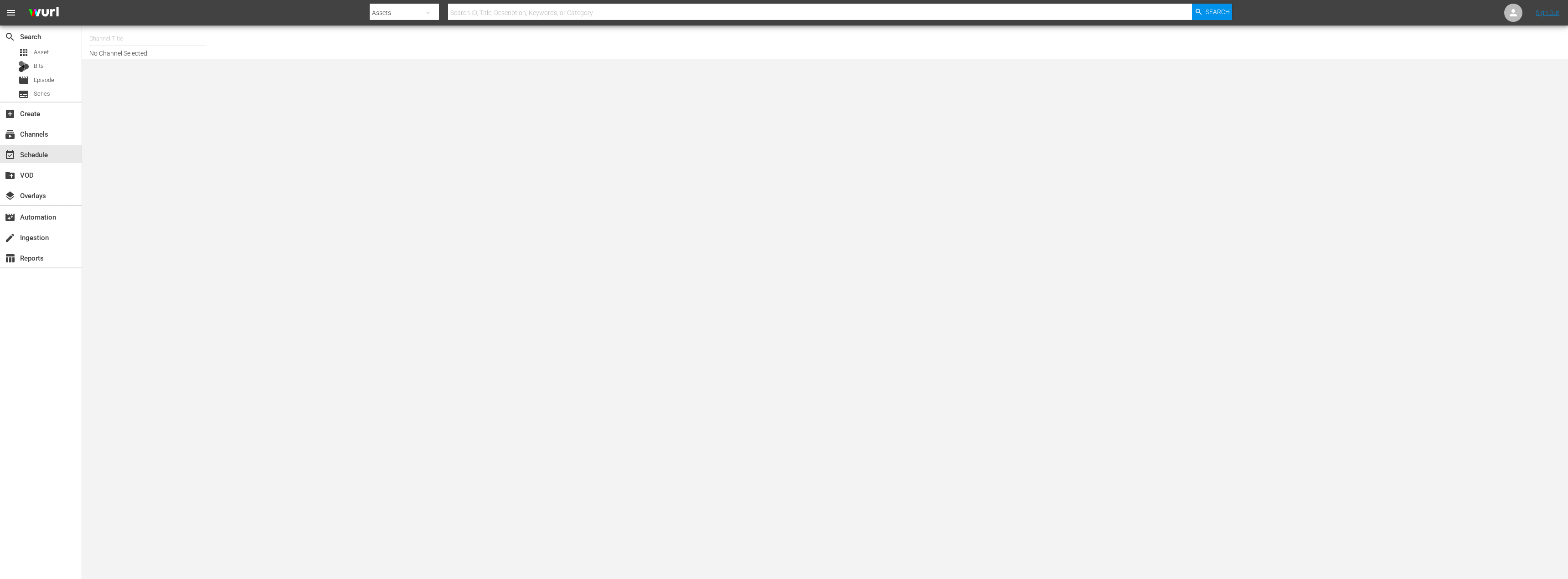
click at [177, 42] on input "text" at bounding box center [148, 39] width 117 height 22
click at [222, 134] on div "Moconomy ENG (1252 - amogonetworx_moconomy_2)" at bounding box center [215, 130] width 236 height 22
type input "Moconomy ENG (1252 - amogonetworx_moconomy_2)"
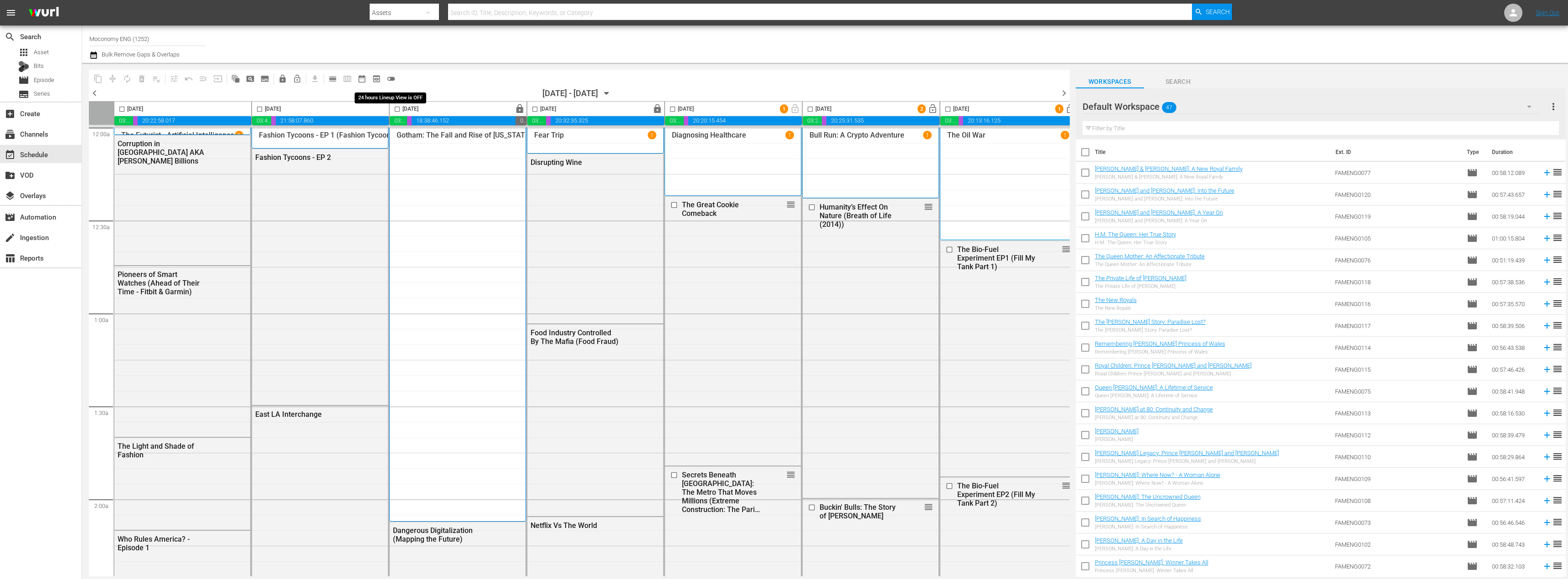
click at [391, 80] on span "toggle_off" at bounding box center [391, 78] width 9 height 9
